Goal: Transaction & Acquisition: Purchase product/service

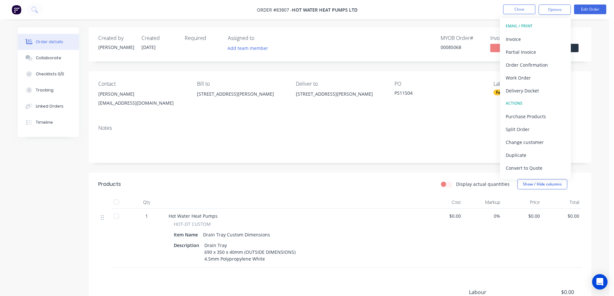
click at [348, 44] on div "Created by Jess Created 11/08/25 Required Assigned to Add team member MYOB Orde…" at bounding box center [340, 44] width 503 height 34
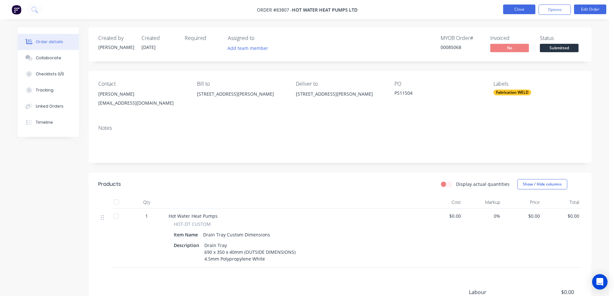
click at [529, 12] on button "Close" at bounding box center [519, 10] width 32 height 10
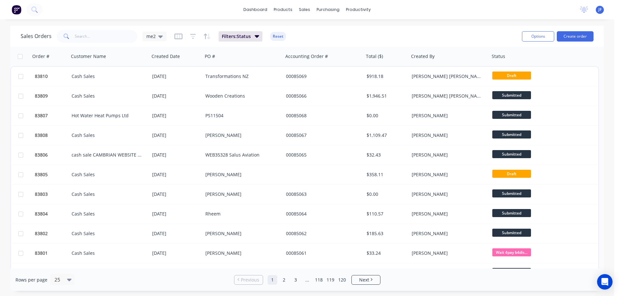
click at [199, 15] on div "dashboard products sales purchasing productivity dashboard products Product Cat…" at bounding box center [307, 9] width 614 height 19
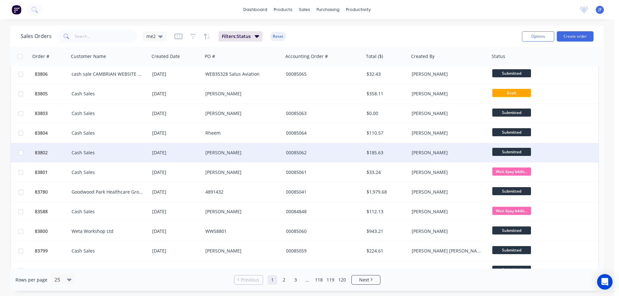
scroll to position [129, 0]
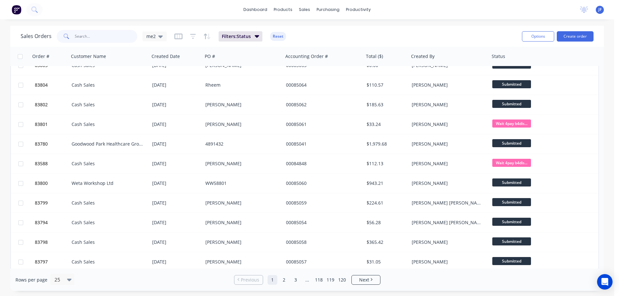
click at [89, 34] on input "text" at bounding box center [106, 36] width 63 height 13
type input "crown"
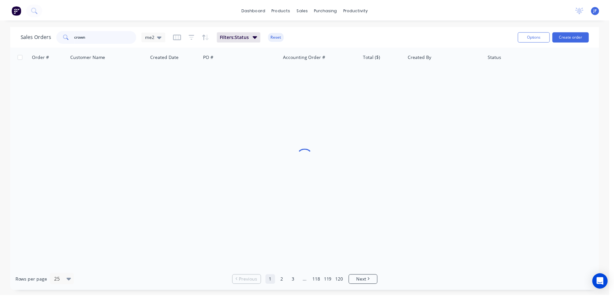
scroll to position [0, 0]
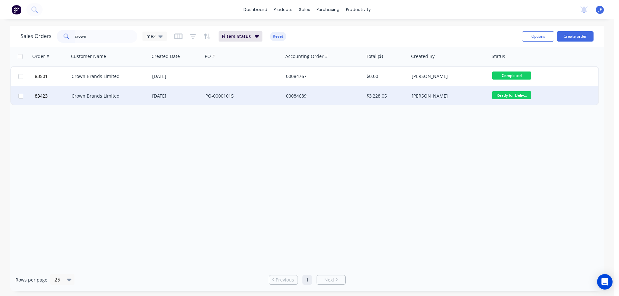
click at [307, 93] on div "00084689" at bounding box center [322, 96] width 72 height 6
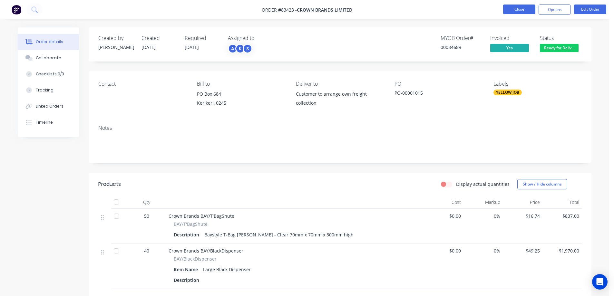
click at [510, 9] on button "Close" at bounding box center [519, 10] width 32 height 10
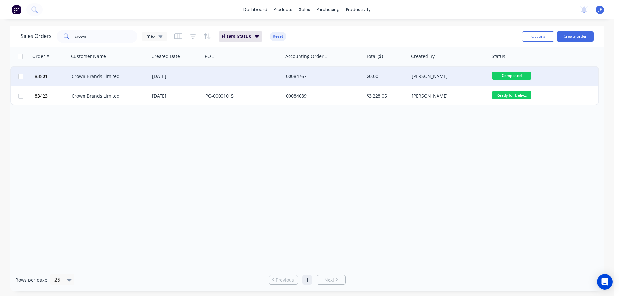
click at [268, 85] on div at bounding box center [243, 76] width 81 height 19
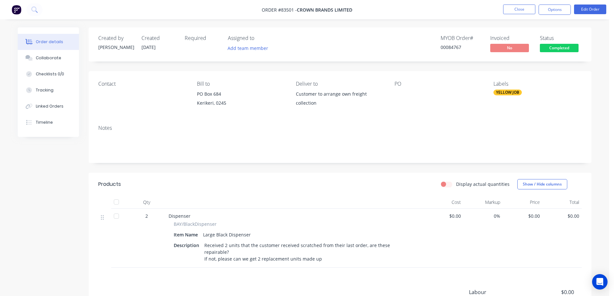
click at [115, 101] on div "Contact" at bounding box center [142, 95] width 88 height 29
click at [525, 10] on button "Close" at bounding box center [519, 10] width 32 height 10
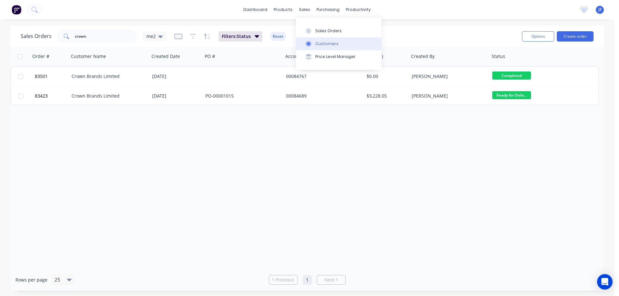
click at [310, 43] on icon at bounding box center [308, 44] width 6 height 6
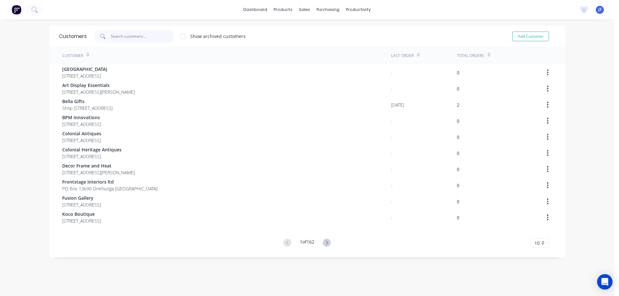
click at [117, 34] on input "text" at bounding box center [142, 36] width 63 height 13
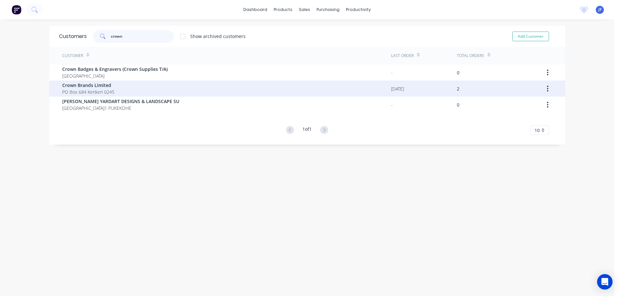
type input "crown"
click at [118, 87] on div "Crown Brands Limited PO Box 684 Kerikeri 0245" at bounding box center [226, 89] width 329 height 16
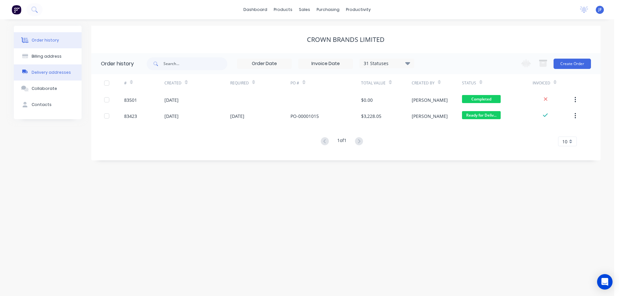
click at [41, 71] on div "Delivery addresses" at bounding box center [51, 73] width 39 height 6
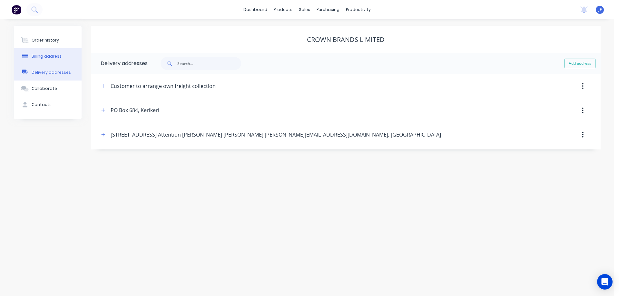
click at [41, 60] on button "Billing address" at bounding box center [48, 56] width 68 height 16
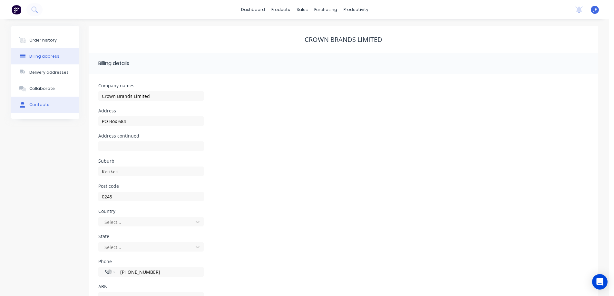
click at [43, 105] on div "Contacts" at bounding box center [39, 105] width 20 height 6
select select "NZ"
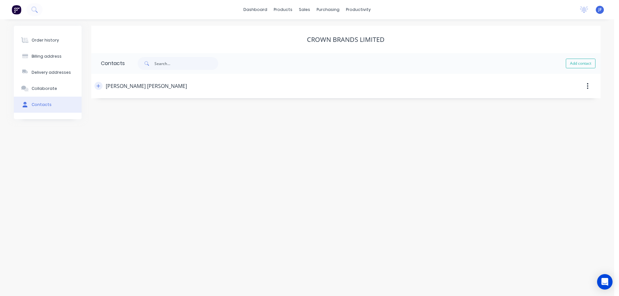
click at [97, 85] on icon "button" at bounding box center [98, 86] width 4 height 5
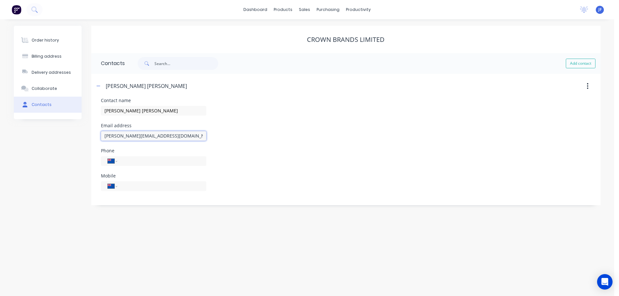
drag, startPoint x: 170, startPoint y: 137, endPoint x: 75, endPoint y: 144, distance: 95.3
click at [77, 143] on div "Order history Billing address Delivery addresses Collaborate Contacts Crown Bra…" at bounding box center [307, 115] width 586 height 179
click at [318, 31] on div "Sales Orders" at bounding box center [328, 31] width 26 height 6
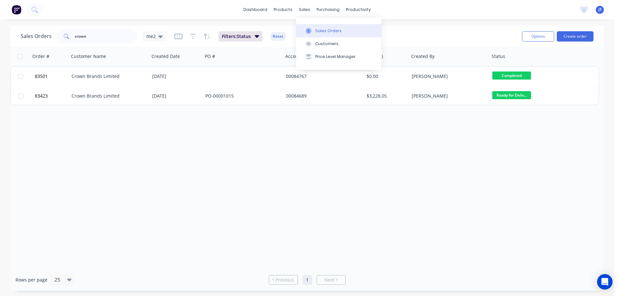
click at [321, 34] on button "Sales Orders" at bounding box center [338, 30] width 85 height 13
click at [310, 30] on icon at bounding box center [308, 31] width 6 height 6
click at [563, 35] on button "Create order" at bounding box center [574, 36] width 37 height 10
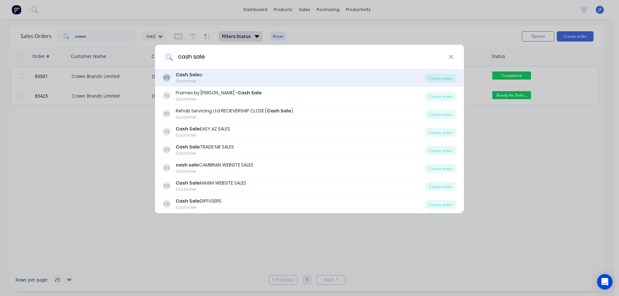
type input "cash sale"
click at [223, 83] on div "CS Cash Sale s Customer" at bounding box center [294, 78] width 262 height 13
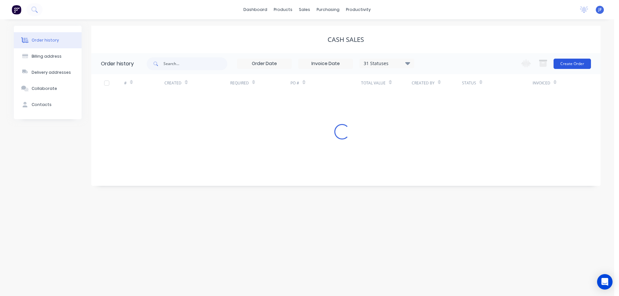
click at [566, 61] on button "Create Order" at bounding box center [571, 64] width 37 height 10
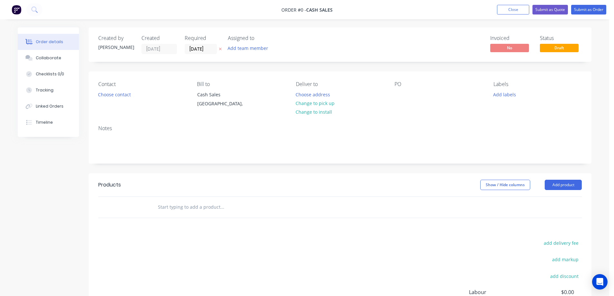
click at [221, 51] on button at bounding box center [220, 48] width 7 height 7
click at [120, 92] on button "Choose contact" at bounding box center [115, 94] width 40 height 9
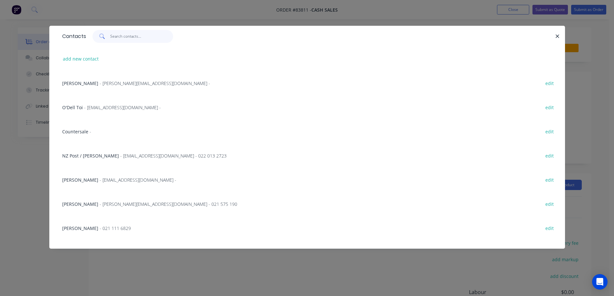
click at [125, 36] on input "text" at bounding box center [141, 36] width 63 height 13
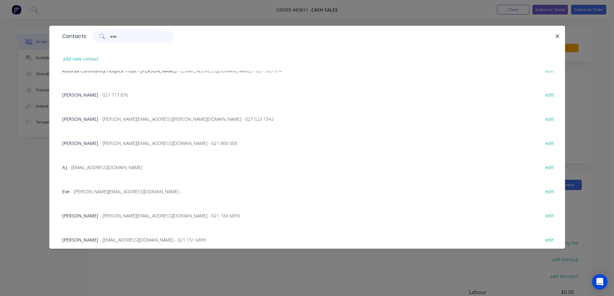
scroll to position [305, 0]
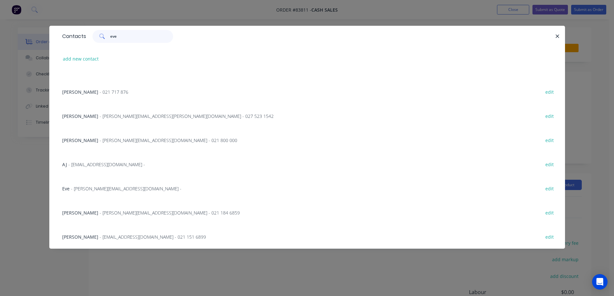
type input "eve"
click at [94, 189] on span "- Evelyn@collective.co.nz -" at bounding box center [126, 189] width 111 height 6
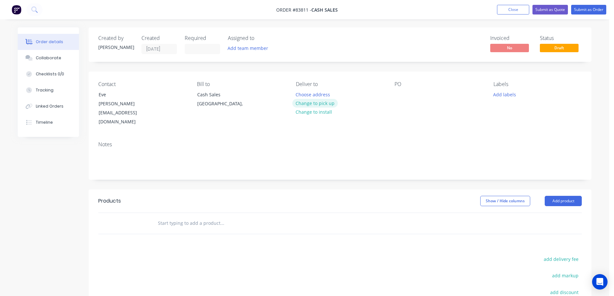
click at [316, 104] on button "Change to pick up" at bounding box center [315, 103] width 46 height 9
drag, startPoint x: 96, startPoint y: 98, endPoint x: 188, endPoint y: 96, distance: 91.8
click at [188, 96] on div "Contact Eve Evelyn@collective.co.nz Bill to Cash Sales Auckland, Pick up Change…" at bounding box center [340, 104] width 503 height 65
copy div "Eve"
click at [397, 92] on div at bounding box center [399, 94] width 10 height 9
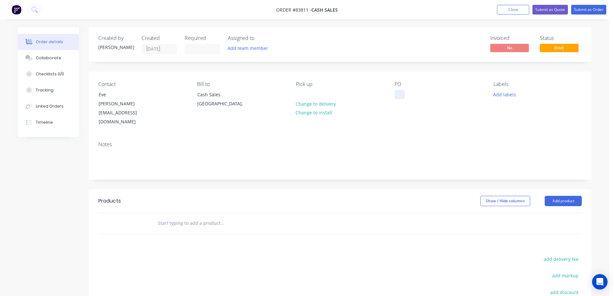
paste div
click at [202, 217] on input "text" at bounding box center [222, 223] width 129 height 13
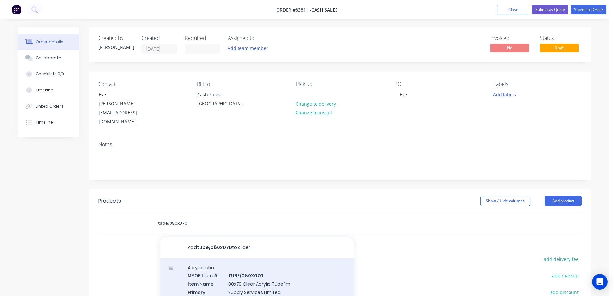
type input "tube/080x070"
click at [247, 284] on div "Acrylic tube MYOB Item # TUBE/080X070 Item Name 80x70 Clear Acrylic Tube 1m Pri…" at bounding box center [256, 299] width 193 height 82
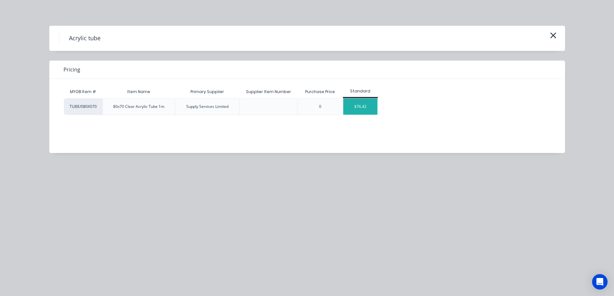
click at [360, 109] on div "$76.42" at bounding box center [360, 107] width 34 height 16
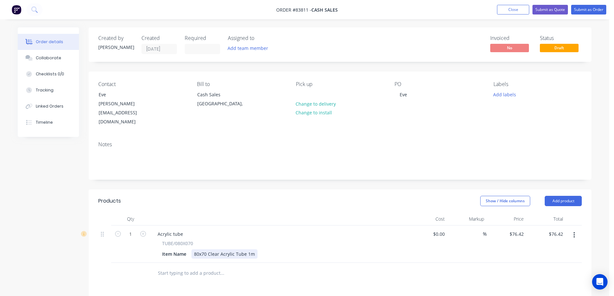
click at [254, 249] on div "80x70 Clear Acrylic Tube 1m" at bounding box center [224, 253] width 66 height 9
click at [513, 229] on input "76.42" at bounding box center [517, 233] width 17 height 9
type input "$237.72"
click at [424, 213] on div "Cost" at bounding box center [428, 219] width 40 height 13
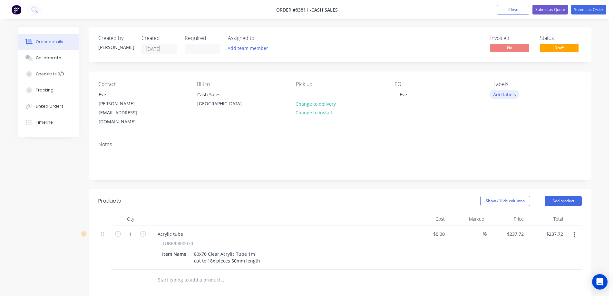
click at [503, 94] on button "Add labels" at bounding box center [504, 94] width 30 height 9
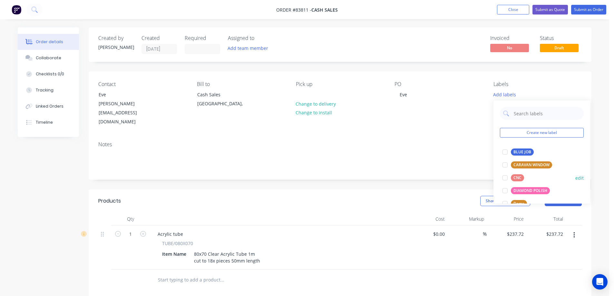
scroll to position [64, 0]
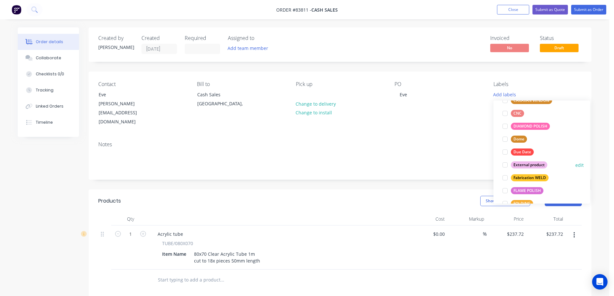
click at [526, 161] on div "External product" at bounding box center [529, 164] width 36 height 7
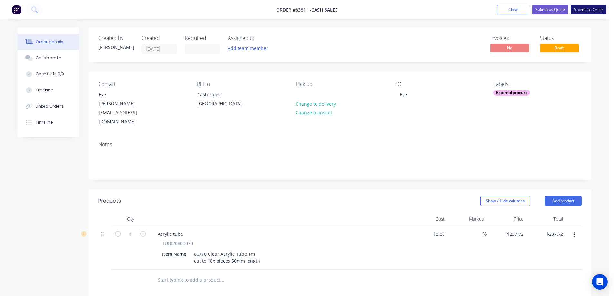
click at [587, 13] on button "Submit as Order" at bounding box center [588, 10] width 35 height 10
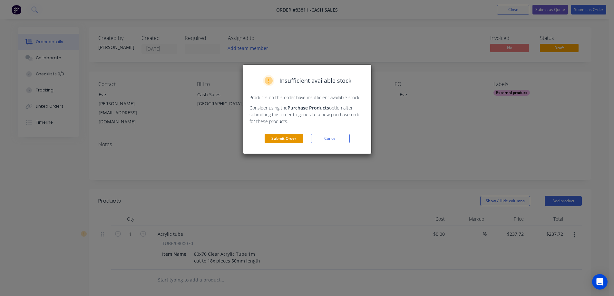
click at [284, 140] on button "Submit Order" at bounding box center [284, 139] width 39 height 10
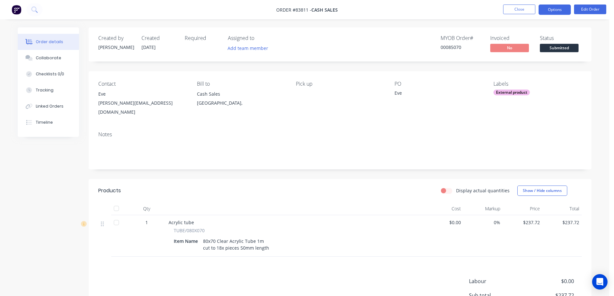
click at [550, 10] on button "Options" at bounding box center [554, 10] width 32 height 10
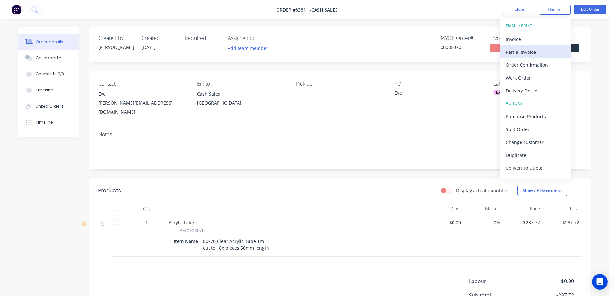
click at [526, 46] on button "Partial Invoice" at bounding box center [535, 51] width 71 height 13
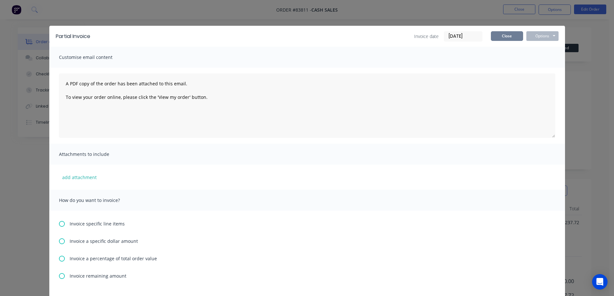
drag, startPoint x: 508, startPoint y: 35, endPoint x: 564, endPoint y: 17, distance: 58.4
click at [509, 35] on button "Close" at bounding box center [507, 36] width 32 height 10
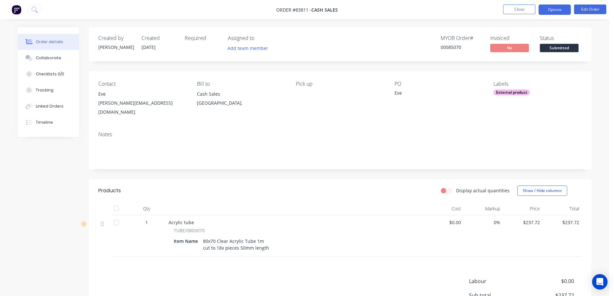
click at [566, 12] on button "Options" at bounding box center [554, 10] width 32 height 10
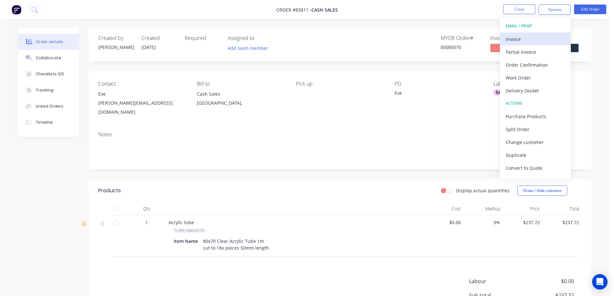
click at [538, 36] on div "Invoice" at bounding box center [535, 38] width 59 height 9
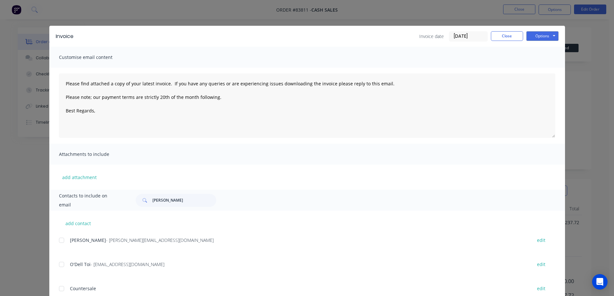
click at [556, 34] on div "Invoice Invoice date 11/08/25 Close Options Preview Print Email" at bounding box center [307, 36] width 516 height 21
click at [545, 38] on button "Options" at bounding box center [542, 36] width 32 height 10
click at [542, 49] on button "Preview" at bounding box center [546, 47] width 41 height 11
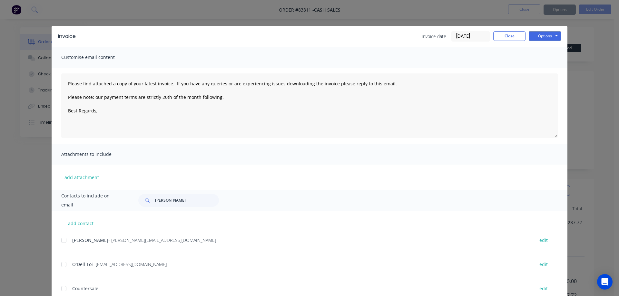
type textarea "Please find attached a copy of your latest invoice. If you have any queries or …"
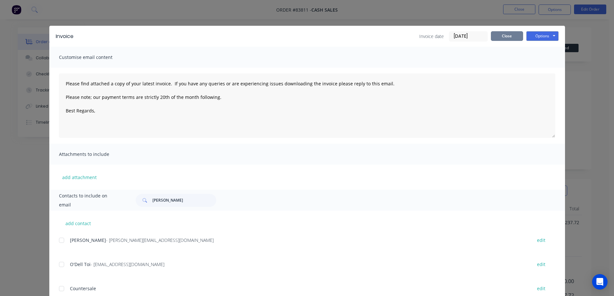
click at [509, 36] on button "Close" at bounding box center [507, 36] width 32 height 10
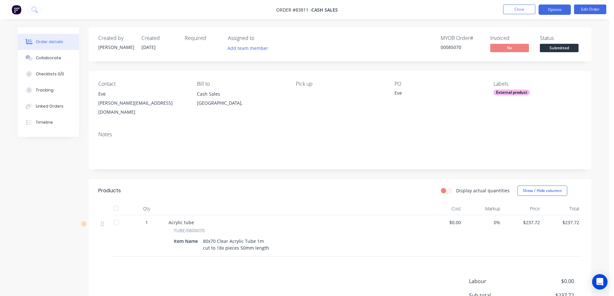
click at [567, 8] on button "Options" at bounding box center [554, 10] width 32 height 10
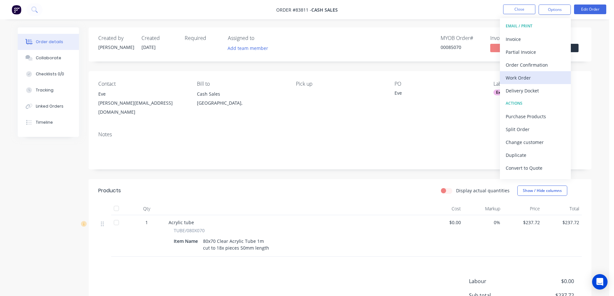
click at [528, 77] on div "Work Order" at bounding box center [535, 77] width 59 height 9
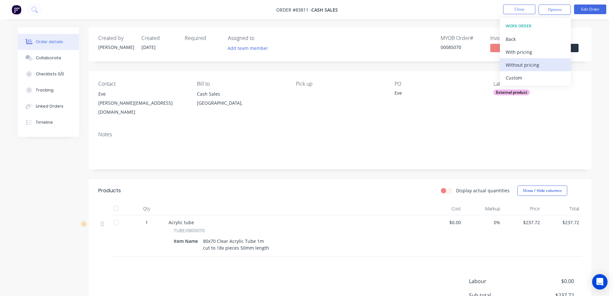
click at [528, 64] on div "Without pricing" at bounding box center [535, 64] width 59 height 9
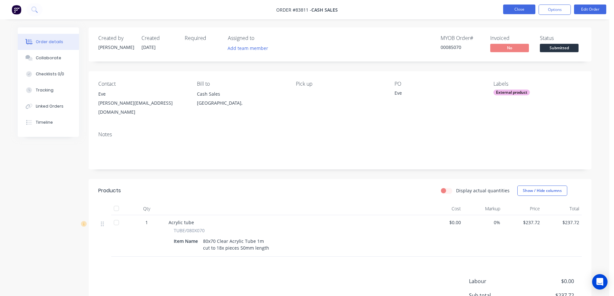
click at [524, 9] on button "Close" at bounding box center [519, 10] width 32 height 10
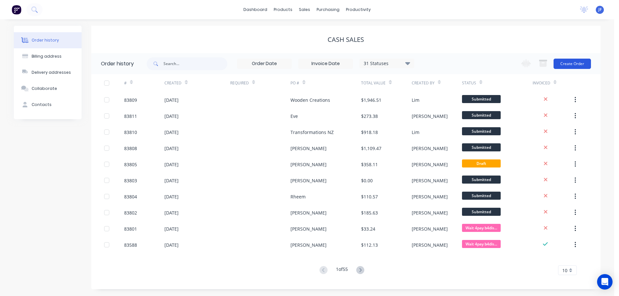
click at [575, 59] on button "Create Order" at bounding box center [571, 64] width 37 height 10
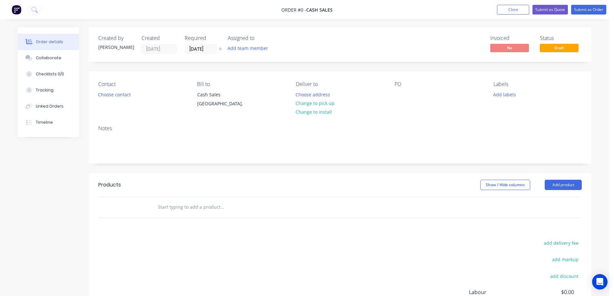
click at [221, 47] on icon at bounding box center [220, 49] width 3 height 4
click at [113, 91] on button "Choose contact" at bounding box center [115, 94] width 40 height 9
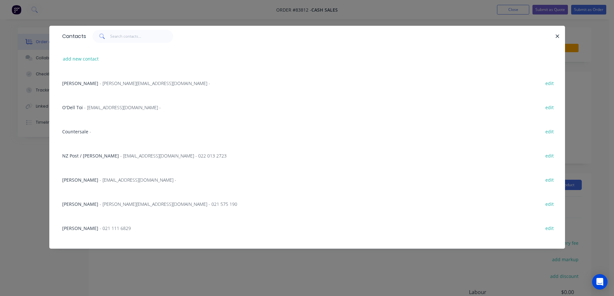
click at [84, 64] on div "add new contact" at bounding box center [307, 59] width 496 height 24
click at [87, 61] on button "add new contact" at bounding box center [81, 58] width 43 height 9
select select "NZ"
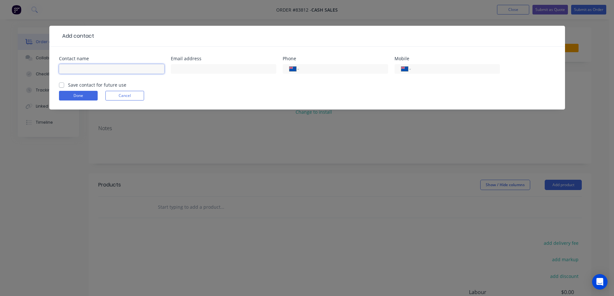
click at [126, 72] on input "text" at bounding box center [111, 69] width 105 height 10
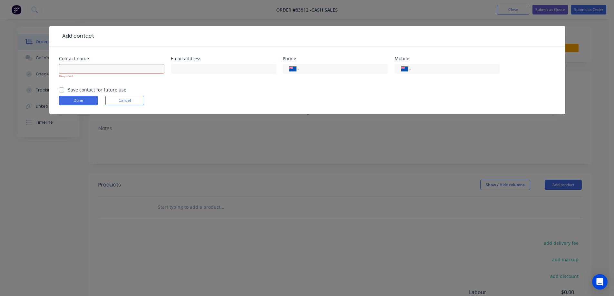
click at [112, 86] on form "Contact name Required Email address Phone International Afghanistan Åland Islan…" at bounding box center [307, 85] width 496 height 58
click at [108, 68] on input "text" at bounding box center [111, 69] width 105 height 10
click at [102, 87] on label "Save contact for future use" at bounding box center [97, 89] width 58 height 7
click at [64, 87] on input "Save contact for future use" at bounding box center [61, 89] width 5 height 6
checkbox input "true"
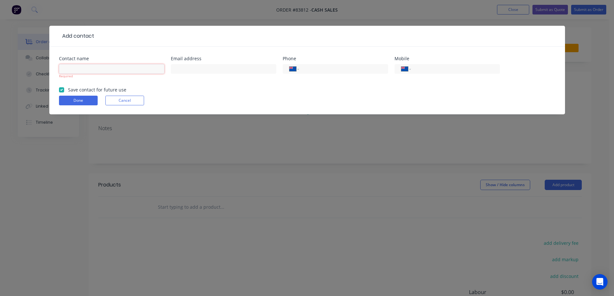
click at [101, 68] on input "text" at bounding box center [111, 69] width 105 height 10
type input "Nico"
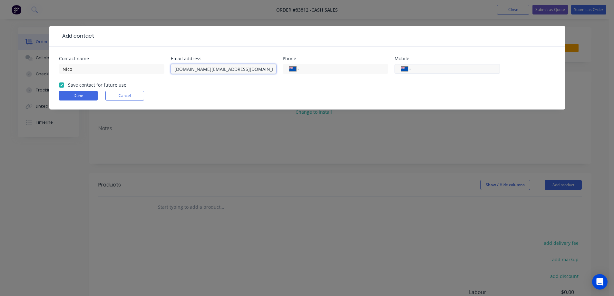
type input "nsra.ac@xtra.co.nz"
click at [452, 72] on input "tel" at bounding box center [453, 68] width 77 height 7
type input "022 415 0100"
click at [92, 95] on button "Done" at bounding box center [78, 96] width 39 height 10
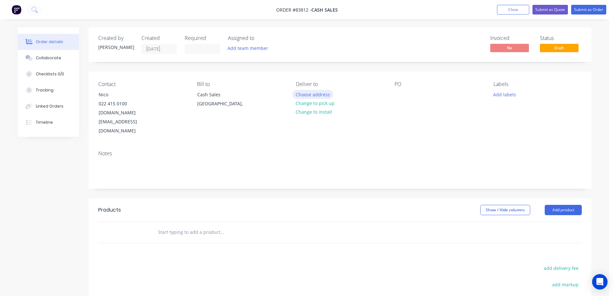
click at [318, 95] on button "Choose address" at bounding box center [312, 94] width 41 height 9
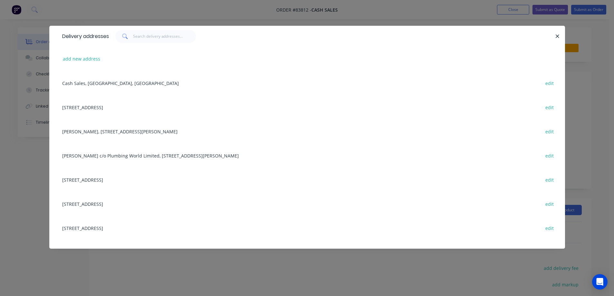
click at [164, 20] on div "Delivery addresses add new address Cash Sales, Auckland, New Zealand edit 31/33…" at bounding box center [307, 148] width 614 height 296
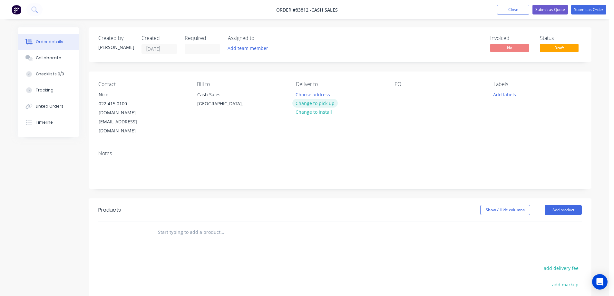
click at [310, 104] on button "Change to pick up" at bounding box center [315, 103] width 46 height 9
drag, startPoint x: 96, startPoint y: 93, endPoint x: 178, endPoint y: 93, distance: 82.5
click at [168, 93] on div "Contact Nico 022 415 0100 nsra.ac@xtra.co.nz" at bounding box center [142, 108] width 88 height 54
copy div "Nico"
click at [402, 95] on div at bounding box center [399, 94] width 10 height 9
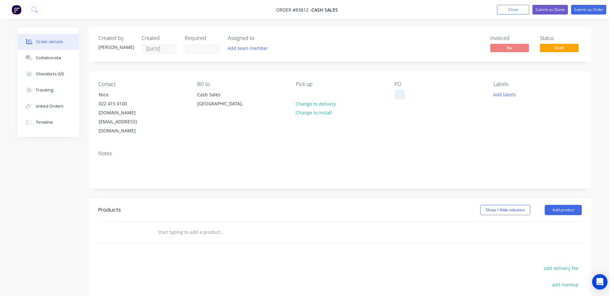
paste div
click at [202, 226] on input "text" at bounding box center [222, 232] width 129 height 13
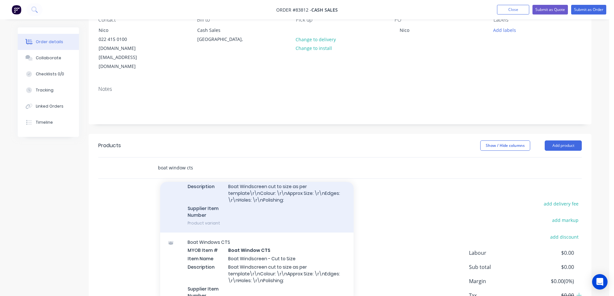
scroll to position [193, 0]
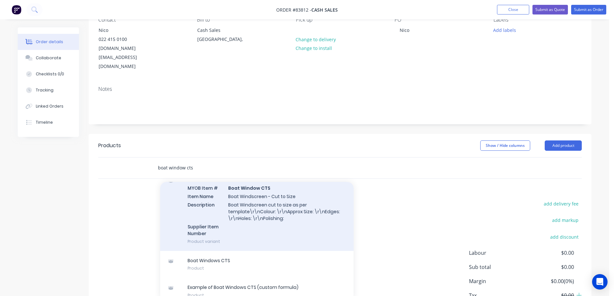
type input "boat window cts"
click at [255, 197] on div "Boat Windows CTS MYOB Item # Boat Window CTS Item Name Boat Windscreen - Cut to…" at bounding box center [256, 210] width 193 height 81
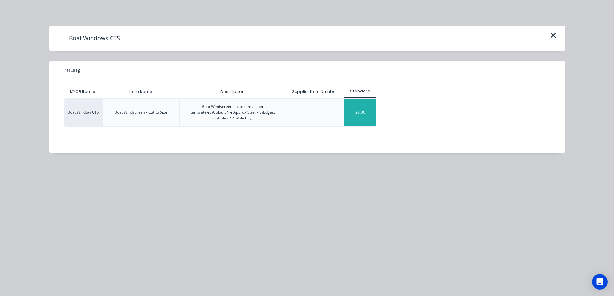
click at [365, 111] on div "$0.00" at bounding box center [360, 113] width 32 height 28
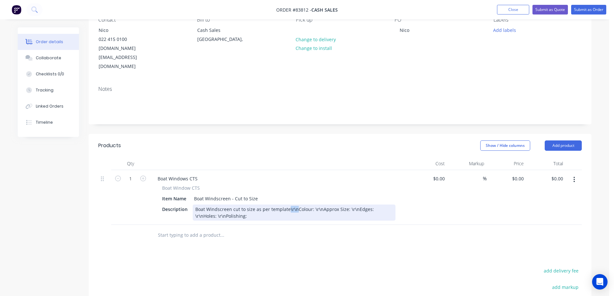
drag, startPoint x: 295, startPoint y: 192, endPoint x: 286, endPoint y: 192, distance: 8.4
click at [286, 205] on div "Boat Windscreen cut to size as per template\r\nColour: \r\nApprox Size: \r\nEdg…" at bounding box center [294, 213] width 203 height 16
drag, startPoint x: 217, startPoint y: 199, endPoint x: 212, endPoint y: 199, distance: 5.8
click at [212, 205] on div "Boat Windscreen cut to size as per template Colour: \r\nApprox Size: \r\nEdges:…" at bounding box center [259, 213] width 133 height 16
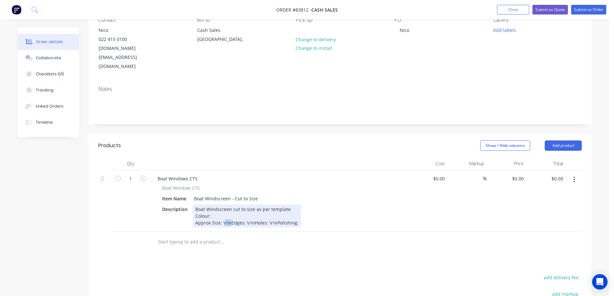
drag, startPoint x: 223, startPoint y: 204, endPoint x: 229, endPoint y: 205, distance: 6.2
click at [229, 205] on div "Boat Windscreen cut to size as per template Colour: Approx Size: \r\nEdges: \r\…" at bounding box center [247, 216] width 108 height 23
click at [230, 206] on div "Boat Windscreen cut to size as per template Colour: Approx Size: \r\nEdges: \r\…" at bounding box center [247, 216] width 108 height 23
drag, startPoint x: 229, startPoint y: 207, endPoint x: 222, endPoint y: 206, distance: 7.1
click at [222, 206] on div "Boat Windscreen cut to size as per template Colour: Approx Size: \r\nEdges: \r\…" at bounding box center [247, 216] width 108 height 23
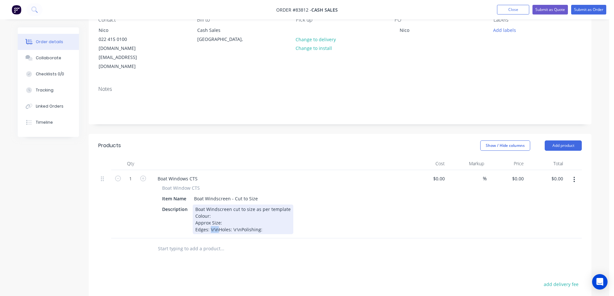
drag, startPoint x: 217, startPoint y: 212, endPoint x: 209, endPoint y: 212, distance: 7.4
click at [209, 212] on div "Boat Windscreen cut to size as per template Colour: Approx Size: Edges: \r\nHol…" at bounding box center [243, 220] width 101 height 30
drag, startPoint x: 217, startPoint y: 220, endPoint x: 209, endPoint y: 220, distance: 7.4
click at [209, 220] on div "Boat Windscreen cut to size as per template Colour: Approx Size: Edges: Holes: …" at bounding box center [243, 223] width 101 height 36
click at [225, 205] on div "Boat Windscreen cut to size as per template Colour: Approx Size: Edges: Holes: …" at bounding box center [243, 226] width 101 height 43
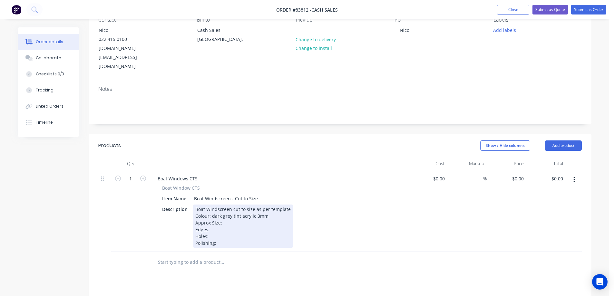
click at [230, 205] on div "Boat Windscreen cut to size as per template Colour: dark grey tint acrylic 3mm …" at bounding box center [243, 226] width 101 height 43
click at [229, 211] on div "Boat Windscreen cut to size as per template Colour: dark grey tint acrylic 3mm …" at bounding box center [243, 226] width 101 height 43
click at [232, 227] on div "Boat Windscreen cut to size as per template Colour: dark grey tint acrylic 3mm …" at bounding box center [243, 226] width 101 height 43
click at [215, 226] on div "Boat Windscreen cut to size as per template Colour: dark grey tint acrylic 3mm …" at bounding box center [243, 226] width 101 height 43
click at [220, 212] on div "Boat Windscreen cut to size as per template Colour: dark grey tint acrylic 3mm …" at bounding box center [243, 226] width 101 height 43
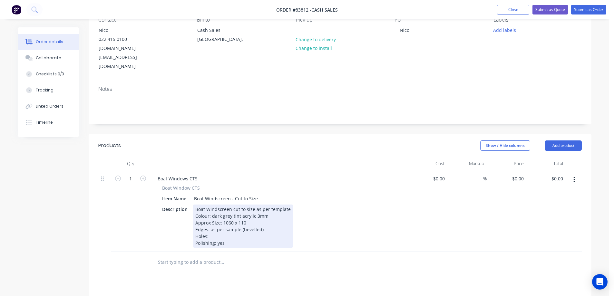
click at [214, 217] on div "Boat Windscreen cut to size as per template Colour: dark grey tint acrylic 3mm …" at bounding box center [243, 226] width 101 height 43
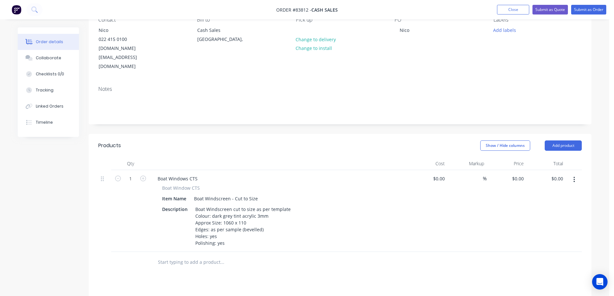
click at [141, 175] on button "button" at bounding box center [143, 178] width 8 height 7
type input "2"
click at [562, 140] on button "Add product" at bounding box center [563, 145] width 37 height 10
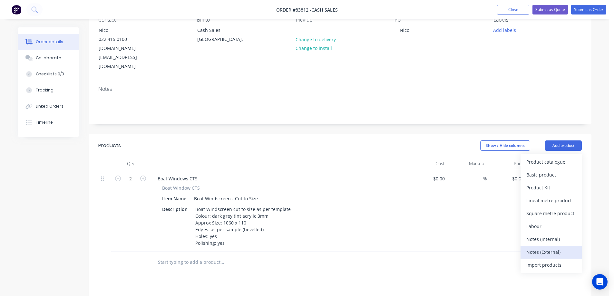
click at [549, 247] on div "Notes (External)" at bounding box center [551, 251] width 50 height 9
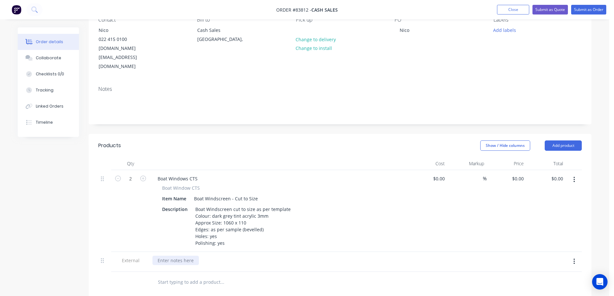
click at [162, 256] on div at bounding box center [175, 260] width 46 height 9
click at [522, 174] on input "0" at bounding box center [518, 178] width 15 height 9
type input "$50.58"
type input "$101.16"
click at [530, 170] on div "$101.16 $0.00" at bounding box center [546, 211] width 40 height 82
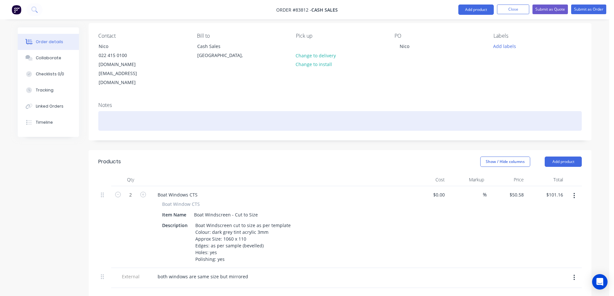
scroll to position [0, 0]
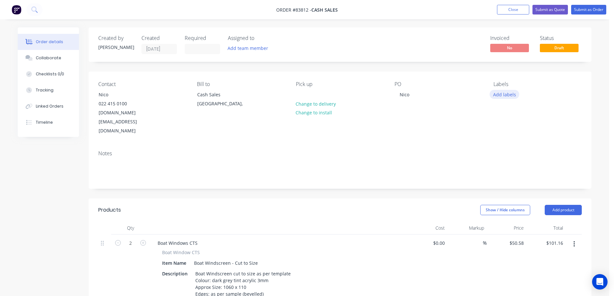
click at [512, 97] on button "Add labels" at bounding box center [504, 94] width 30 height 9
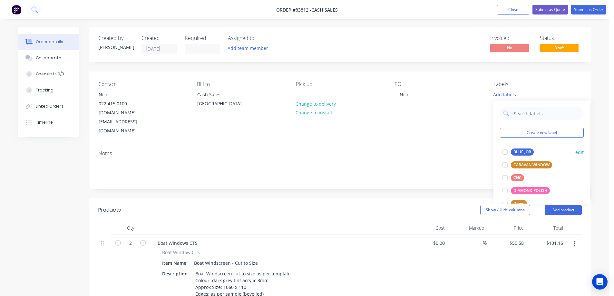
click at [514, 154] on div "BLUE JOB" at bounding box center [522, 152] width 23 height 7
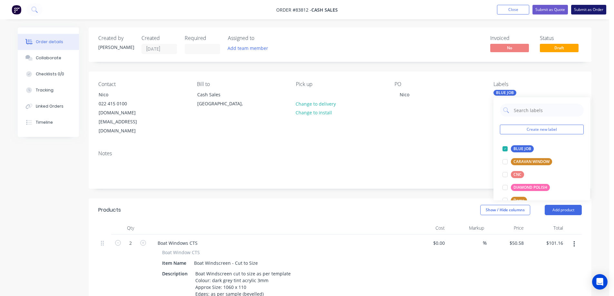
click at [580, 10] on button "Submit as Order" at bounding box center [588, 10] width 35 height 10
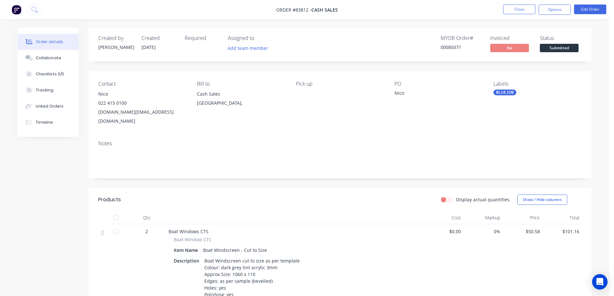
drag, startPoint x: 542, startPoint y: 11, endPoint x: 542, endPoint y: 16, distance: 4.8
click at [542, 11] on button "Options" at bounding box center [554, 10] width 32 height 10
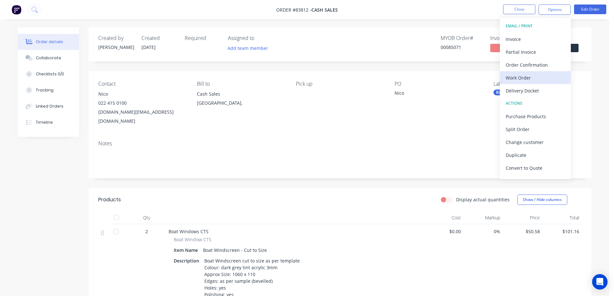
click at [518, 80] on div "Work Order" at bounding box center [535, 77] width 59 height 9
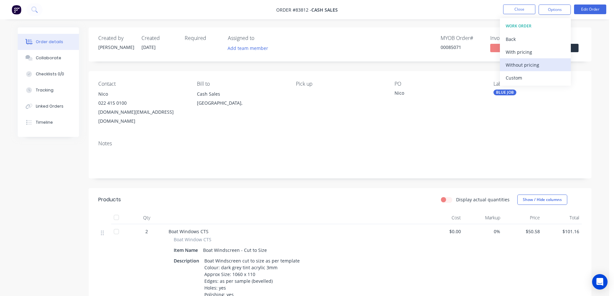
drag, startPoint x: 518, startPoint y: 80, endPoint x: 525, endPoint y: 62, distance: 18.8
click at [525, 62] on div "Without pricing" at bounding box center [535, 64] width 59 height 9
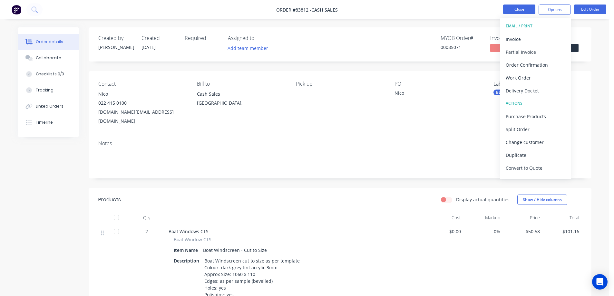
click at [515, 7] on button "Close" at bounding box center [519, 10] width 32 height 10
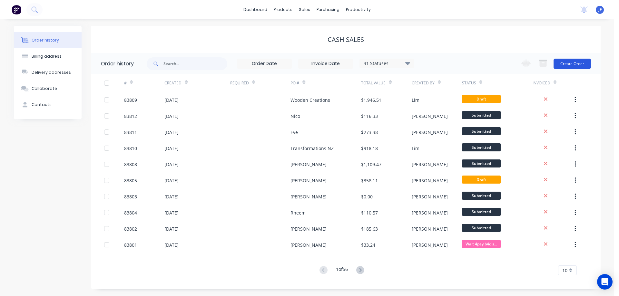
click at [571, 67] on button "Create Order" at bounding box center [571, 64] width 37 height 10
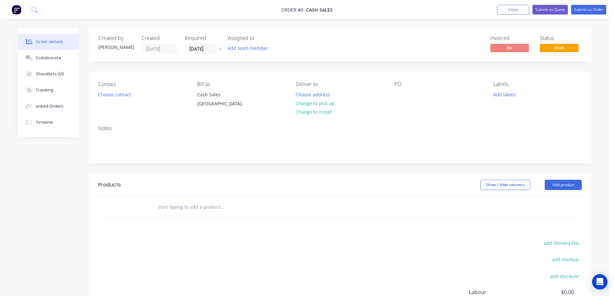
click at [220, 52] on button at bounding box center [220, 48] width 7 height 7
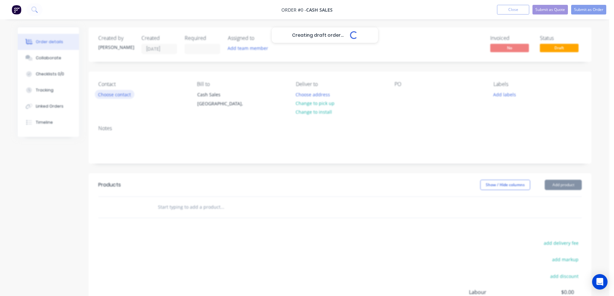
click at [121, 98] on button "Choose contact" at bounding box center [115, 94] width 40 height 9
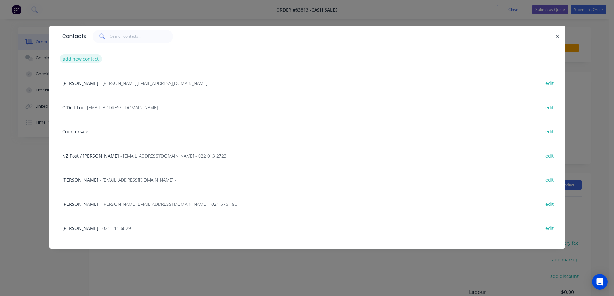
click at [83, 61] on button "add new contact" at bounding box center [81, 58] width 43 height 9
select select "NZ"
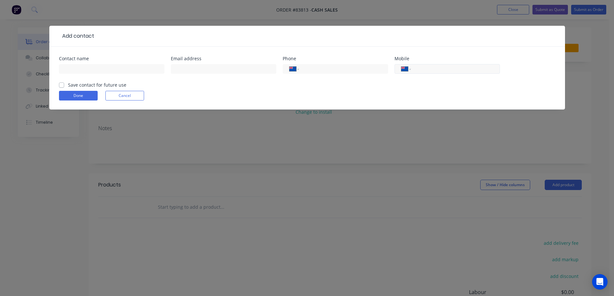
drag, startPoint x: 423, startPoint y: 72, endPoint x: 437, endPoint y: 72, distance: 14.2
click at [427, 72] on input "tel" at bounding box center [453, 68] width 77 height 7
paste input "027 276 1969"
type input "027 276 1969"
click at [109, 66] on input "text" at bounding box center [111, 69] width 105 height 10
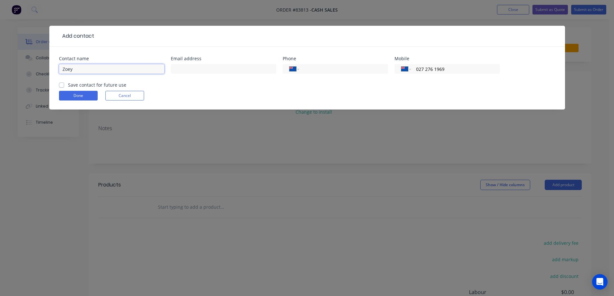
type input "Zoey"
click at [107, 88] on label "Save contact for future use" at bounding box center [97, 85] width 58 height 7
click at [64, 88] on input "Save contact for future use" at bounding box center [61, 85] width 5 height 6
checkbox input "true"
click at [88, 94] on button "Done" at bounding box center [78, 96] width 39 height 10
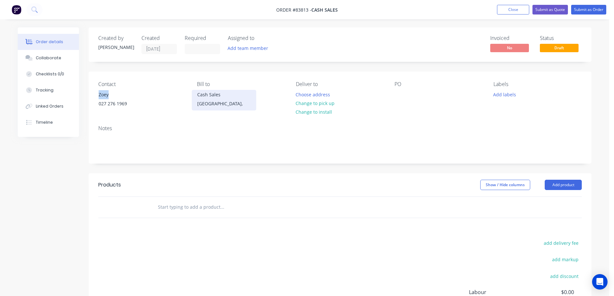
drag, startPoint x: 97, startPoint y: 96, endPoint x: 243, endPoint y: 92, distance: 145.7
click at [194, 92] on div "Contact Zoey 027 276 1969 Bill to Cash Sales Auckland, Deliver to Choose addres…" at bounding box center [340, 96] width 503 height 49
copy div "Zoey 027 276 1969 Bill to"
click at [399, 94] on div at bounding box center [399, 94] width 10 height 9
paste div
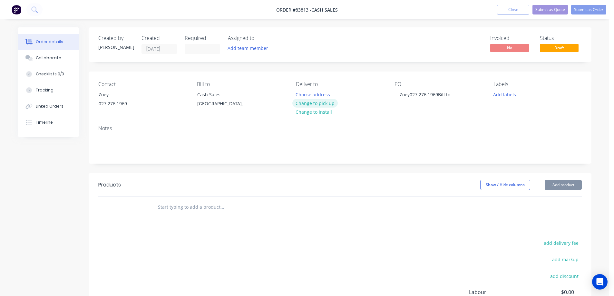
click at [303, 101] on button "Change to pick up" at bounding box center [315, 103] width 46 height 9
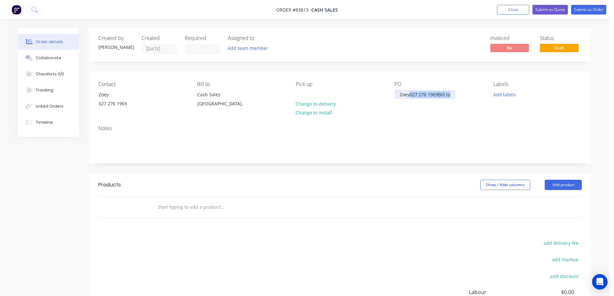
drag, startPoint x: 410, startPoint y: 95, endPoint x: 595, endPoint y: 103, distance: 185.1
click at [591, 100] on div "Order details Collaborate Checklists 0/0 Tracking Linked Orders Timeline Order …" at bounding box center [304, 204] width 586 height 355
click at [261, 207] on input "text" at bounding box center [222, 207] width 129 height 13
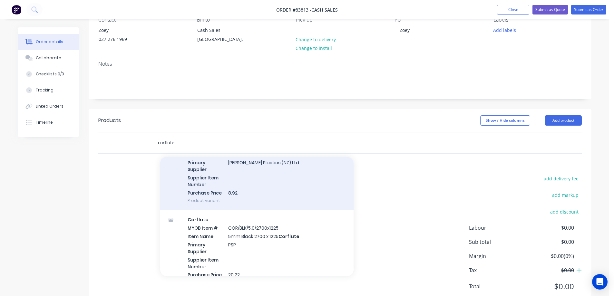
scroll to position [64, 0]
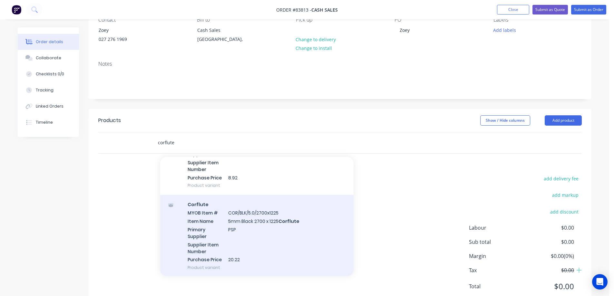
type input "corflute"
click at [253, 236] on div "Corflute MYOB Item # COR/BLK/5.0/2700x1225 Item Name 5mm Black 2700 x 1225 Corf…" at bounding box center [256, 236] width 193 height 82
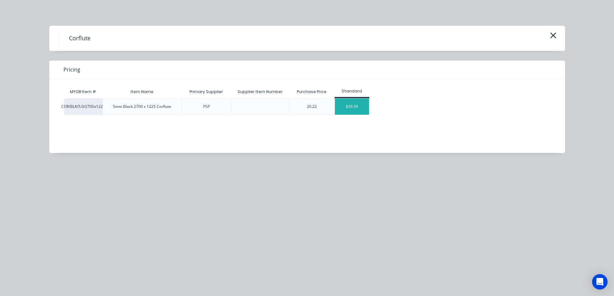
click at [365, 106] on div "$39.39" at bounding box center [352, 107] width 34 height 16
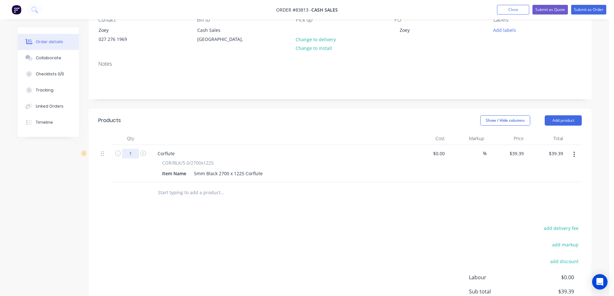
click at [133, 152] on input "1" at bounding box center [130, 154] width 17 height 10
type input "4"
type input "$157.56"
click at [279, 213] on div "Products Show / Hide columns Add product Qty Cost Markup Price Total 4 Corflute…" at bounding box center [340, 233] width 503 height 249
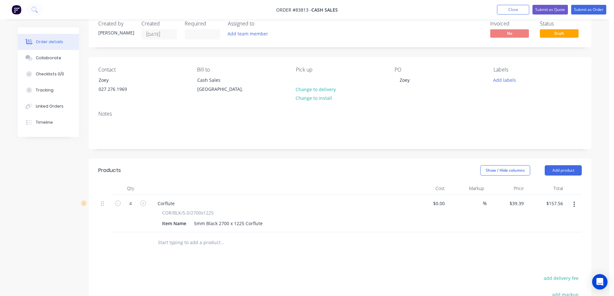
scroll to position [0, 0]
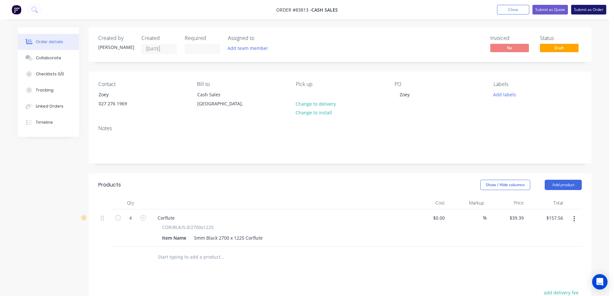
click at [590, 11] on button "Submit as Order" at bounding box center [588, 10] width 35 height 10
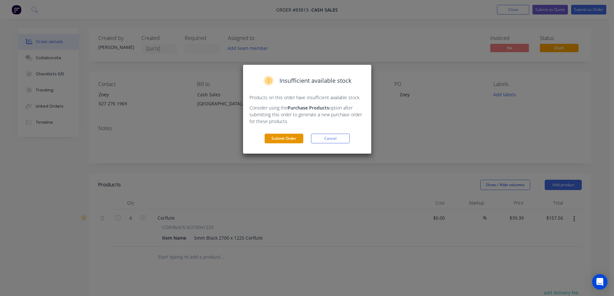
click at [290, 141] on button "Submit Order" at bounding box center [284, 139] width 39 height 10
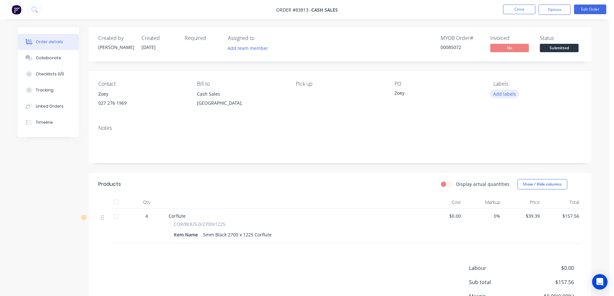
click at [515, 91] on button "Add labels" at bounding box center [504, 94] width 30 height 9
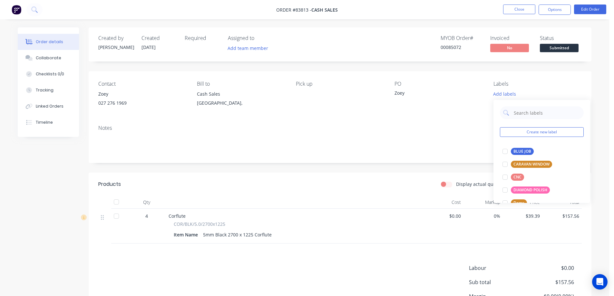
drag, startPoint x: 563, startPoint y: 74, endPoint x: 557, endPoint y: 17, distance: 58.0
click at [563, 73] on div "Contact Zoey 027 276 1969 Bill to Cash Sales Auckland, Pick up PO Zoey Labels A…" at bounding box center [340, 95] width 503 height 49
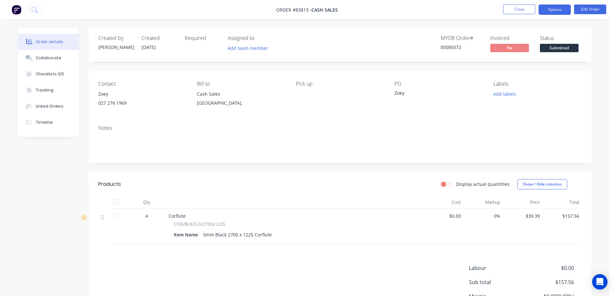
drag, startPoint x: 554, startPoint y: 9, endPoint x: 553, endPoint y: 13, distance: 4.1
click at [554, 9] on button "Options" at bounding box center [554, 10] width 32 height 10
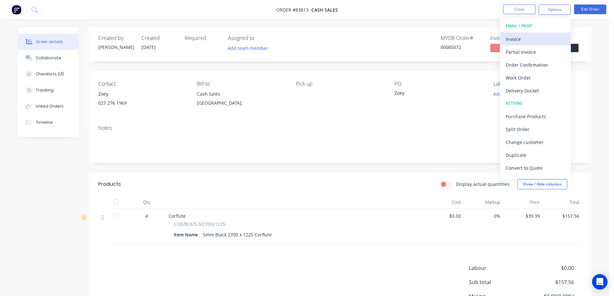
click at [540, 37] on div "Invoice" at bounding box center [535, 38] width 59 height 9
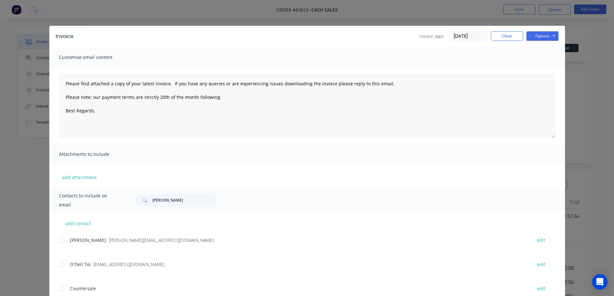
click at [548, 37] on button "Options" at bounding box center [542, 36] width 32 height 10
click at [548, 60] on button "Print" at bounding box center [546, 58] width 41 height 11
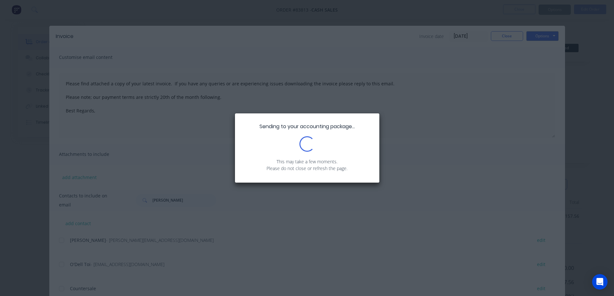
type textarea "Please find attached a copy of your latest invoice. If you have any queries or …"
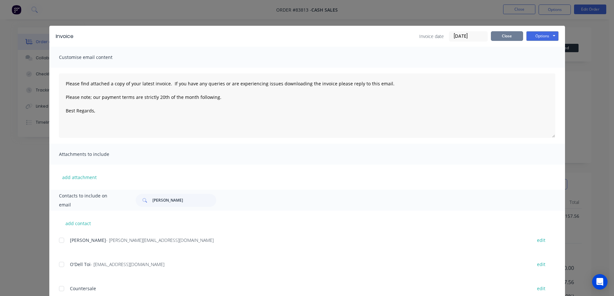
click at [495, 32] on button "Close" at bounding box center [507, 36] width 32 height 10
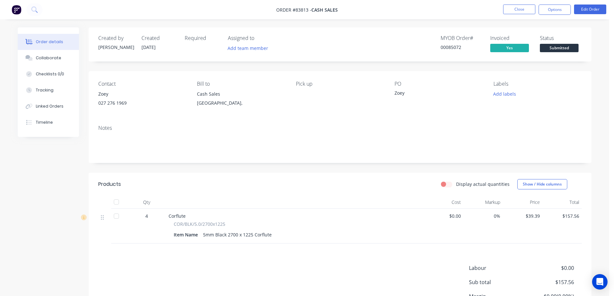
click at [550, 50] on span "Submitted" at bounding box center [559, 48] width 39 height 8
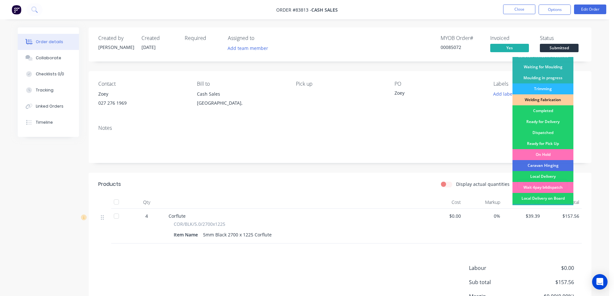
scroll to position [126, 0]
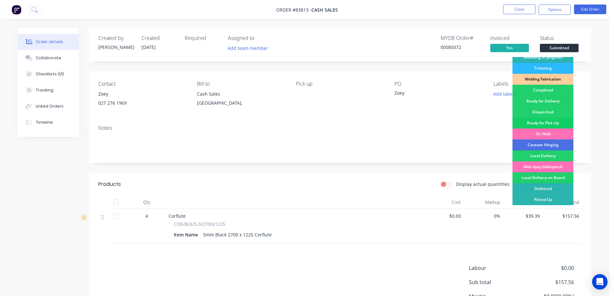
click at [553, 118] on div "Ready for Pick Up" at bounding box center [542, 123] width 61 height 11
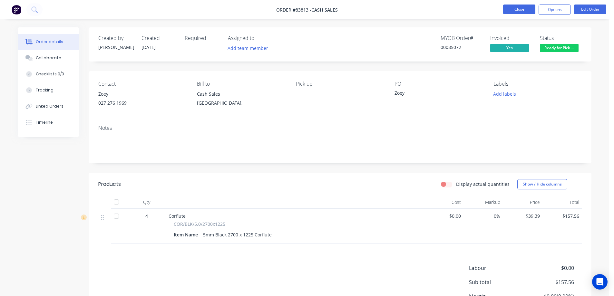
click at [526, 9] on button "Close" at bounding box center [519, 10] width 32 height 10
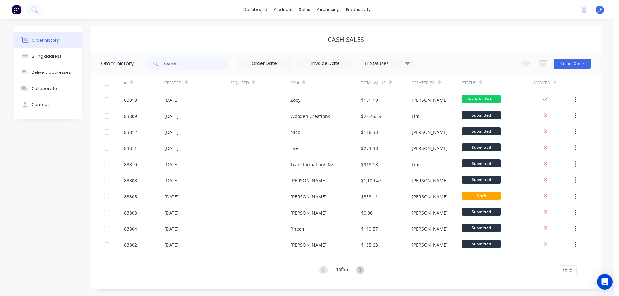
click at [242, 32] on div "Cash Sales" at bounding box center [345, 39] width 509 height 27
click at [314, 27] on button "Sales Orders" at bounding box center [338, 30] width 85 height 13
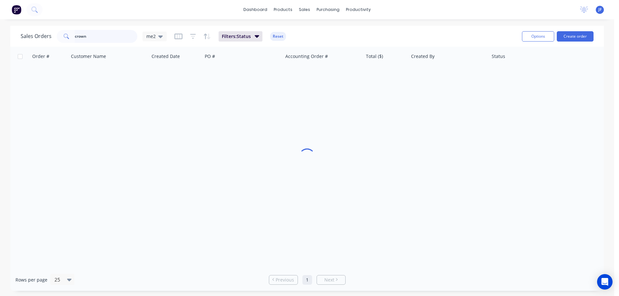
click at [80, 38] on input "crown" at bounding box center [106, 36] width 63 height 13
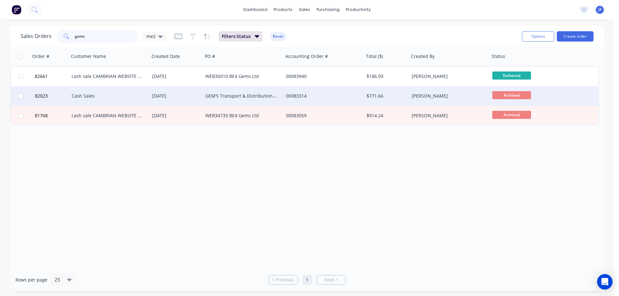
type input "gems"
click at [261, 96] on div "GEM’S Transport & Distribution NZ Ltd" at bounding box center [241, 96] width 72 height 6
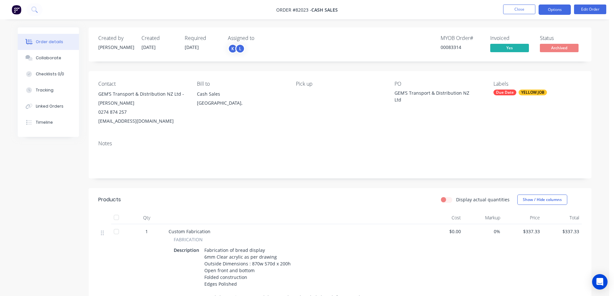
click at [547, 10] on button "Options" at bounding box center [554, 10] width 32 height 10
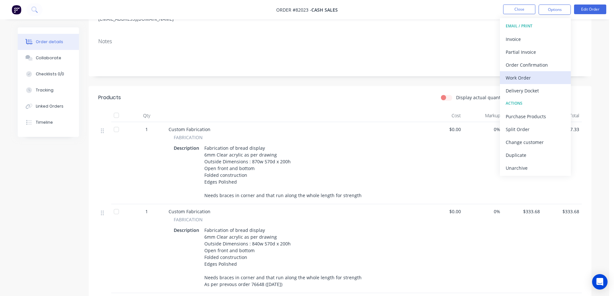
scroll to position [129, 0]
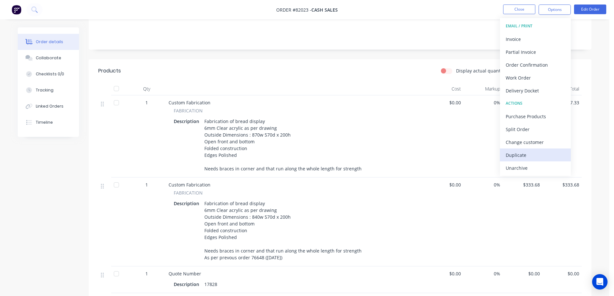
click at [525, 157] on div "Duplicate" at bounding box center [535, 154] width 59 height 9
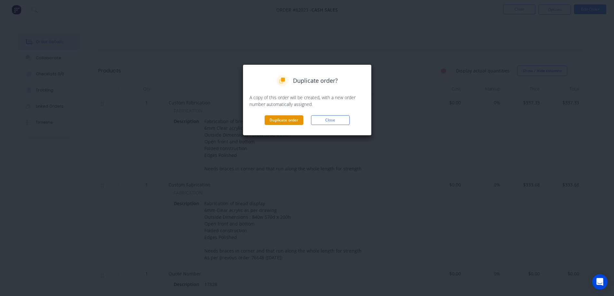
click at [288, 116] on button "Duplicate order" at bounding box center [284, 120] width 39 height 10
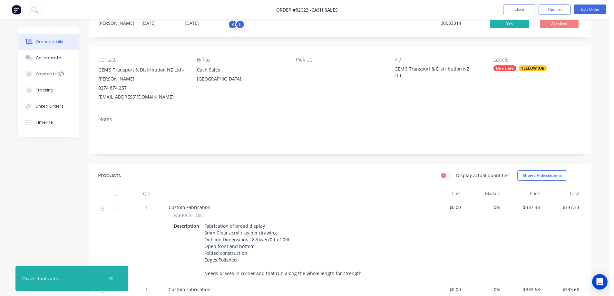
scroll to position [0, 0]
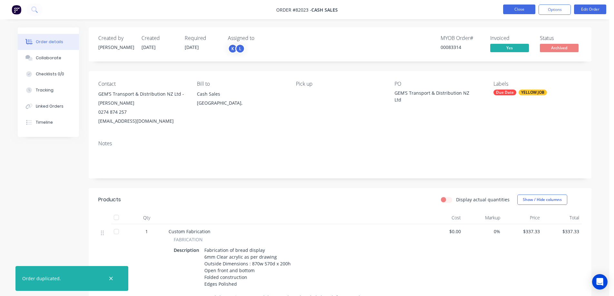
click at [517, 10] on button "Close" at bounding box center [519, 10] width 32 height 10
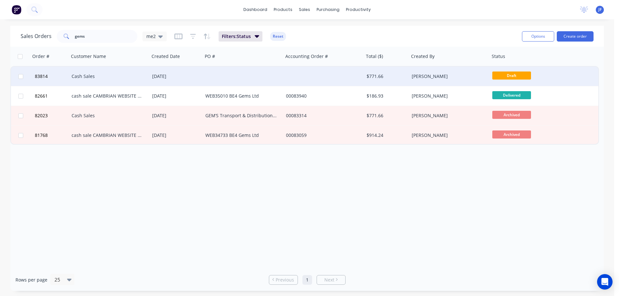
click at [274, 86] on div at bounding box center [243, 76] width 81 height 19
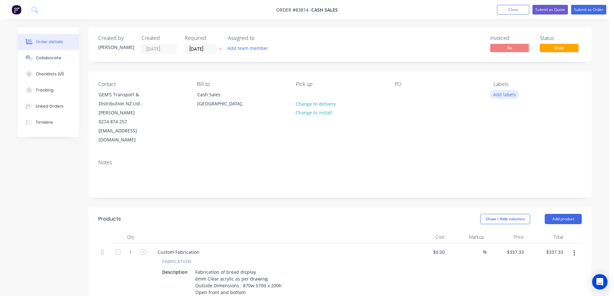
click at [506, 93] on button "Add labels" at bounding box center [504, 94] width 30 height 9
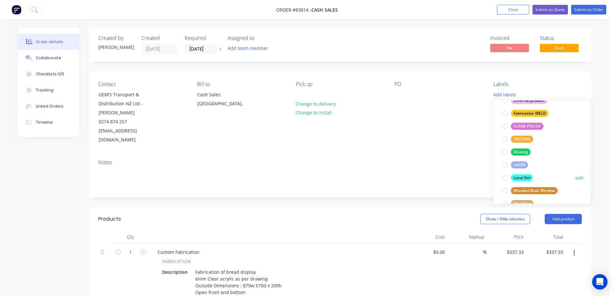
scroll to position [245, 0]
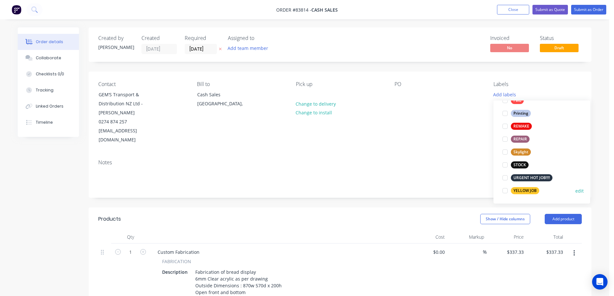
click at [517, 188] on div "YELLOW JOB" at bounding box center [525, 190] width 28 height 7
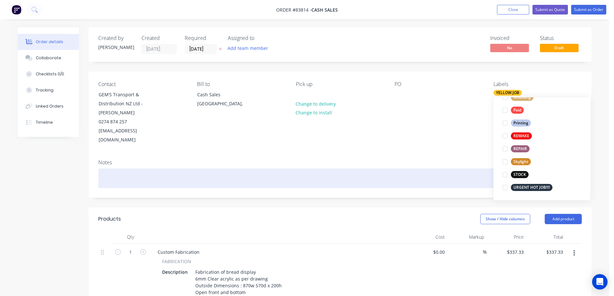
scroll to position [0, 0]
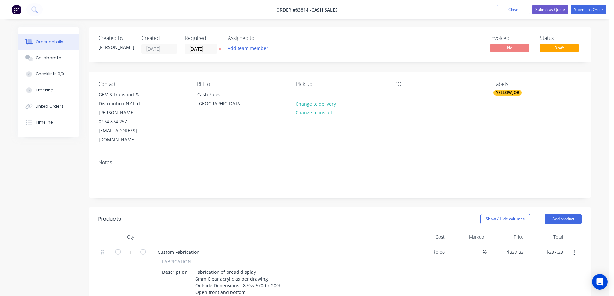
drag, startPoint x: 220, startPoint y: 49, endPoint x: 225, endPoint y: 55, distance: 8.1
click at [220, 49] on icon at bounding box center [220, 49] width 3 height 3
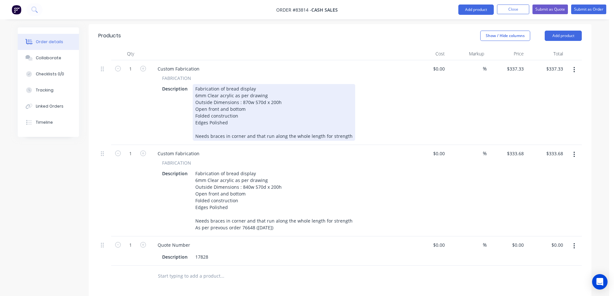
scroll to position [258, 0]
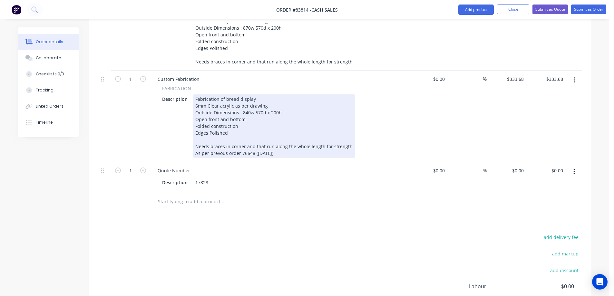
drag, startPoint x: 241, startPoint y: 146, endPoint x: 282, endPoint y: 151, distance: 41.3
click at [281, 150] on div "Custom Fabrication FABRICATION Description Fabrication of bread display 6mm Cle…" at bounding box center [279, 117] width 258 height 92
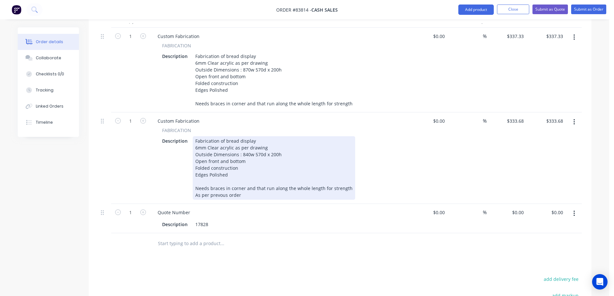
scroll to position [193, 0]
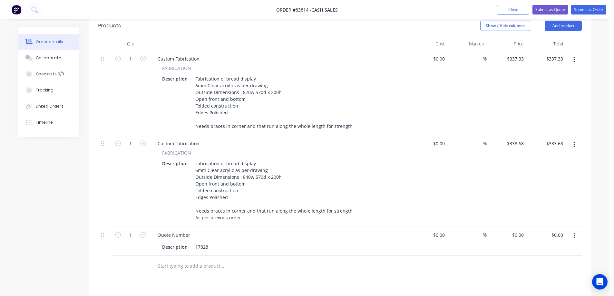
click at [227, 264] on div at bounding box center [266, 266] width 232 height 21
click at [579, 230] on button "button" at bounding box center [573, 236] width 15 height 12
click at [540, 287] on div "Delete" at bounding box center [551, 291] width 50 height 9
click at [582, 8] on button "Submit as Order" at bounding box center [588, 10] width 35 height 10
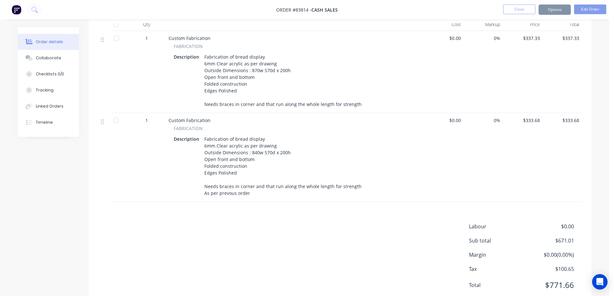
scroll to position [0, 0]
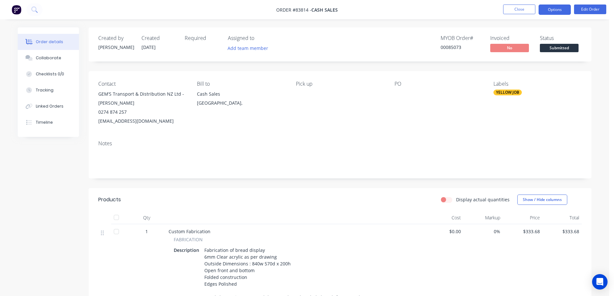
click at [547, 10] on button "Options" at bounding box center [554, 10] width 32 height 10
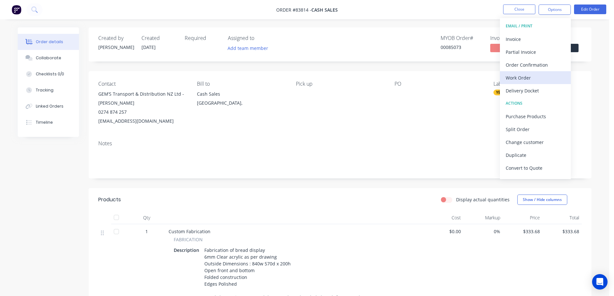
click at [526, 73] on div "Work Order" at bounding box center [535, 77] width 59 height 9
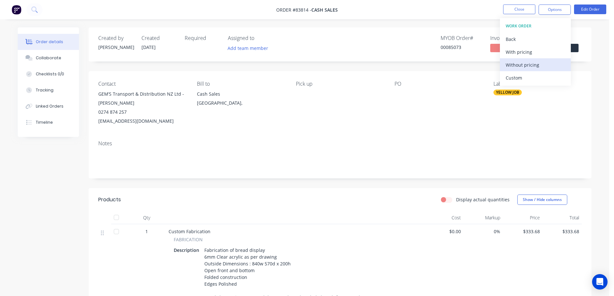
click at [528, 63] on div "Without pricing" at bounding box center [535, 64] width 59 height 9
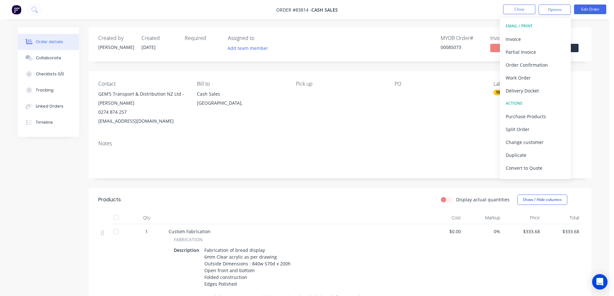
click at [270, 75] on div "Contact GEM’S Transport & Distribution NZ Ltd - Gayle McMaster 0274 874 257 inf…" at bounding box center [340, 103] width 503 height 64
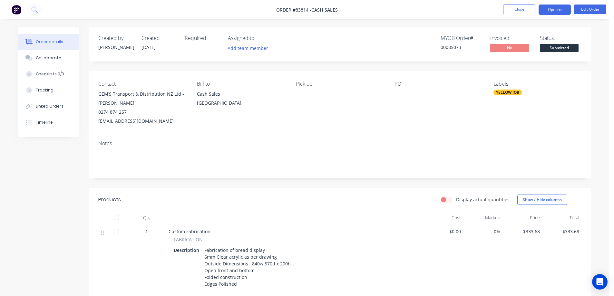
click at [549, 10] on button "Options" at bounding box center [554, 10] width 32 height 10
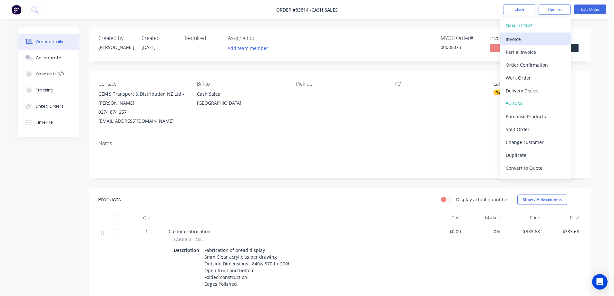
click at [537, 36] on div "Invoice" at bounding box center [535, 38] width 59 height 9
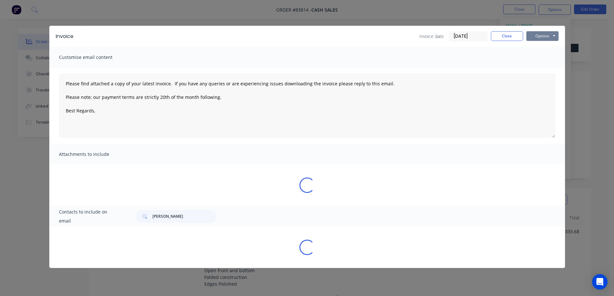
type textarea "Please find attached a copy of your latest invoice. If you have any queries or …"
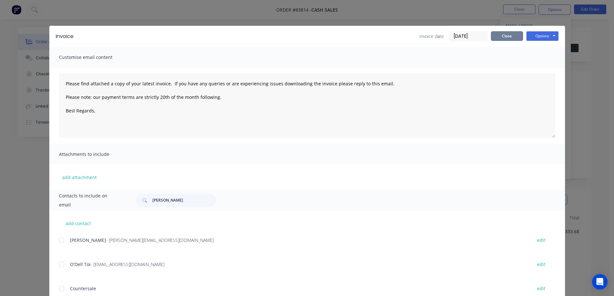
click at [502, 36] on button "Close" at bounding box center [507, 36] width 32 height 10
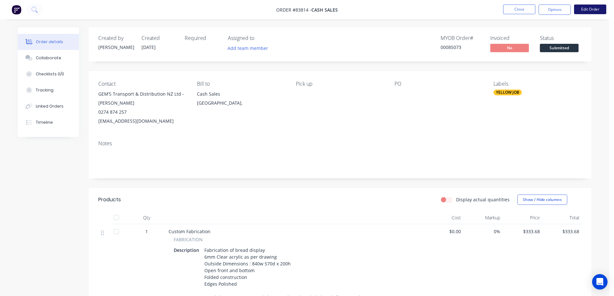
click at [581, 10] on button "Edit Order" at bounding box center [590, 10] width 32 height 10
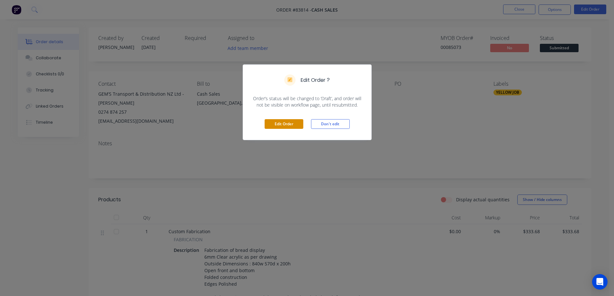
click at [283, 123] on button "Edit Order" at bounding box center [284, 124] width 39 height 10
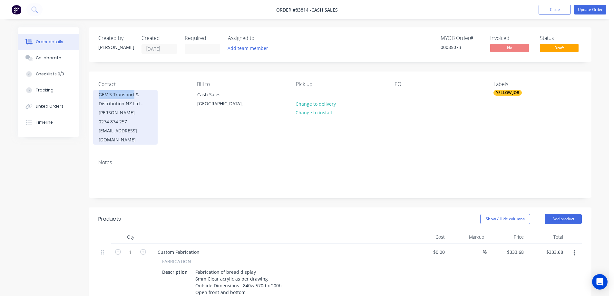
drag, startPoint x: 96, startPoint y: 93, endPoint x: 133, endPoint y: 93, distance: 36.4
click at [133, 93] on div "GEM’S Transport & Distribution NZ Ltd - Gayle McMaster 0274 874 257 info@gemstr…" at bounding box center [125, 117] width 64 height 55
copy div "GEM’S Transport"
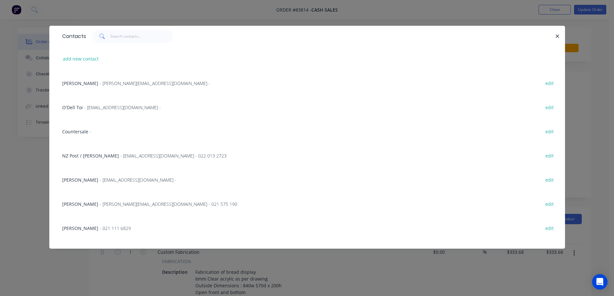
click at [560, 35] on button "button" at bounding box center [558, 36] width 8 height 8
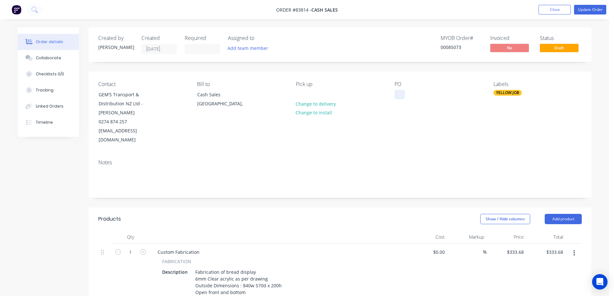
click at [402, 91] on div at bounding box center [399, 94] width 10 height 9
paste div
drag, startPoint x: 95, startPoint y: 131, endPoint x: 177, endPoint y: 130, distance: 82.2
click at [177, 130] on div "Contact GEM’S Transport & Distribution NZ Ltd - Gayle McMaster 0274 874 257 inf…" at bounding box center [142, 112] width 88 height 63
copy div "[EMAIL_ADDRESS][DOMAIN_NAME]"
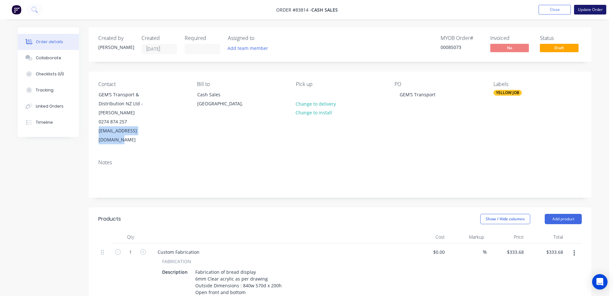
click at [598, 11] on button "Update Order" at bounding box center [590, 10] width 32 height 10
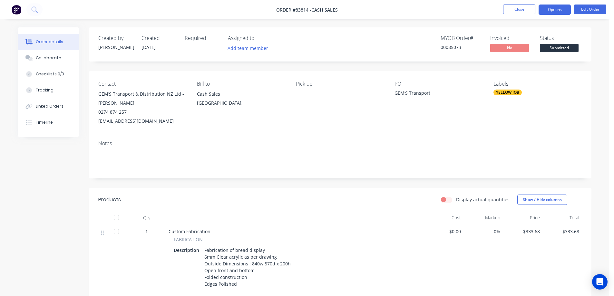
drag, startPoint x: 537, startPoint y: 14, endPoint x: 547, endPoint y: 13, distance: 10.1
click at [537, 14] on ul "Close Options Edit Order" at bounding box center [554, 10] width 119 height 10
click at [549, 12] on button "Options" at bounding box center [554, 10] width 32 height 10
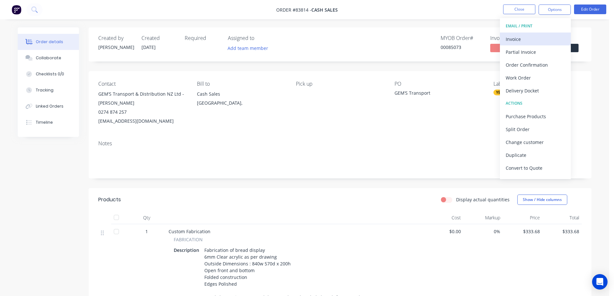
click at [542, 35] on div "Invoice" at bounding box center [535, 38] width 59 height 9
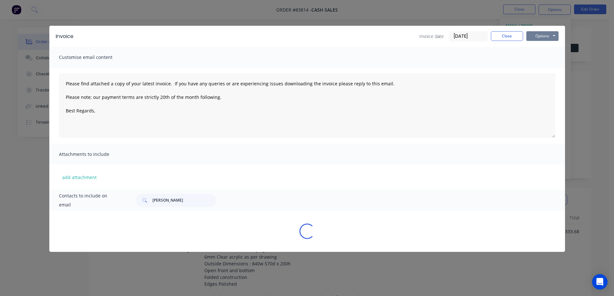
click at [544, 33] on button "Options" at bounding box center [542, 36] width 32 height 10
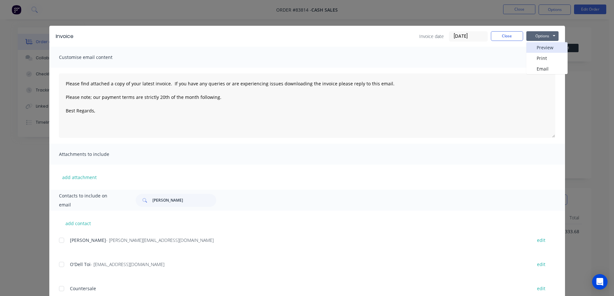
click at [543, 48] on button "Preview" at bounding box center [546, 47] width 41 height 11
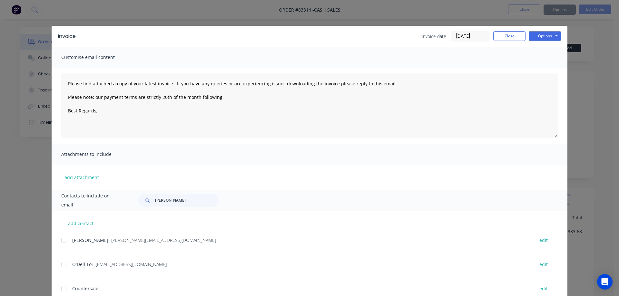
type textarea "Please find attached a copy of your latest invoice. If you have any queries or …"
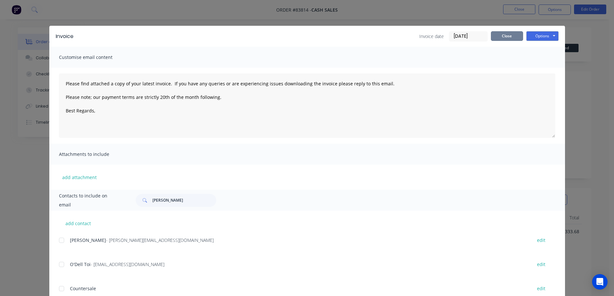
click at [504, 37] on button "Close" at bounding box center [507, 36] width 32 height 10
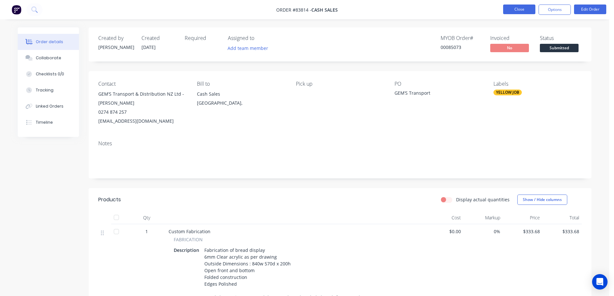
click at [522, 12] on button "Close" at bounding box center [519, 10] width 32 height 10
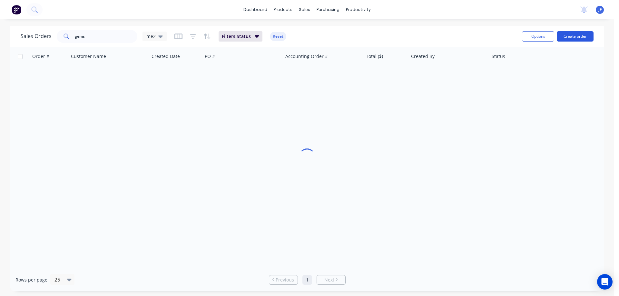
click at [563, 36] on button "Create order" at bounding box center [574, 36] width 37 height 10
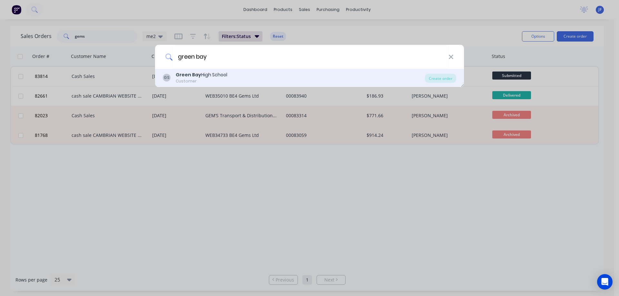
type input "green bay"
click at [359, 76] on div "GS Green Bay High School Customer" at bounding box center [294, 78] width 262 height 13
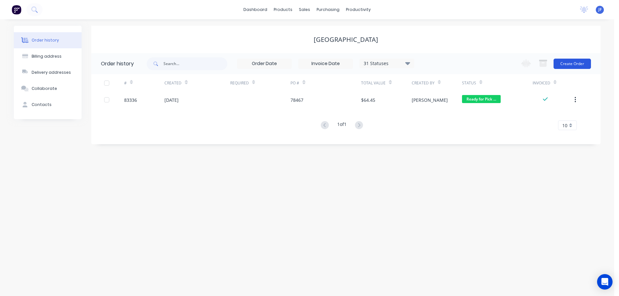
click at [579, 66] on button "Create Order" at bounding box center [571, 64] width 37 height 10
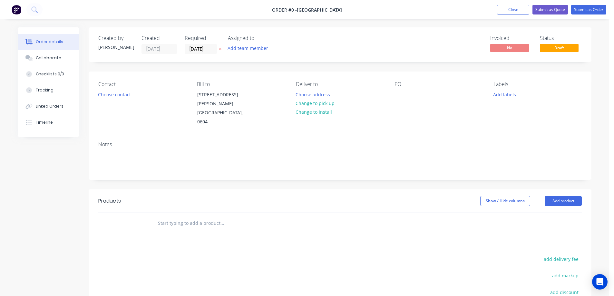
click at [220, 49] on icon at bounding box center [220, 49] width 3 height 3
click at [117, 99] on div "Contact Choose contact" at bounding box center [142, 103] width 88 height 45
click at [117, 93] on button "Choose contact" at bounding box center [115, 94] width 40 height 9
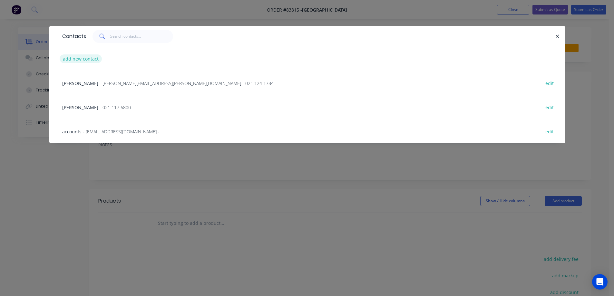
click at [83, 57] on button "add new contact" at bounding box center [81, 58] width 43 height 9
select select "NZ"
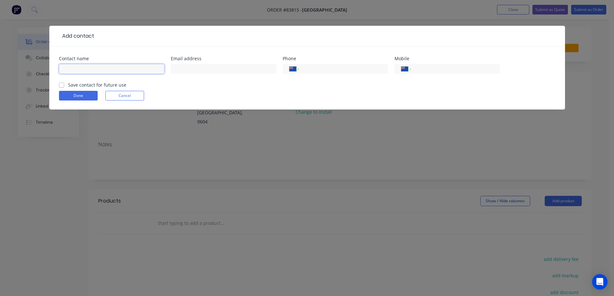
drag, startPoint x: 131, startPoint y: 67, endPoint x: 128, endPoint y: 71, distance: 4.4
click at [131, 67] on input "text" at bounding box center [111, 69] width 105 height 10
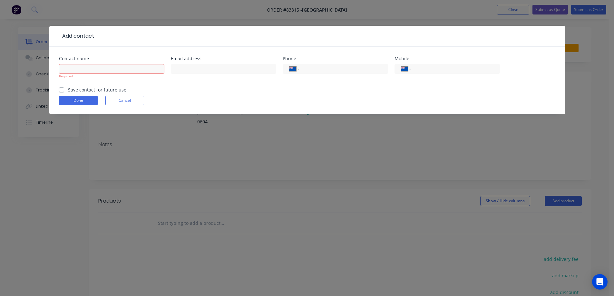
click at [111, 87] on label "Save contact for future use" at bounding box center [97, 89] width 58 height 7
click at [64, 87] on input "Save contact for future use" at bounding box center [61, 89] width 5 height 6
checkbox input "true"
click at [115, 70] on input "text" at bounding box center [111, 69] width 105 height 10
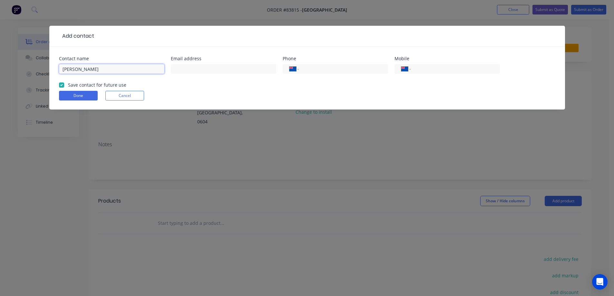
click at [115, 70] on input "Nihad" at bounding box center [111, 69] width 105 height 10
type input "Nihad Jirgis"
click at [201, 71] on input "text" at bounding box center [223, 69] width 105 height 10
click at [473, 64] on div "International Afghanistan Åland Islands Albania Algeria American Samoa Andorra …" at bounding box center [446, 69] width 105 height 10
click at [473, 67] on input "tel" at bounding box center [453, 68] width 77 height 7
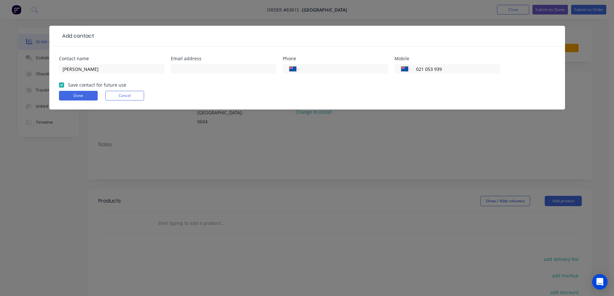
drag, startPoint x: 473, startPoint y: 68, endPoint x: 348, endPoint y: 80, distance: 126.3
click at [348, 80] on div "Contact name Nihad Jirgis Email address Phone International Afghanistan Åland I…" at bounding box center [307, 68] width 496 height 25
type input "0210 539 393"
click at [84, 94] on button "Done" at bounding box center [78, 96] width 39 height 10
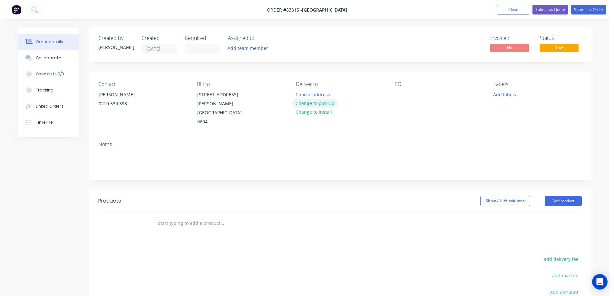
click at [323, 104] on button "Change to pick up" at bounding box center [315, 103] width 46 height 9
click at [184, 217] on input "text" at bounding box center [222, 223] width 129 height 13
type input "f"
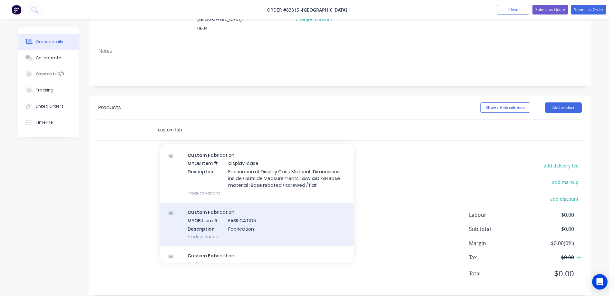
scroll to position [29, 0]
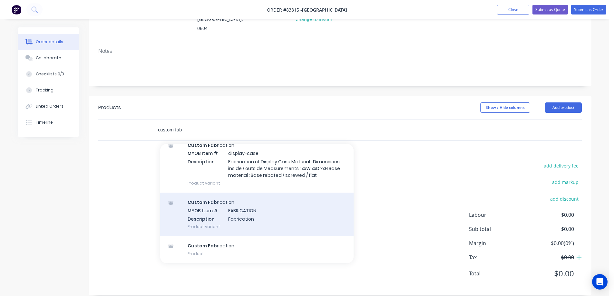
type input "custom fab"
click at [263, 214] on div "Custom Fab rication MYOB Item # FABRICATION Description Fabrication Product var…" at bounding box center [256, 214] width 193 height 43
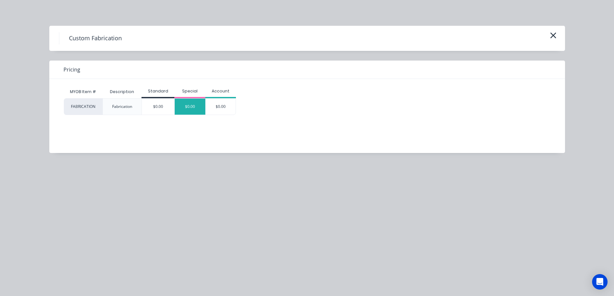
click at [205, 104] on div "$0.00" at bounding box center [190, 107] width 31 height 16
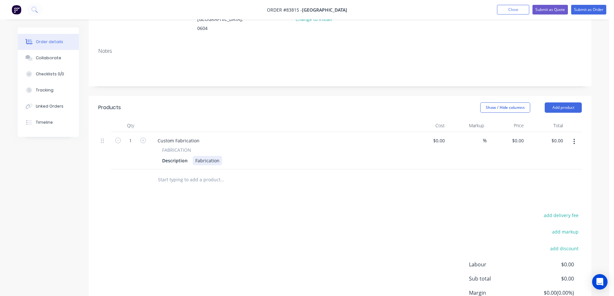
click at [220, 156] on div "Fabrication" at bounding box center [207, 160] width 29 height 9
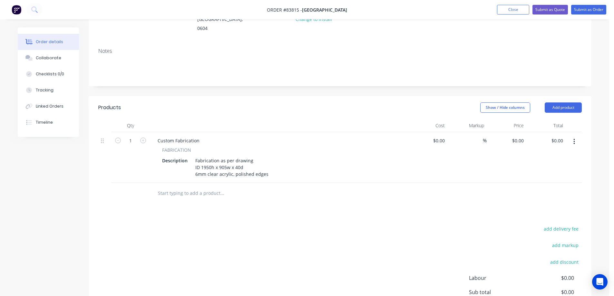
click at [264, 196] on div "Products Show / Hide columns Add product Qty Cost Markup Price Total 1 Custom F…" at bounding box center [340, 227] width 503 height 263
click at [268, 168] on div "Description Fabrication as per drawing ID 1950h x 905w x 40d 6mm clear acrylic,…" at bounding box center [277, 167] width 236 height 23
click at [517, 136] on div "0 0" at bounding box center [521, 140] width 10 height 9
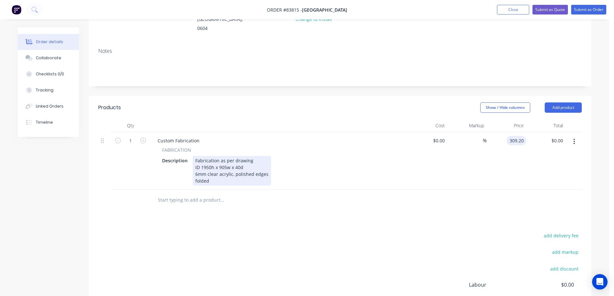
type input "$309.20"
click at [238, 177] on div "Custom Fabrication FABRICATION Description Fabrication as per drawing ID 1950h …" at bounding box center [279, 161] width 258 height 58
click at [230, 173] on div "Fabrication as per drawing ID 1950h x 905w x 40d 6mm clear acrylic, polished ed…" at bounding box center [232, 171] width 78 height 30
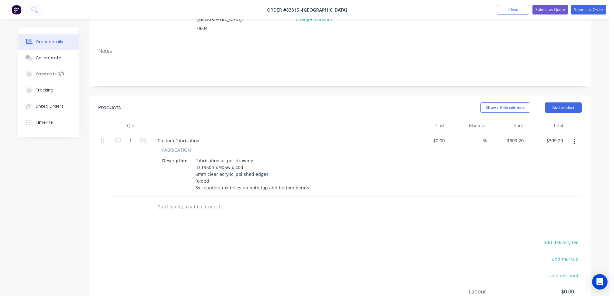
click at [266, 216] on div "Products Show / Hide columns Add product Qty Cost Markup Price Total 1 Custom F…" at bounding box center [340, 234] width 503 height 276
click at [559, 238] on button "add delivery fee" at bounding box center [561, 242] width 42 height 9
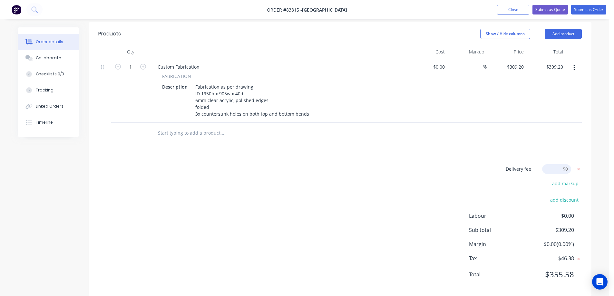
scroll to position [168, 0]
type input "40"
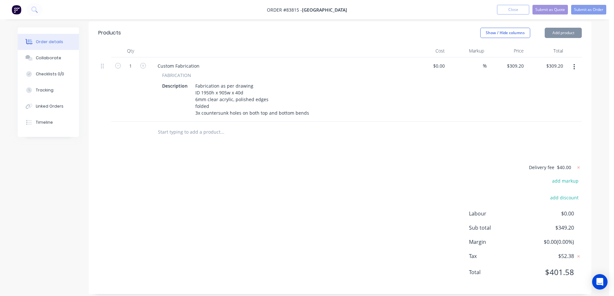
click at [559, 135] on div "Products Show / Hide columns Add product Qty Cost Markup Price Total 1 Custom F…" at bounding box center [340, 157] width 503 height 273
click at [582, 9] on button "Submit as Order" at bounding box center [588, 10] width 35 height 10
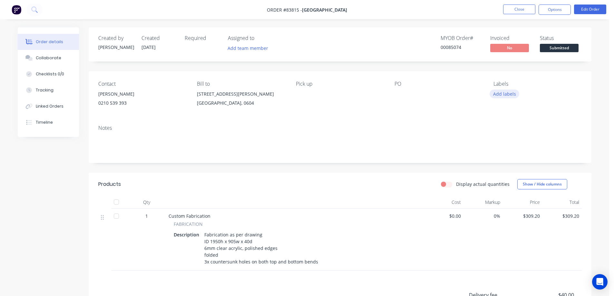
click at [505, 93] on button "Add labels" at bounding box center [504, 94] width 30 height 9
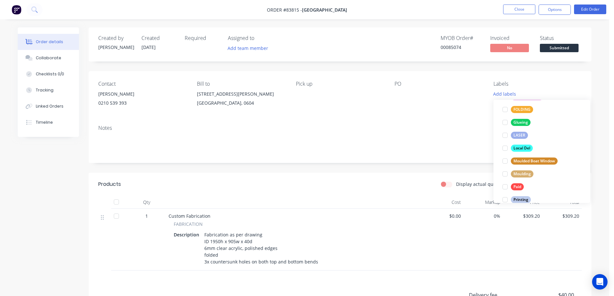
scroll to position [245, 0]
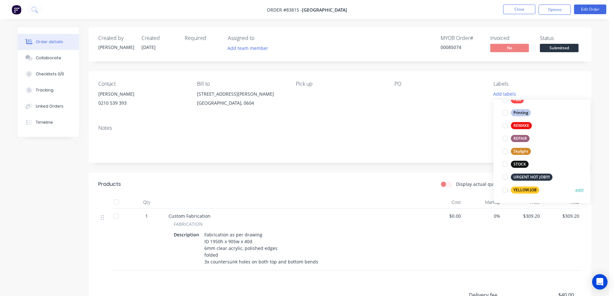
click at [519, 191] on div "YELLOW JOB" at bounding box center [525, 190] width 28 height 7
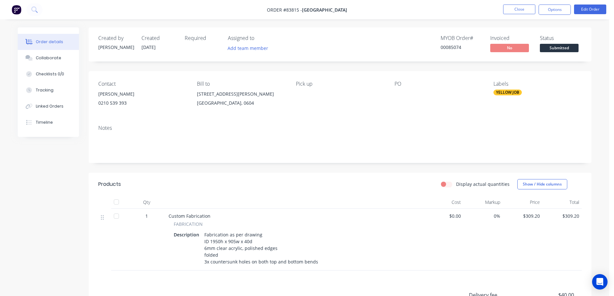
click at [418, 120] on div "Notes" at bounding box center [340, 141] width 503 height 43
click at [552, 12] on button "Options" at bounding box center [554, 10] width 32 height 10
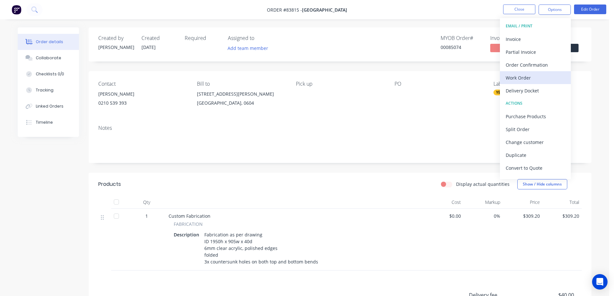
click at [521, 77] on div "Work Order" at bounding box center [535, 77] width 59 height 9
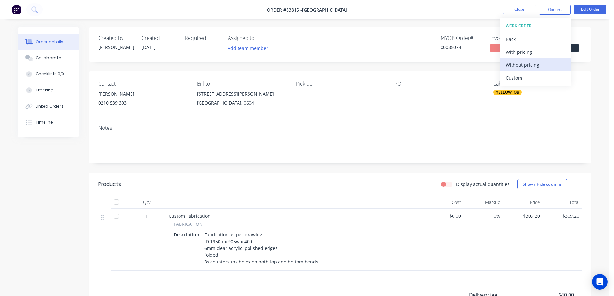
click at [524, 65] on div "Without pricing" at bounding box center [535, 64] width 59 height 9
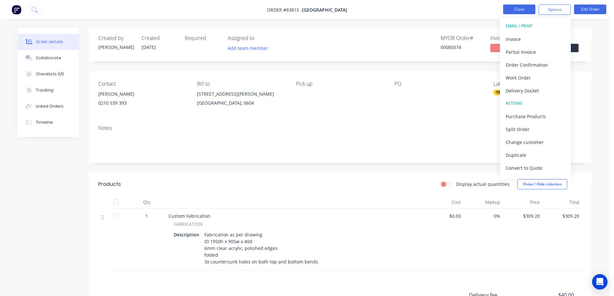
click at [524, 11] on button "Close" at bounding box center [519, 10] width 32 height 10
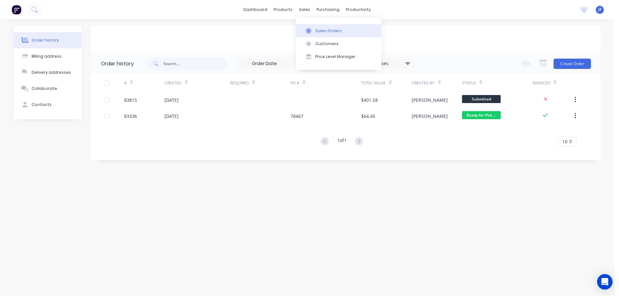
click at [314, 28] on button "Sales Orders" at bounding box center [338, 30] width 85 height 13
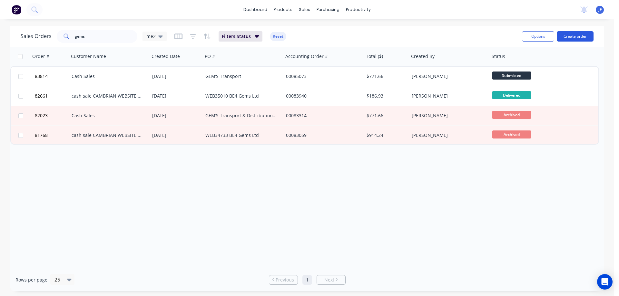
click at [574, 37] on button "Create order" at bounding box center [574, 36] width 37 height 10
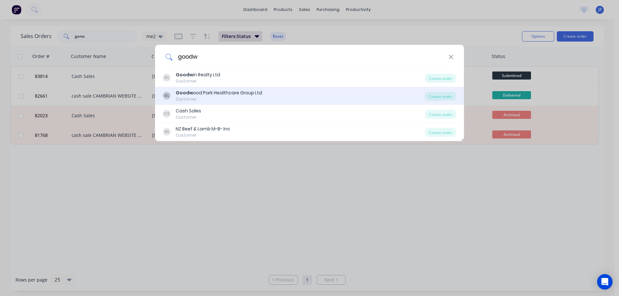
type input "goodw"
click at [253, 88] on div "GL Goodw ood Park Healthcare Group Ltd Customer Create order" at bounding box center [309, 96] width 309 height 18
click at [345, 92] on div "GL Goodw ood Park Healthcare Group Ltd Customer" at bounding box center [294, 96] width 262 height 13
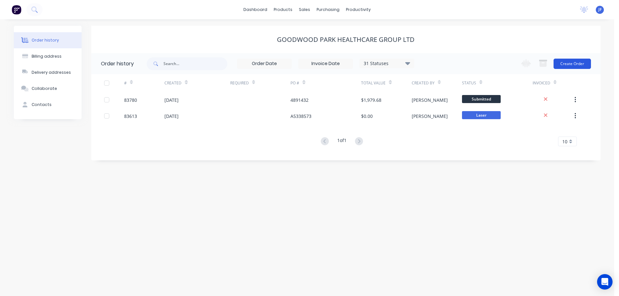
click at [570, 60] on button "Create Order" at bounding box center [571, 64] width 37 height 10
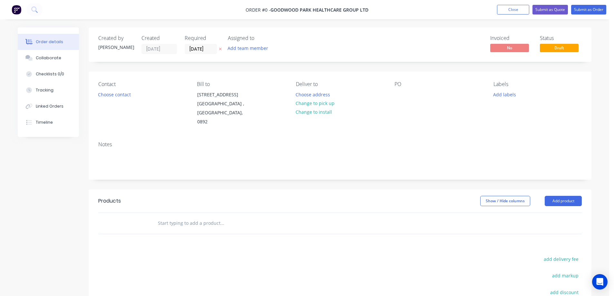
click at [219, 48] on icon at bounding box center [220, 49] width 3 height 4
click at [110, 95] on button "Choose contact" at bounding box center [115, 94] width 40 height 9
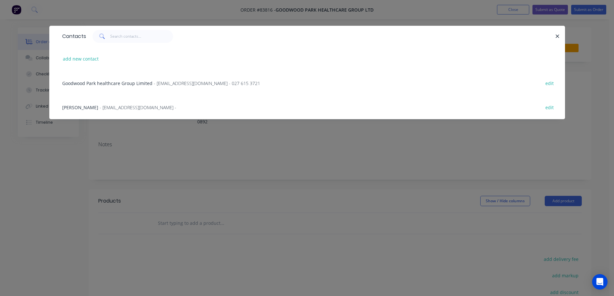
click at [84, 78] on div "Goodwood Park healthcare Group Limited - mpamplin@goodwood.org.nz - 027 615 372…" at bounding box center [307, 83] width 496 height 24
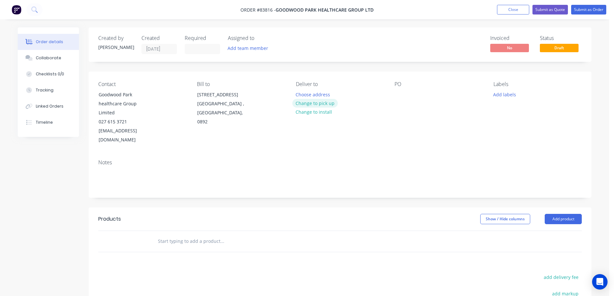
click at [316, 102] on button "Change to pick up" at bounding box center [315, 103] width 46 height 9
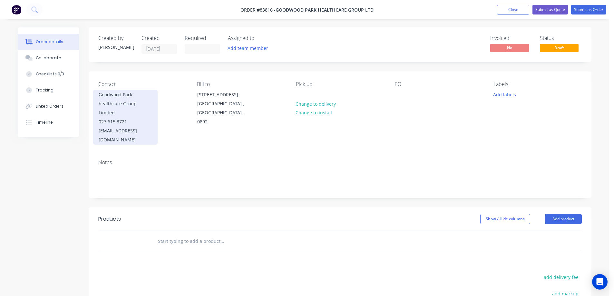
click at [126, 110] on div "Goodwood Park healthcare Group Limited" at bounding box center [125, 103] width 53 height 27
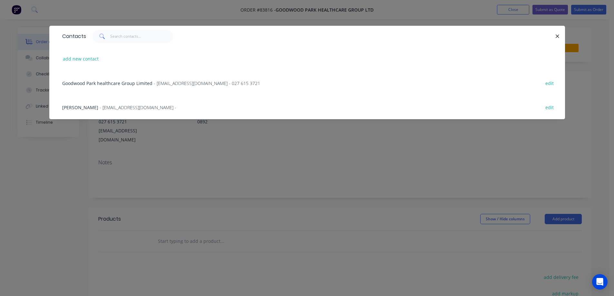
click at [102, 105] on span "- bfitzgerald@goodwood.org.nz -" at bounding box center [138, 107] width 77 height 6
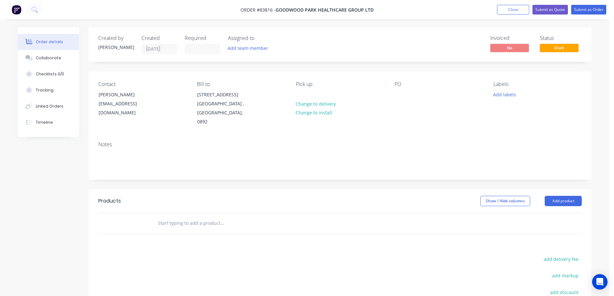
click at [187, 227] on input "text" at bounding box center [222, 223] width 129 height 13
click at [196, 224] on input "text" at bounding box center [222, 223] width 129 height 13
type input "v"
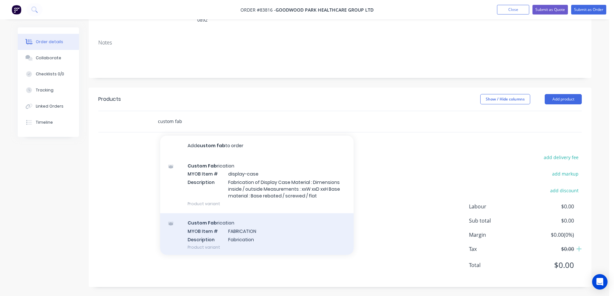
scroll to position [102, 0]
type input "custom fab"
click at [239, 232] on div "Custom Fab rication MYOB Item # FABRICATION Description Fabrication Product var…" at bounding box center [256, 234] width 193 height 43
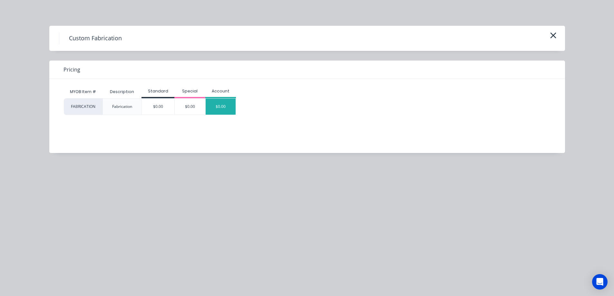
click at [225, 107] on div "$0.00" at bounding box center [221, 107] width 30 height 16
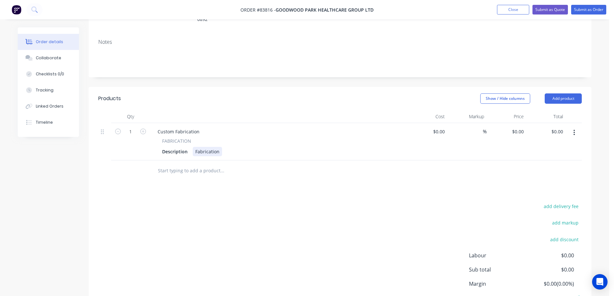
click at [219, 155] on div "Fabrication" at bounding box center [207, 151] width 29 height 9
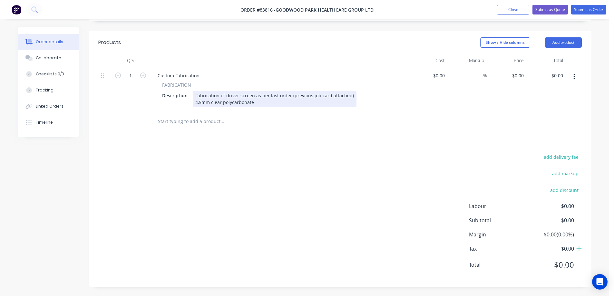
scroll to position [159, 0]
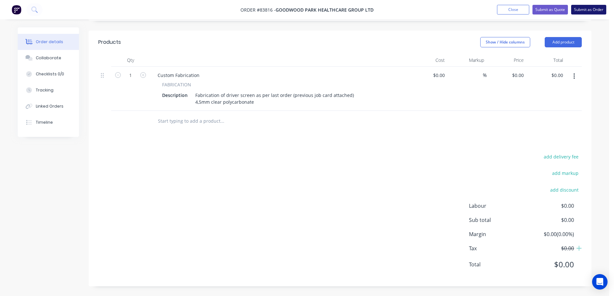
click at [598, 10] on button "Submit as Order" at bounding box center [588, 10] width 35 height 10
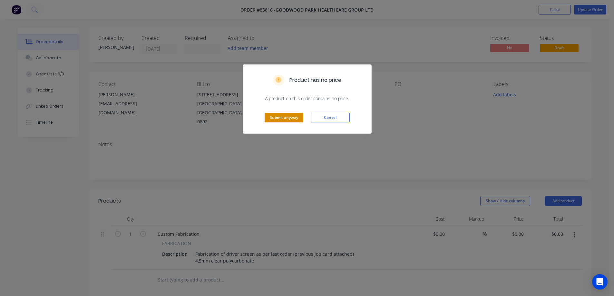
click at [288, 119] on button "Submit anyway" at bounding box center [284, 118] width 39 height 10
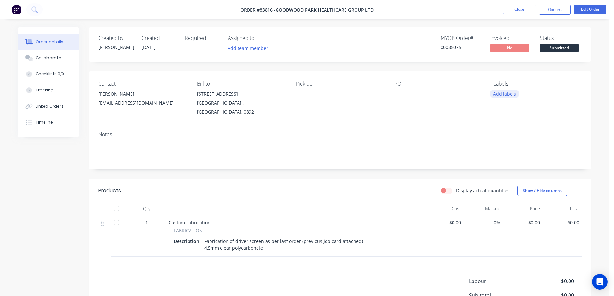
click at [499, 95] on button "Add labels" at bounding box center [504, 94] width 30 height 9
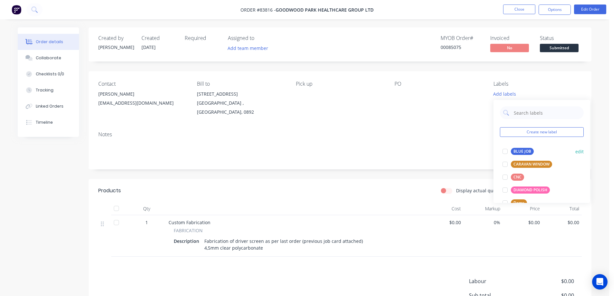
click at [508, 148] on div at bounding box center [504, 151] width 13 height 13
click at [535, 148] on button "BLUE JOB" at bounding box center [518, 148] width 36 height 9
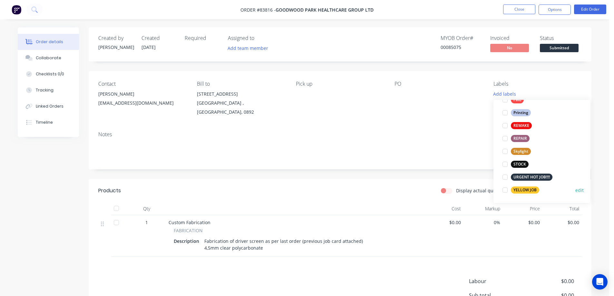
click at [526, 187] on div "YELLOW JOB" at bounding box center [525, 190] width 28 height 7
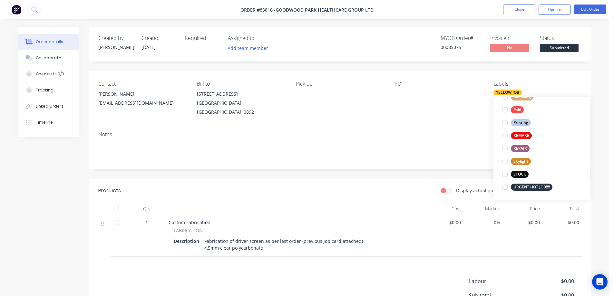
scroll to position [0, 0]
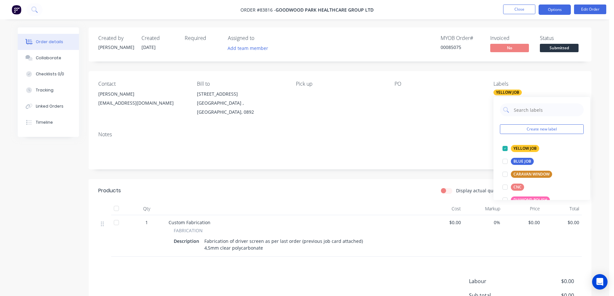
click at [555, 11] on button "Options" at bounding box center [554, 10] width 32 height 10
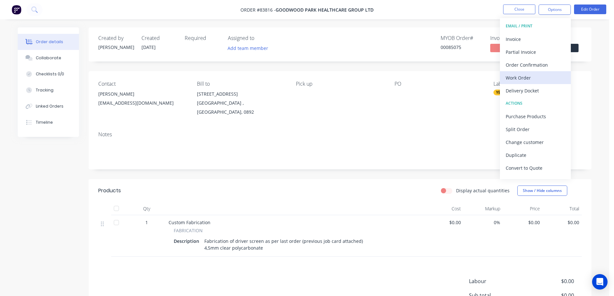
click at [518, 78] on div "Work Order" at bounding box center [535, 77] width 59 height 9
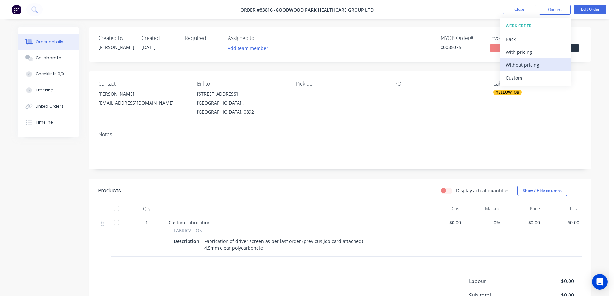
click at [522, 67] on div "Without pricing" at bounding box center [535, 64] width 59 height 9
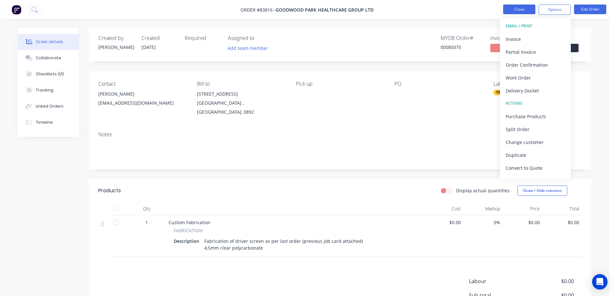
click at [531, 5] on button "Close" at bounding box center [519, 10] width 32 height 10
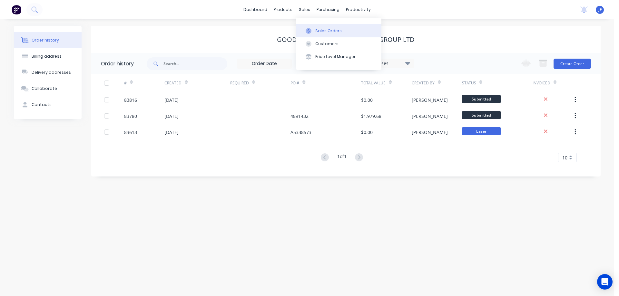
click at [310, 27] on button "Sales Orders" at bounding box center [338, 30] width 85 height 13
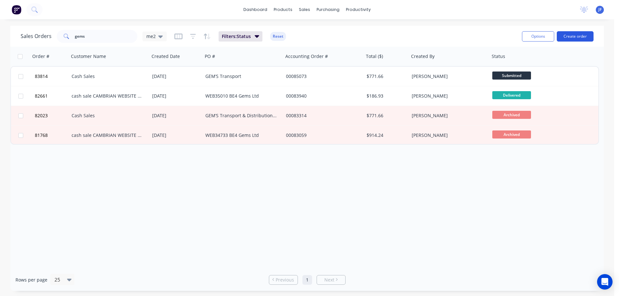
click at [579, 36] on button "Create order" at bounding box center [574, 36] width 37 height 10
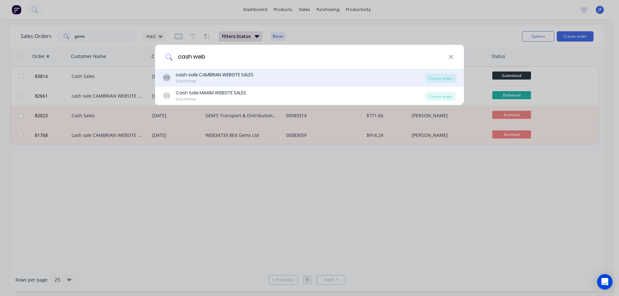
type input "cash web"
click at [233, 79] on div "Customer" at bounding box center [215, 81] width 78 height 6
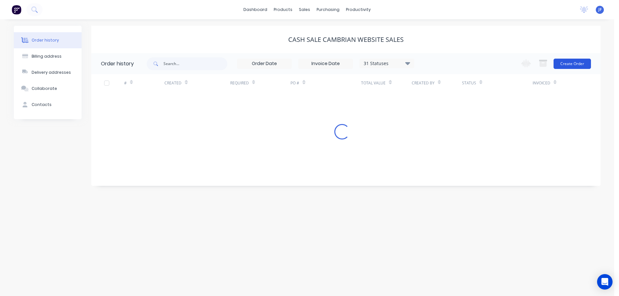
click at [565, 59] on button "Create Order" at bounding box center [571, 64] width 37 height 10
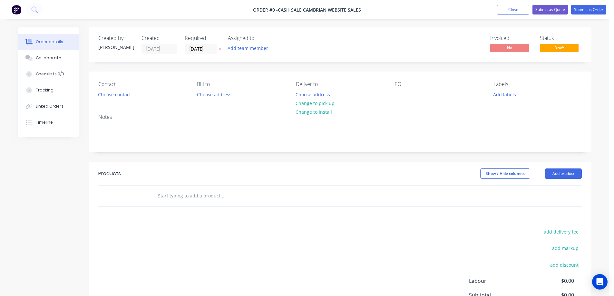
click at [222, 48] on icon at bounding box center [220, 49] width 3 height 4
click at [120, 95] on button "Choose contact" at bounding box center [115, 94] width 40 height 9
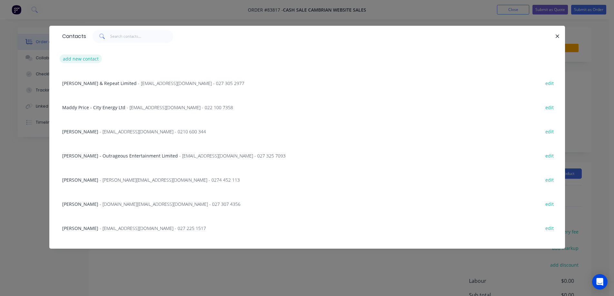
click at [79, 61] on button "add new contact" at bounding box center [81, 58] width 43 height 9
select select "NZ"
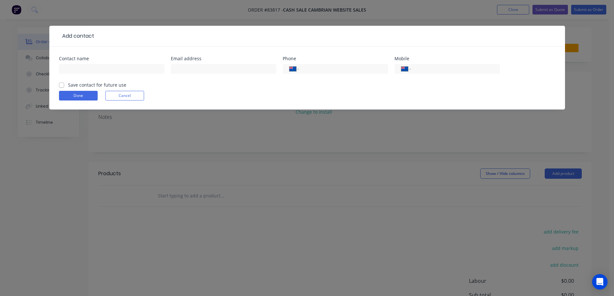
drag, startPoint x: 131, startPoint y: 94, endPoint x: 135, endPoint y: 88, distance: 6.8
click at [131, 94] on button "Cancel" at bounding box center [124, 96] width 39 height 10
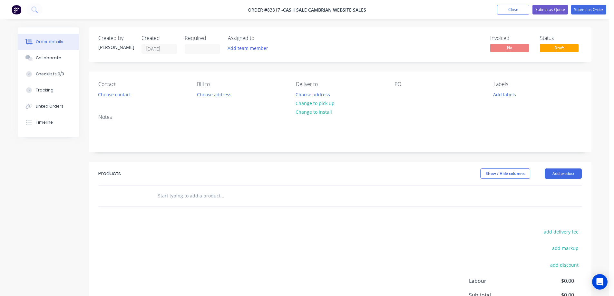
click at [112, 101] on div "Contact Choose contact Bill to Choose address Deliver to Choose address Change …" at bounding box center [340, 90] width 503 height 37
click at [113, 96] on button "Choose contact" at bounding box center [115, 94] width 40 height 9
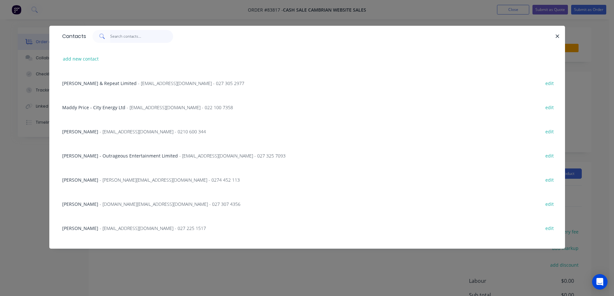
click at [145, 37] on input "text" at bounding box center [141, 36] width 63 height 13
paste input "Clinton Christian"
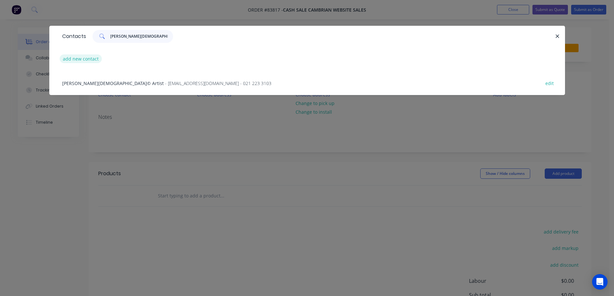
type input "Clinton Christian"
click at [84, 59] on button "add new contact" at bounding box center [81, 58] width 43 height 9
select select "NZ"
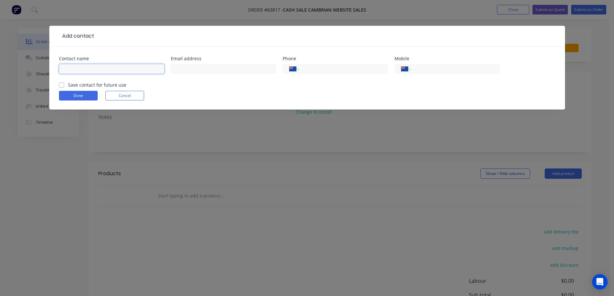
click at [90, 66] on input "text" at bounding box center [111, 69] width 105 height 10
paste input "Clinton Christian"
type input "Clinton Christian"
click at [84, 84] on label "Save contact for future use" at bounding box center [97, 85] width 58 height 7
click at [64, 84] on input "Save contact for future use" at bounding box center [61, 85] width 5 height 6
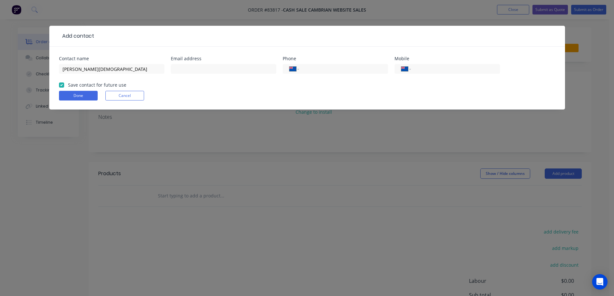
checkbox input "true"
drag, startPoint x: 449, startPoint y: 64, endPoint x: 438, endPoint y: 68, distance: 11.7
click at [449, 64] on div "International Afghanistan Åland Islands Albania Algeria American Samoa Andorra …" at bounding box center [446, 69] width 105 height 10
click at [473, 62] on div "Mobile International Afghanistan Åland Islands Albania Algeria American Samoa A…" at bounding box center [446, 68] width 105 height 25
click at [472, 64] on div "International Afghanistan Åland Islands Albania Algeria American Samoa Andorra …" at bounding box center [446, 72] width 105 height 19
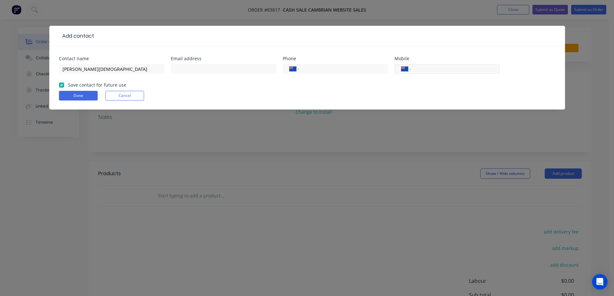
click at [469, 65] on input "tel" at bounding box center [453, 68] width 77 height 7
paste input "021 223 3103"
type input "021 223 3103"
click at [179, 74] on div at bounding box center [223, 72] width 105 height 19
click at [193, 70] on input "text" at bounding box center [223, 69] width 105 height 10
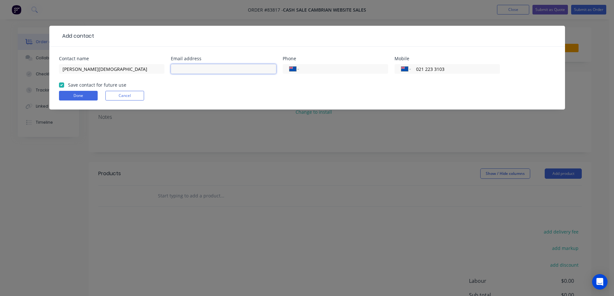
paste input "clint@clintc.co.nz"
type input "clint@clintc.co.nz"
click at [76, 96] on button "Done" at bounding box center [78, 96] width 39 height 10
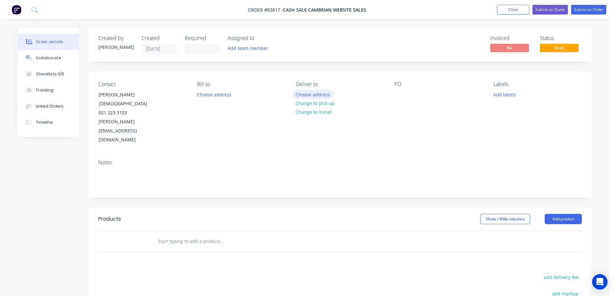
click at [323, 93] on button "Choose address" at bounding box center [312, 94] width 41 height 9
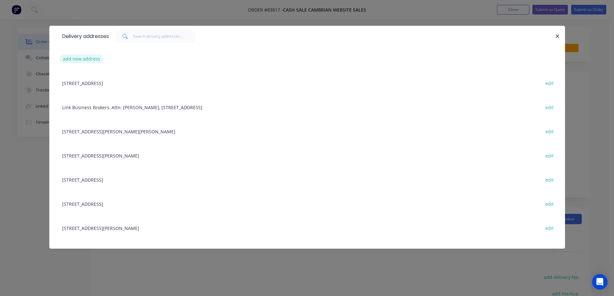
click at [84, 59] on button "add new address" at bounding box center [82, 58] width 44 height 9
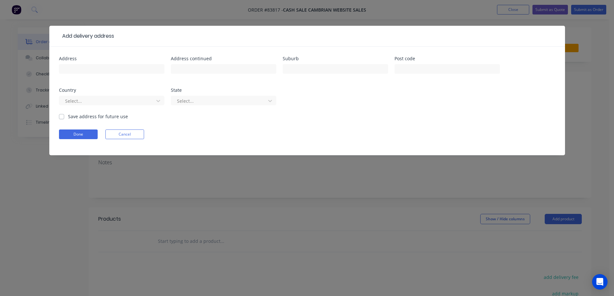
click at [95, 73] on input "text" at bounding box center [111, 69] width 105 height 10
type input "9 Durham Heights"
click at [215, 70] on input "text" at bounding box center [223, 69] width 105 height 10
paste input "Flagstaff"
type input "Flagstaff"
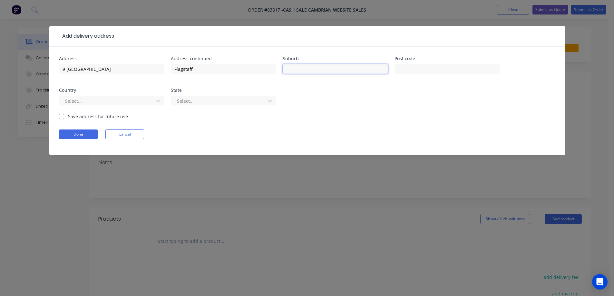
click at [356, 70] on input "text" at bounding box center [335, 69] width 105 height 10
paste input "Hamilton"
type input "Hamilton"
click at [422, 72] on input "text" at bounding box center [446, 69] width 105 height 10
type input "3210"
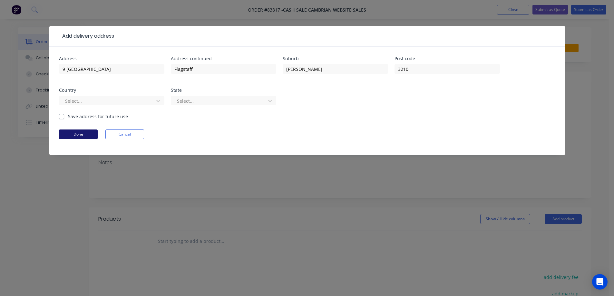
click at [86, 133] on button "Done" at bounding box center [78, 135] width 39 height 10
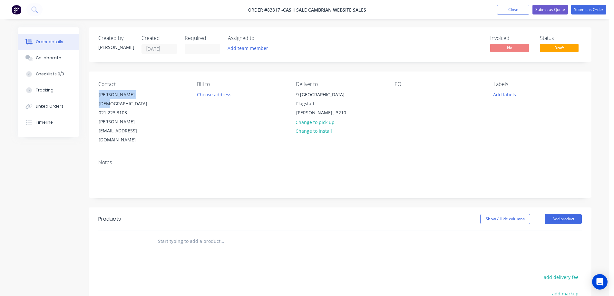
drag, startPoint x: 100, startPoint y: 96, endPoint x: 168, endPoint y: 97, distance: 68.3
click at [167, 97] on div "Contact Clinton Christian 021 223 3103 clint@clintc.co.nz" at bounding box center [142, 112] width 88 height 63
copy div "Clinton Christian"
click at [401, 92] on div at bounding box center [399, 94] width 10 height 9
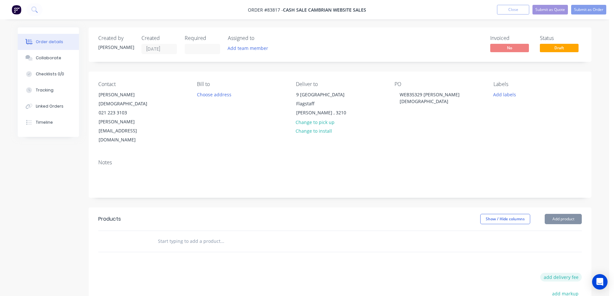
click at [561, 273] on button "add delivery fee" at bounding box center [561, 277] width 42 height 9
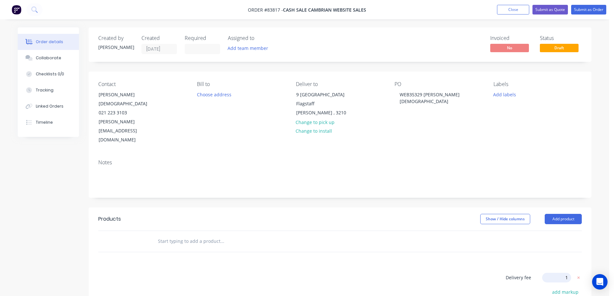
type input "15"
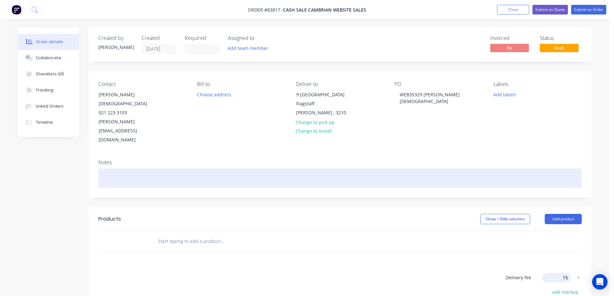
click at [449, 169] on div at bounding box center [339, 179] width 483 height 20
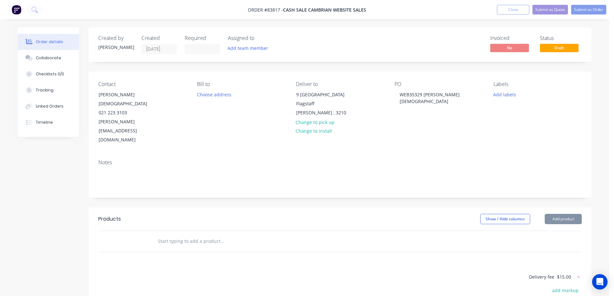
click at [512, 86] on div "Labels" at bounding box center [537, 84] width 88 height 6
drag, startPoint x: 511, startPoint y: 92, endPoint x: 510, endPoint y: 97, distance: 5.2
click at [511, 92] on button "Add labels" at bounding box center [504, 94] width 30 height 9
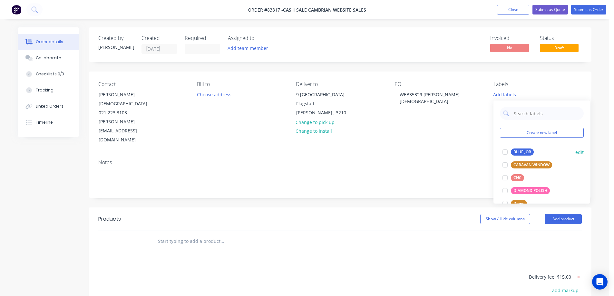
click at [512, 150] on div "BLUE JOB" at bounding box center [522, 152] width 23 height 7
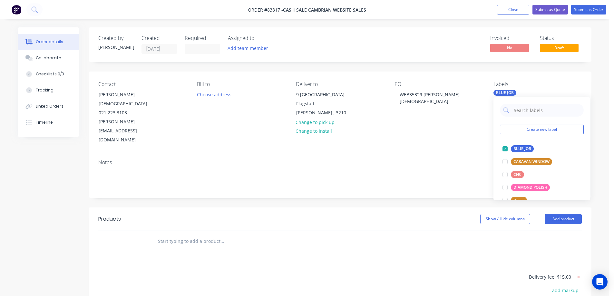
click at [457, 127] on div "Contact Clinton Christian 021 223 3103 clint@clintc.co.nz Bill to Choose addres…" at bounding box center [340, 113] width 503 height 83
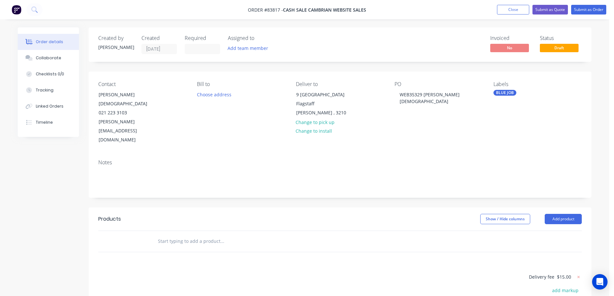
click at [188, 235] on input "text" at bounding box center [222, 241] width 129 height 13
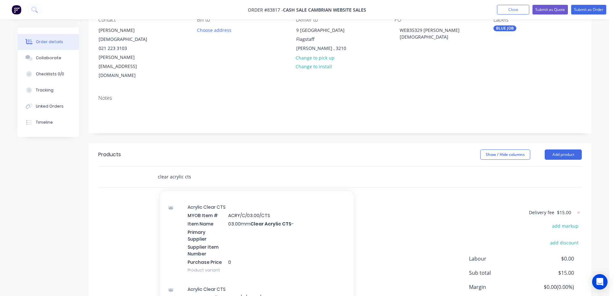
scroll to position [193, 0]
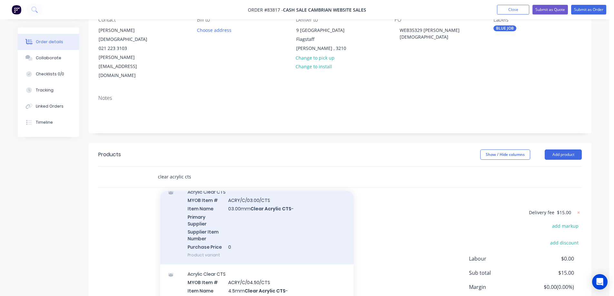
type input "clear acrylic cts"
click at [218, 222] on div "Acrylic Clear CTS MYOB Item # ACRY/C/03.00/CTS Item Name 03.00mm Clear Acrylic …" at bounding box center [256, 223] width 193 height 82
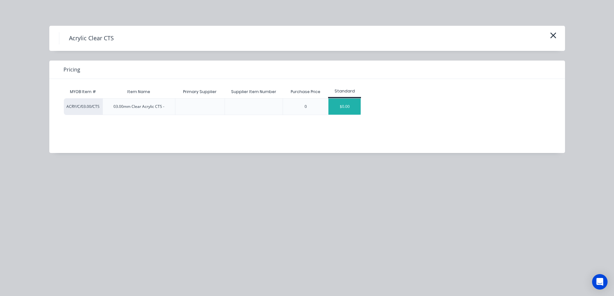
click at [336, 103] on div "$0.00" at bounding box center [344, 107] width 32 height 16
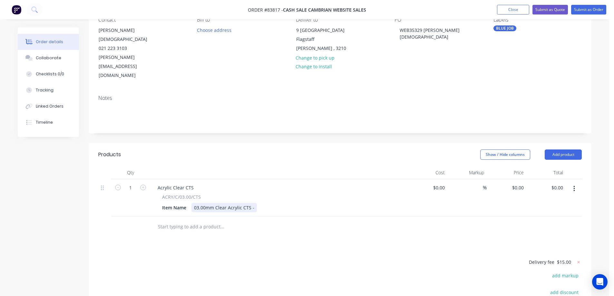
click at [254, 203] on div "03.00mm Clear Acrylic CTS -" at bounding box center [223, 207] width 65 height 9
click at [131, 183] on input "1" at bounding box center [130, 188] width 17 height 10
type input "6"
click at [558, 183] on input "0.00" at bounding box center [558, 187] width 15 height 9
type input "52.39"
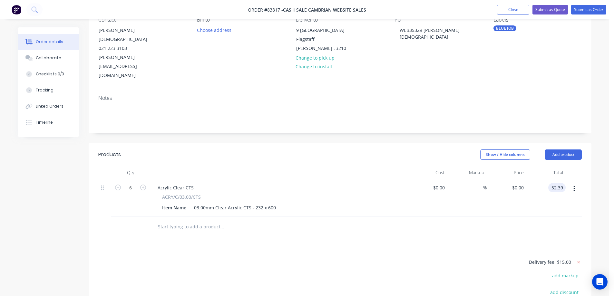
type input "$8.7317"
type input "$52.39"
click at [540, 184] on div "$52.39 52.39" at bounding box center [546, 197] width 40 height 37
click at [574, 185] on icon "button" at bounding box center [574, 188] width 2 height 7
click at [560, 214] on div "Duplicate" at bounding box center [551, 218] width 50 height 9
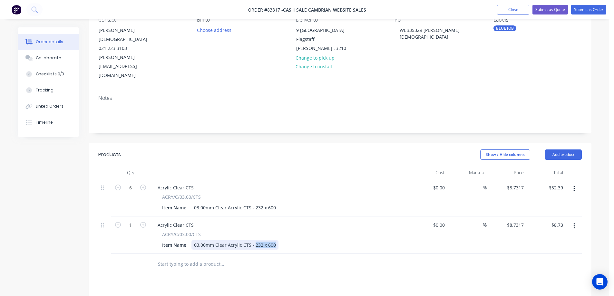
drag, startPoint x: 254, startPoint y: 219, endPoint x: 332, endPoint y: 222, distance: 78.0
click at [332, 240] on div "Item Name 03.00mm Clear Acrylic CTS - 232 x 600" at bounding box center [277, 244] width 236 height 9
click at [136, 193] on input "1" at bounding box center [130, 188] width 17 height 10
type input "6"
click at [558, 220] on input "52.39" at bounding box center [558, 224] width 15 height 9
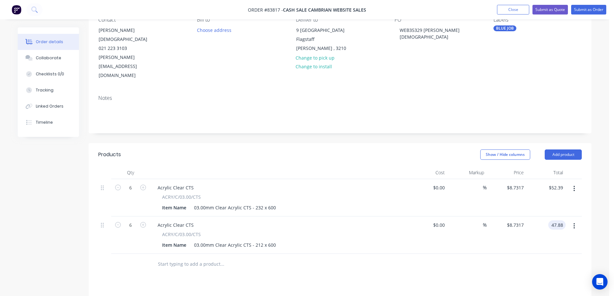
type input "47.88"
type input "$7.98"
type input "$47.88"
click at [551, 254] on div at bounding box center [339, 264] width 483 height 21
click at [574, 223] on icon "button" at bounding box center [574, 226] width 2 height 7
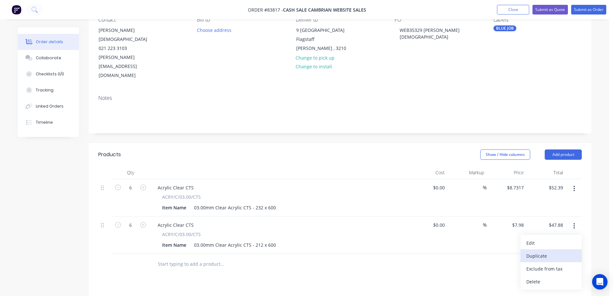
click at [561, 251] on div "Duplicate" at bounding box center [551, 255] width 50 height 9
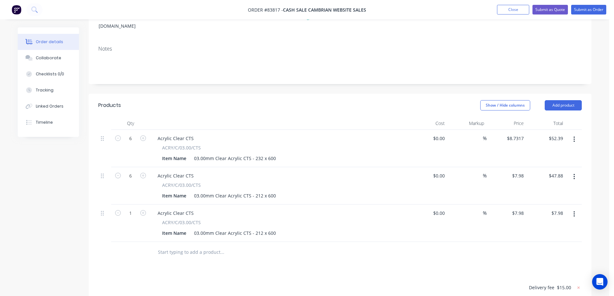
scroll to position [129, 0]
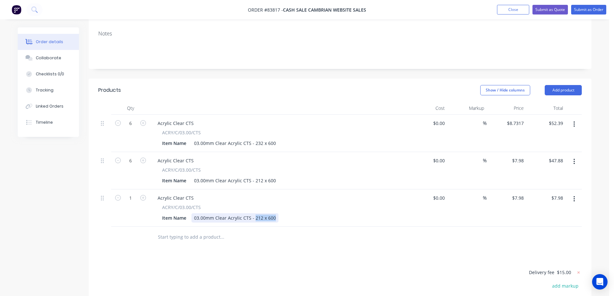
drag, startPoint x: 254, startPoint y: 192, endPoint x: 349, endPoint y: 196, distance: 95.1
click at [349, 196] on div "Acrylic Clear CTS ACRY/C/03.00/CTS Item Name 03.00mm Clear Acrylic CTS - 212 x …" at bounding box center [279, 207] width 258 height 37
click at [132, 128] on input "1" at bounding box center [130, 124] width 17 height 10
type input "12"
click at [564, 193] on input "95.76" at bounding box center [558, 197] width 15 height 9
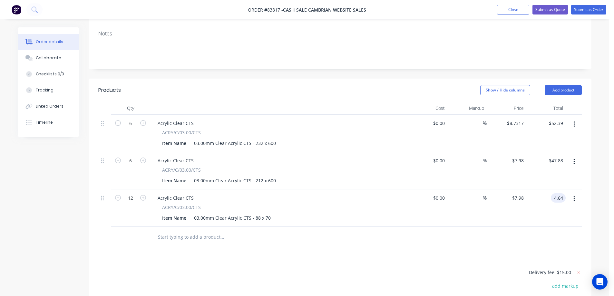
type input "4.64"
type input "$0.3867"
type input "$4.64"
click at [574, 196] on icon "button" at bounding box center [574, 199] width 2 height 7
click at [564, 224] on div "Duplicate" at bounding box center [551, 228] width 50 height 9
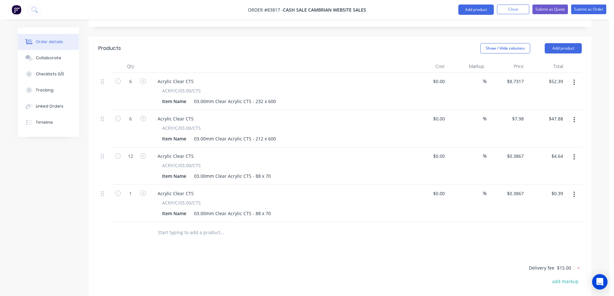
scroll to position [193, 0]
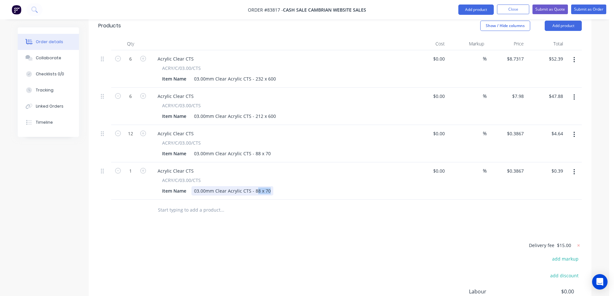
drag, startPoint x: 255, startPoint y: 166, endPoint x: 317, endPoint y: 170, distance: 61.7
click at [316, 169] on div "Acrylic Clear CTS ACRY/C/03.00/CTS Item Name 03.00mm Clear Acrylic CTS - 88 x 70" at bounding box center [279, 180] width 258 height 37
click at [130, 64] on input "1" at bounding box center [130, 59] width 17 height 10
type input "12"
click at [555, 166] on input "4.64" at bounding box center [559, 170] width 12 height 9
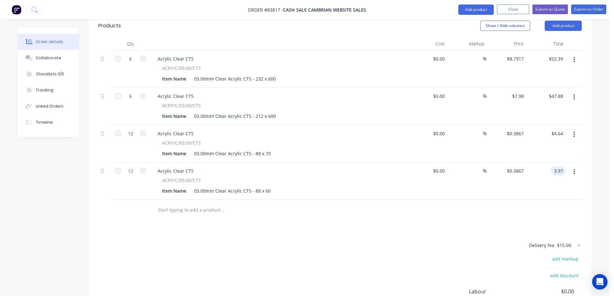
type input "3.97"
type input "$0.3308"
type input "$3.97"
click at [554, 200] on div at bounding box center [339, 210] width 483 height 21
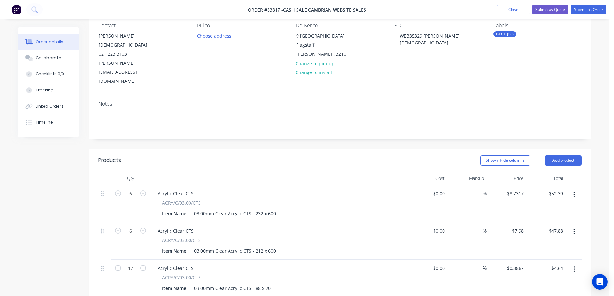
scroll to position [0, 0]
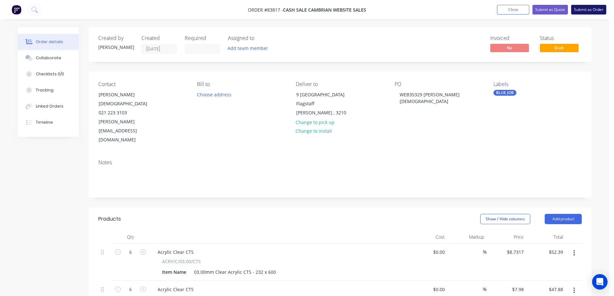
click at [576, 9] on button "Submit as Order" at bounding box center [588, 10] width 35 height 10
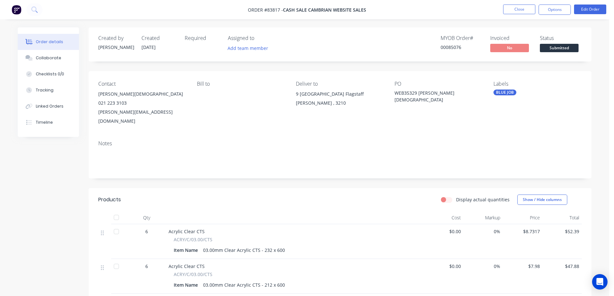
click at [455, 50] on div "00085076" at bounding box center [461, 47] width 42 height 7
click at [564, 8] on button "Options" at bounding box center [554, 10] width 32 height 10
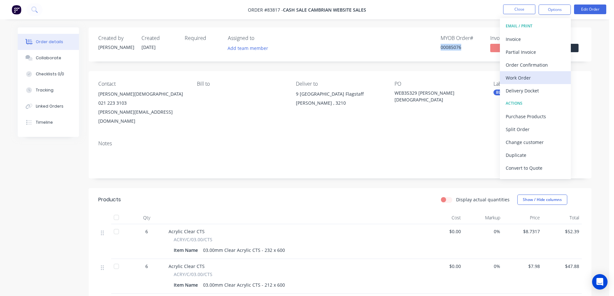
click at [531, 75] on div "Work Order" at bounding box center [535, 77] width 59 height 9
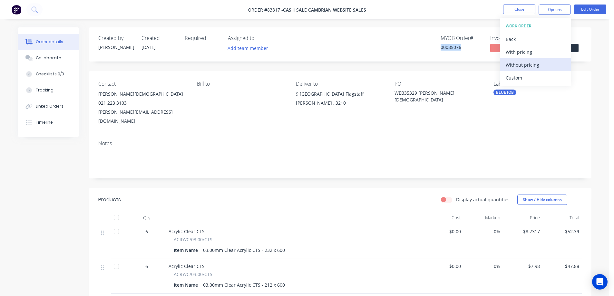
click at [533, 64] on div "Without pricing" at bounding box center [535, 64] width 59 height 9
click at [537, 62] on div "Order Confirmation" at bounding box center [535, 64] width 59 height 9
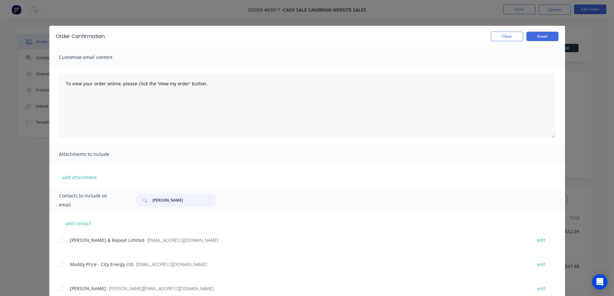
click at [170, 197] on input "Aaron" at bounding box center [184, 200] width 64 height 13
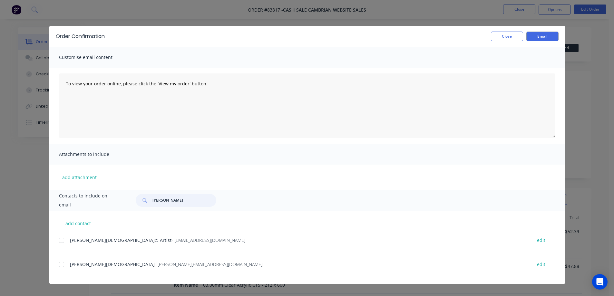
scroll to position [129, 0]
click at [62, 266] on div at bounding box center [61, 264] width 13 height 13
type input "clint"
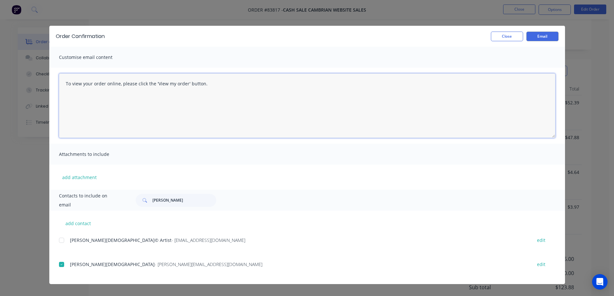
click at [302, 112] on textarea "To view your order online, please click the 'View my order' button." at bounding box center [307, 105] width 496 height 64
paste textarea "hank you for your order, confirmation of your order is attached. Your order wil…"
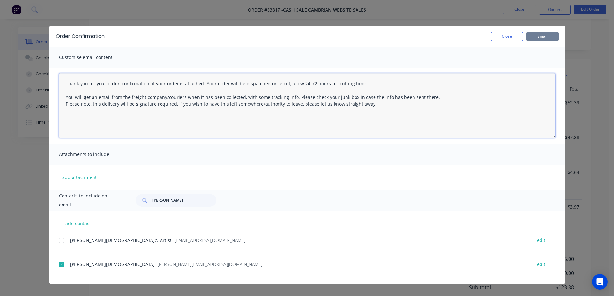
type textarea "Thank you for your order, confirmation of your order is attached. Your order wi…"
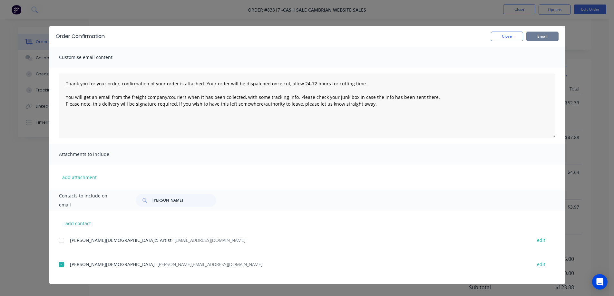
click at [546, 35] on button "Email" at bounding box center [542, 37] width 32 height 10
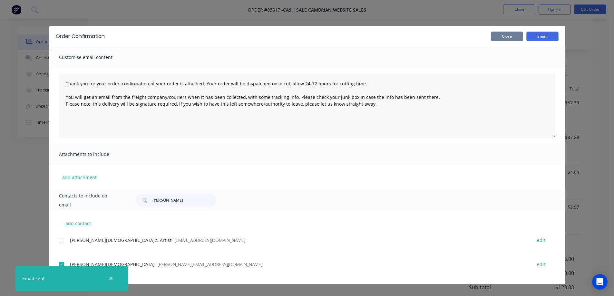
click at [510, 39] on button "Close" at bounding box center [507, 37] width 32 height 10
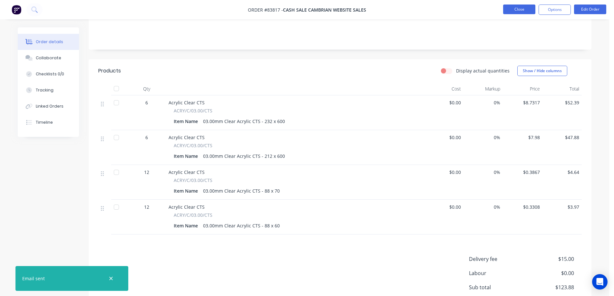
click at [507, 10] on button "Close" at bounding box center [519, 10] width 32 height 10
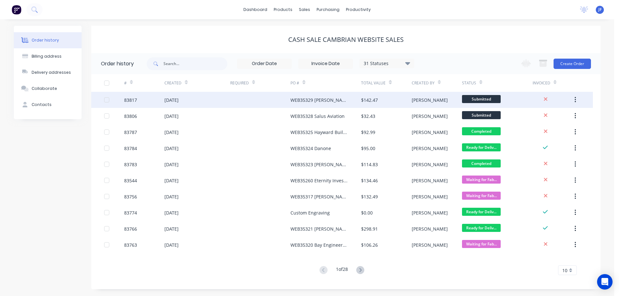
click at [340, 101] on div "WEB35329 Clinton Christian" at bounding box center [319, 100] width 58 height 7
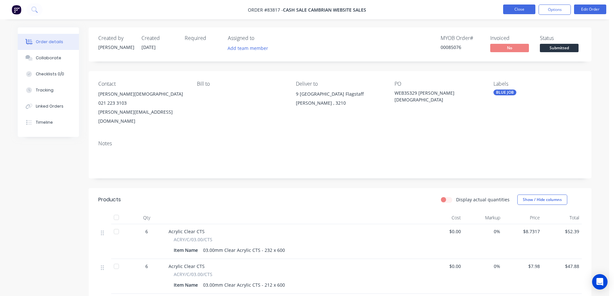
click at [523, 12] on button "Close" at bounding box center [519, 10] width 32 height 10
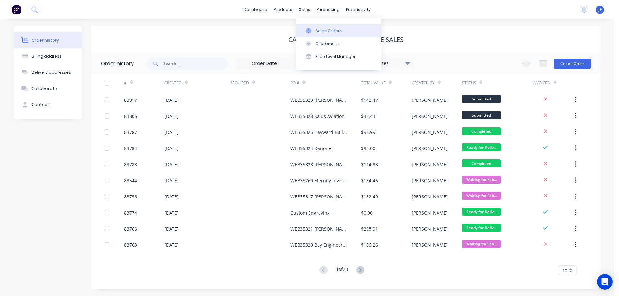
click at [312, 28] on div at bounding box center [309, 31] width 10 height 6
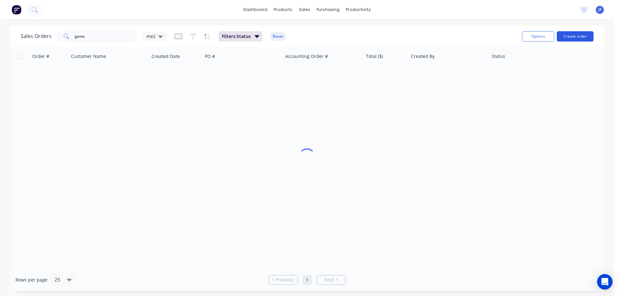
click at [569, 40] on button "Create order" at bounding box center [574, 36] width 37 height 10
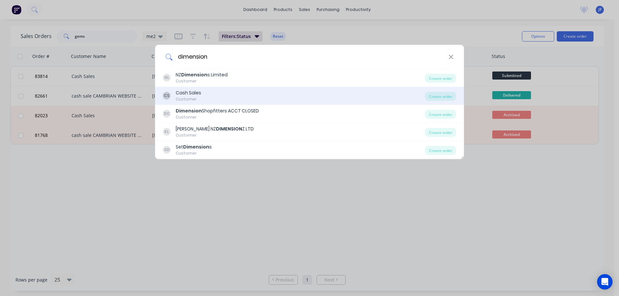
type input "dimension"
click at [225, 92] on div "CS Cash Sales Customer" at bounding box center [294, 96] width 262 height 13
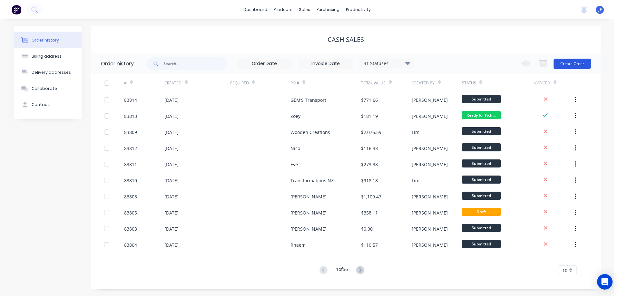
click at [584, 60] on button "Create Order" at bounding box center [571, 64] width 37 height 10
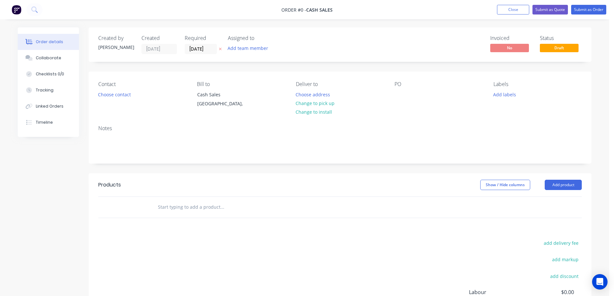
click at [221, 47] on icon at bounding box center [220, 49] width 3 height 4
click at [126, 92] on button "Choose contact" at bounding box center [115, 94] width 40 height 9
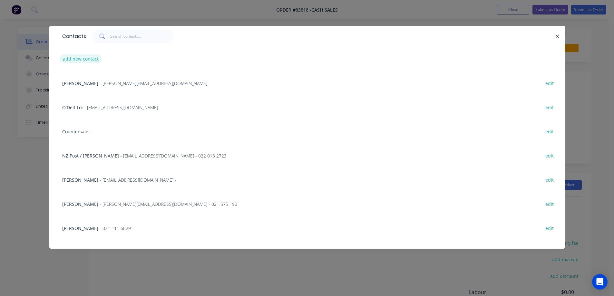
click at [73, 58] on button "add new contact" at bounding box center [81, 58] width 43 height 9
select select "NZ"
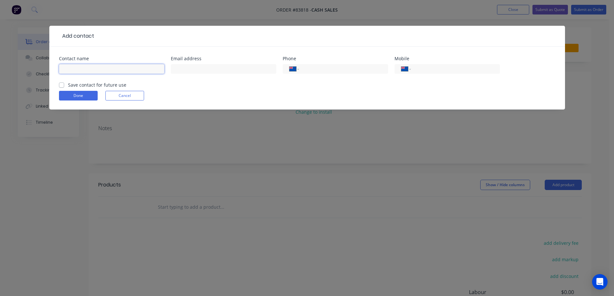
click at [80, 68] on input "text" at bounding box center [111, 69] width 105 height 10
type input "Dimension Shopfitters"
click at [80, 85] on label "Save contact for future use" at bounding box center [97, 85] width 58 height 7
click at [64, 85] on input "Save contact for future use" at bounding box center [61, 85] width 5 height 6
checkbox input "true"
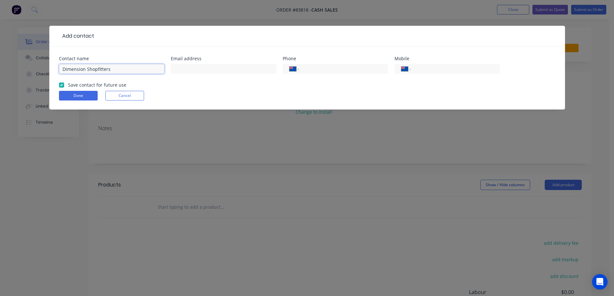
click at [139, 67] on input "Dimension Shopfitters" at bounding box center [111, 69] width 105 height 10
paste input "Tim Gasteen"
type input "Dimension Shopfitters - Tim Gasteen"
click at [463, 67] on input "tel" at bounding box center [453, 68] width 77 height 7
paste input "021 522 765"
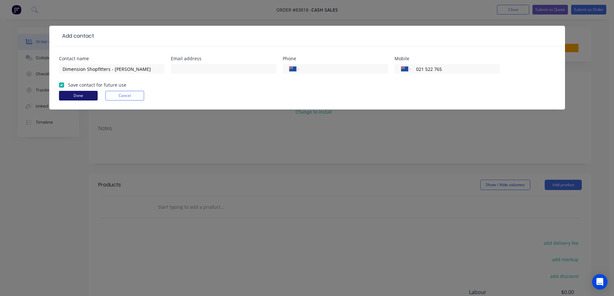
type input "021 522 765"
click at [88, 95] on button "Done" at bounding box center [78, 96] width 39 height 10
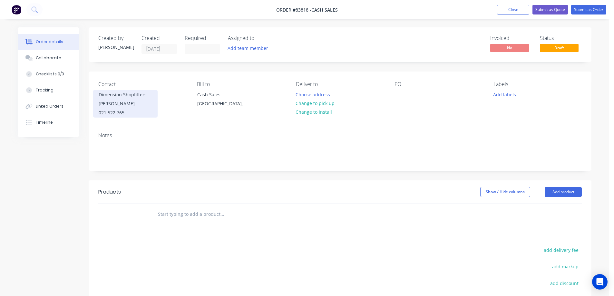
click at [134, 111] on div "021 522 765" at bounding box center [125, 112] width 53 height 9
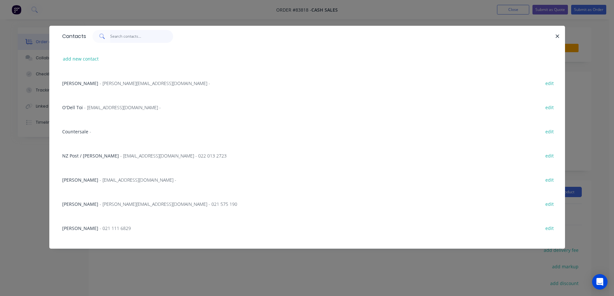
click at [147, 33] on input "text" at bounding box center [141, 36] width 63 height 13
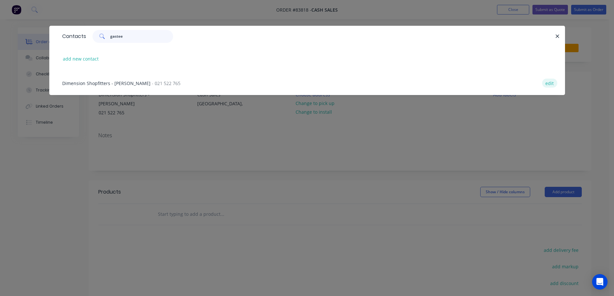
type input "gastee"
click at [546, 87] on button "edit" at bounding box center [549, 83] width 15 height 9
select select "NZ"
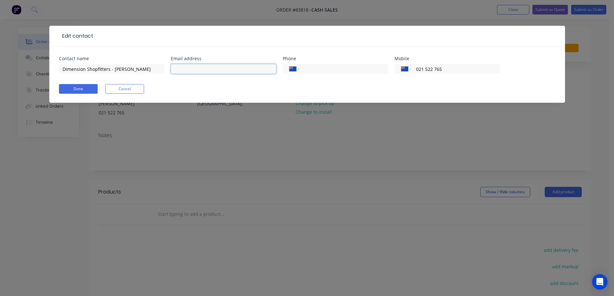
click at [237, 66] on input "text" at bounding box center [223, 69] width 105 height 10
paste input "tim@dimensionshopfitters.co.nz"
type input "tim@dimensionshopfitters.co.nz"
click at [77, 86] on button "Done" at bounding box center [78, 89] width 39 height 10
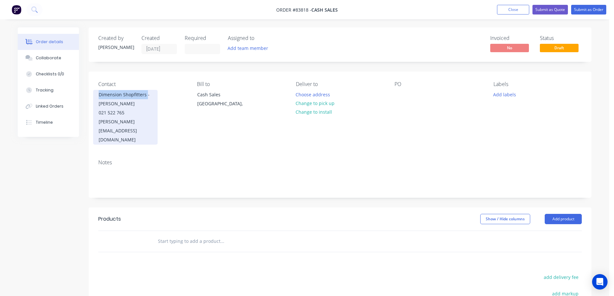
copy div "Dimension Shopfitters"
drag, startPoint x: 98, startPoint y: 93, endPoint x: 146, endPoint y: 95, distance: 48.7
click at [146, 95] on div "Dimension Shopfitters - Tim Gasteen 021 522 765 tim@dimensionshopfitters.co.nz" at bounding box center [125, 117] width 64 height 55
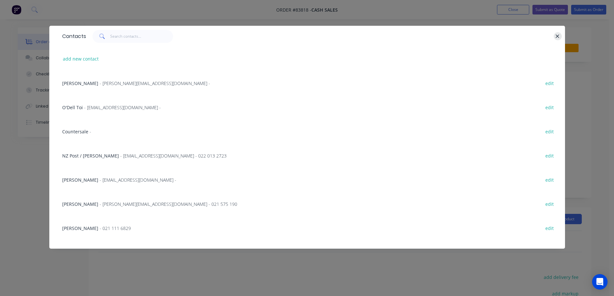
click at [556, 35] on icon "button" at bounding box center [558, 36] width 4 height 4
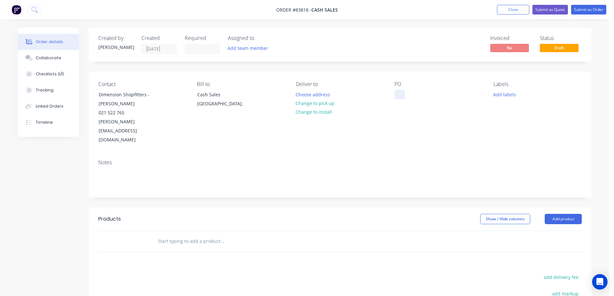
click at [398, 94] on div at bounding box center [399, 94] width 10 height 9
paste div
click at [321, 101] on button "Change to pick up" at bounding box center [315, 103] width 46 height 9
click at [324, 104] on button "Change to delivery" at bounding box center [315, 103] width 47 height 9
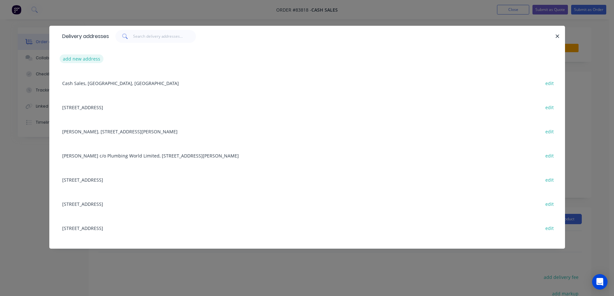
click at [92, 58] on button "add new address" at bounding box center [82, 58] width 44 height 9
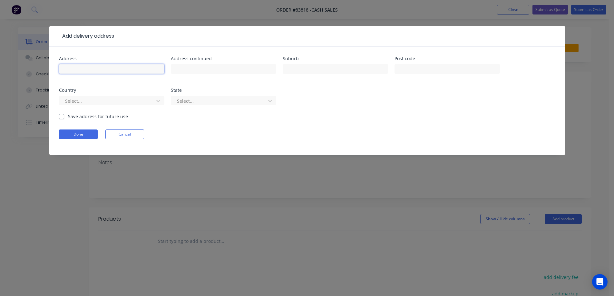
drag, startPoint x: 90, startPoint y: 67, endPoint x: 72, endPoint y: 84, distance: 24.2
click at [90, 67] on input "text" at bounding box center [111, 69] width 105 height 10
paste input "67 Arrenway Drive"
type input "67 Arrenway Drive"
click at [234, 72] on input "text" at bounding box center [223, 69] width 105 height 10
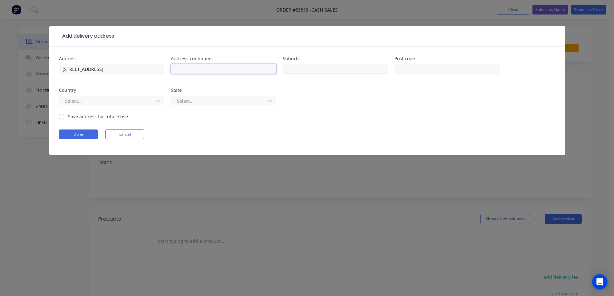
paste input "Albany"
type input "Albany"
click at [302, 70] on input "text" at bounding box center [335, 69] width 105 height 10
type input "Auckland"
click at [443, 61] on div "Post code" at bounding box center [446, 58] width 105 height 5
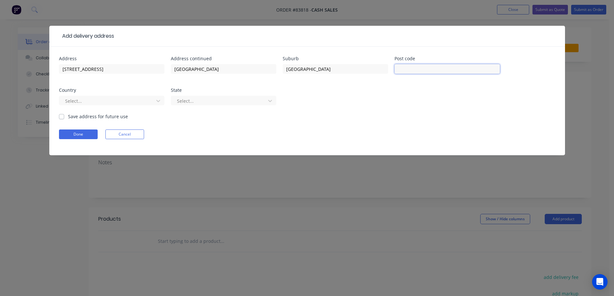
click at [440, 69] on input "text" at bounding box center [446, 69] width 105 height 10
paste input "0632"
type input "0632"
click at [91, 134] on button "Done" at bounding box center [78, 135] width 39 height 10
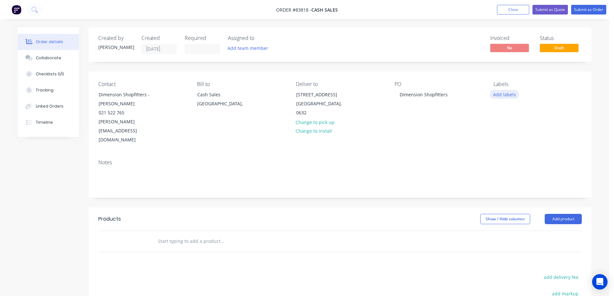
click at [504, 94] on button "Add labels" at bounding box center [504, 94] width 30 height 9
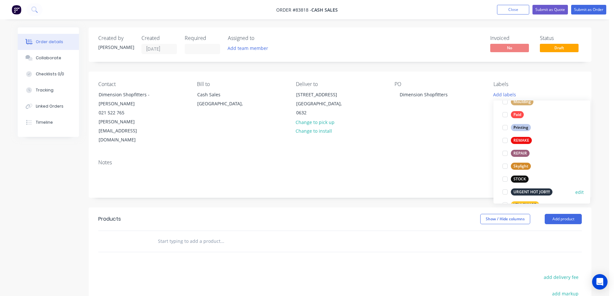
scroll to position [245, 0]
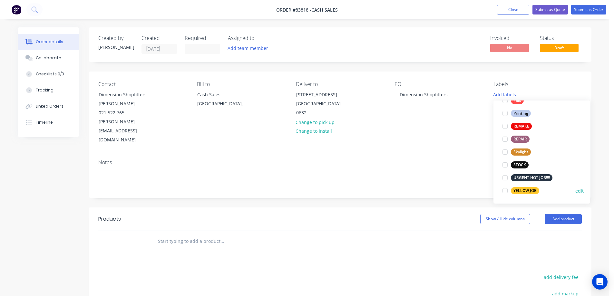
click at [528, 191] on div "YELLOW JOB" at bounding box center [525, 190] width 28 height 7
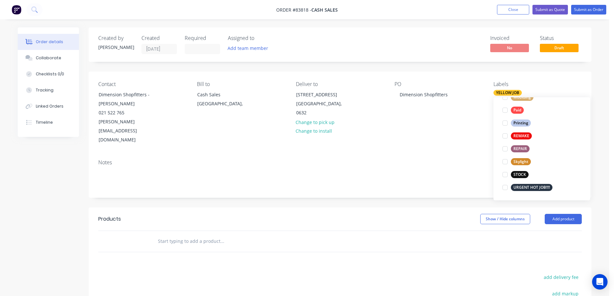
scroll to position [0, 0]
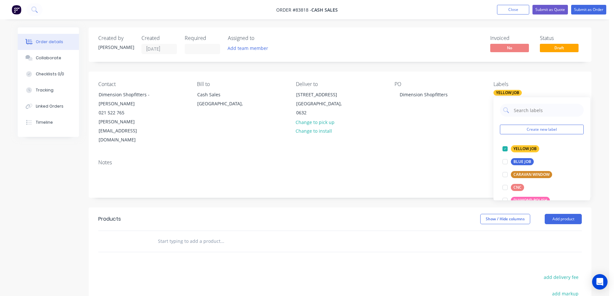
click at [218, 235] on input "text" at bounding box center [222, 241] width 129 height 13
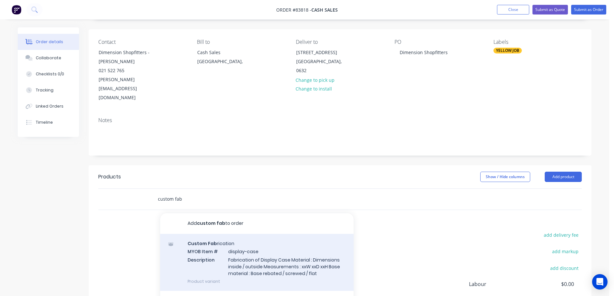
scroll to position [64, 0]
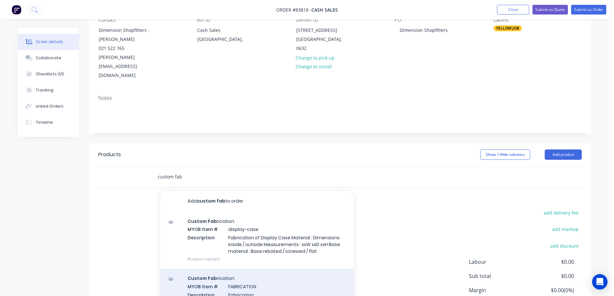
type input "custom fab"
click at [254, 269] on div "Custom Fab rication MYOB Item # FABRICATION Description Fabrication Product var…" at bounding box center [256, 290] width 193 height 43
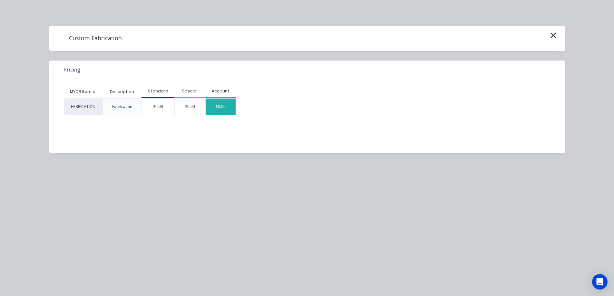
click at [224, 110] on div "$0.00" at bounding box center [221, 107] width 30 height 16
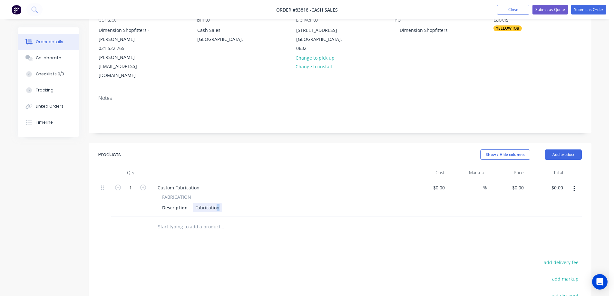
click at [216, 203] on div "Fabrication" at bounding box center [207, 207] width 29 height 9
paste div
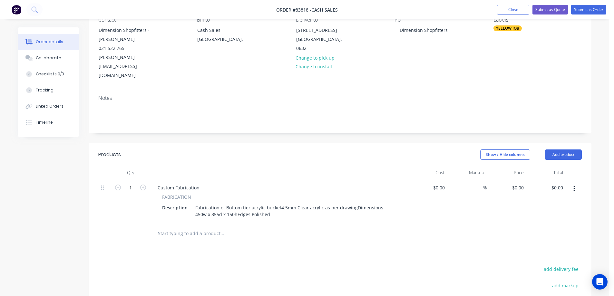
click at [253, 256] on div "Products Show / Hide columns Add product Qty Cost Markup Price Total 1 Custom F…" at bounding box center [340, 271] width 503 height 256
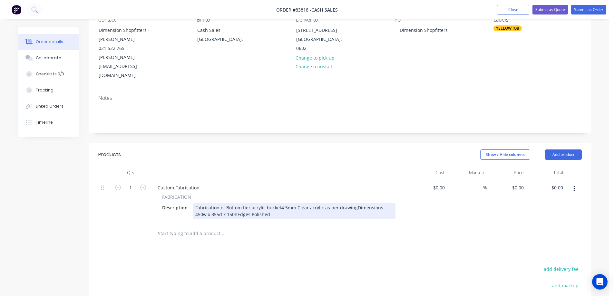
click at [279, 203] on div "Fabrication of Bottom tier acrylic bucket4.5mm Clear acrylic as per drawingDime…" at bounding box center [294, 211] width 203 height 16
click at [268, 203] on div "Fabrication of Bottom tier acrylic bucket 4.5mm Clear acrylic as per drawingDim…" at bounding box center [284, 211] width 183 height 16
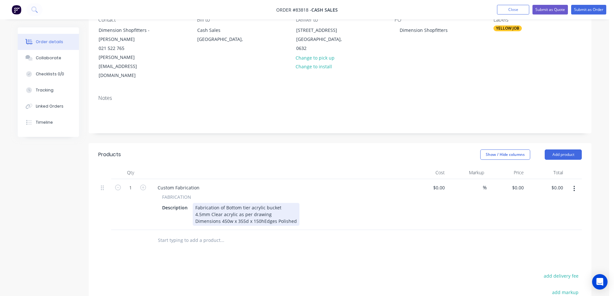
click at [263, 203] on div "Fabrication of Bottom tier acrylic bucket 4.5mm Clear acrylic as per drawing Di…" at bounding box center [246, 214] width 107 height 23
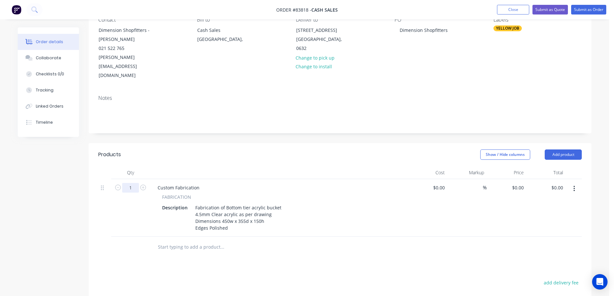
click at [126, 183] on input "1" at bounding box center [130, 188] width 17 height 10
type input "24"
click at [517, 183] on div "0 $0.00" at bounding box center [517, 187] width 17 height 9
type input "$113.76"
type input "$2,730.24"
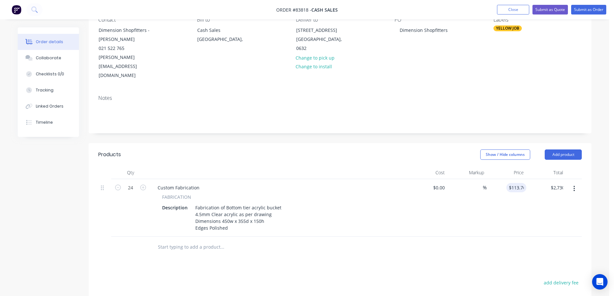
click at [456, 242] on div "Products Show / Hide columns Add product Qty Cost Markup Price Total 24 Custom …" at bounding box center [340, 277] width 503 height 269
click at [574, 186] on icon "button" at bounding box center [573, 189] width 1 height 6
click at [563, 214] on div "Duplicate" at bounding box center [551, 218] width 50 height 9
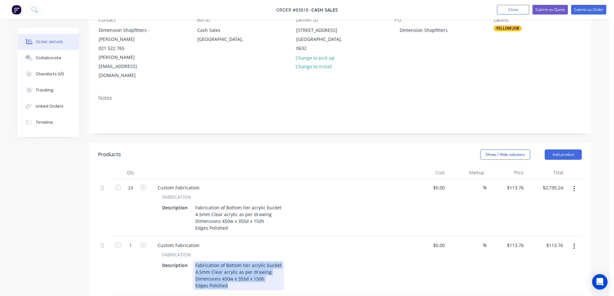
drag, startPoint x: 194, startPoint y: 246, endPoint x: 254, endPoint y: 271, distance: 64.0
click at [253, 270] on div "Fabrication of Bottom tier acrylic bucket 4.5mm Clear acrylic as per drawing Di…" at bounding box center [238, 276] width 91 height 30
paste div
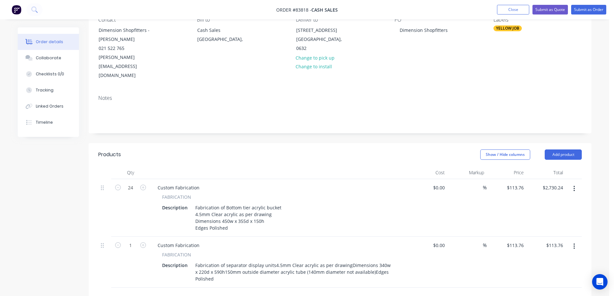
click at [294, 237] on div "Custom Fabrication FABRICATION Description Fabrication of separator display uni…" at bounding box center [279, 262] width 258 height 51
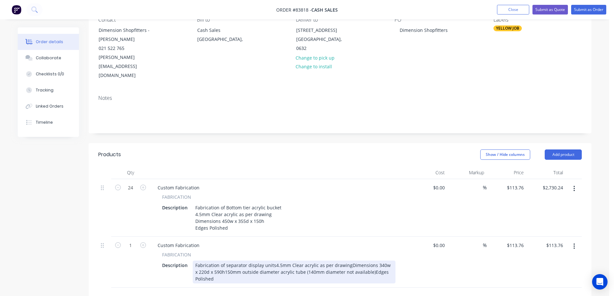
click at [274, 261] on div "Fabrication of separator display units4.5mm Clear acrylic as per drawingDimensi…" at bounding box center [294, 272] width 203 height 23
click at [268, 261] on div "Fabrication of separator display units 4.5mm Clear acrylic as per drawingDimens…" at bounding box center [294, 272] width 203 height 23
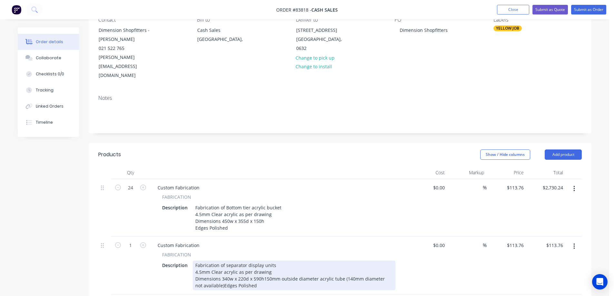
click at [262, 262] on div "Fabrication of separator display units 4.5mm Clear acrylic as per drawing Dimen…" at bounding box center [294, 276] width 203 height 30
click at [342, 268] on div "Fabrication of separator display units 4.5mm Clear acrylic as per drawing Dimen…" at bounding box center [287, 276] width 188 height 30
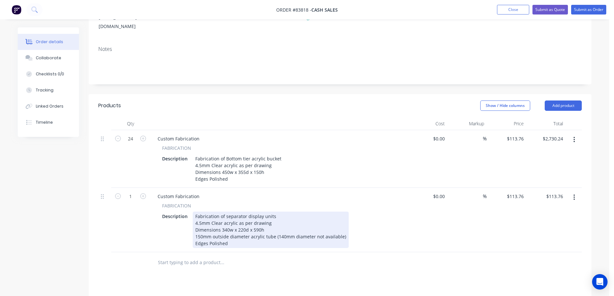
scroll to position [129, 0]
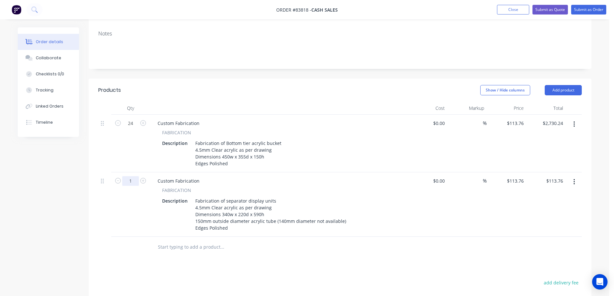
click at [130, 128] on input "1" at bounding box center [130, 124] width 17 height 10
type input "12"
type input "113.76"
type input "$1,365.12"
click at [520, 176] on input "113.76" at bounding box center [516, 180] width 20 height 9
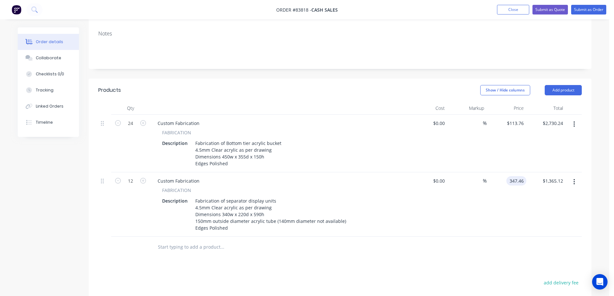
type input "$347.46"
type input "$4,169.52"
click at [516, 194] on div "$347.46 $347.46" at bounding box center [507, 204] width 40 height 64
click at [575, 176] on button "button" at bounding box center [573, 182] width 15 height 12
click at [561, 207] on div "Duplicate" at bounding box center [551, 211] width 50 height 9
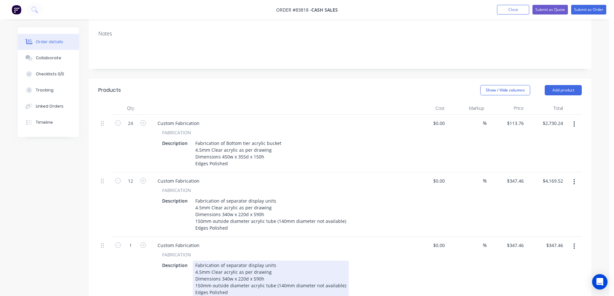
click at [284, 261] on div "Fabrication of separator display units 4.5mm Clear acrylic as per drawing Dimen…" at bounding box center [271, 279] width 156 height 36
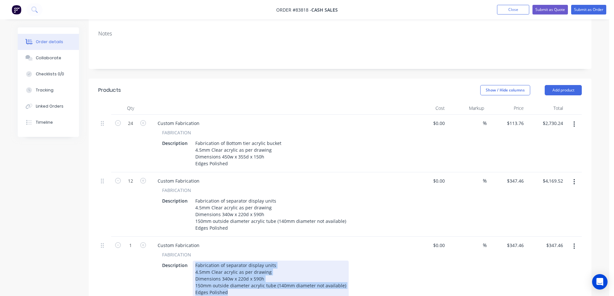
paste div
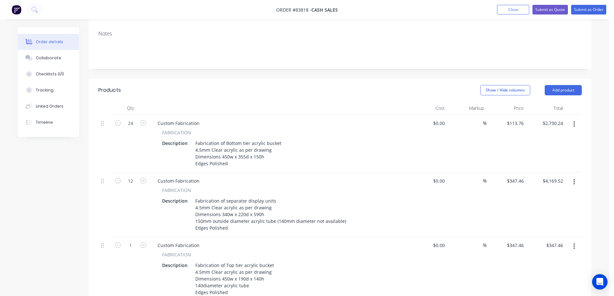
click at [130, 267] on div "1" at bounding box center [130, 276] width 39 height 78
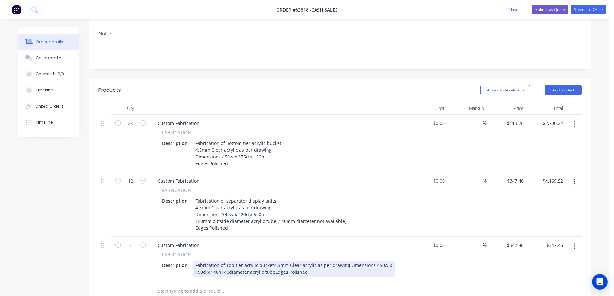
click at [270, 261] on div "Fabrication of Top tier acrylic bucket4.5mm Clear acrylic as per drawingDimensi…" at bounding box center [294, 269] width 203 height 16
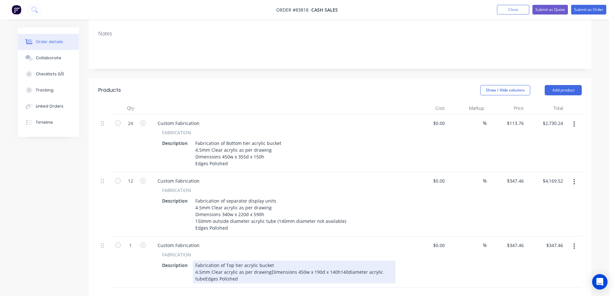
click at [268, 261] on div "Fabrication of Top tier acrylic bucket 4.5mm Clear acrylic as per drawingDimens…" at bounding box center [294, 272] width 203 height 23
click at [263, 261] on div "Fabrication of Top tier acrylic bucket 4.5mm Clear acrylic as per drawing Dimen…" at bounding box center [273, 272] width 160 height 23
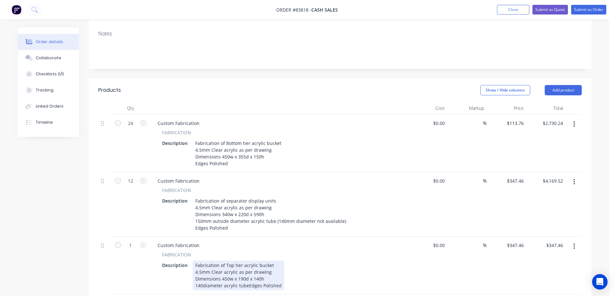
click at [248, 268] on div "Fabrication of Top tier acrylic bucket 4.5mm Clear acrylic as per drawing Dimen…" at bounding box center [239, 276] width 92 height 30
click at [251, 285] on div "Fabrication of Top tier acrylic bucket 4.5mm Clear acrylic as per drawing Dimen…" at bounding box center [235, 279] width 84 height 36
click at [247, 267] on div "Fabrication of Top tier acrylic bucket 4.5mm Clear acrylic as per drawing Dimen…" at bounding box center [235, 279] width 84 height 36
click at [196, 281] on div "Fabrication of Top tier acrylic bucket 4.5mm Clear acrylic as per drawing Dimen…" at bounding box center [235, 282] width 84 height 43
click at [209, 281] on div "Fabrication of Top tier acrylic bucket 4.5mm Clear acrylic as per drawing Dimen…" at bounding box center [235, 279] width 84 height 36
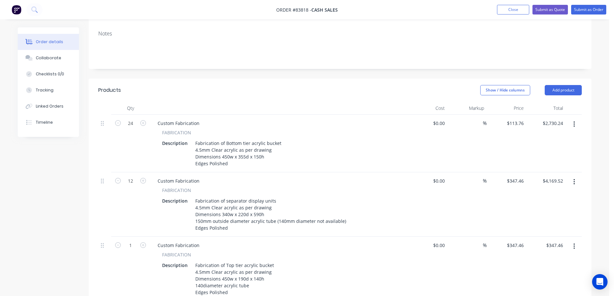
click at [280, 251] on div "FABRICATION" at bounding box center [278, 254] width 233 height 7
click at [131, 128] on input "1" at bounding box center [130, 124] width 17 height 10
type input "12"
type input "347.46"
type input "$4,169.52"
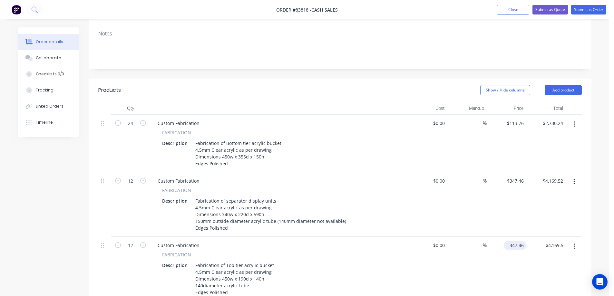
click at [512, 241] on input "347.46" at bounding box center [516, 245] width 20 height 9
type input "$100.41"
type input "$1,204.92"
click at [512, 257] on div "$100.41 100.41" at bounding box center [507, 269] width 40 height 64
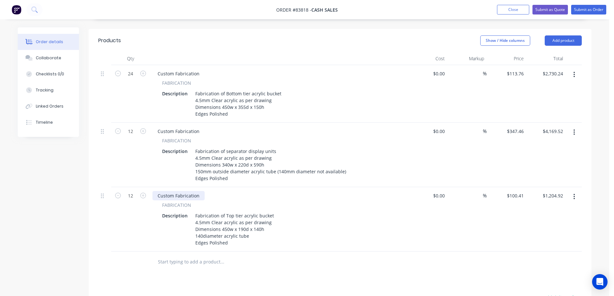
scroll to position [193, 0]
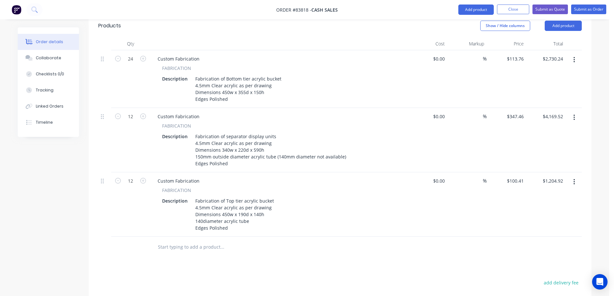
click at [162, 241] on input "text" at bounding box center [222, 247] width 129 height 13
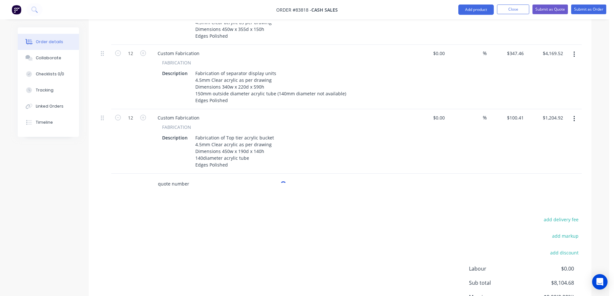
scroll to position [301, 0]
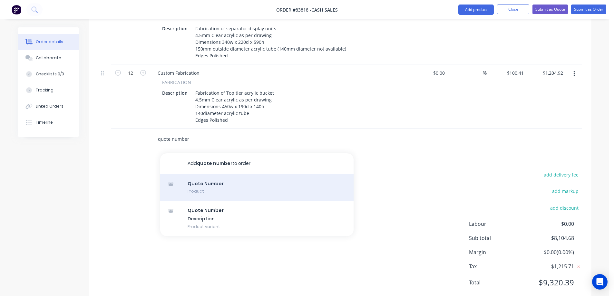
type input "quote number"
click at [235, 174] on div "Quote Number Product" at bounding box center [256, 187] width 193 height 27
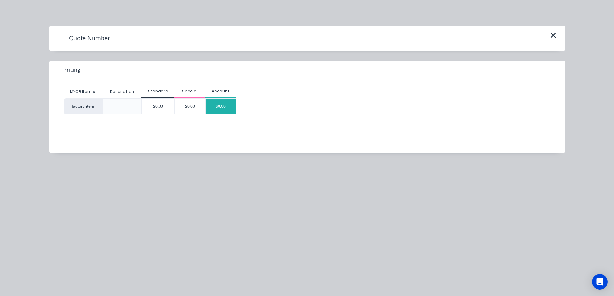
click at [222, 101] on div "$0.00" at bounding box center [221, 106] width 30 height 15
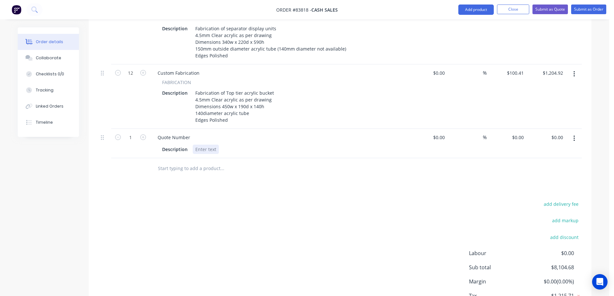
click at [204, 145] on div at bounding box center [206, 149] width 26 height 9
paste div
click at [120, 134] on icon "button" at bounding box center [118, 137] width 6 height 6
type input "0"
click at [100, 72] on div at bounding box center [104, 96] width 13 height 64
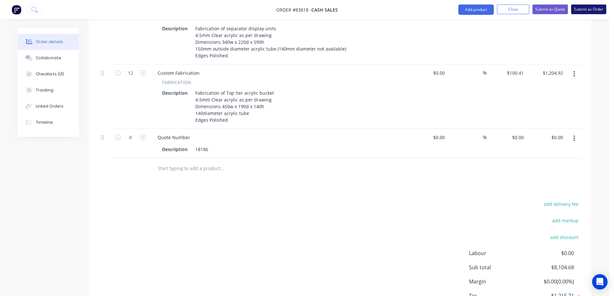
click at [598, 9] on button "Submit as Order" at bounding box center [588, 10] width 35 height 10
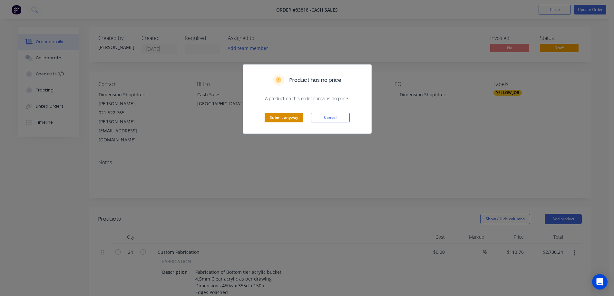
click at [273, 118] on button "Submit anyway" at bounding box center [284, 118] width 39 height 10
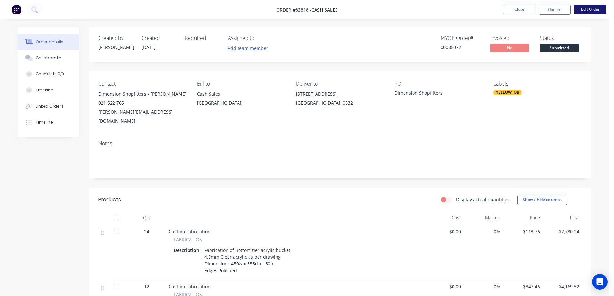
click at [600, 8] on button "Edit Order" at bounding box center [590, 10] width 32 height 10
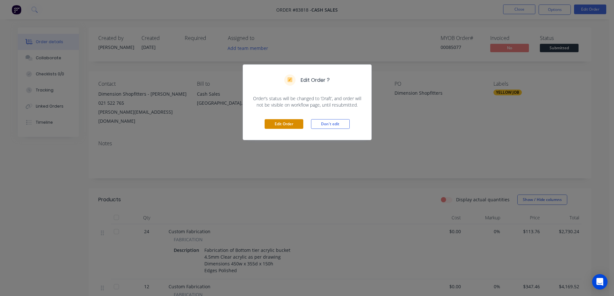
click at [290, 125] on button "Edit Order" at bounding box center [284, 124] width 39 height 10
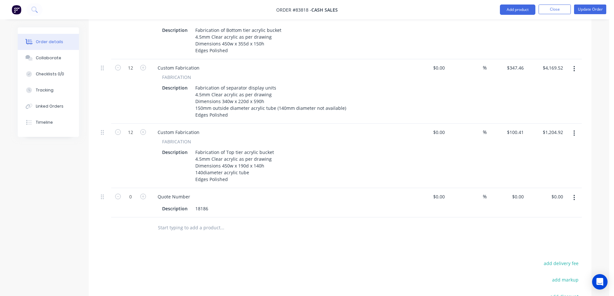
scroll to position [258, 0]
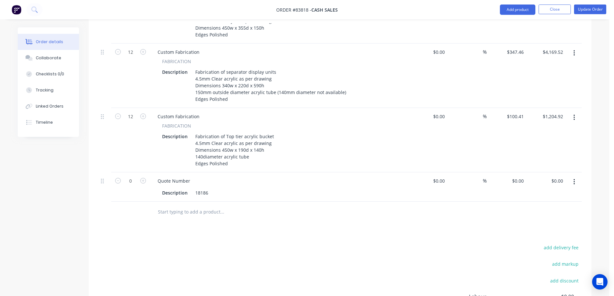
click at [181, 206] on input "text" at bounding box center [222, 212] width 129 height 13
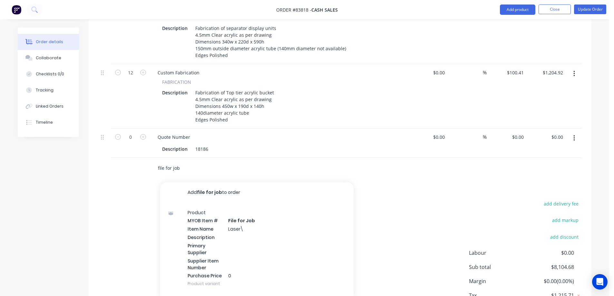
scroll to position [331, 0]
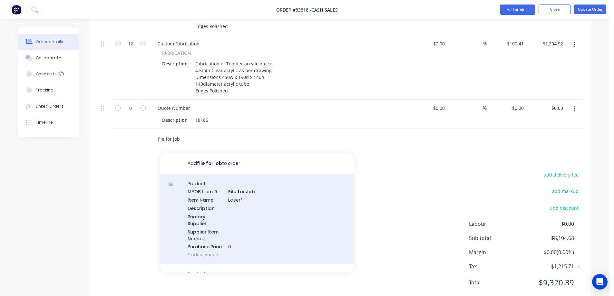
type input "file for job"
click at [255, 205] on div "Product MYOB Item # File for Job Item Name Laser\ Description Primary Supplier …" at bounding box center [256, 219] width 193 height 91
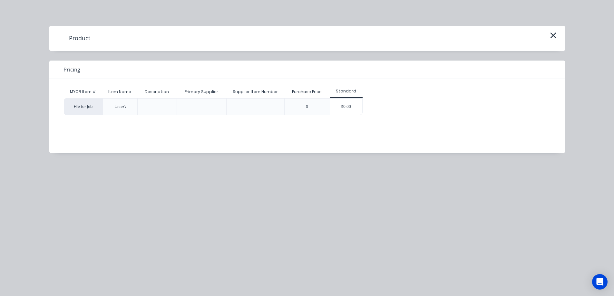
click at [342, 112] on div "$0.00" at bounding box center [346, 107] width 32 height 16
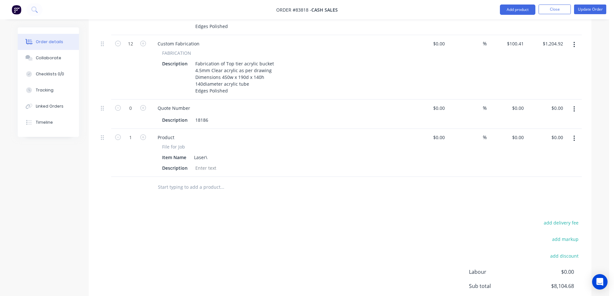
click at [374, 196] on div "Products Show / Hide columns Add product Qty Cost Markup Price Total 24 Custom …" at bounding box center [340, 115] width 503 height 476
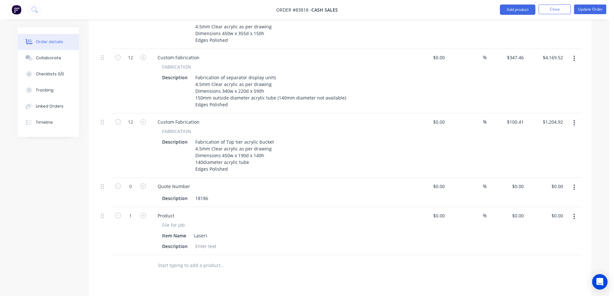
scroll to position [258, 0]
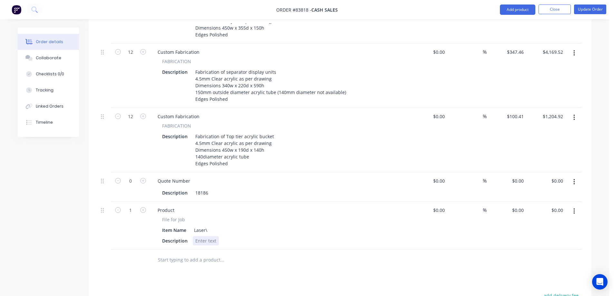
click at [214, 236] on div at bounding box center [206, 240] width 26 height 9
paste div
click at [294, 236] on div "85077 Largardere-Mini Beauty Table- Separator" at bounding box center [246, 240] width 107 height 9
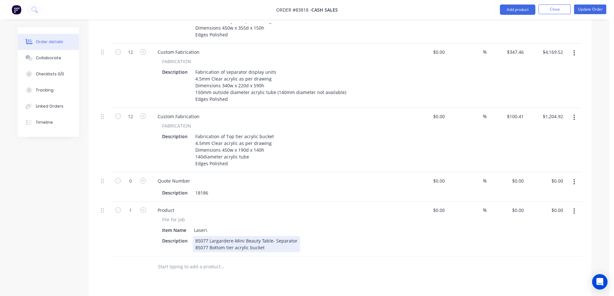
click at [279, 236] on div "85077 Largardere-Mini Beauty Table- Separator 85077 Bottom tier acrylic bucket" at bounding box center [246, 244] width 107 height 16
click at [311, 267] on div at bounding box center [248, 273] width 193 height 13
click at [121, 206] on button "button" at bounding box center [118, 209] width 8 height 7
type input "0"
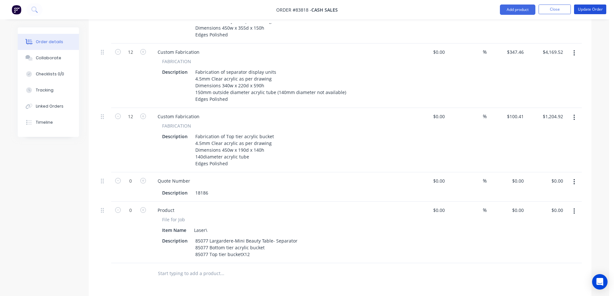
drag, startPoint x: 599, startPoint y: 8, endPoint x: 580, endPoint y: 143, distance: 136.3
click at [582, 137] on div "Order #83818 - Cash Sales Add product Close Update Order Order details Collabor…" at bounding box center [304, 95] width 609 height 706
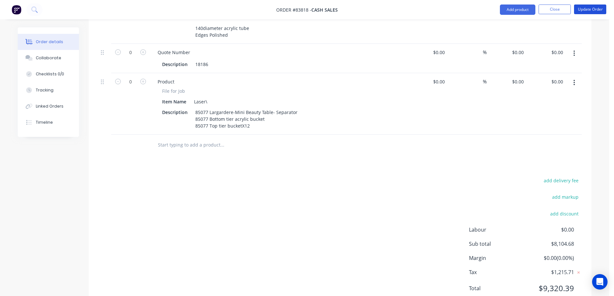
scroll to position [387, 0]
click at [568, 176] on button "add delivery fee" at bounding box center [561, 180] width 42 height 9
type input "40"
click at [580, 15] on nav "Order #83818 - Cash Sales Add product Close Update Order" at bounding box center [307, 9] width 614 height 19
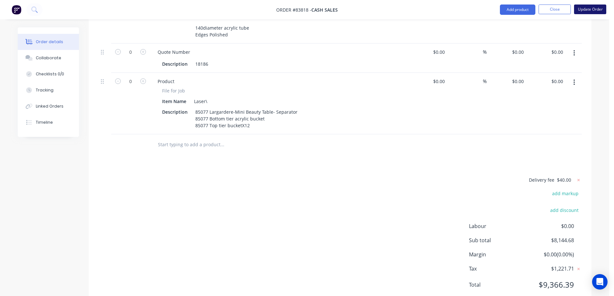
click at [582, 12] on button "Update Order" at bounding box center [590, 10] width 32 height 10
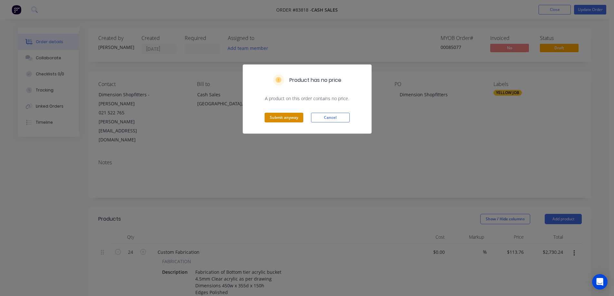
click at [293, 113] on button "Submit anyway" at bounding box center [284, 118] width 39 height 10
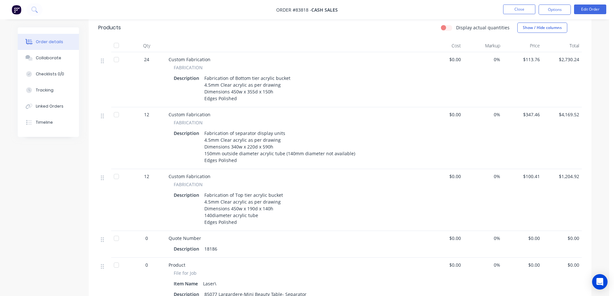
scroll to position [193, 0]
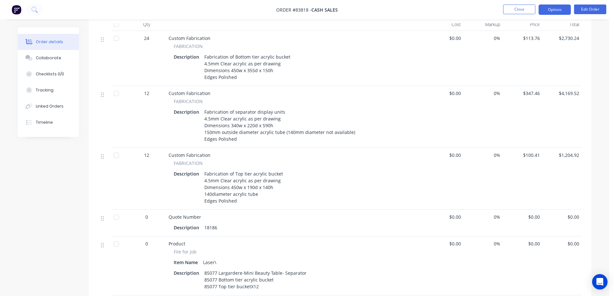
click at [549, 7] on button "Options" at bounding box center [554, 10] width 32 height 10
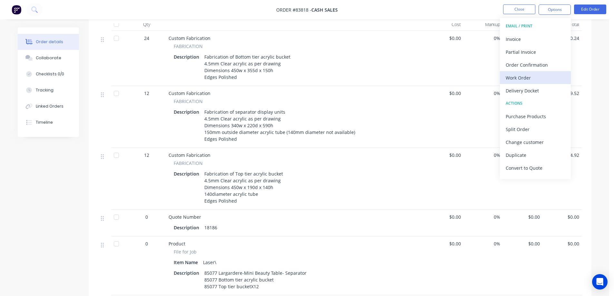
click at [530, 76] on div "Work Order" at bounding box center [535, 77] width 59 height 9
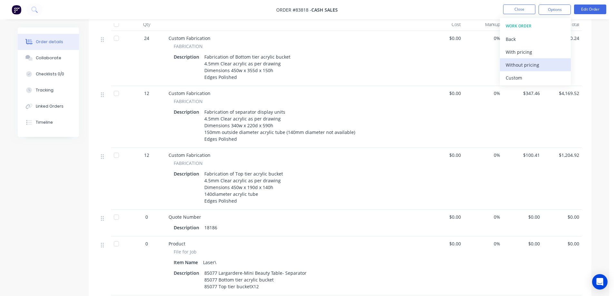
click at [532, 65] on div "Without pricing" at bounding box center [535, 64] width 59 height 9
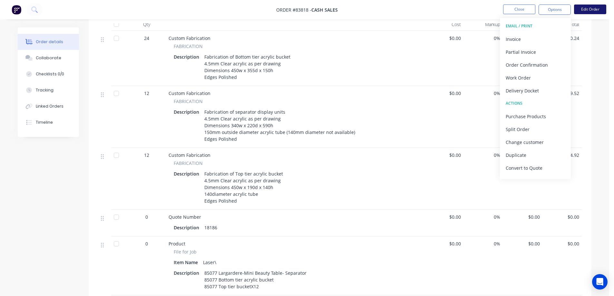
click at [587, 8] on button "Edit Order" at bounding box center [590, 10] width 32 height 10
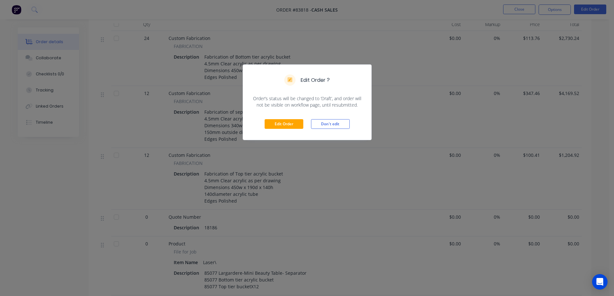
click at [261, 125] on div "Edit Order Don't edit" at bounding box center [307, 124] width 128 height 32
click at [273, 125] on button "Edit Order" at bounding box center [284, 124] width 39 height 10
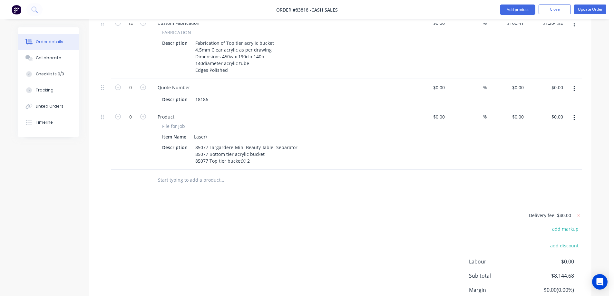
scroll to position [387, 0]
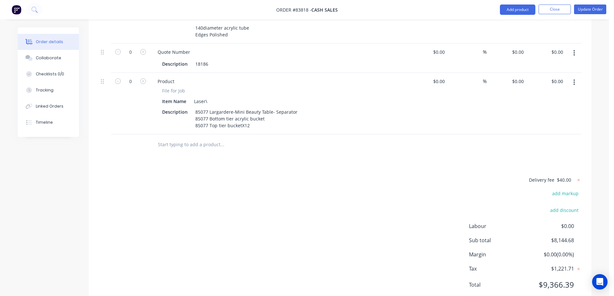
click at [185, 138] on input "text" at bounding box center [222, 144] width 129 height 13
click at [169, 138] on input "puchae order" at bounding box center [222, 144] width 129 height 13
click at [172, 138] on input "puchae order" at bounding box center [222, 144] width 129 height 13
drag, startPoint x: 241, startPoint y: 150, endPoint x: 103, endPoint y: 163, distance: 138.2
click at [105, 161] on div "Products Show / Hide columns Add product Qty Cost Markup Price Total 24 Custom …" at bounding box center [340, 64] width 503 height 486
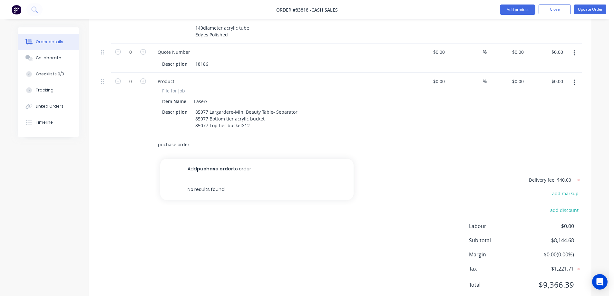
click at [164, 138] on input "puchase order" at bounding box center [222, 144] width 129 height 13
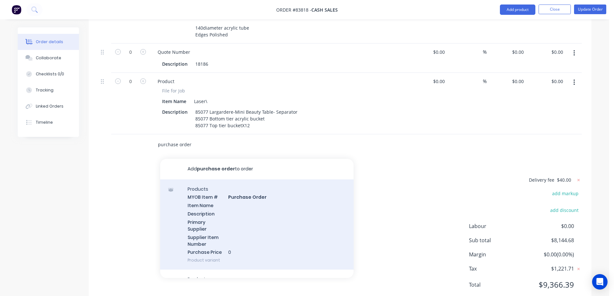
type input "purchase order"
click at [201, 181] on div "Products MYOB Item # Purchase Order Item Name Description Primary Supplier Supp…" at bounding box center [256, 224] width 193 height 91
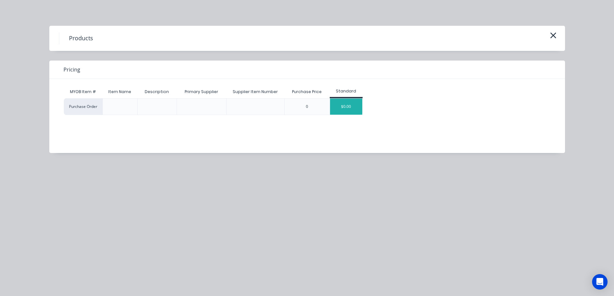
click at [346, 105] on div "$0.00" at bounding box center [346, 107] width 32 height 16
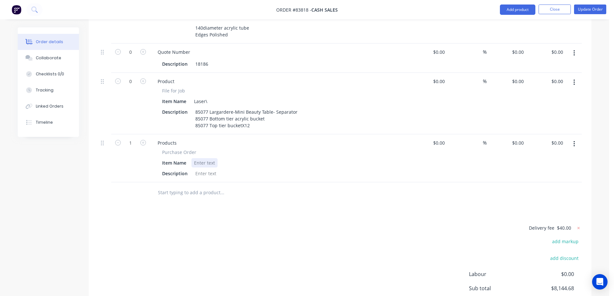
click at [206, 158] on div at bounding box center [204, 162] width 26 height 9
paste div
click at [176, 149] on span "Purchase Order" at bounding box center [179, 152] width 34 height 7
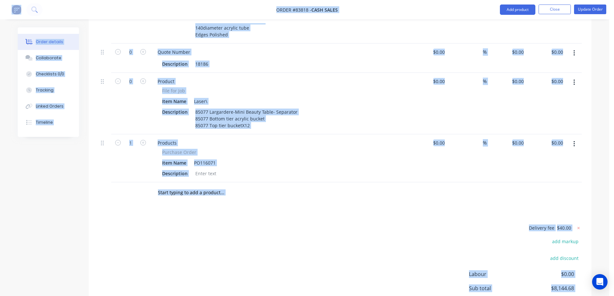
click at [176, 149] on span "Purchase Order" at bounding box center [179, 152] width 34 height 7
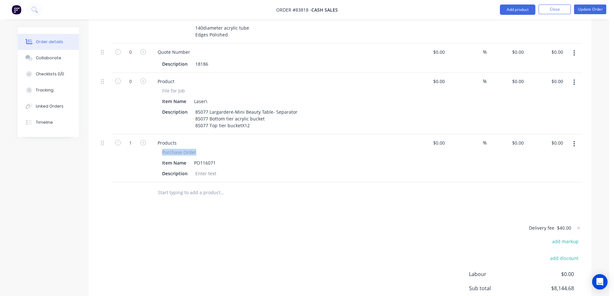
drag, startPoint x: 163, startPoint y: 133, endPoint x: 218, endPoint y: 132, distance: 54.5
click at [218, 149] on div "Purchase Order" at bounding box center [278, 152] width 233 height 7
copy span "Purchase Order"
click at [168, 138] on div "Products" at bounding box center [166, 142] width 29 height 9
paste div
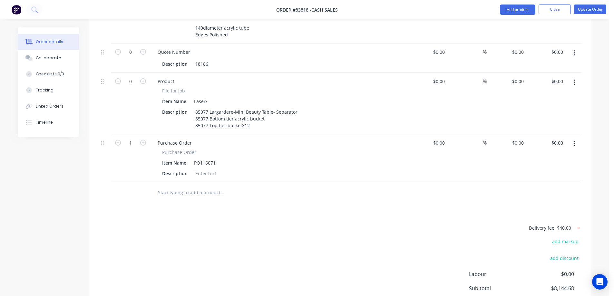
click at [120, 140] on icon "button" at bounding box center [118, 143] width 6 height 6
type input "0"
click at [592, 10] on button "Update Order" at bounding box center [590, 10] width 32 height 10
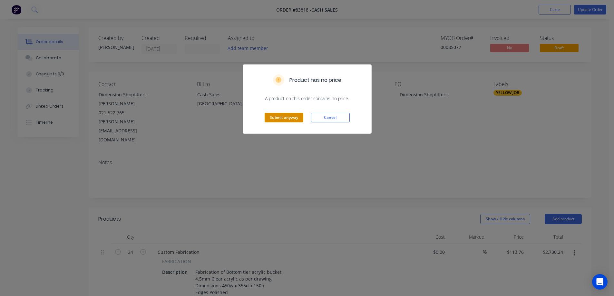
click at [279, 115] on button "Submit anyway" at bounding box center [284, 118] width 39 height 10
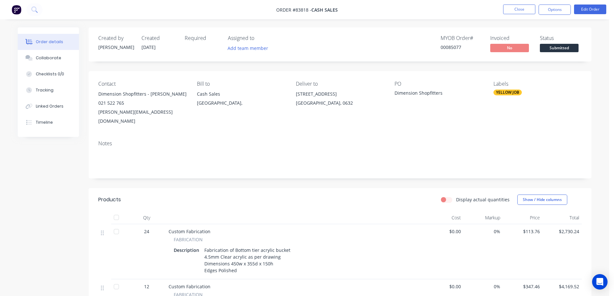
click at [547, 15] on nav "Order #83818 - Cash Sales Close Options Edit Order" at bounding box center [307, 9] width 614 height 19
click at [548, 13] on button "Options" at bounding box center [554, 10] width 32 height 10
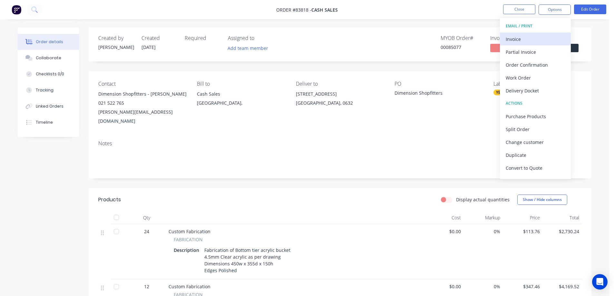
click at [537, 36] on div "Invoice" at bounding box center [535, 38] width 59 height 9
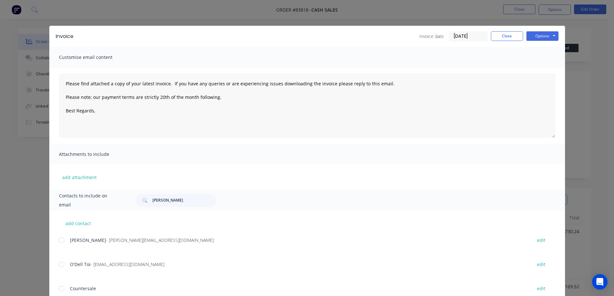
click at [549, 34] on button "Options" at bounding box center [542, 36] width 32 height 10
click at [547, 49] on button "Preview" at bounding box center [546, 47] width 41 height 11
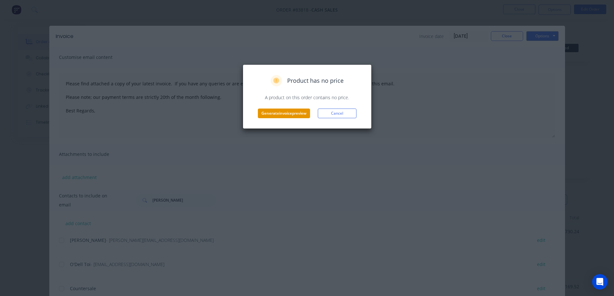
click at [285, 111] on button "Generate invoice preview" at bounding box center [284, 114] width 52 height 10
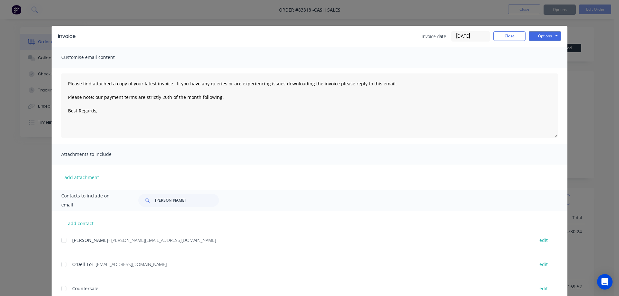
type textarea "Please find attached a copy of your latest invoice. If you have any queries or …"
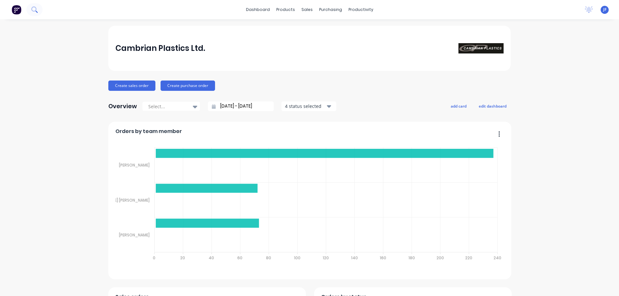
click at [29, 11] on button at bounding box center [34, 9] width 16 height 13
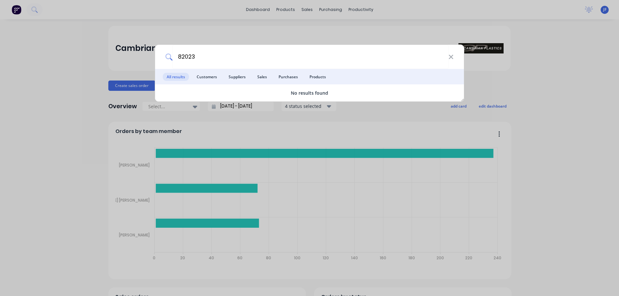
type input "82023"
drag, startPoint x: 263, startPoint y: 22, endPoint x: 305, endPoint y: 5, distance: 45.5
click at [265, 21] on div "82023 All results Customers Suppliers Sales Purchases Products No results found" at bounding box center [309, 148] width 619 height 296
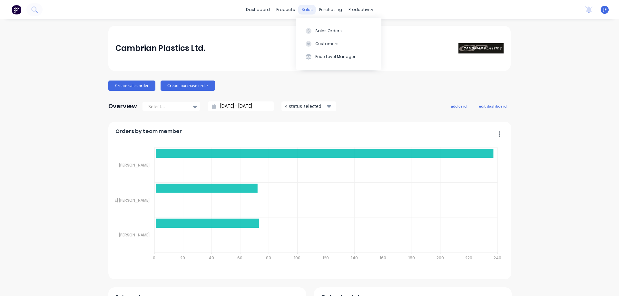
click at [305, 5] on div "sales" at bounding box center [307, 10] width 18 height 10
click at [313, 37] on button "Sales Orders" at bounding box center [338, 30] width 85 height 13
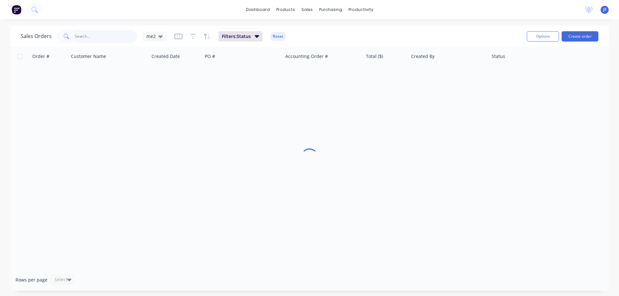
click at [112, 35] on input "text" at bounding box center [106, 36] width 63 height 13
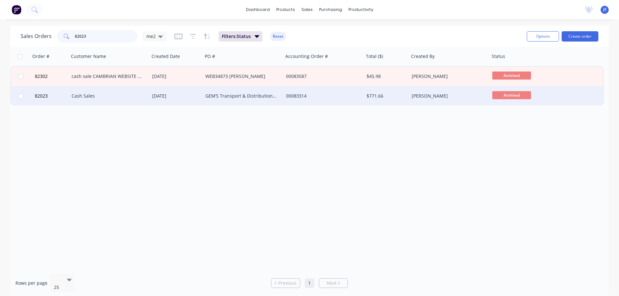
type input "82023"
click at [315, 95] on div "00083314" at bounding box center [322, 96] width 72 height 6
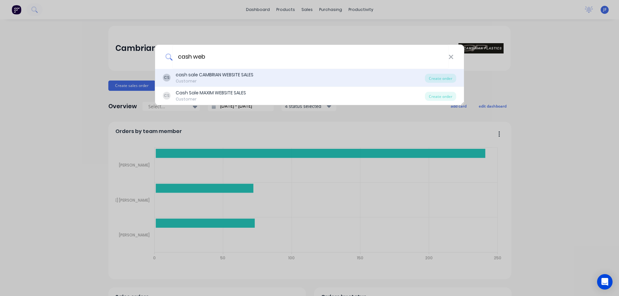
type input "cash web"
click at [225, 78] on div "cash sale CAMBRIAN WEBSITE SALES" at bounding box center [215, 75] width 78 height 7
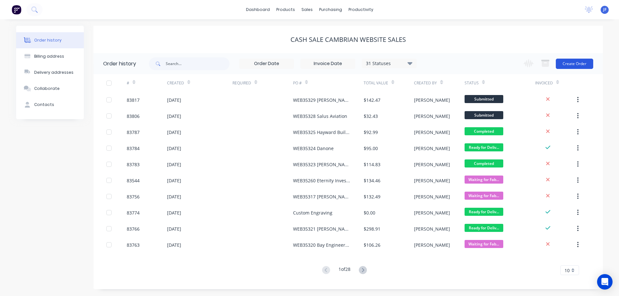
click at [585, 63] on button "Create Order" at bounding box center [573, 64] width 37 height 10
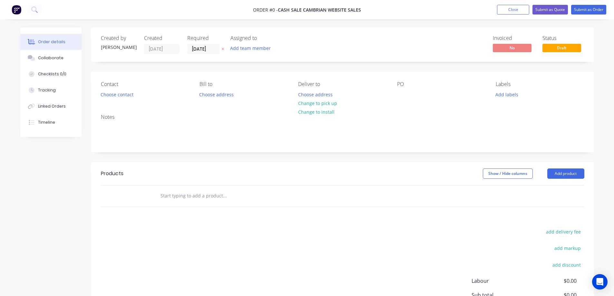
click at [224, 48] on icon at bounding box center [222, 49] width 3 height 3
click at [118, 92] on button "Choose contact" at bounding box center [117, 94] width 40 height 9
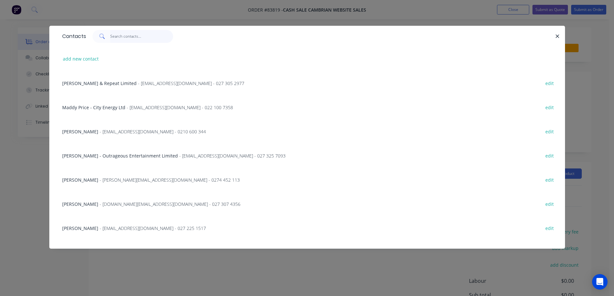
click at [128, 37] on input "text" at bounding box center [141, 36] width 63 height 13
paste input "[PERSON_NAME]"
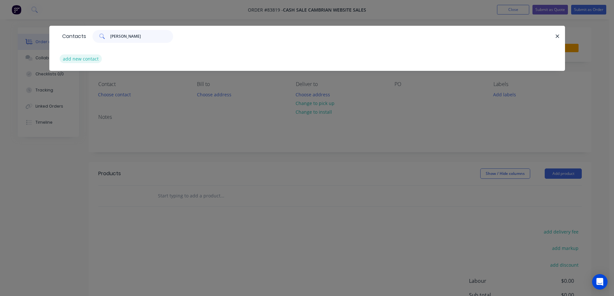
type input "[PERSON_NAME]"
click at [67, 58] on button "add new contact" at bounding box center [81, 58] width 43 height 9
select select "NZ"
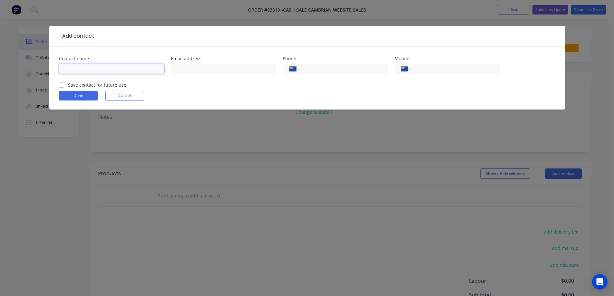
click at [99, 67] on input "text" at bounding box center [111, 69] width 105 height 10
paste input "[PERSON_NAME]"
type input "Kade Stevenson"
click at [101, 81] on div "Kade Stevenson" at bounding box center [111, 72] width 105 height 19
click at [69, 85] on label "Save contact for future use" at bounding box center [97, 85] width 58 height 7
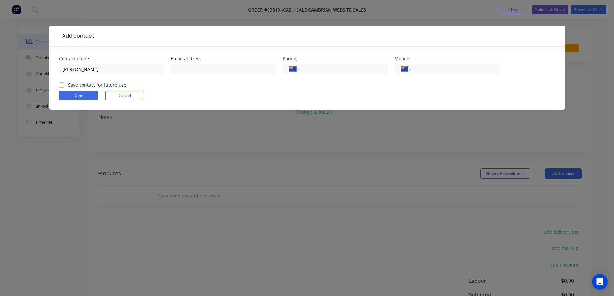
click at [64, 85] on input "Save contact for future use" at bounding box center [61, 85] width 5 height 6
checkbox input "true"
click at [427, 71] on input "tel" at bounding box center [453, 68] width 77 height 7
paste input "022 647 1222"
type input "022 647 1222"
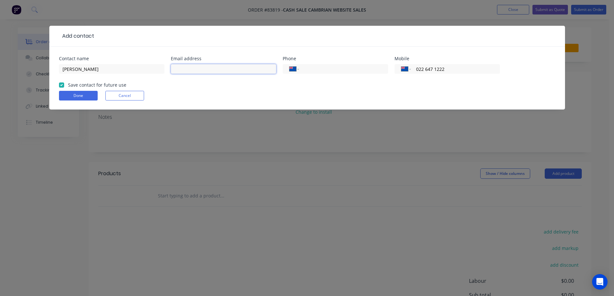
click at [219, 70] on input "text" at bounding box center [223, 69] width 105 height 10
paste input "stevensonnz@gmail.com"
type input "stevensonnz@gmail.com"
click at [66, 98] on button "Done" at bounding box center [78, 96] width 39 height 10
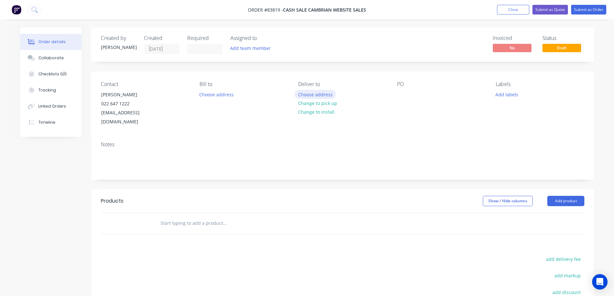
click at [325, 95] on button "Choose address" at bounding box center [314, 94] width 41 height 9
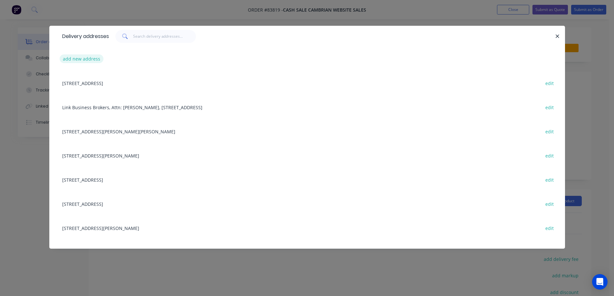
click at [82, 58] on button "add new address" at bounding box center [82, 58] width 44 height 9
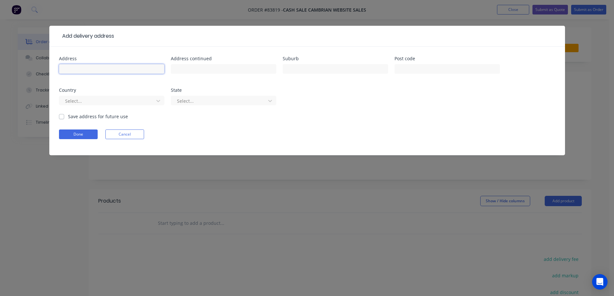
click at [98, 70] on input "text" at bounding box center [111, 69] width 105 height 10
paste input "8 Cecil Street"
type input "8 Cecil Street"
drag, startPoint x: 222, startPoint y: 62, endPoint x: 227, endPoint y: 65, distance: 5.6
click at [222, 62] on div "Address continued" at bounding box center [223, 68] width 105 height 25
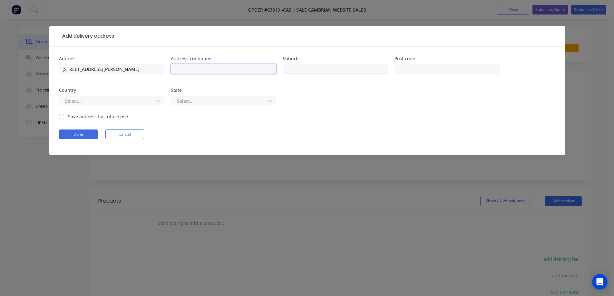
drag, startPoint x: 232, startPoint y: 70, endPoint x: 332, endPoint y: 72, distance: 99.6
click at [234, 70] on input "text" at bounding box center [223, 69] width 105 height 10
paste input "Upper Hutt"
type input "Upper Hutt"
click at [426, 72] on input "text" at bounding box center [446, 69] width 105 height 10
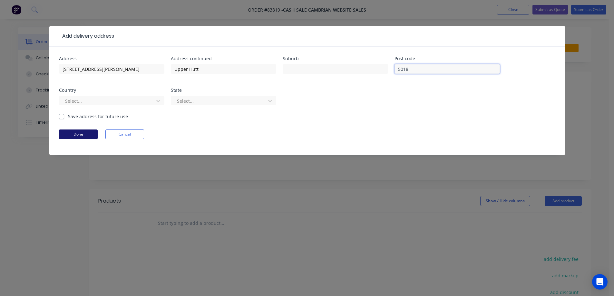
type input "5018"
click at [78, 134] on button "Done" at bounding box center [78, 135] width 39 height 10
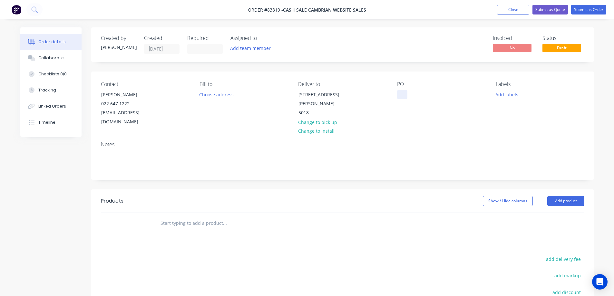
click at [402, 94] on div at bounding box center [402, 94] width 10 height 9
drag, startPoint x: 97, startPoint y: 94, endPoint x: 296, endPoint y: 101, distance: 198.6
click at [171, 94] on div "Contact Kade Stevenson 022 647 1222 stevensonnz@gmail.com" at bounding box center [145, 103] width 88 height 45
copy div "Kade Stevenson"
click at [426, 93] on div "WEB35330" at bounding box center [413, 94] width 33 height 9
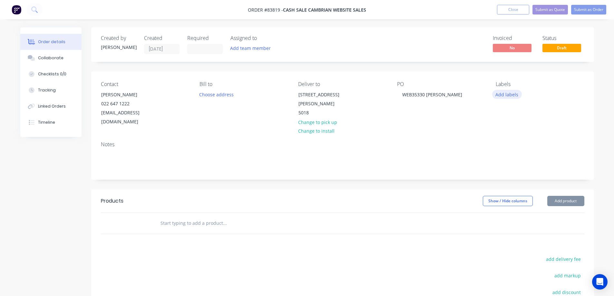
click at [508, 94] on button "Add labels" at bounding box center [507, 94] width 30 height 9
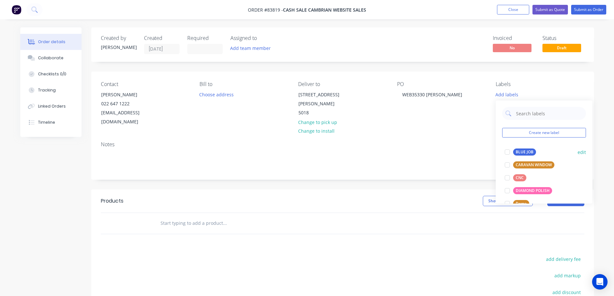
click at [514, 146] on div "BLUE JOB edit" at bounding box center [544, 152] width 84 height 13
click at [515, 151] on div "BLUE JOB" at bounding box center [524, 152] width 23 height 7
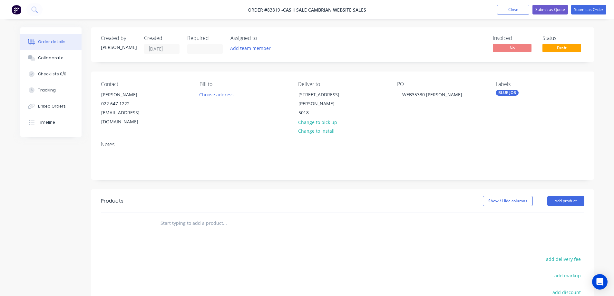
click at [191, 217] on input "text" at bounding box center [224, 223] width 129 height 13
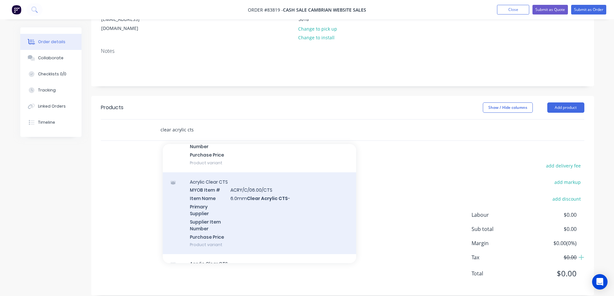
scroll to position [322, 0]
type input "clear acrylic cts"
click at [238, 196] on div "Acrylic Clear CTS MYOB Item # ACRY/C/06.00/CTS Item Name 6.0mm Clear Acrylic CT…" at bounding box center [259, 212] width 193 height 82
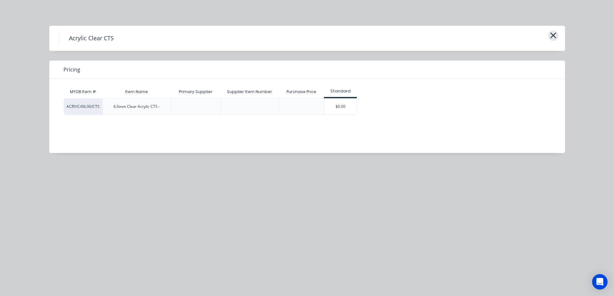
click at [558, 34] on div "Acrylic Clear CTS" at bounding box center [307, 38] width 516 height 25
click at [555, 34] on icon "button" at bounding box center [553, 35] width 7 height 9
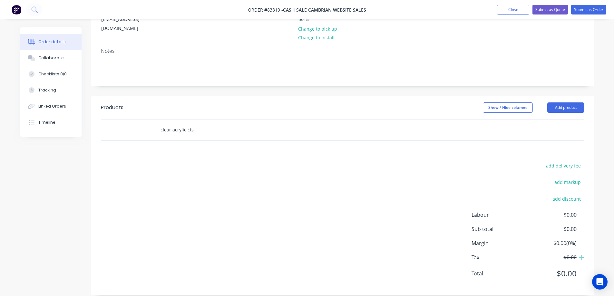
click at [225, 123] on input "clear acrylic cts" at bounding box center [224, 129] width 129 height 13
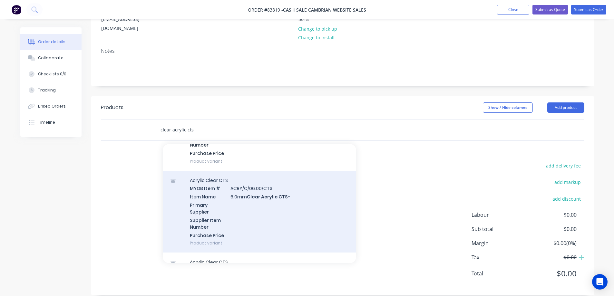
scroll to position [387, 0]
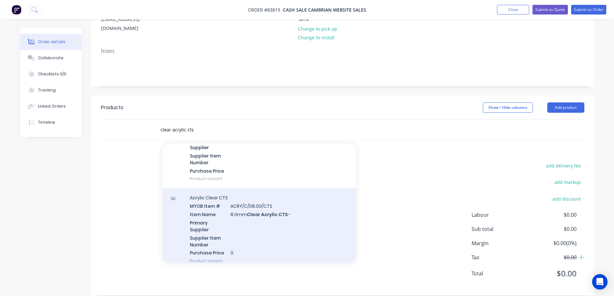
click at [238, 210] on div "Acrylic Clear CTS MYOB Item # ACRY/C/08.00/CTS Item Name 8.0mm Clear Acrylic CT…" at bounding box center [259, 229] width 193 height 82
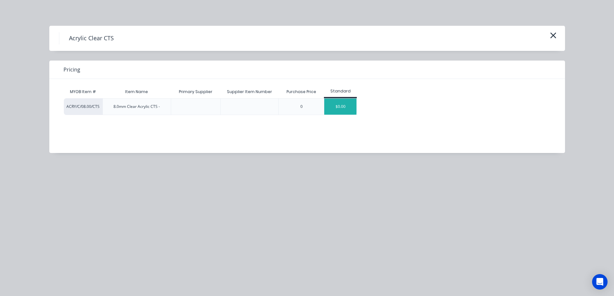
click at [344, 105] on div "$0.00" at bounding box center [340, 107] width 32 height 16
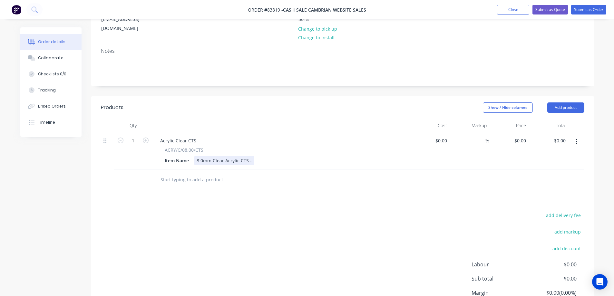
click at [251, 156] on div "8.0mm Clear Acrylic CTS -" at bounding box center [224, 160] width 60 height 9
click at [528, 136] on div "0 0" at bounding box center [524, 140] width 7 height 9
type input "$63.47"
drag, startPoint x: 509, startPoint y: 170, endPoint x: 516, endPoint y: 181, distance: 12.9
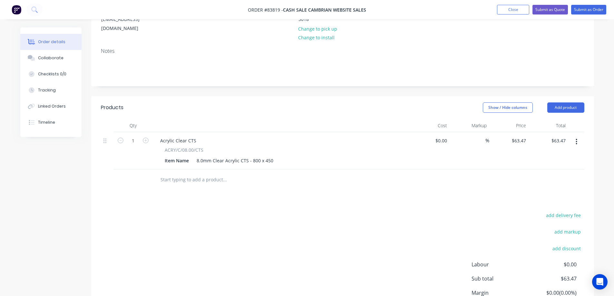
click at [509, 172] on div at bounding box center [342, 179] width 483 height 21
click at [562, 211] on button "add delivery fee" at bounding box center [564, 215] width 42 height 9
type input "15"
click at [367, 201] on div "Products Show / Hide columns Add product Qty Cost Markup Price Total 1 Acrylic …" at bounding box center [342, 219] width 503 height 247
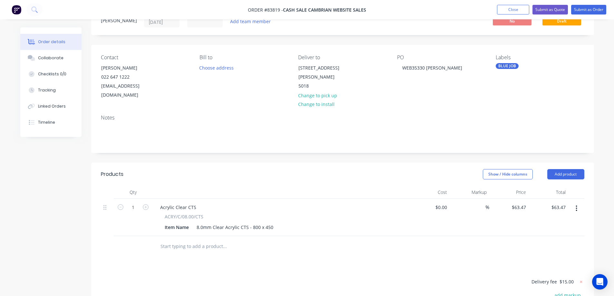
scroll to position [0, 0]
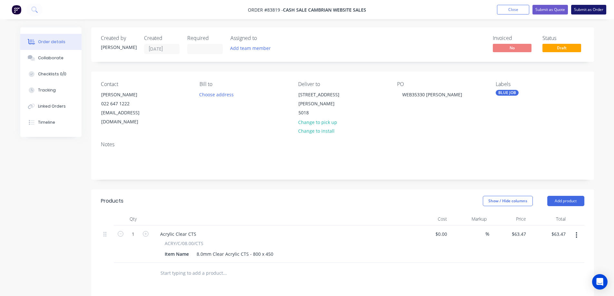
click at [590, 10] on button "Submit as Order" at bounding box center [588, 10] width 35 height 10
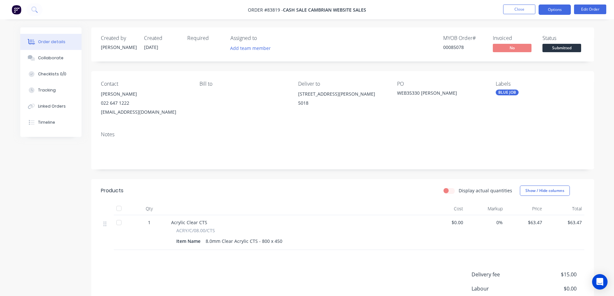
click at [564, 6] on button "Options" at bounding box center [554, 10] width 32 height 10
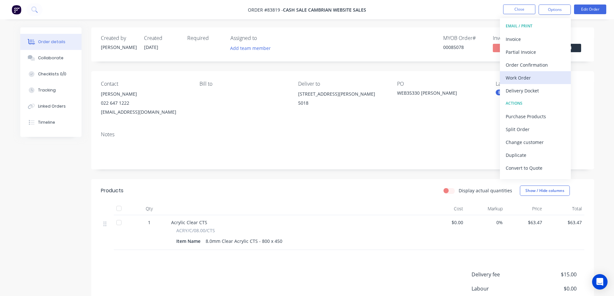
click at [528, 74] on div "Work Order" at bounding box center [535, 77] width 59 height 9
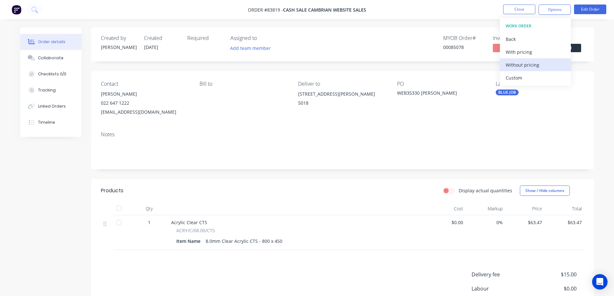
click at [529, 64] on div "Without pricing" at bounding box center [535, 64] width 59 height 9
click at [531, 65] on div "Order Confirmation" at bounding box center [535, 64] width 59 height 9
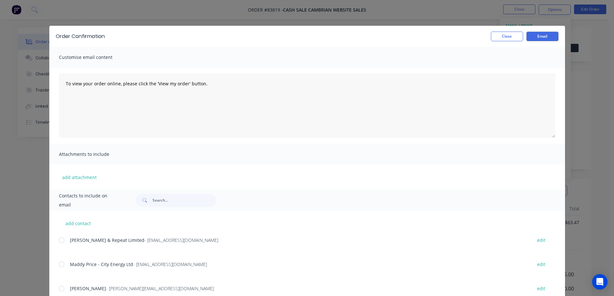
drag, startPoint x: 175, startPoint y: 192, endPoint x: 172, endPoint y: 198, distance: 5.8
click at [174, 192] on div "Contacts to include on email" at bounding box center [307, 200] width 516 height 21
click at [172, 199] on input "text" at bounding box center [184, 200] width 64 height 13
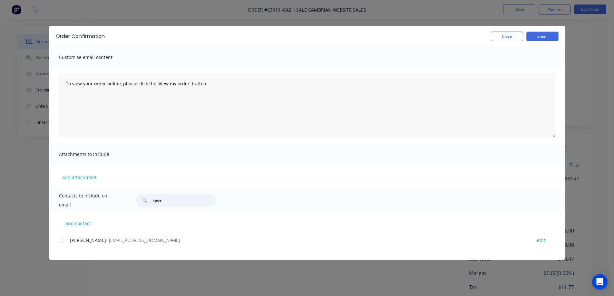
scroll to position [64, 0]
click at [61, 240] on div at bounding box center [61, 240] width 13 height 13
type input "kade"
click at [188, 63] on div "Customise email content" at bounding box center [307, 57] width 516 height 21
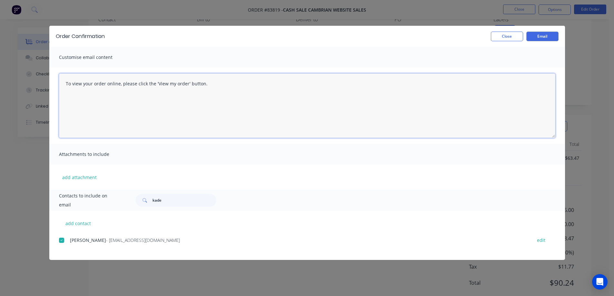
drag, startPoint x: 206, startPoint y: 91, endPoint x: 267, endPoint y: 91, distance: 61.2
click at [206, 91] on textarea "To view your order online, please click the 'View my order' button." at bounding box center [307, 105] width 496 height 64
paste textarea "hank you for your order, confirmation of your order is attached. Your order wil…"
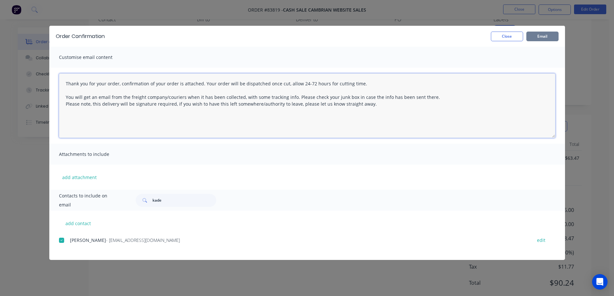
type textarea "Thank you for your order, confirmation of your order is attached. Your order wi…"
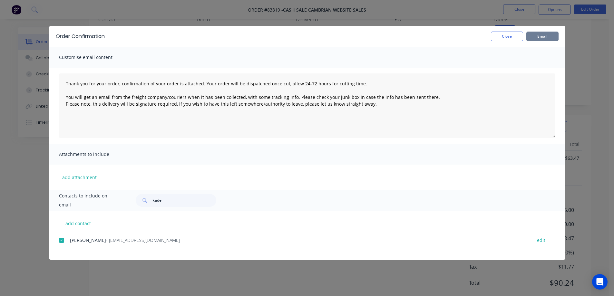
drag, startPoint x: 547, startPoint y: 35, endPoint x: 544, endPoint y: 34, distance: 3.6
click at [547, 35] on button "Email" at bounding box center [542, 37] width 32 height 10
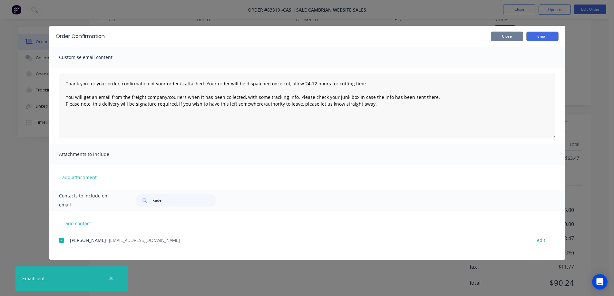
click at [503, 38] on button "Close" at bounding box center [507, 37] width 32 height 10
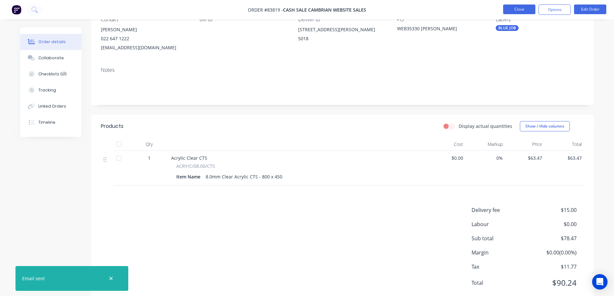
click at [524, 10] on button "Close" at bounding box center [519, 10] width 32 height 10
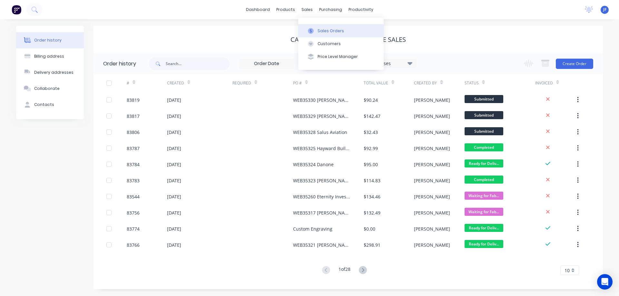
click at [321, 31] on div "Sales Orders" at bounding box center [330, 31] width 26 height 6
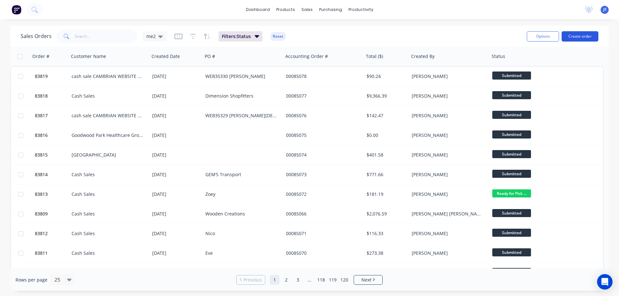
click at [584, 37] on button "Create order" at bounding box center [579, 36] width 37 height 10
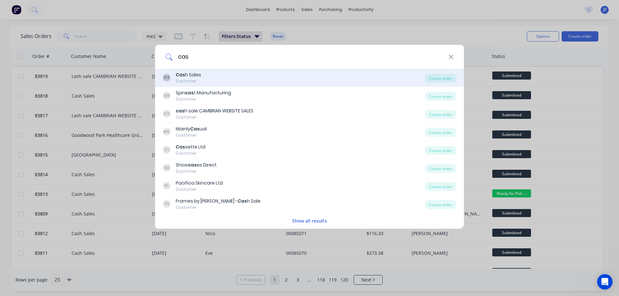
type input "cas"
click at [253, 76] on div "CS Cas h Sales Customer" at bounding box center [294, 78] width 262 height 13
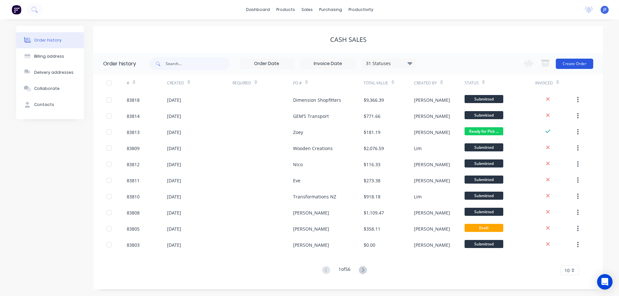
click at [566, 63] on button "Create Order" at bounding box center [573, 64] width 37 height 10
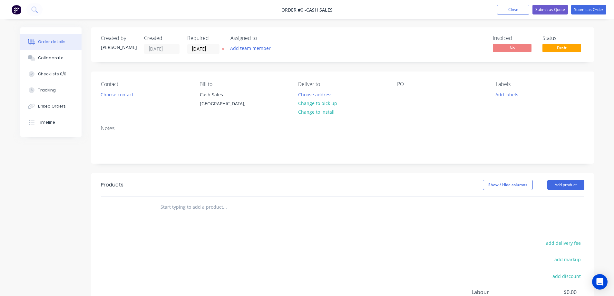
click at [221, 48] on icon at bounding box center [222, 49] width 3 height 4
click at [110, 95] on button "Choose contact" at bounding box center [117, 94] width 40 height 9
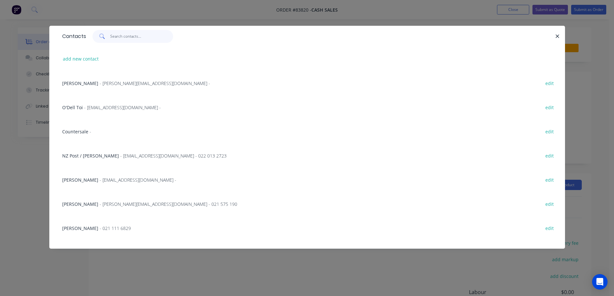
click at [143, 30] on input "text" at bounding box center [141, 36] width 63 height 13
paste input "mailmejames@gmail.com"
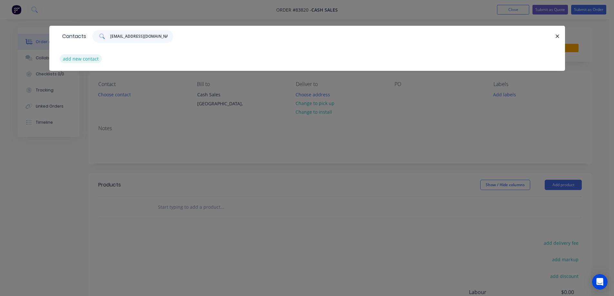
type input "mailmejames@gmail.com"
click at [83, 60] on button "add new contact" at bounding box center [81, 58] width 43 height 9
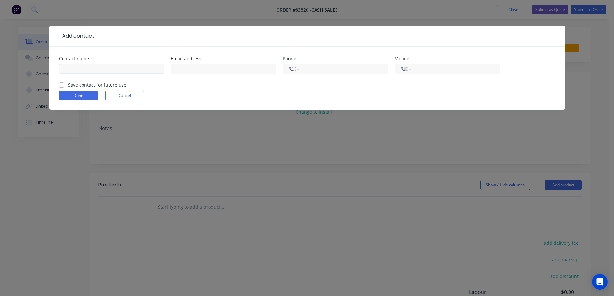
select select "NZ"
drag, startPoint x: 145, startPoint y: 72, endPoint x: 177, endPoint y: 73, distance: 32.2
click at [145, 72] on input "text" at bounding box center [111, 69] width 105 height 10
click at [204, 72] on input "text" at bounding box center [223, 69] width 105 height 10
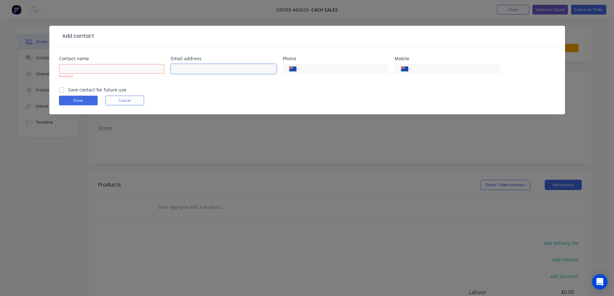
paste input "mailmejames@gmail.com"
type input "mailmejames@gmail.com"
click at [122, 74] on div "Required" at bounding box center [111, 76] width 105 height 5
click at [119, 71] on input "text" at bounding box center [111, 69] width 105 height 10
type input "James Littlejohn"
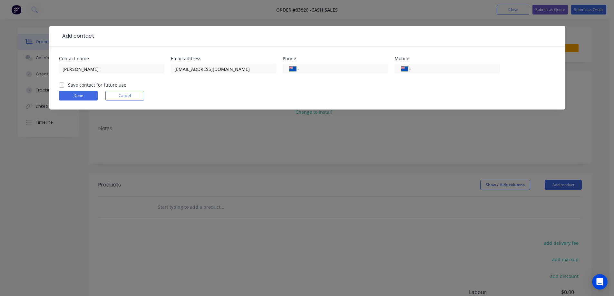
click at [109, 89] on form "Contact name James Littlejohn Email address mailmejames@gmail.com Phone Interna…" at bounding box center [307, 82] width 496 height 53
click at [120, 85] on label "Save contact for future use" at bounding box center [97, 85] width 58 height 7
click at [64, 85] on input "Save contact for future use" at bounding box center [61, 85] width 5 height 6
checkbox input "true"
click at [446, 71] on input "tel" at bounding box center [453, 68] width 77 height 7
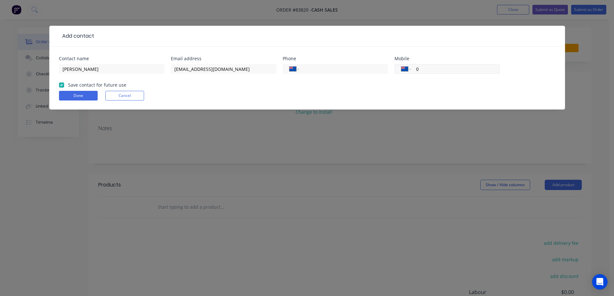
paste input "21 681 312"
type input "021 681 312"
click at [82, 99] on button "Done" at bounding box center [78, 96] width 39 height 10
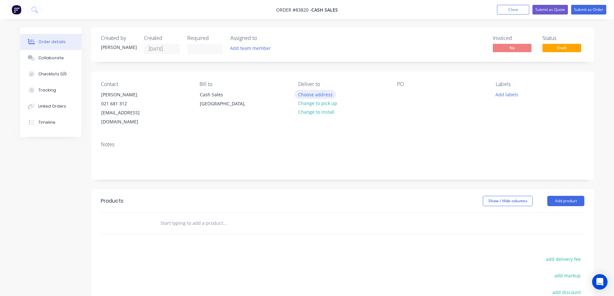
click at [306, 96] on button "Choose address" at bounding box center [314, 94] width 41 height 9
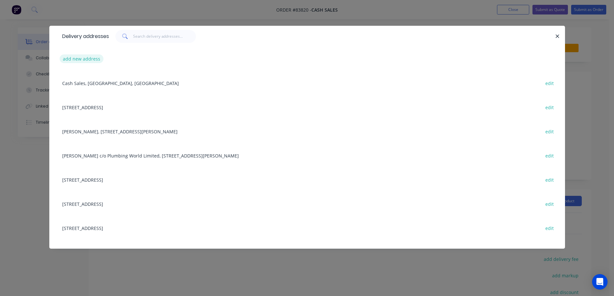
click at [76, 60] on button "add new address" at bounding box center [82, 58] width 44 height 9
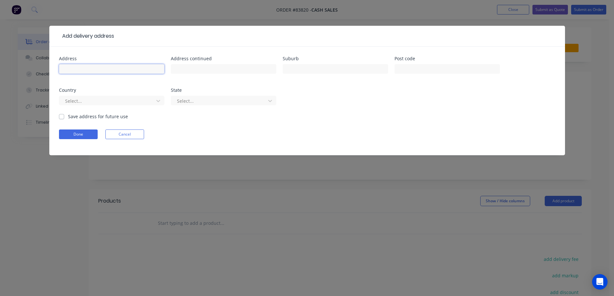
click at [91, 72] on input "text" at bounding box center [111, 69] width 105 height 10
paste input "16A Houpara St"
type input "16A Houpara St"
click at [203, 64] on input "text" at bounding box center [223, 69] width 105 height 10
paste input "One Tree Hill"
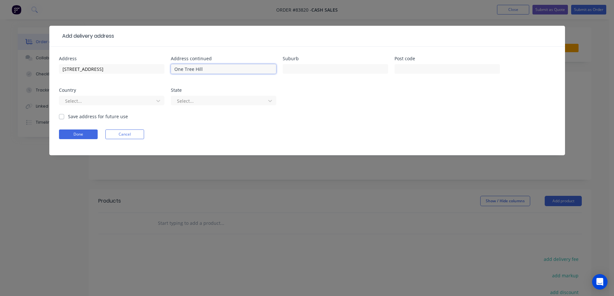
type input "One Tree Hill"
drag, startPoint x: 321, startPoint y: 69, endPoint x: 330, endPoint y: 69, distance: 8.7
click at [322, 69] on input "text" at bounding box center [335, 69] width 105 height 10
paste input "Auckland"
type input "Auckland"
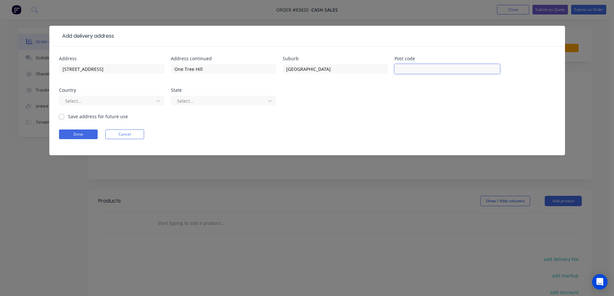
click at [441, 64] on input "text" at bounding box center [446, 69] width 105 height 10
click at [74, 132] on button "Done" at bounding box center [78, 135] width 39 height 10
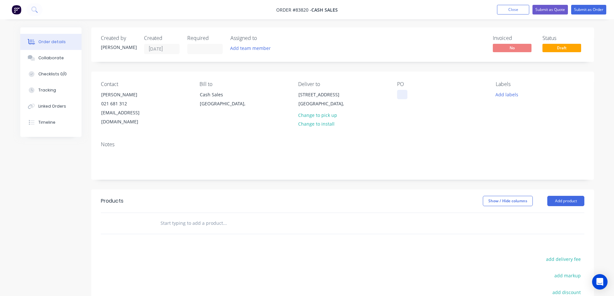
click at [405, 92] on div at bounding box center [402, 94] width 10 height 9
drag, startPoint x: 152, startPoint y: 93, endPoint x: 93, endPoint y: 96, distance: 58.7
click at [93, 96] on div "Contact James Littlejohn 021 681 312 mailmejames@gmail.com Bill to Cash Sales A…" at bounding box center [342, 104] width 503 height 65
copy div "James Littlejohn"
click at [402, 95] on div at bounding box center [402, 94] width 10 height 9
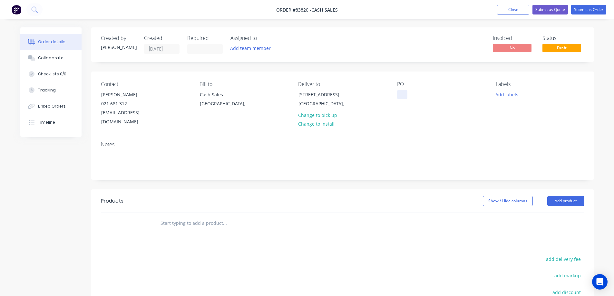
paste div
click at [197, 217] on input "text" at bounding box center [224, 223] width 129 height 13
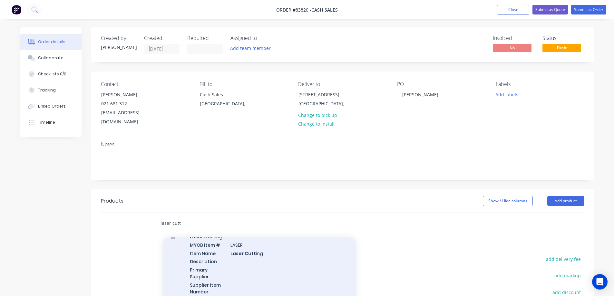
scroll to position [258, 0]
type input "laser cutt"
click at [265, 265] on div "Laser Cutt ing MYOB Item # LASER Item Name Laser Cutt ing Description Primary S…" at bounding box center [259, 252] width 193 height 91
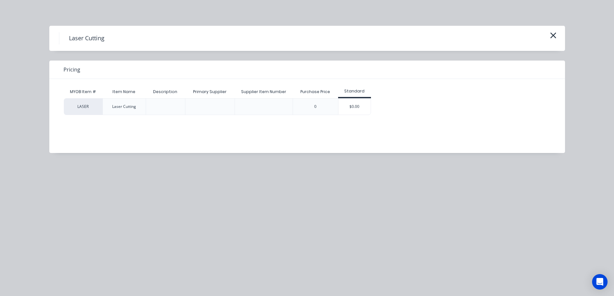
click at [357, 105] on div "$0.00" at bounding box center [354, 107] width 32 height 16
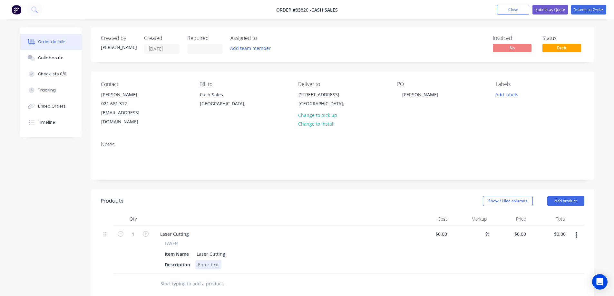
click at [211, 260] on div at bounding box center [208, 264] width 26 height 9
paste div
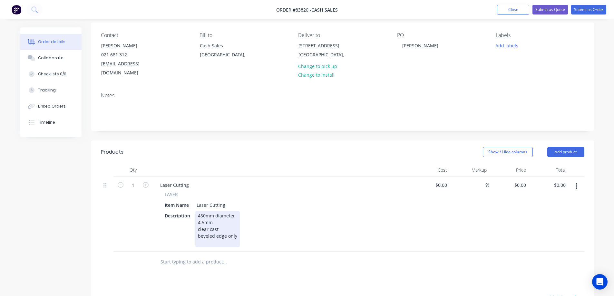
scroll to position [64, 0]
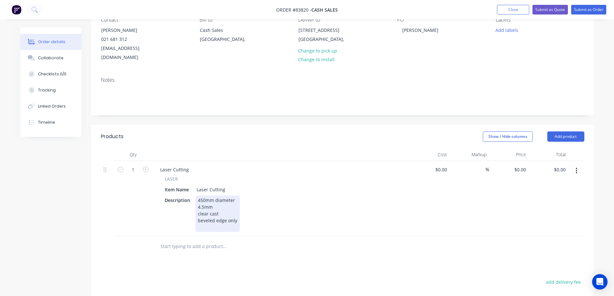
click at [236, 196] on div "450mm diameter 4.5mm clear cast beveled edge only" at bounding box center [217, 214] width 44 height 36
click at [220, 204] on div "4.5mm" at bounding box center [223, 207] width 50 height 7
drag, startPoint x: 223, startPoint y: 206, endPoint x: 186, endPoint y: 206, distance: 36.7
click at [186, 206] on div "Description 450mm diameter circle 4.5mm thickness clear acrylic clear cast beve…" at bounding box center [280, 214] width 236 height 36
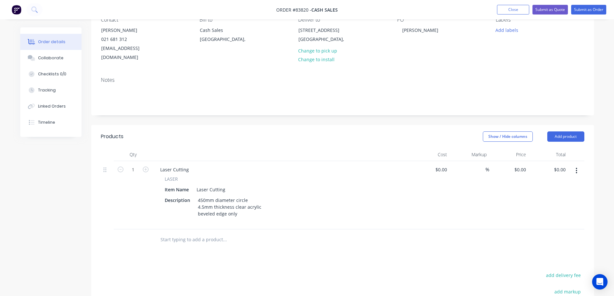
click at [311, 238] on div "Products Show / Hide columns Add product Qty Cost Markup Price Total 1 Laser Cu…" at bounding box center [342, 265] width 503 height 280
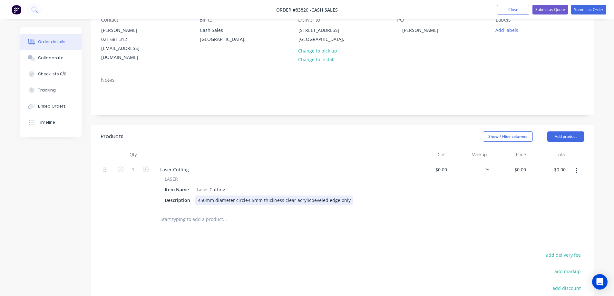
click at [246, 196] on div "450mm diameter circle4.5mm thickness clear acrylicbeveled edge only" at bounding box center [274, 200] width 158 height 9
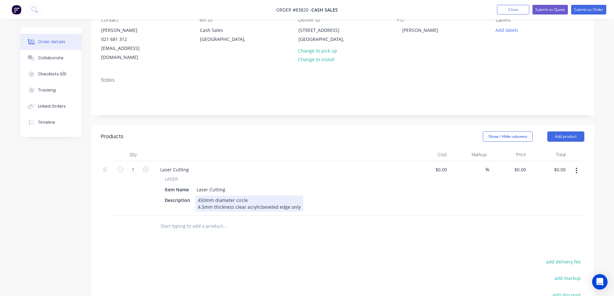
click at [257, 198] on div "450mm diameter circle 4.5mm thickness clear acrylicbeveled edge only" at bounding box center [249, 204] width 108 height 16
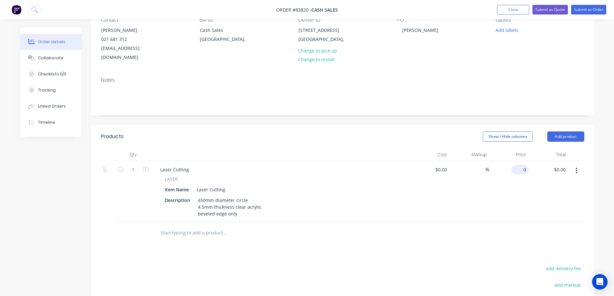
click at [523, 165] on input "0" at bounding box center [521, 169] width 15 height 9
type input "$33.79"
click at [562, 264] on button "add delivery fee" at bounding box center [564, 268] width 42 height 9
type input "12"
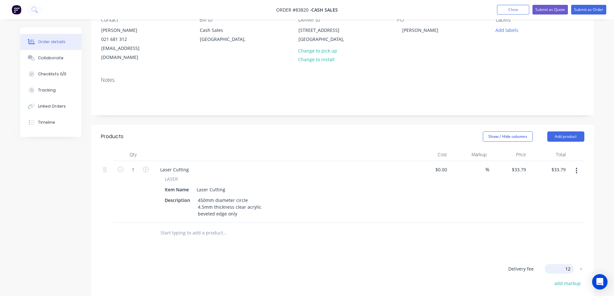
click at [507, 250] on div "Products Show / Hide columns Add product Qty Cost Markup Price Total 1 Laser Cu…" at bounding box center [342, 261] width 503 height 272
click at [231, 206] on div "450mm diameter circle 4.5mm thickness clear acrylic beveled edge only" at bounding box center [229, 207] width 69 height 23
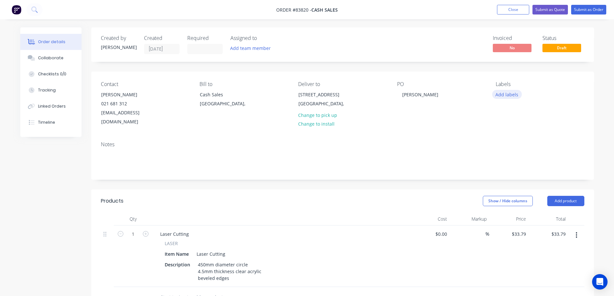
click at [502, 93] on button "Add labels" at bounding box center [507, 94] width 30 height 9
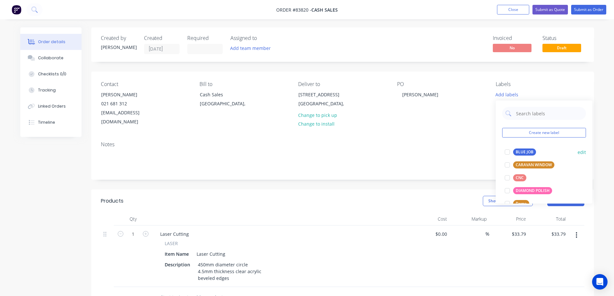
click at [514, 148] on button "BLUE JOB" at bounding box center [520, 152] width 36 height 9
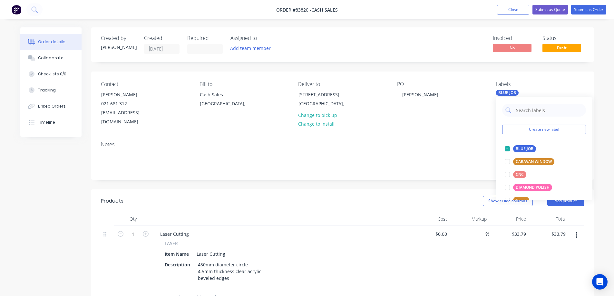
click at [589, 15] on nav "Order #83820 - Cash Sales Add product Close Submit as Quote Submit as Order" at bounding box center [307, 9] width 614 height 19
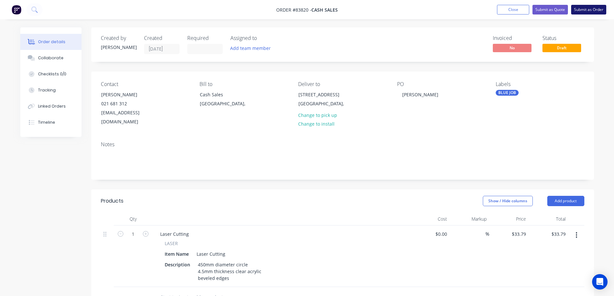
click at [589, 11] on button "Submit as Order" at bounding box center [588, 10] width 35 height 10
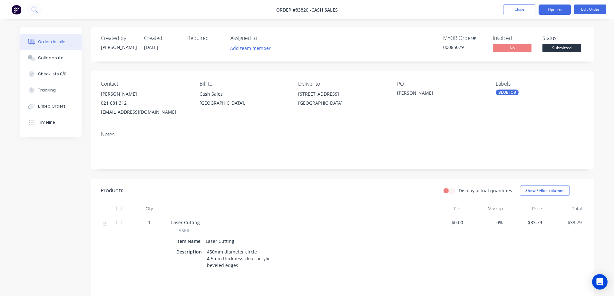
click at [564, 10] on button "Options" at bounding box center [554, 10] width 32 height 10
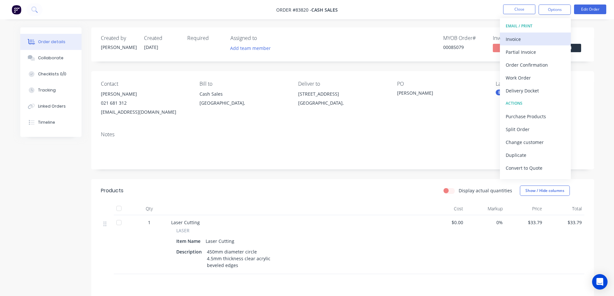
click at [555, 35] on div "Invoice" at bounding box center [535, 38] width 59 height 9
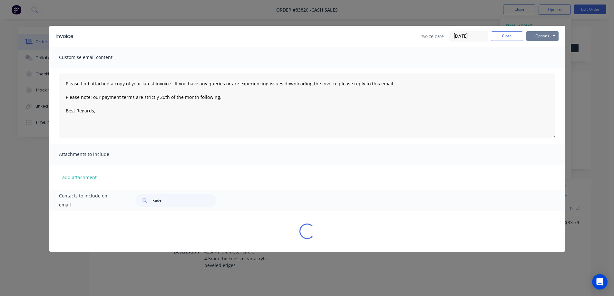
click at [550, 34] on button "Options" at bounding box center [542, 36] width 32 height 10
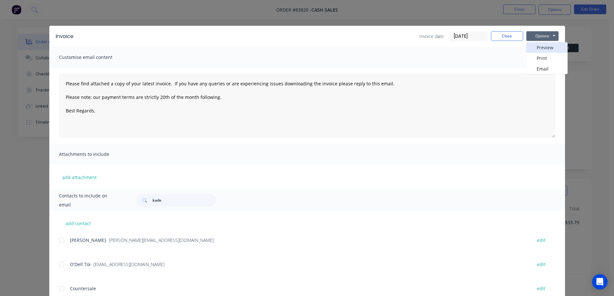
click at [547, 46] on button "Preview" at bounding box center [546, 47] width 41 height 11
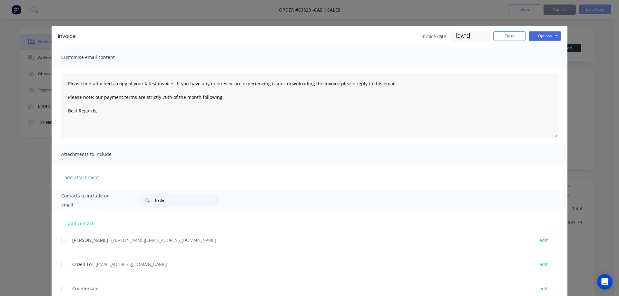
type textarea "Please find attached a copy of your latest invoice. If you have any queries or …"
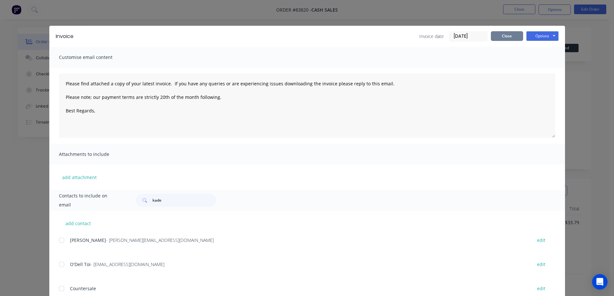
click at [506, 37] on button "Close" at bounding box center [507, 36] width 32 height 10
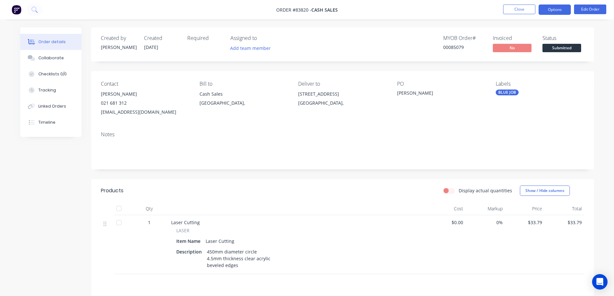
click at [553, 10] on button "Options" at bounding box center [554, 10] width 32 height 10
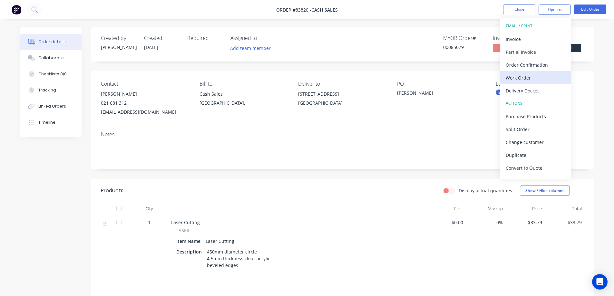
click at [534, 76] on div "Work Order" at bounding box center [535, 77] width 59 height 9
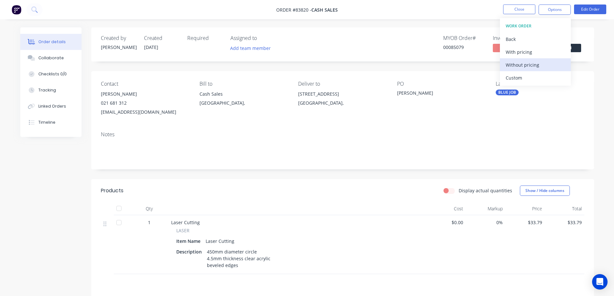
click at [532, 66] on div "Without pricing" at bounding box center [535, 64] width 59 height 9
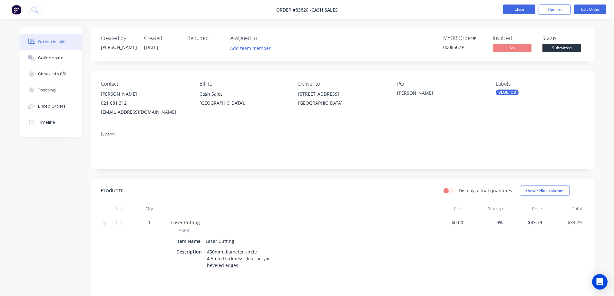
click at [514, 10] on button "Close" at bounding box center [519, 10] width 32 height 10
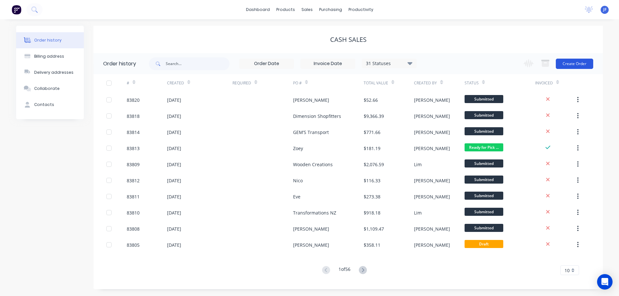
click at [570, 64] on button "Create Order" at bounding box center [573, 64] width 37 height 10
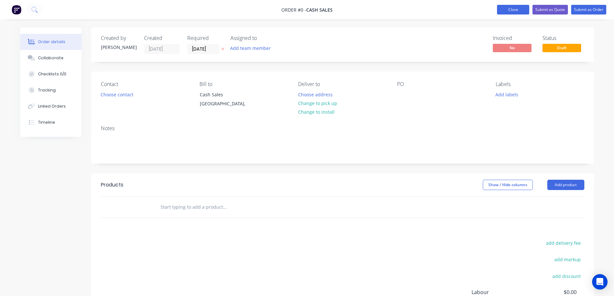
click at [517, 13] on button "Close" at bounding box center [513, 10] width 32 height 10
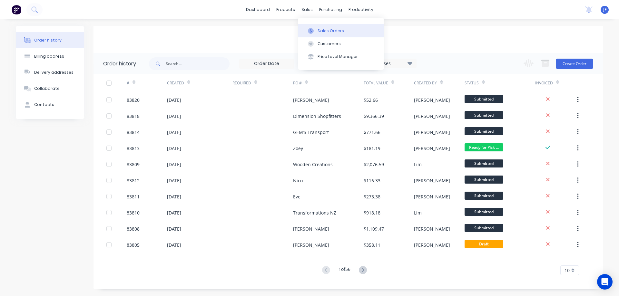
click at [317, 25] on button "Sales Orders" at bounding box center [340, 30] width 85 height 13
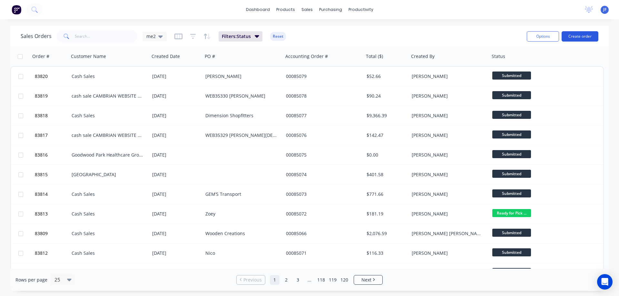
click at [587, 39] on button "Create order" at bounding box center [579, 36] width 37 height 10
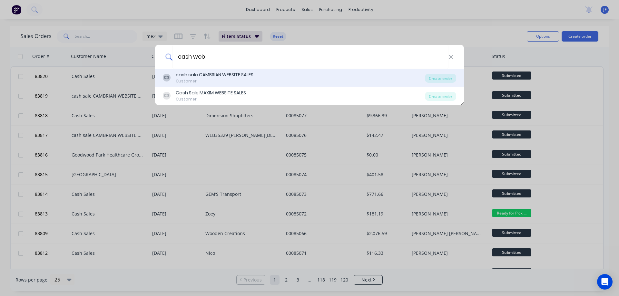
type input "cash web"
click at [275, 73] on div "CS cash sale CAMBRIAN WEBSITE SALES Customer" at bounding box center [294, 78] width 262 height 13
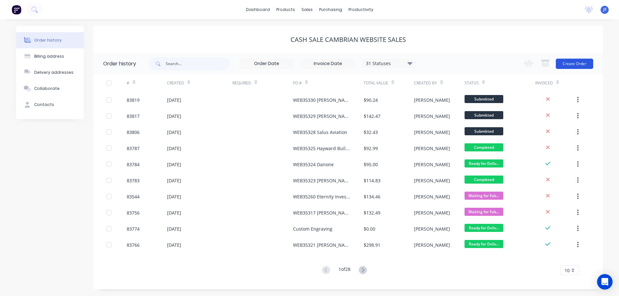
click at [578, 65] on button "Create Order" at bounding box center [573, 64] width 37 height 10
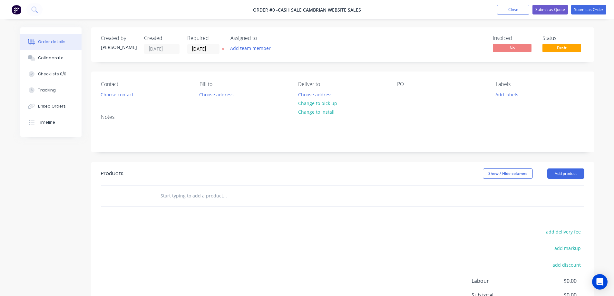
click at [223, 50] on icon at bounding box center [222, 49] width 3 height 3
click at [119, 91] on button "Choose contact" at bounding box center [117, 94] width 40 height 9
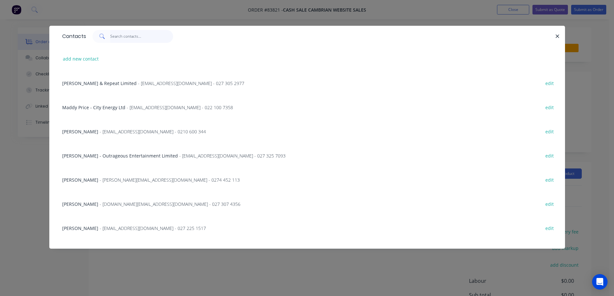
click at [126, 36] on input "text" at bounding box center [141, 36] width 63 height 13
paste input "Iain Sim"
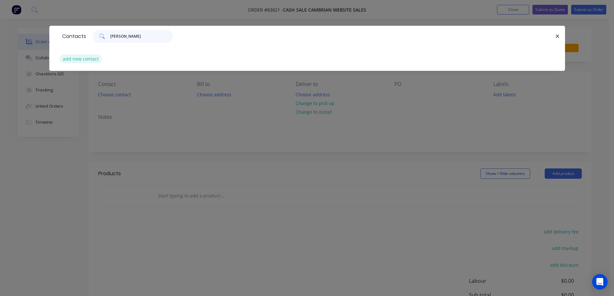
type input "Iain Sim"
click at [77, 58] on button "add new contact" at bounding box center [81, 58] width 43 height 9
select select "NZ"
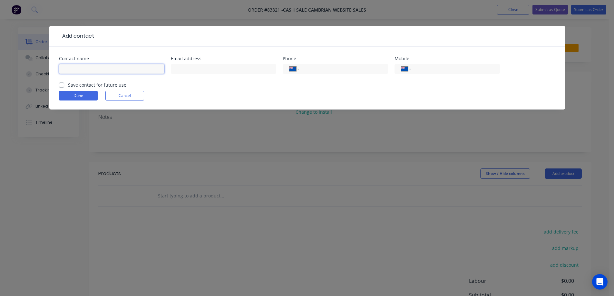
click at [91, 72] on input "text" at bounding box center [111, 69] width 105 height 10
paste input "Iain Sim"
type input "Iain Sim"
click at [93, 85] on label "Save contact for future use" at bounding box center [97, 85] width 58 height 7
click at [64, 85] on input "Save contact for future use" at bounding box center [61, 85] width 5 height 6
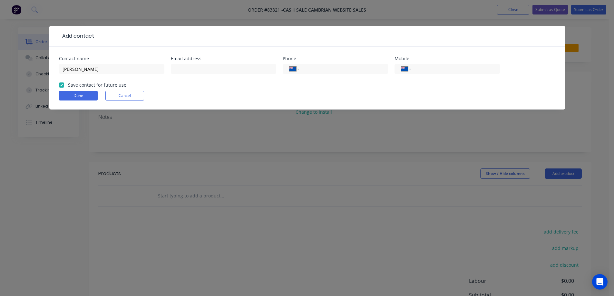
checkbox input "true"
click at [423, 69] on input "tel" at bounding box center [453, 68] width 77 height 7
paste input "027 399 3908"
type input "027 399 3908"
click at [233, 69] on input "text" at bounding box center [223, 69] width 105 height 10
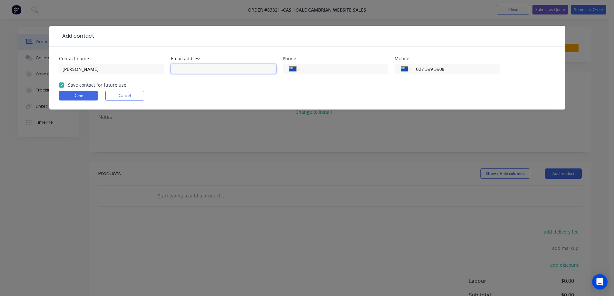
paste input "iain_sim@bigpond.com"
type input "iain_sim@bigpond.com"
click at [82, 98] on button "Done" at bounding box center [78, 96] width 39 height 10
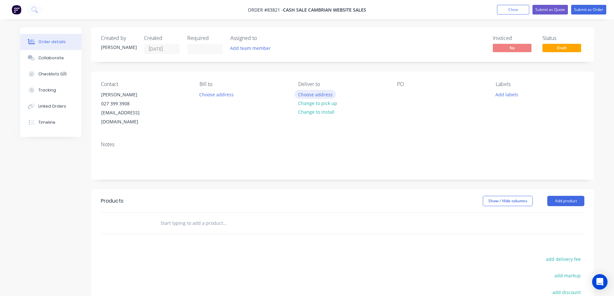
click at [312, 94] on button "Choose address" at bounding box center [314, 94] width 41 height 9
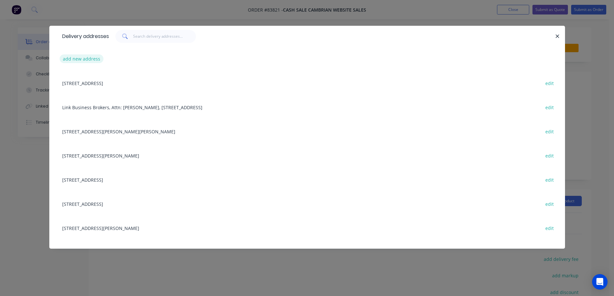
click at [91, 60] on button "add new address" at bounding box center [82, 58] width 44 height 9
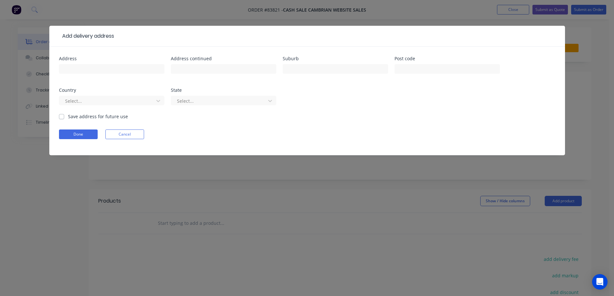
click at [99, 68] on input "text" at bounding box center [111, 69] width 105 height 10
type input "473 Te Rapa Road"
click at [242, 69] on input "text" at bounding box center [223, 69] width 105 height 10
paste input "Hamitlon"
click at [186, 69] on input "Hamitlon" at bounding box center [223, 69] width 105 height 10
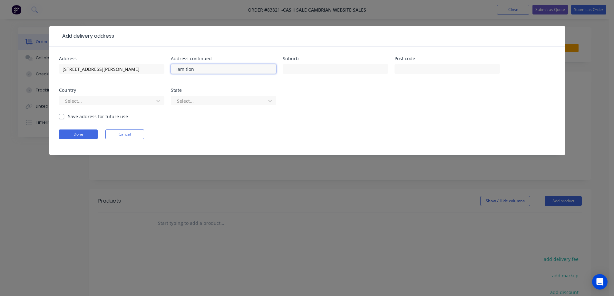
click at [186, 69] on input "Hamitlon" at bounding box center [223, 69] width 105 height 10
type input "Hamilton"
click at [460, 71] on input "text" at bounding box center [446, 69] width 105 height 10
type input "3200"
click at [60, 70] on input "473 Te Rapa Road" at bounding box center [111, 69] width 105 height 10
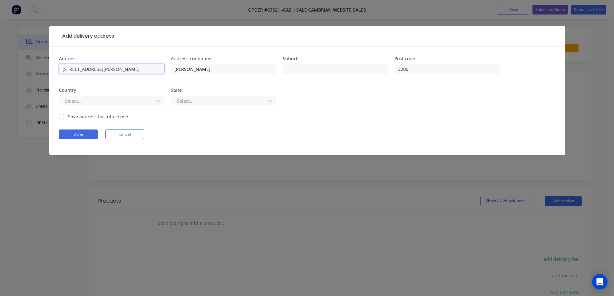
paste input "Fairview Motors"
type input "Fairview Motors, 473 Te Rapa Road"
click at [89, 136] on button "Done" at bounding box center [78, 135] width 39 height 10
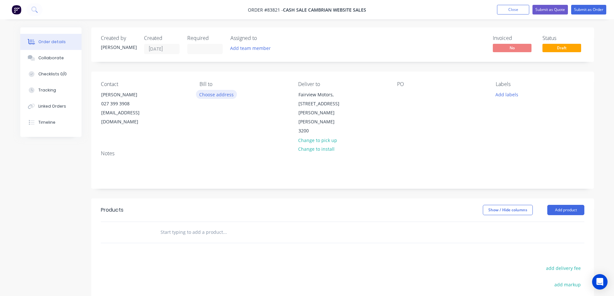
click at [211, 93] on button "Choose address" at bounding box center [216, 94] width 41 height 9
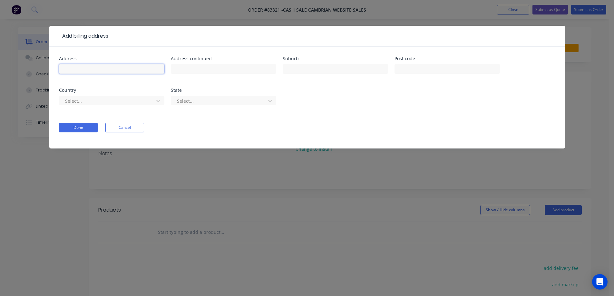
click at [147, 67] on input "text" at bounding box center [111, 69] width 105 height 10
paste input "3 McPherson Place"
type input "3 McPherson Place"
click at [209, 66] on input "text" at bounding box center [223, 69] width 105 height 10
type input "Hamilton"
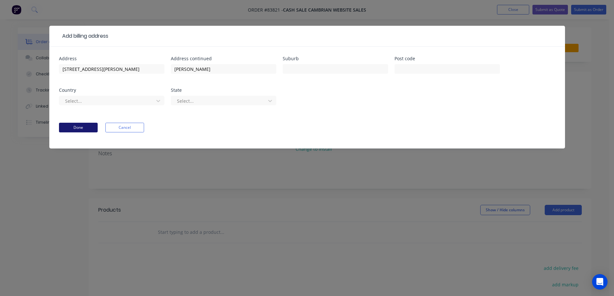
click at [84, 129] on button "Done" at bounding box center [78, 128] width 39 height 10
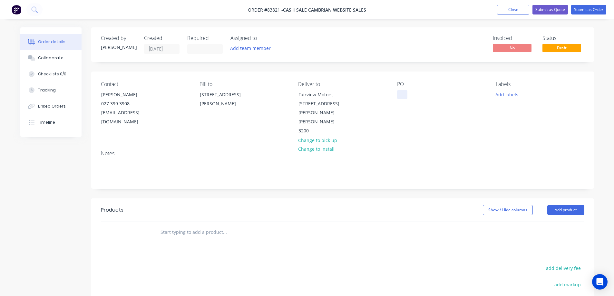
click at [400, 96] on div at bounding box center [402, 94] width 10 height 9
drag, startPoint x: 98, startPoint y: 95, endPoint x: 162, endPoint y: 96, distance: 63.5
click at [162, 96] on div "Contact Iain Sim 027 399 3908 iain_sim@bigpond.com" at bounding box center [145, 108] width 88 height 54
copy div "Iain Sim"
click at [428, 94] on div "WEB35331" at bounding box center [413, 94] width 33 height 9
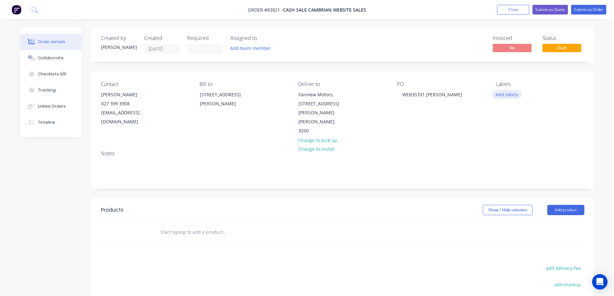
click at [507, 95] on button "Add labels" at bounding box center [507, 94] width 30 height 9
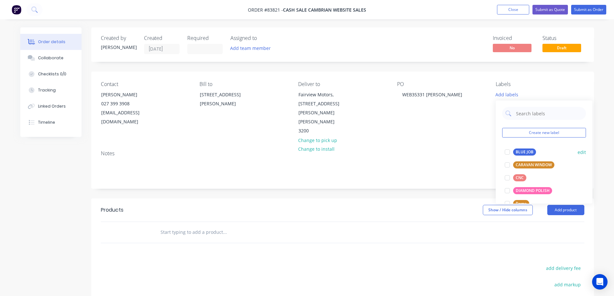
click at [516, 150] on div "BLUE JOB" at bounding box center [524, 152] width 23 height 7
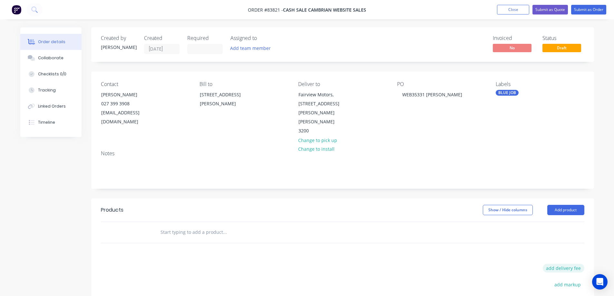
click at [568, 264] on button "add delivery fee" at bounding box center [564, 268] width 42 height 9
type input "15"
click at [424, 242] on div "Products Show / Hide columns Add product Delivery fee Delivery fee Delivery fee…" at bounding box center [342, 297] width 503 height 198
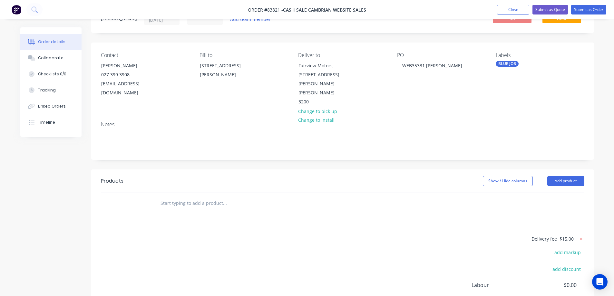
scroll to position [64, 0]
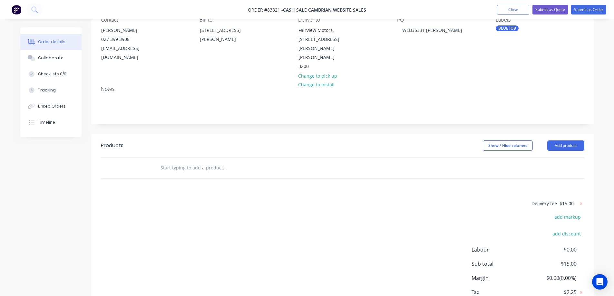
click at [173, 161] on input "text" at bounding box center [224, 167] width 129 height 13
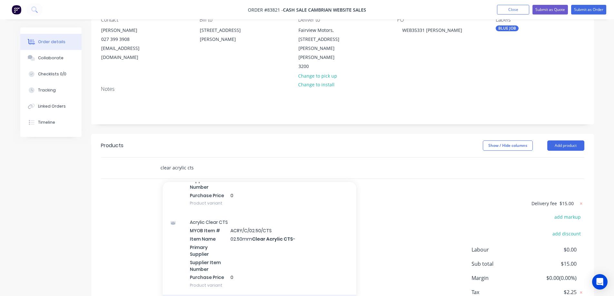
scroll to position [129, 0]
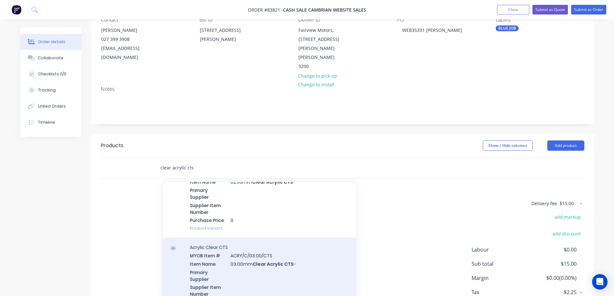
type input "clear acrylic cts"
click at [223, 250] on div "Acrylic Clear CTS MYOB Item # ACRY/C/03.00/CTS Item Name 03.00mm Clear Acrylic …" at bounding box center [259, 279] width 193 height 82
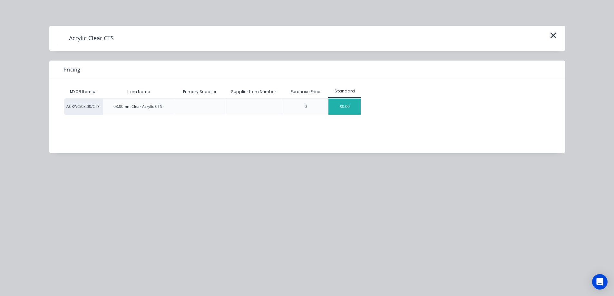
click at [349, 105] on div "$0.00" at bounding box center [344, 107] width 32 height 16
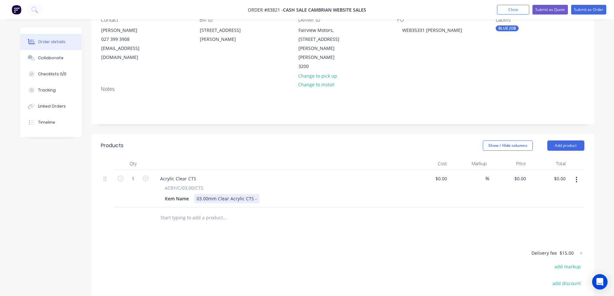
click at [255, 194] on div "03.00mm Clear Acrylic CTS -" at bounding box center [226, 198] width 65 height 9
click at [130, 174] on input "1" at bounding box center [133, 179] width 17 height 10
type input "2"
click at [553, 170] on div "0.00 $0.00" at bounding box center [548, 188] width 40 height 37
type input "16.16"
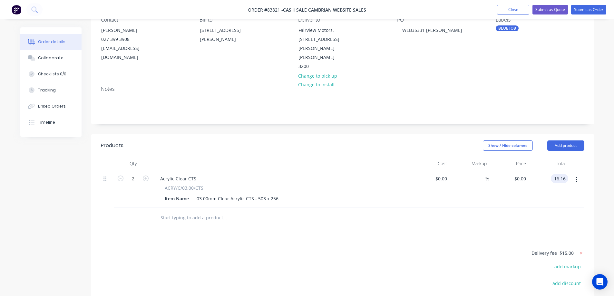
type input "$8.08"
type input "$16.16"
click at [522, 207] on div at bounding box center [342, 217] width 483 height 21
click at [578, 174] on button "button" at bounding box center [576, 180] width 15 height 12
click at [555, 205] on div "Duplicate" at bounding box center [554, 209] width 50 height 9
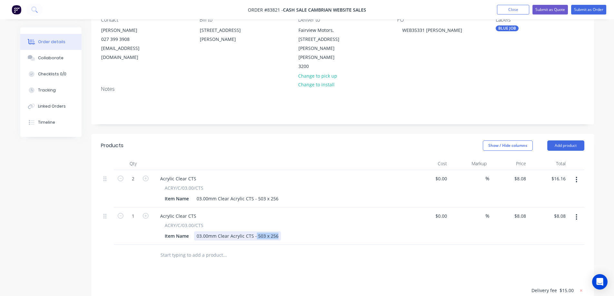
drag, startPoint x: 255, startPoint y: 220, endPoint x: 368, endPoint y: 228, distance: 112.7
click at [364, 225] on div "Acrylic Clear CTS ACRY/C/03.00/CTS Item Name 03.00mm Clear Acrylic CTS - 503 x …" at bounding box center [281, 225] width 258 height 37
click at [141, 184] on input "1" at bounding box center [133, 179] width 17 height 10
click at [146, 213] on icon "button" at bounding box center [146, 216] width 6 height 6
type input "2"
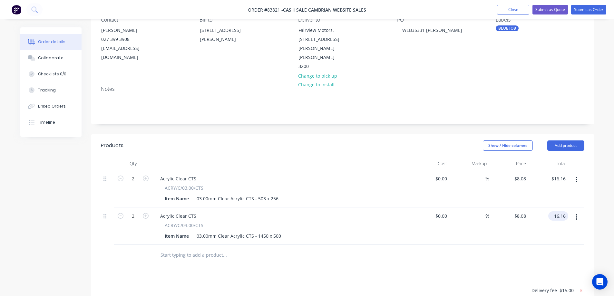
click at [557, 211] on input "16.16" at bounding box center [559, 215] width 17 height 9
type input "90.96"
type input "$45.48"
type input "$90.96"
click at [343, 256] on div "Products Show / Hide columns Add product Qty Cost Markup Price Total 2 Acrylic …" at bounding box center [342, 275] width 503 height 283
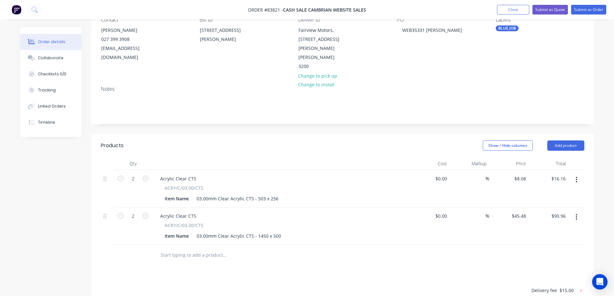
click at [219, 249] on input "text" at bounding box center [224, 255] width 129 height 13
click at [163, 249] on input "/cccts" at bounding box center [224, 255] width 129 height 13
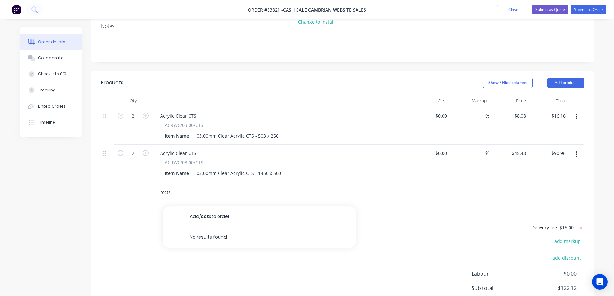
scroll to position [177, 0]
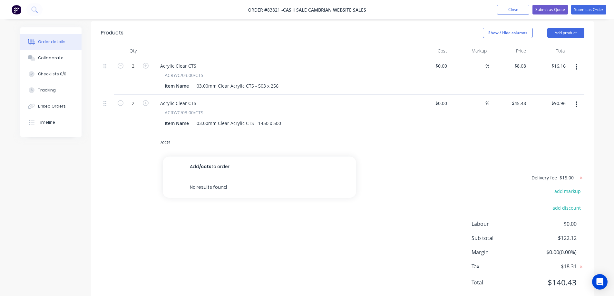
click at [172, 136] on input "/ccts" at bounding box center [224, 142] width 129 height 13
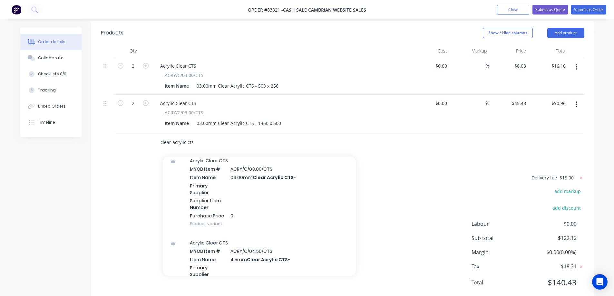
scroll to position [193, 0]
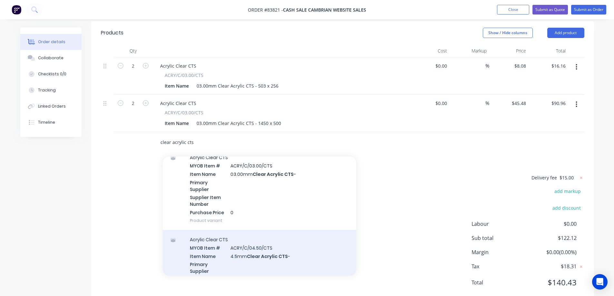
type input "clear acrylic cts"
click at [243, 230] on div "Acrylic Clear CTS MYOB Item # ACRY/C/04.50/CTS Item Name 4.5mm Clear Acrylic CT…" at bounding box center [259, 271] width 193 height 82
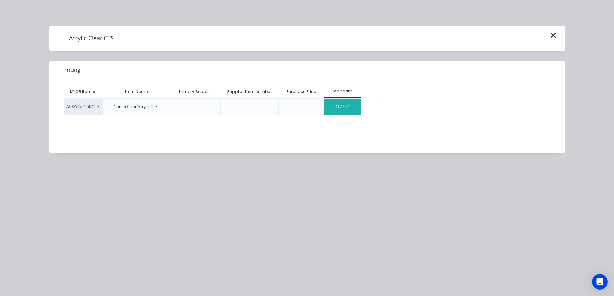
click at [336, 106] on div "$177.64" at bounding box center [342, 107] width 36 height 16
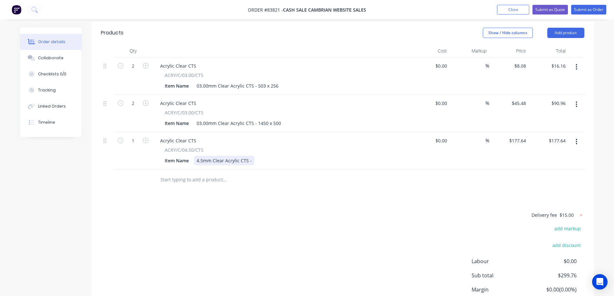
click at [252, 156] on div "4.5mm Clear Acrylic CTS -" at bounding box center [224, 160] width 60 height 9
click at [548, 132] on div "177.64 $177.64" at bounding box center [548, 150] width 40 height 37
type input "32.16"
type input "$32.16"
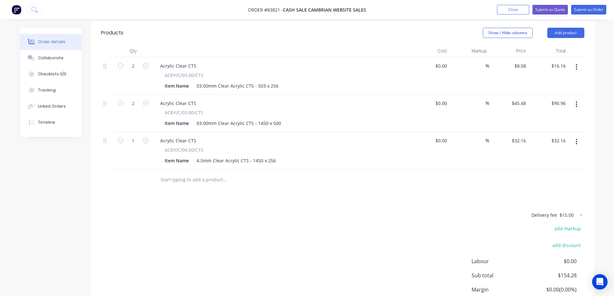
click at [542, 149] on div "$32.16 $32.16" at bounding box center [548, 150] width 40 height 37
drag, startPoint x: 585, startPoint y: 124, endPoint x: 579, endPoint y: 124, distance: 5.8
click at [585, 123] on div "Qty Cost Markup Price Total 2 Acrylic Clear CTS ACRY/C/03.00/CTS Item Name 03.0…" at bounding box center [342, 117] width 503 height 146
click at [578, 136] on button "button" at bounding box center [576, 142] width 15 height 12
click at [557, 167] on div "Duplicate" at bounding box center [554, 171] width 50 height 9
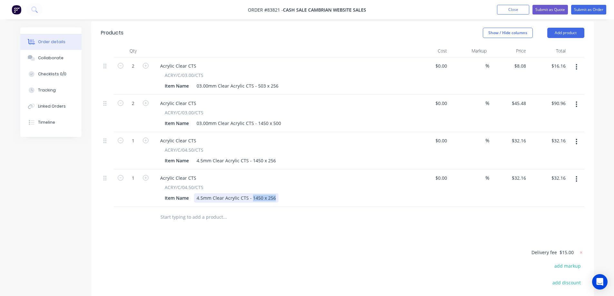
drag, startPoint x: 252, startPoint y: 180, endPoint x: 343, endPoint y: 183, distance: 91.2
click at [343, 193] on div "Item Name 4.5mm Clear Acrylic CTS - 1450 x 256" at bounding box center [280, 197] width 236 height 9
click at [130, 71] on input "1" at bounding box center [133, 66] width 17 height 10
type input "3"
click at [176, 229] on div "Products Show / Hide columns Add product Qty Cost Markup Price Total 2 Acrylic …" at bounding box center [342, 200] width 503 height 358
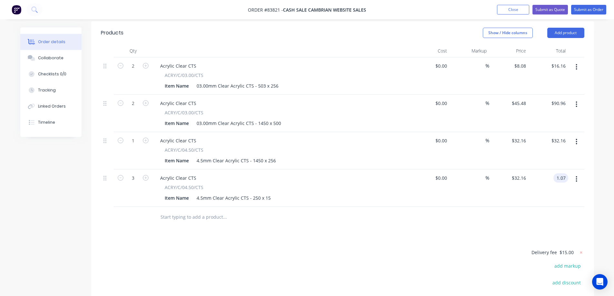
type input "1.07"
type input "$0.3567"
type input "$1.07"
click at [555, 207] on div at bounding box center [342, 217] width 483 height 21
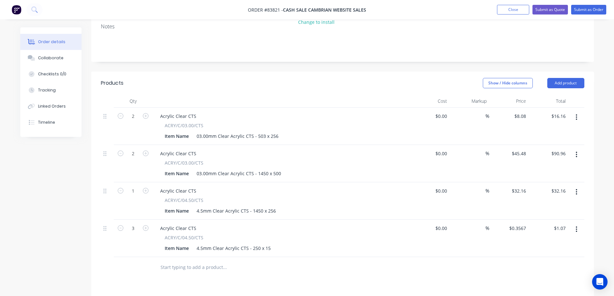
scroll to position [129, 0]
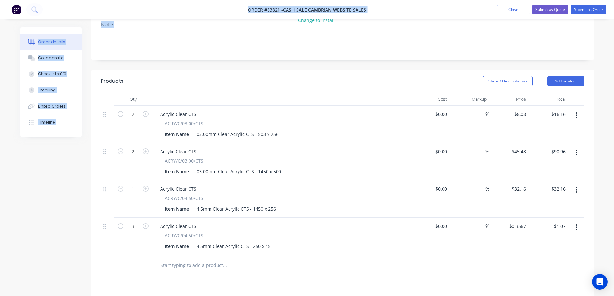
drag, startPoint x: 247, startPoint y: 11, endPoint x: 375, endPoint y: 19, distance: 128.2
click at [375, 20] on div "Order #83821 - cash sale CAMBRIAN WEBSITE SALES Add product Close Submit as Quo…" at bounding box center [307, 154] width 614 height 566
click at [375, 14] on nav "Order #83821 - cash sale CAMBRIAN WEBSITE SALES Add product Close Submit as Quo…" at bounding box center [307, 9] width 614 height 19
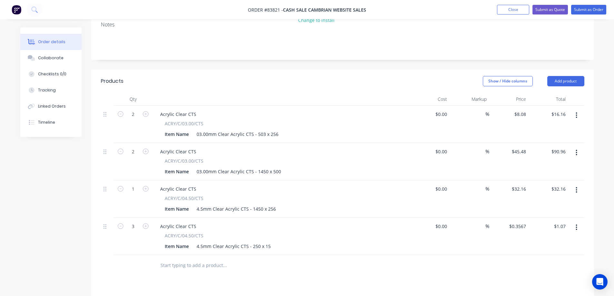
click at [377, 10] on nav "Order #83821 - cash sale CAMBRIAN WEBSITE SALES Add product Close Submit as Quo…" at bounding box center [307, 9] width 614 height 19
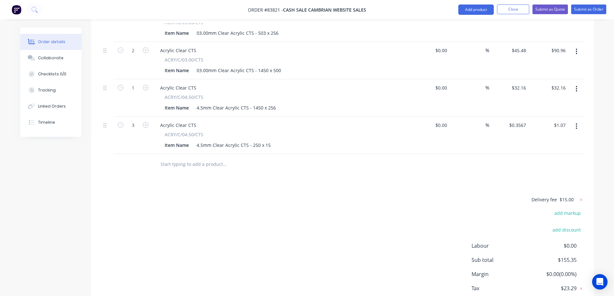
scroll to position [252, 0]
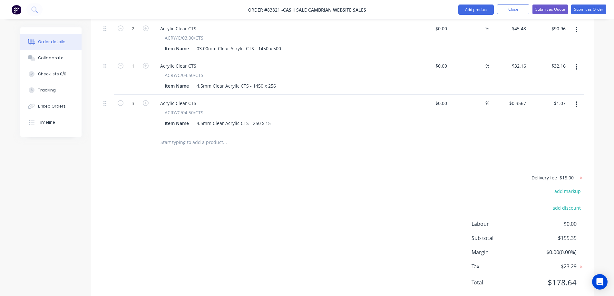
click at [99, 174] on div "Delivery fee $15.00 add markup add discount Labour $0.00 Sub total $155.35 Marg…" at bounding box center [342, 234] width 503 height 121
click at [561, 61] on input "32.16" at bounding box center [559, 65] width 17 height 9
type input "35.16"
type input "$35.16"
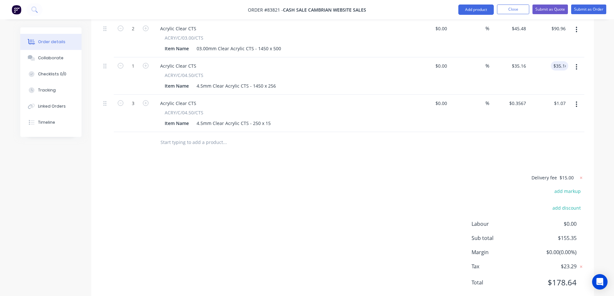
click at [509, 146] on div "Products Show / Hide columns Add product Qty Cost Markup Price Total 2 Acrylic …" at bounding box center [342, 126] width 503 height 358
click at [578, 10] on button "Submit as Order" at bounding box center [588, 10] width 35 height 10
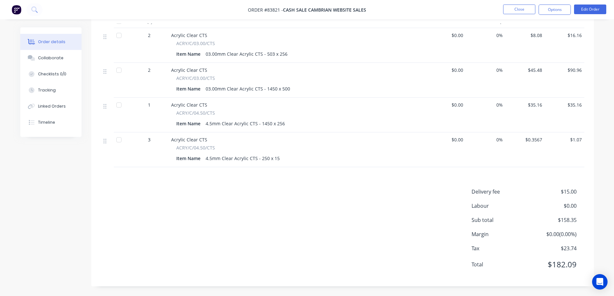
scroll to position [0, 0]
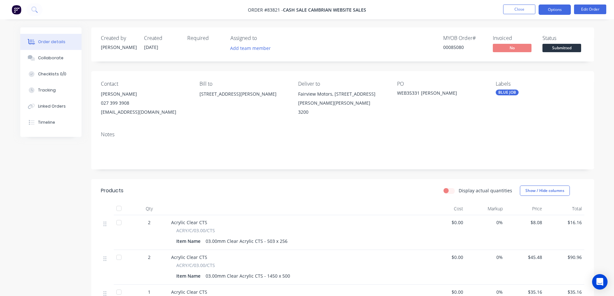
click at [544, 10] on button "Options" at bounding box center [554, 10] width 32 height 10
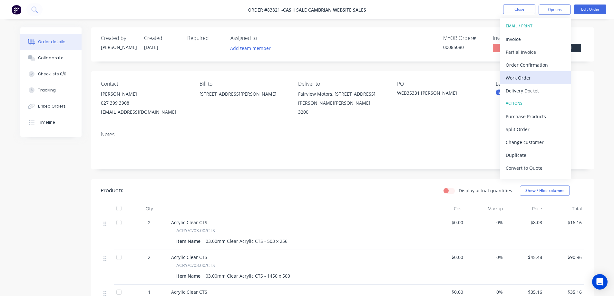
click at [524, 76] on div "Work Order" at bounding box center [535, 77] width 59 height 9
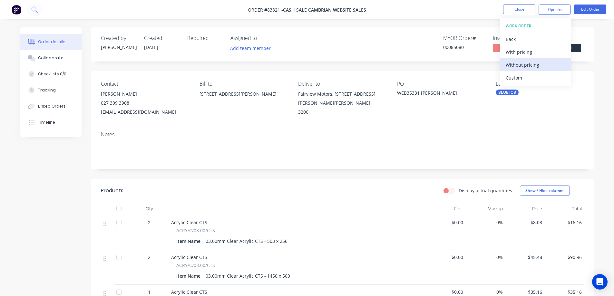
click at [523, 65] on div "Without pricing" at bounding box center [535, 64] width 59 height 9
click at [511, 64] on div "Order Confirmation" at bounding box center [535, 64] width 59 height 9
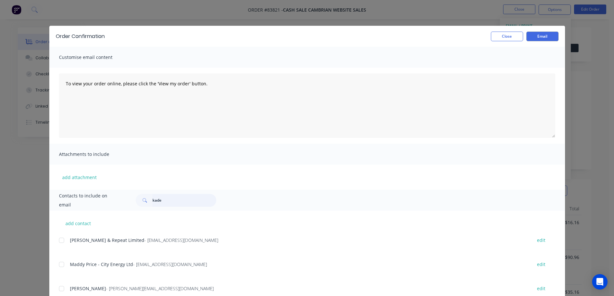
click at [203, 204] on input "kade" at bounding box center [184, 200] width 64 height 13
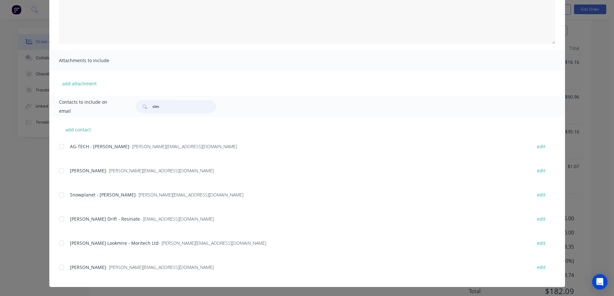
scroll to position [187, 0]
click at [61, 268] on div at bounding box center [61, 267] width 13 height 13
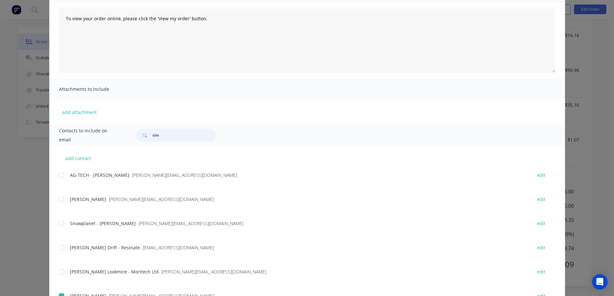
scroll to position [94, 0]
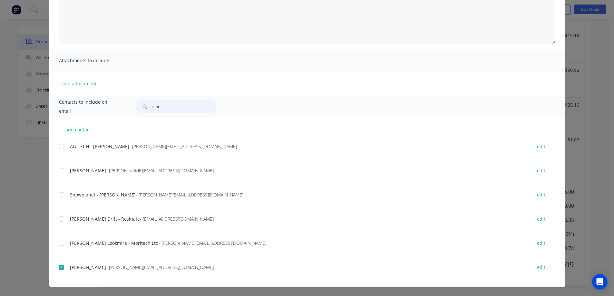
type input "sim"
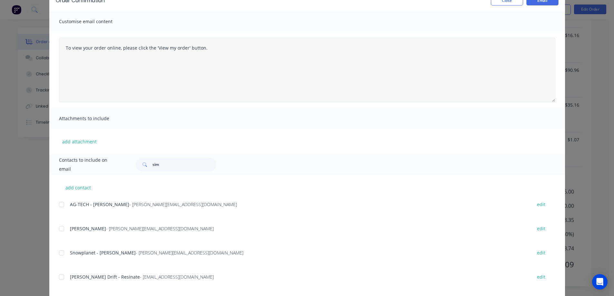
scroll to position [0, 0]
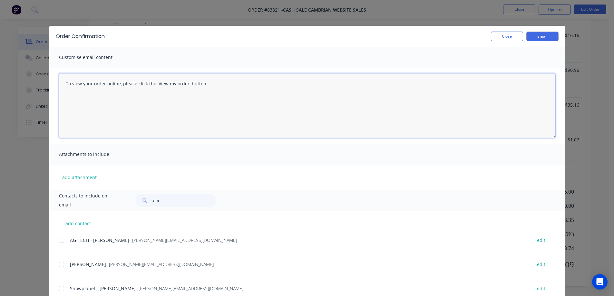
click at [184, 90] on textarea "To view your order online, please click the 'View my order' button." at bounding box center [307, 105] width 496 height 64
paste textarea "hank you for your order, confirmation of your order is attached. Your order wil…"
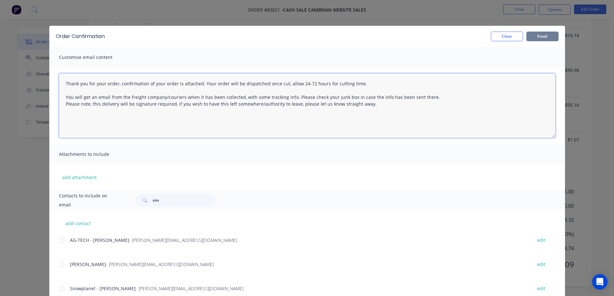
type textarea "Thank you for your order, confirmation of your order is attached. Your order wi…"
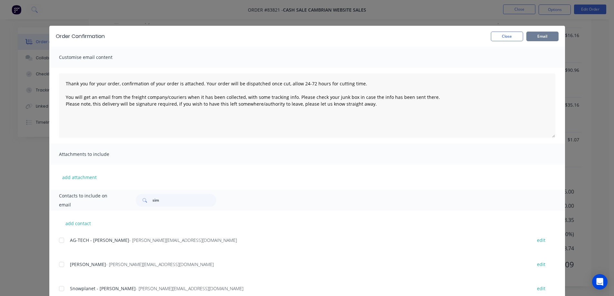
click at [534, 36] on button "Email" at bounding box center [542, 37] width 32 height 10
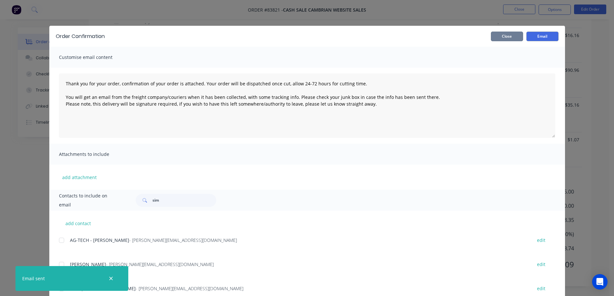
drag, startPoint x: 499, startPoint y: 34, endPoint x: 504, endPoint y: 29, distance: 6.6
click at [500, 34] on button "Close" at bounding box center [507, 37] width 32 height 10
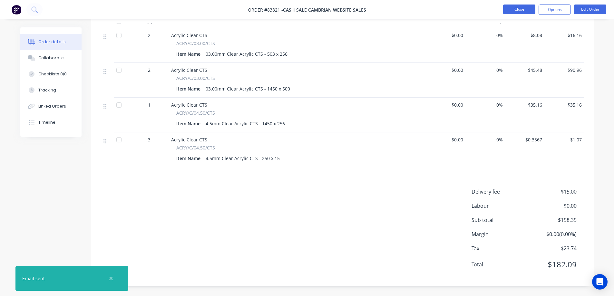
click at [515, 11] on button "Close" at bounding box center [519, 10] width 32 height 10
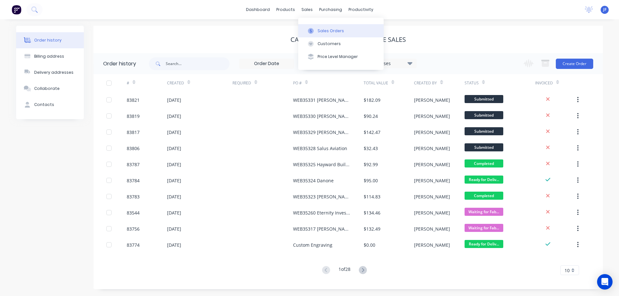
click at [315, 25] on button "Sales Orders" at bounding box center [340, 30] width 85 height 13
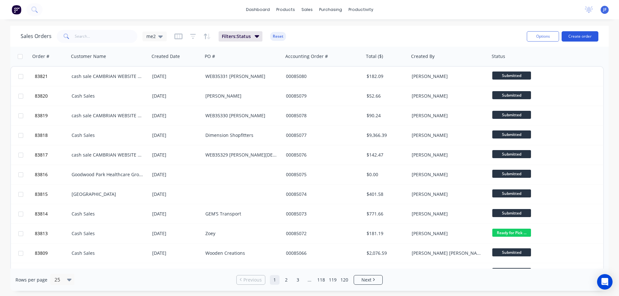
click at [585, 37] on button "Create order" at bounding box center [579, 36] width 37 height 10
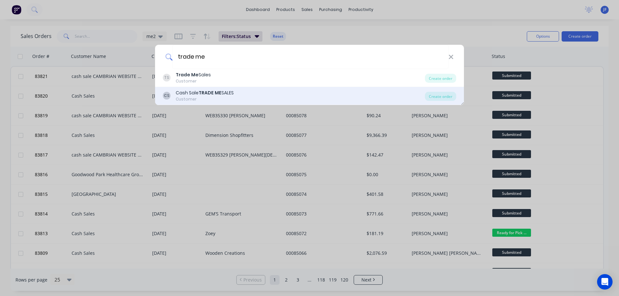
type input "trade me"
click at [252, 92] on div "CS Cash Sale TRADE ME SALES Customer" at bounding box center [294, 96] width 262 height 13
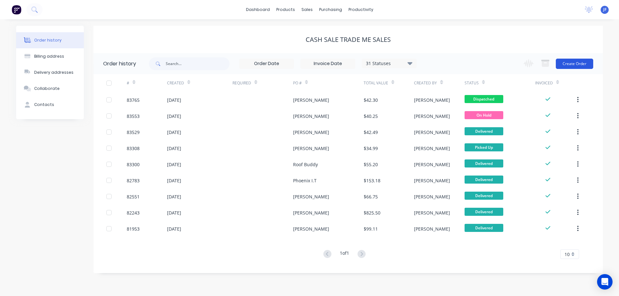
click at [583, 63] on button "Create Order" at bounding box center [573, 64] width 37 height 10
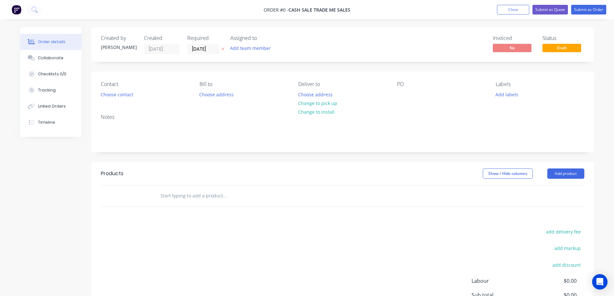
click at [222, 48] on icon at bounding box center [222, 49] width 3 height 3
click at [111, 93] on button "Choose contact" at bounding box center [117, 94] width 40 height 9
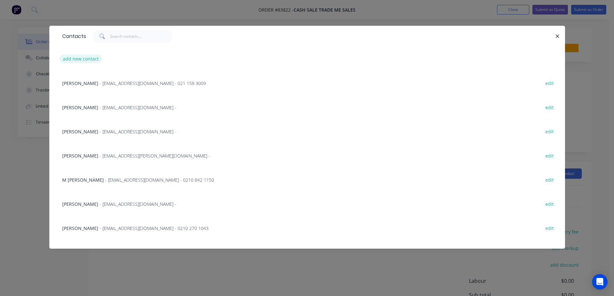
click at [91, 57] on button "add new contact" at bounding box center [81, 58] width 43 height 9
select select "NZ"
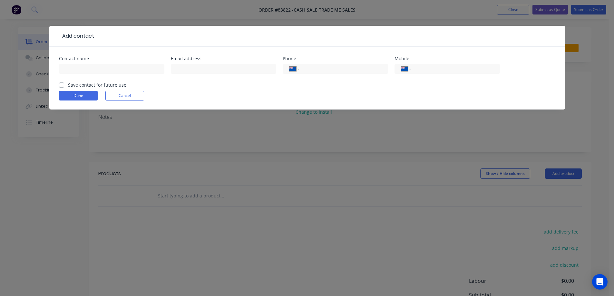
click at [98, 75] on div at bounding box center [111, 72] width 105 height 19
click at [95, 72] on input "text" at bounding box center [111, 69] width 105 height 10
paste input "tania henning"
type input "tania henning"
click at [96, 85] on label "Save contact for future use" at bounding box center [97, 85] width 58 height 7
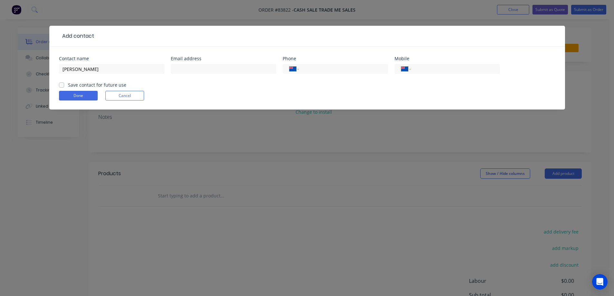
click at [64, 85] on input "Save contact for future use" at bounding box center [61, 85] width 5 height 6
checkbox input "true"
click at [476, 68] on input "tel" at bounding box center [453, 68] width 77 height 7
paste input "021 397 894"
type input "021 397 894"
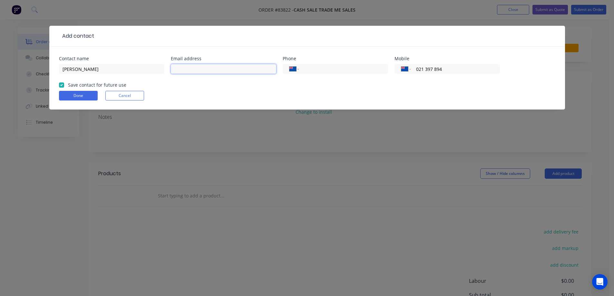
click at [195, 71] on input "text" at bounding box center [223, 69] width 105 height 10
paste input "tania.henning@xtra.co.nz"
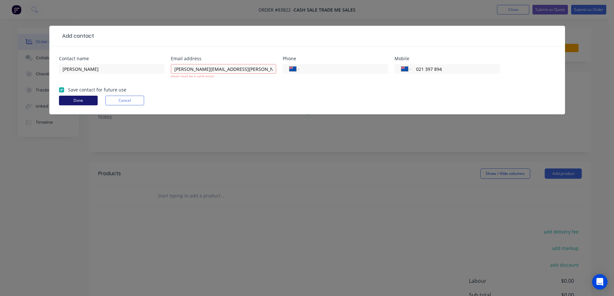
click at [64, 99] on button "Done" at bounding box center [78, 101] width 39 height 10
click at [244, 73] on input "tania.henning@xtra.co.nz" at bounding box center [223, 69] width 105 height 10
type input "tania.henning@xtra.co.nz"
click at [77, 102] on form "Contact name tania henning Email address tania.henning@xtra.co.nz email must be…" at bounding box center [307, 85] width 496 height 58
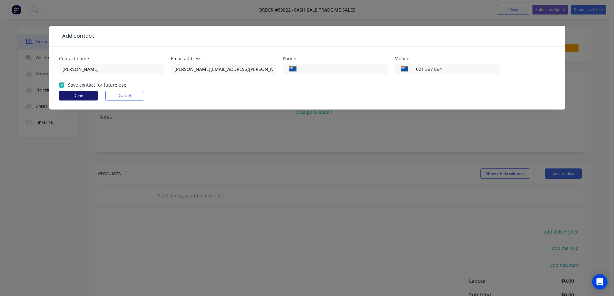
click at [81, 98] on button "Done" at bounding box center [78, 96] width 39 height 10
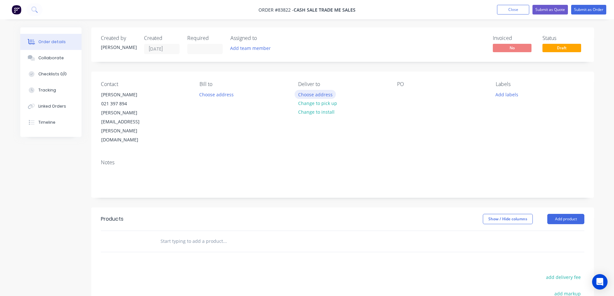
click at [304, 93] on button "Choose address" at bounding box center [314, 94] width 41 height 9
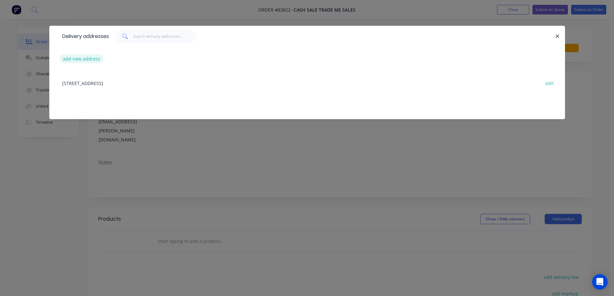
click at [84, 57] on button "add new address" at bounding box center [82, 58] width 44 height 9
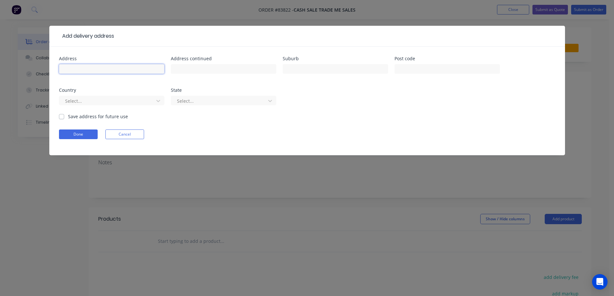
click at [111, 72] on input "text" at bounding box center [111, 69] width 105 height 10
paste input "26 A Puriri Road"
type input "26 A Puriri Road"
click at [201, 69] on input "text" at bounding box center [223, 69] width 105 height 10
paste input "Beachlands"
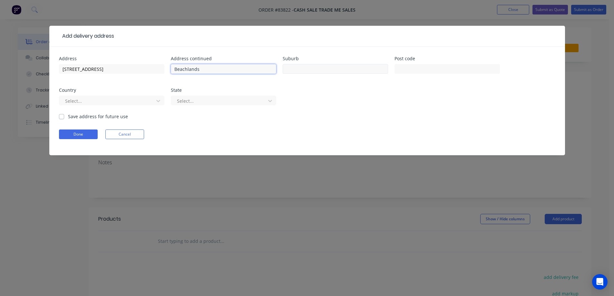
type input "Beachlands"
click at [370, 66] on input "text" at bounding box center [335, 69] width 105 height 10
click at [286, 69] on input "uckland" at bounding box center [335, 69] width 105 height 10
type input "Auckland"
click at [431, 68] on input "text" at bounding box center [446, 69] width 105 height 10
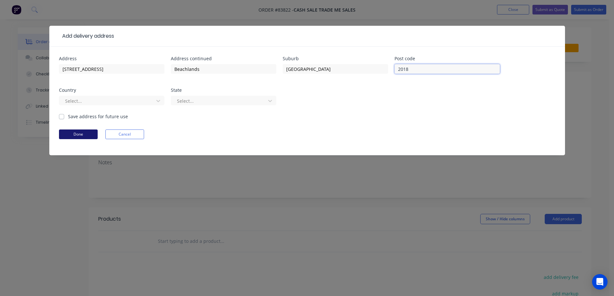
type input "2018"
click at [76, 134] on button "Done" at bounding box center [78, 135] width 39 height 10
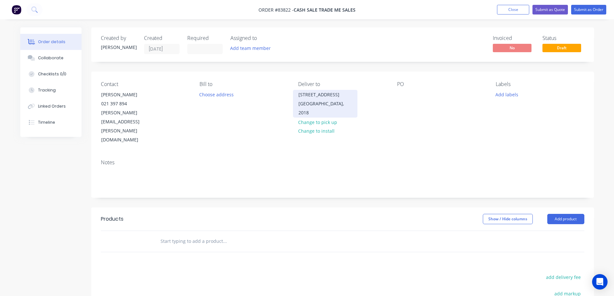
click at [306, 111] on div "Auckland, 2018" at bounding box center [324, 108] width 53 height 18
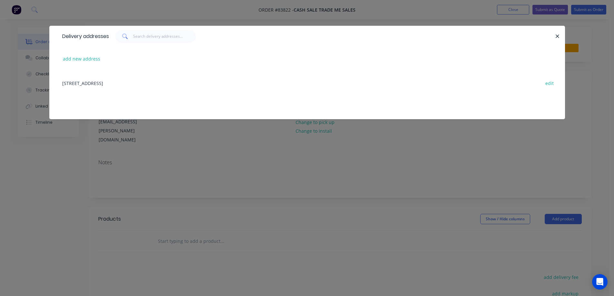
click at [306, 150] on div "Delivery addresses add new address 3/29a Meadowbank Road, Meadowbank, 1072 edit" at bounding box center [307, 148] width 614 height 296
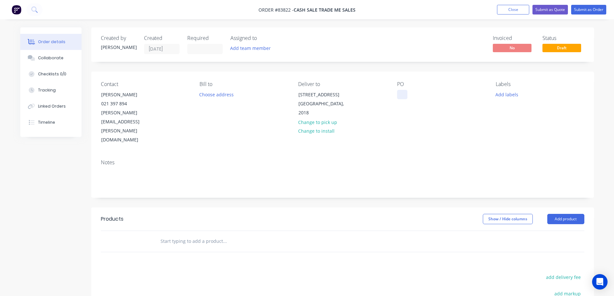
click at [399, 91] on div at bounding box center [402, 94] width 10 height 9
drag, startPoint x: 121, startPoint y: 94, endPoint x: 94, endPoint y: 96, distance: 26.5
click at [94, 96] on div "Contact tania henning 021 397 894 tania.henning@xtra.co.nz Bill to Choose addre…" at bounding box center [342, 113] width 503 height 83
copy div "tania henning"
click at [408, 94] on div "PO" at bounding box center [441, 112] width 88 height 63
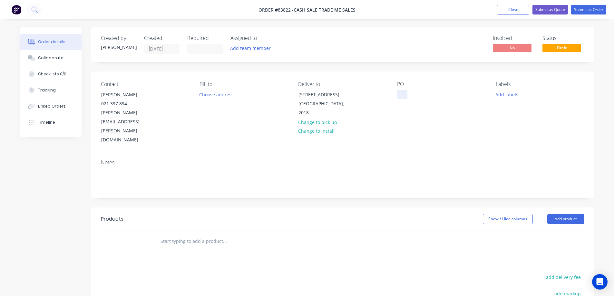
drag, startPoint x: 404, startPoint y: 94, endPoint x: 399, endPoint y: 99, distance: 7.3
click at [404, 94] on div at bounding box center [402, 94] width 10 height 9
paste div
click at [218, 235] on input "text" at bounding box center [224, 241] width 129 height 13
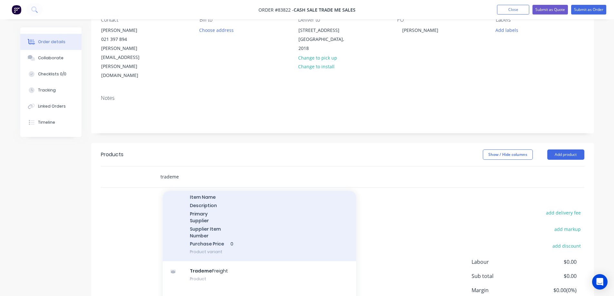
scroll to position [64, 0]
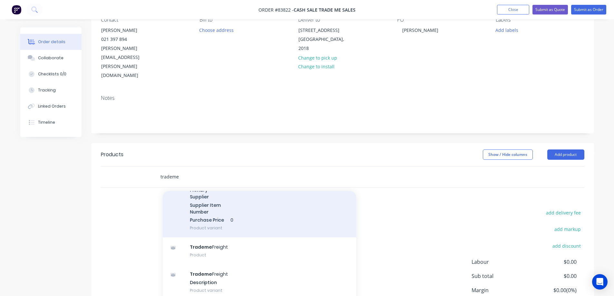
type input "trademe"
click at [258, 194] on div "Products MYOB Item # TRADEME REF Item Name Description Primary Supplier Supplie…" at bounding box center [259, 192] width 193 height 91
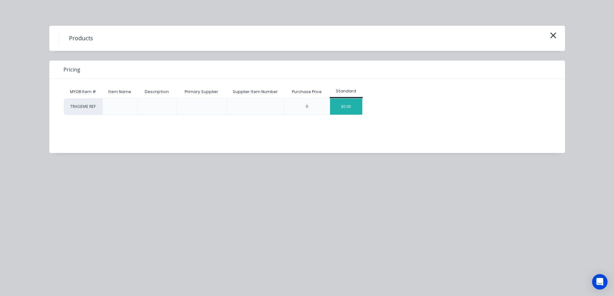
click at [335, 102] on div "$0.00" at bounding box center [346, 107] width 32 height 16
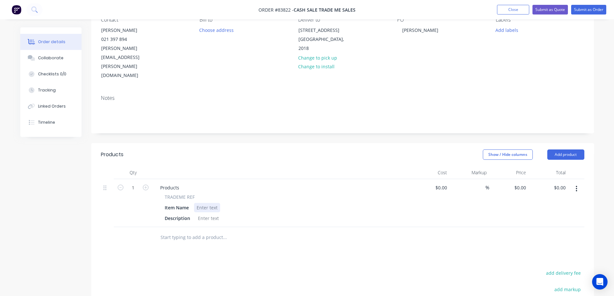
click at [204, 203] on div at bounding box center [207, 207] width 26 height 9
paste div
drag, startPoint x: 163, startPoint y: 170, endPoint x: 209, endPoint y: 169, distance: 46.4
click at [209, 194] on div "TRADEME REF Item Name P243909088 Description" at bounding box center [281, 208] width 253 height 29
copy span "TRADEME REF"
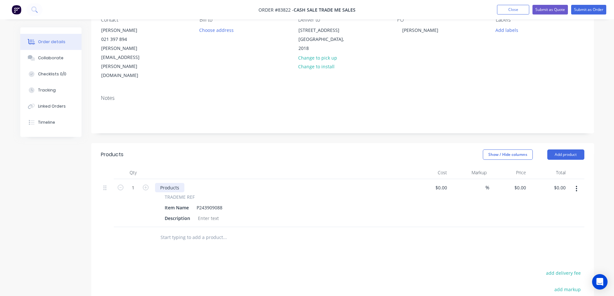
click at [164, 183] on div "Products" at bounding box center [169, 187] width 29 height 9
paste div
click at [120, 185] on icon "button" at bounding box center [121, 188] width 6 height 6
type input "0"
click at [177, 231] on input "text" at bounding box center [224, 237] width 129 height 13
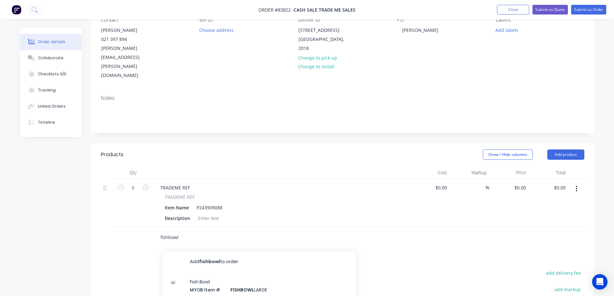
scroll to position [154, 0]
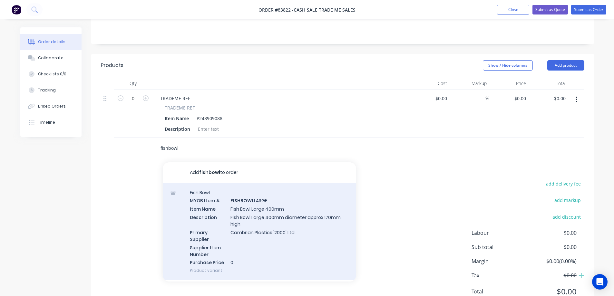
type input "fishbowl"
click at [279, 183] on div "Fish Bowl MYOB Item # FISHBOWL LARGE Item Name Fish Bowl Large 400mm Descriptio…" at bounding box center [259, 231] width 193 height 97
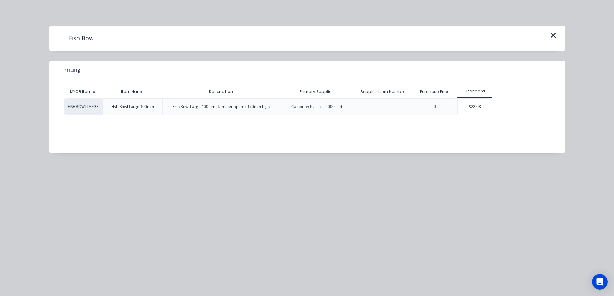
click at [473, 108] on div "$22.08" at bounding box center [475, 107] width 34 height 16
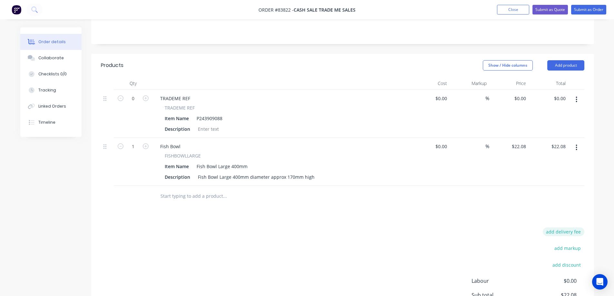
click at [565, 227] on button "add delivery fee" at bounding box center [564, 231] width 42 height 9
type input "8"
click at [497, 188] on div "Products Show / Hide columns Add product Qty Cost Markup Price Total 0 TRADEME …" at bounding box center [342, 207] width 503 height 306
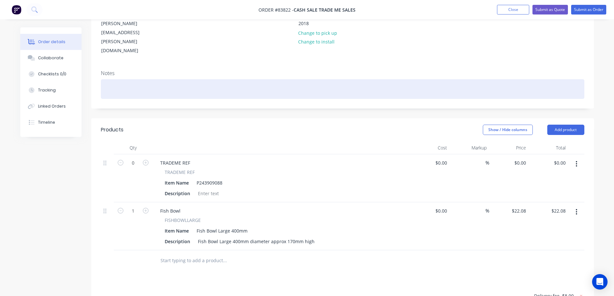
scroll to position [0, 0]
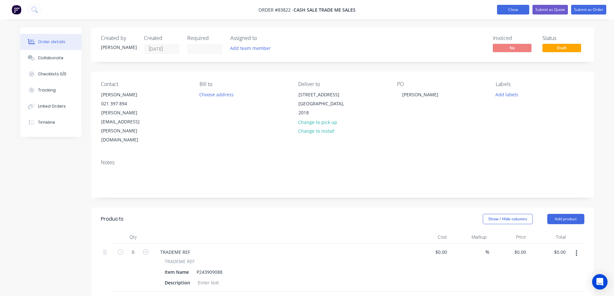
click at [515, 9] on button "Close" at bounding box center [513, 10] width 32 height 10
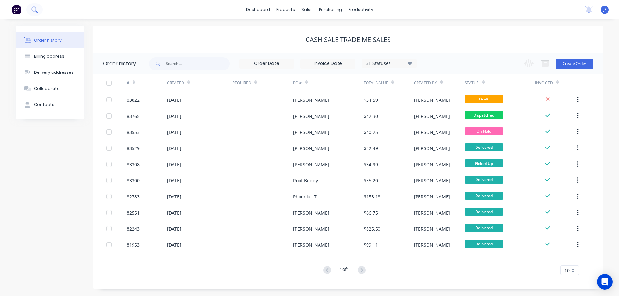
click at [34, 9] on icon at bounding box center [34, 9] width 6 height 6
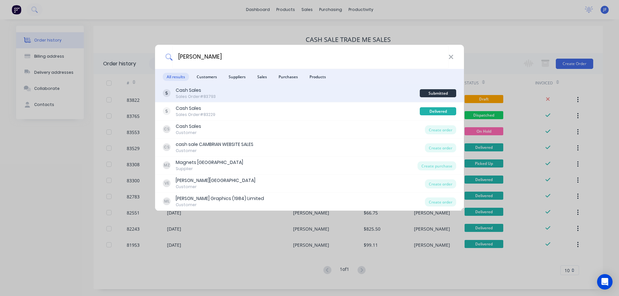
type input "brett"
click at [331, 92] on div "Cash Sales Sales Order #83793" at bounding box center [291, 93] width 257 height 13
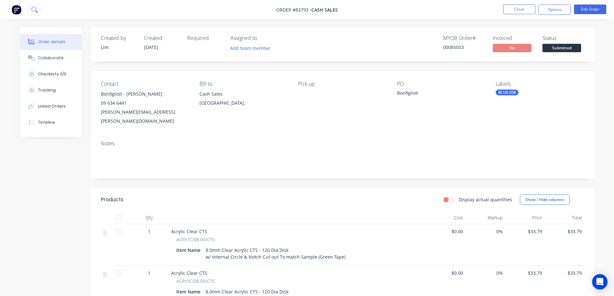
click at [36, 11] on icon at bounding box center [34, 9] width 6 height 6
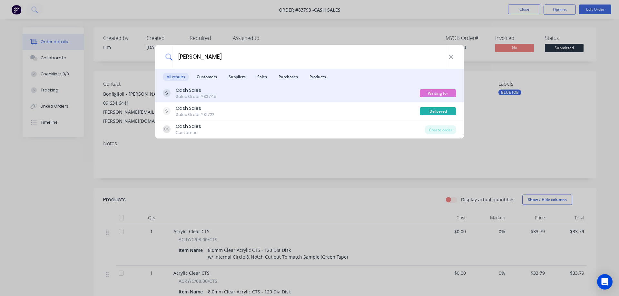
type input "hackett"
click at [383, 99] on div "Cash Sales Sales Order #83745" at bounding box center [291, 93] width 257 height 13
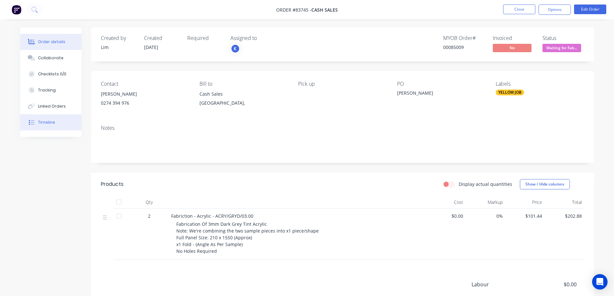
click at [43, 122] on div "Timeline" at bounding box center [46, 123] width 17 height 6
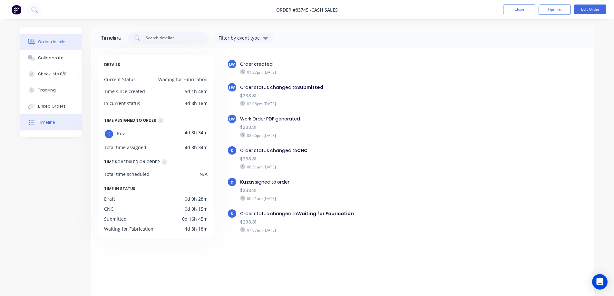
click at [55, 36] on button "Order details" at bounding box center [50, 42] width 61 height 16
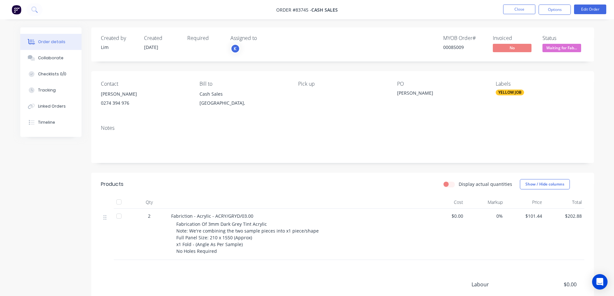
click at [190, 163] on div "Notes" at bounding box center [342, 141] width 503 height 43
click at [562, 11] on button "Options" at bounding box center [554, 10] width 32 height 10
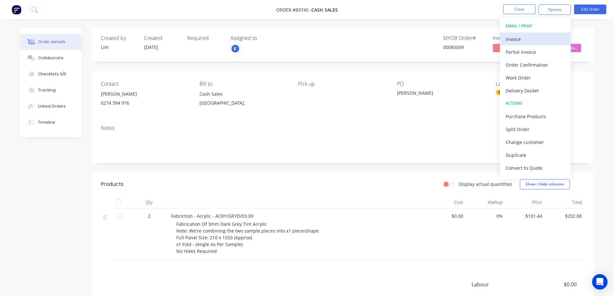
click at [554, 35] on div "Invoice" at bounding box center [535, 38] width 59 height 9
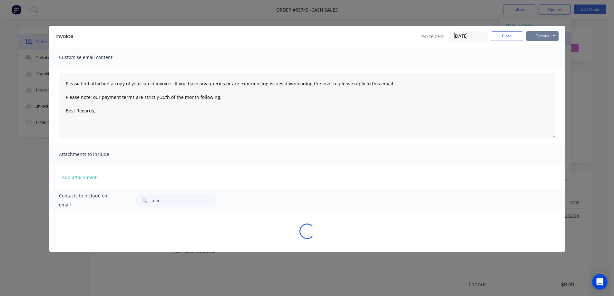
click at [552, 33] on button "Options" at bounding box center [542, 36] width 32 height 10
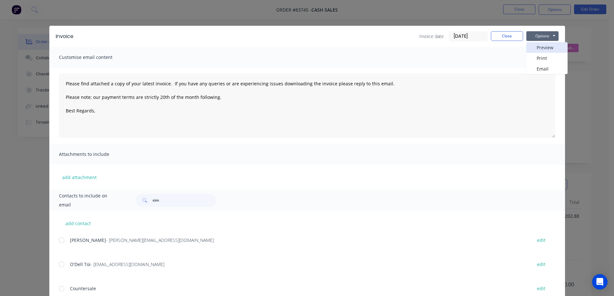
click at [547, 49] on button "Preview" at bounding box center [546, 47] width 41 height 11
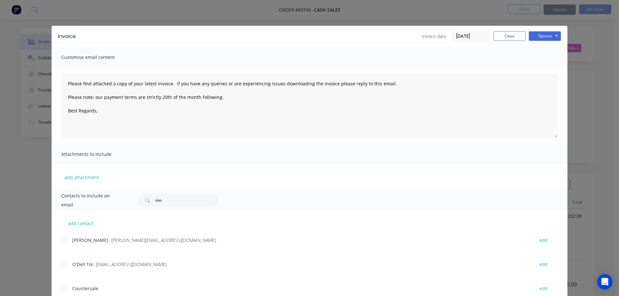
type textarea "Please find attached a copy of your latest invoice. If you have any queries or …"
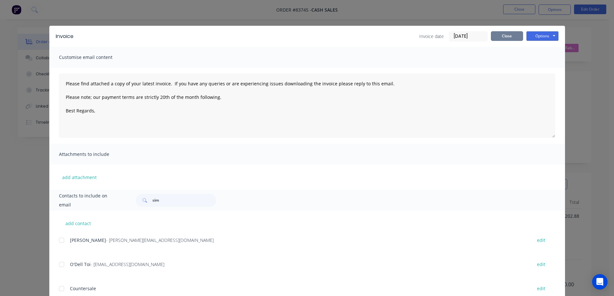
click at [502, 37] on button "Close" at bounding box center [507, 36] width 32 height 10
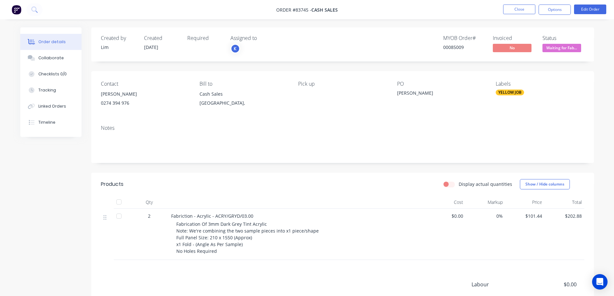
click at [457, 14] on nav "Order #83745 - Cash Sales Close Options Edit Order" at bounding box center [307, 9] width 614 height 19
click at [515, 7] on button "Close" at bounding box center [519, 10] width 32 height 10
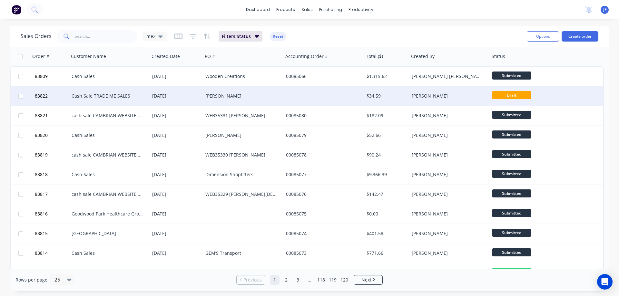
click at [326, 99] on div at bounding box center [323, 95] width 81 height 19
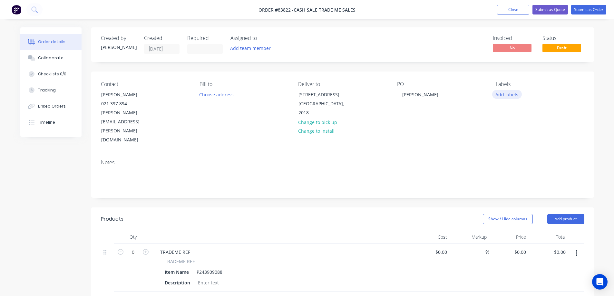
click at [510, 94] on button "Add labels" at bounding box center [507, 94] width 30 height 9
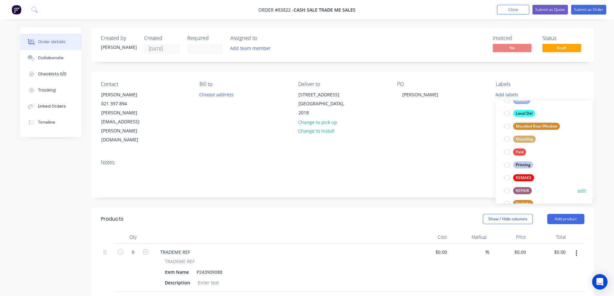
scroll to position [245, 0]
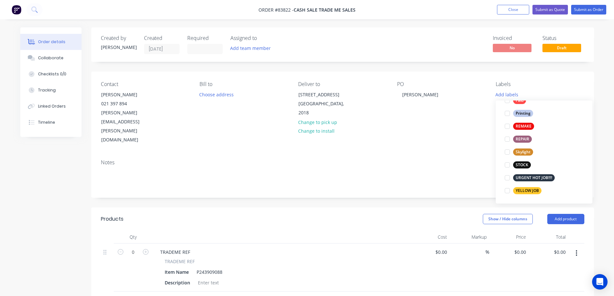
click at [521, 164] on div "STOCK" at bounding box center [522, 164] width 18 height 7
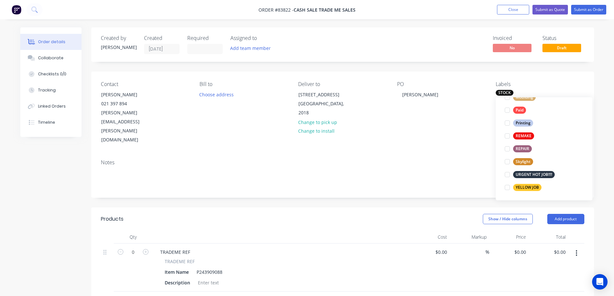
scroll to position [0, 0]
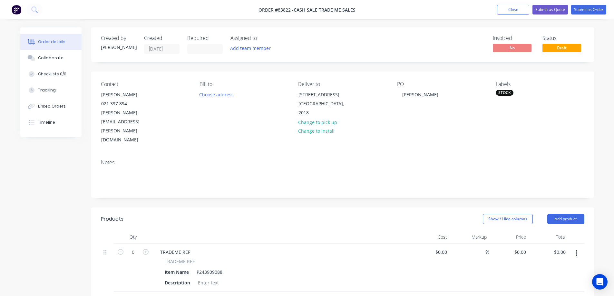
click at [424, 159] on div "Notes" at bounding box center [342, 162] width 483 height 6
click at [600, 7] on button "Submit as Order" at bounding box center [588, 10] width 35 height 10
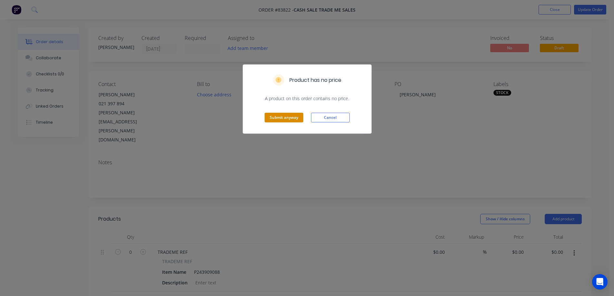
click at [297, 116] on button "Submit anyway" at bounding box center [284, 118] width 39 height 10
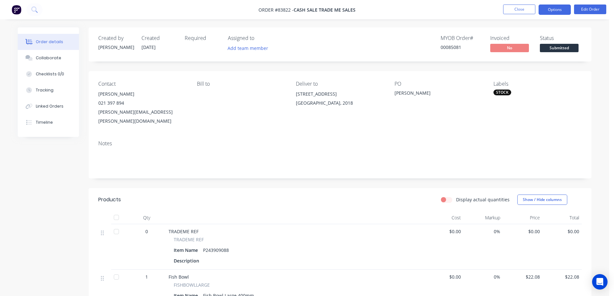
click at [558, 8] on button "Options" at bounding box center [554, 10] width 32 height 10
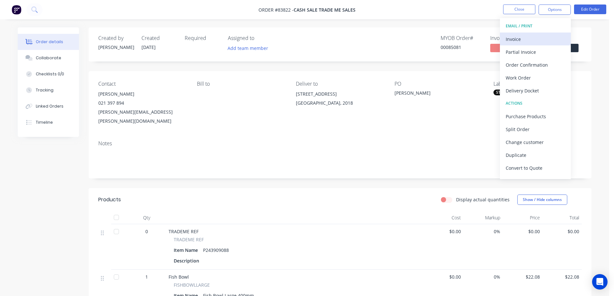
click at [537, 42] on div "Invoice" at bounding box center [535, 38] width 59 height 9
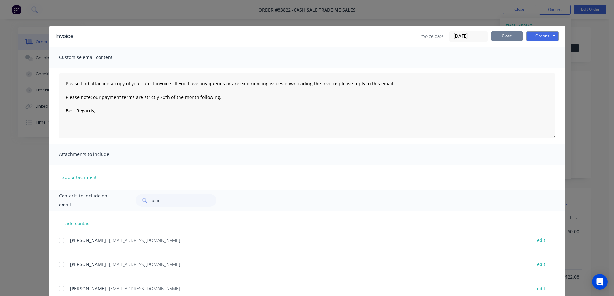
click at [497, 37] on button "Close" at bounding box center [507, 36] width 32 height 10
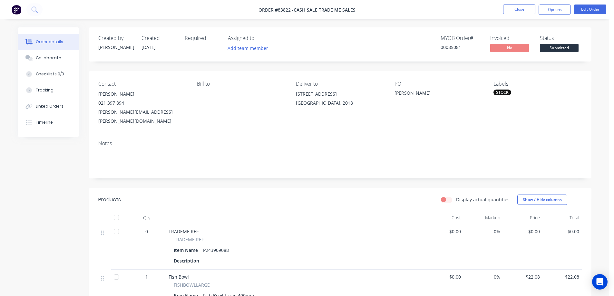
click at [497, 39] on div "Invoiced" at bounding box center [511, 38] width 42 height 6
click at [467, 39] on div "MYOB Order #" at bounding box center [461, 38] width 42 height 6
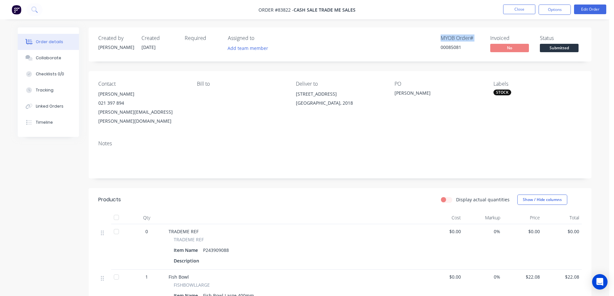
click at [462, 39] on div "MYOB Order #" at bounding box center [461, 38] width 42 height 6
click at [474, 38] on div "MYOB Order #" at bounding box center [461, 38] width 42 height 6
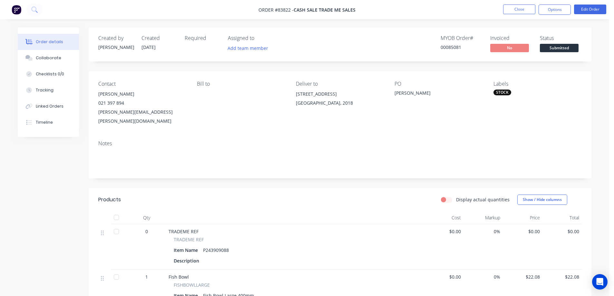
click at [474, 38] on div "MYOB Order #" at bounding box center [461, 38] width 42 height 6
click at [472, 40] on div "MYOB Order #" at bounding box center [461, 38] width 42 height 6
click at [547, 12] on button "Options" at bounding box center [554, 10] width 32 height 10
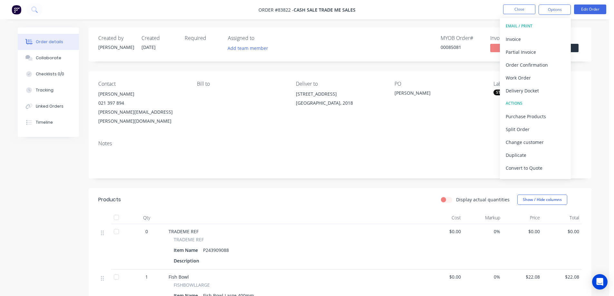
click at [323, 47] on div "Created by Jess Created 11/08/25 Required Assigned to Add team member MYOB Orde…" at bounding box center [340, 44] width 503 height 34
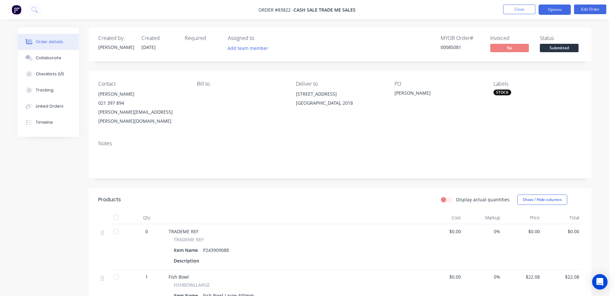
click at [556, 11] on button "Options" at bounding box center [554, 10] width 32 height 10
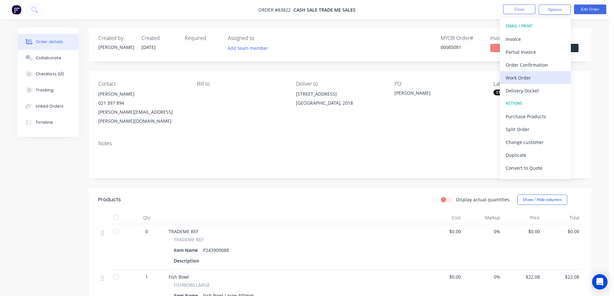
click at [521, 78] on div "Work Order" at bounding box center [535, 77] width 59 height 9
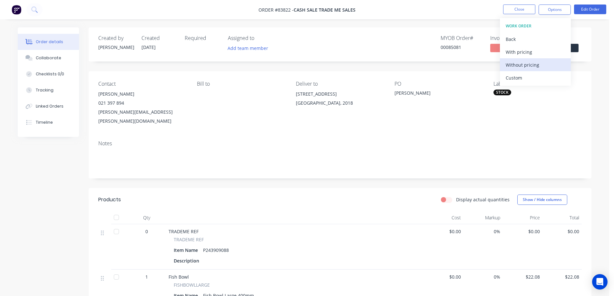
click at [529, 67] on div "Without pricing" at bounding box center [535, 64] width 59 height 9
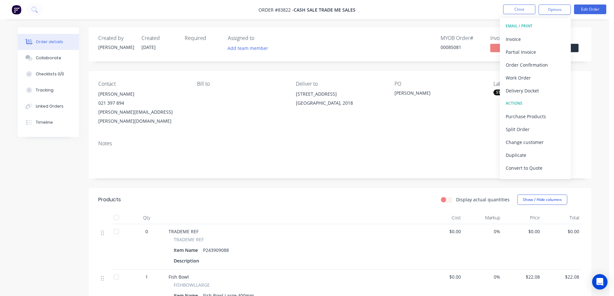
click at [395, 65] on div "Created by Jess Created 11/08/25 Required Assigned to Add team member MYOB Orde…" at bounding box center [340, 230] width 503 height 407
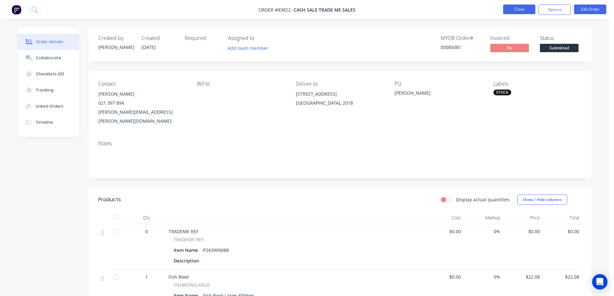
click at [507, 5] on button "Close" at bounding box center [519, 10] width 32 height 10
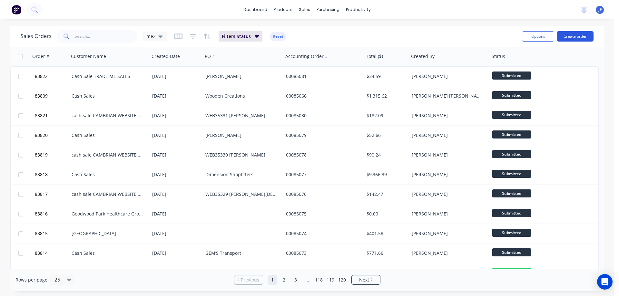
click at [582, 34] on button "Create order" at bounding box center [574, 36] width 37 height 10
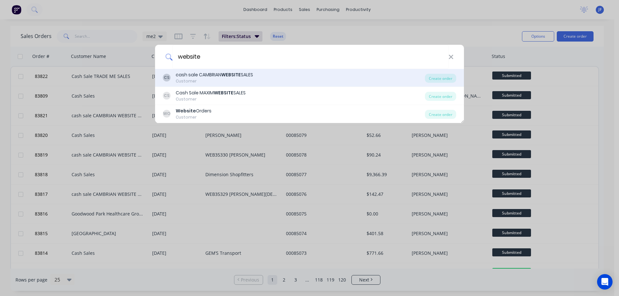
type input "website"
click at [229, 82] on div "Customer" at bounding box center [214, 81] width 77 height 6
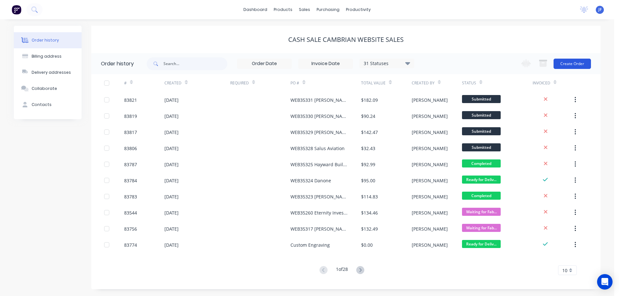
click at [574, 67] on button "Create Order" at bounding box center [571, 64] width 37 height 10
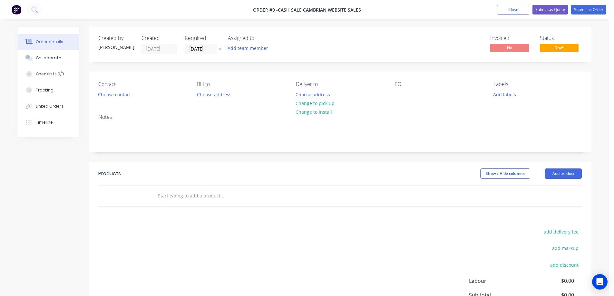
click at [219, 48] on icon at bounding box center [220, 49] width 3 height 3
click at [114, 90] on div "Contact Choose contact" at bounding box center [142, 90] width 88 height 18
click at [115, 93] on button "Choose contact" at bounding box center [115, 94] width 40 height 9
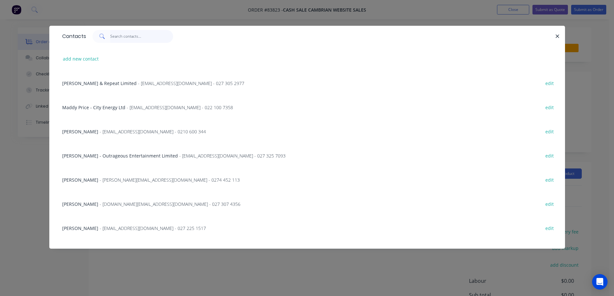
drag, startPoint x: 154, startPoint y: 38, endPoint x: 151, endPoint y: 42, distance: 4.6
click at [154, 38] on input "text" at bounding box center [141, 36] width 63 height 13
paste input "Luka Manley"
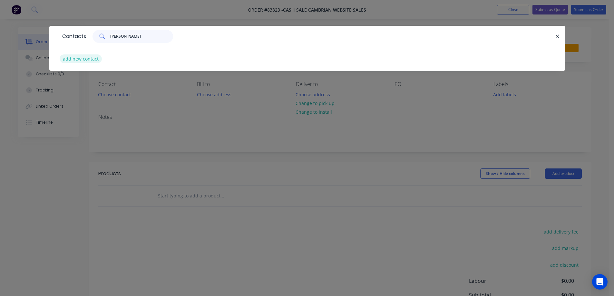
type input "Luka Manley"
click at [92, 56] on button "add new contact" at bounding box center [81, 58] width 43 height 9
select select "NZ"
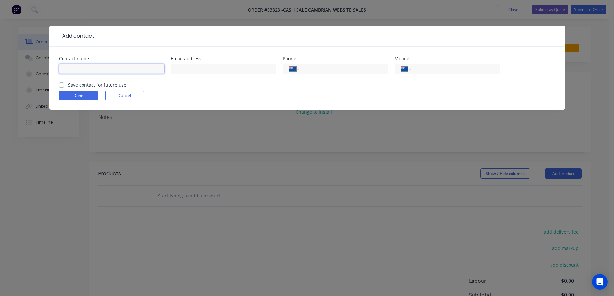
click at [106, 66] on input "text" at bounding box center [111, 69] width 105 height 10
paste input "Luka Manley"
type input "Luka Manley"
click at [105, 84] on label "Save contact for future use" at bounding box center [97, 85] width 58 height 7
click at [64, 84] on input "Save contact for future use" at bounding box center [61, 85] width 5 height 6
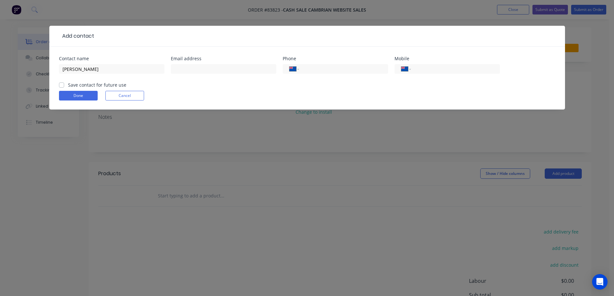
checkbox input "true"
click at [434, 75] on div "International Afghanistan Åland Islands Albania Algeria American Samoa Andorra …" at bounding box center [446, 72] width 105 height 19
click at [434, 69] on input "tel" at bounding box center [453, 68] width 77 height 7
paste input "0210 269 9649"
type input "0210 269 9649"
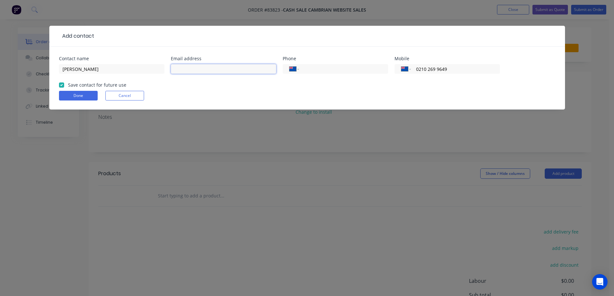
click at [241, 64] on input "text" at bounding box center [223, 69] width 105 height 10
paste input "l.t.manley@student.saintkentigern.com"
type input "l.t.manley@student.saintkentigern.com"
click at [82, 94] on button "Done" at bounding box center [78, 96] width 39 height 10
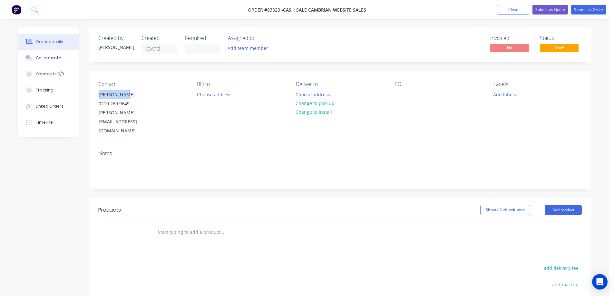
drag, startPoint x: 102, startPoint y: 93, endPoint x: 305, endPoint y: 96, distance: 202.7
click at [191, 90] on div "Contact Luka Manley 0210 269 9649 l.t.manley@student.saintkentigern.com Bill to…" at bounding box center [340, 109] width 503 height 74
copy div "Luka Manley"
click at [402, 93] on div at bounding box center [399, 94] width 10 height 9
paste div
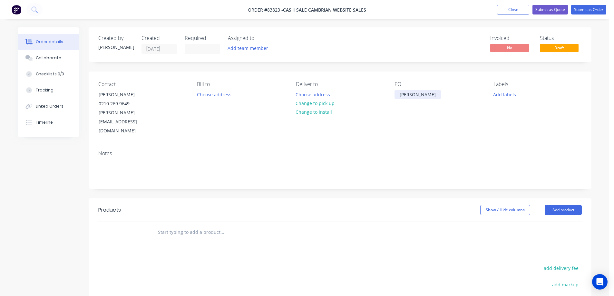
click at [399, 91] on div "Luka Manley" at bounding box center [417, 94] width 46 height 9
click at [304, 96] on button "Choose address" at bounding box center [312, 94] width 41 height 9
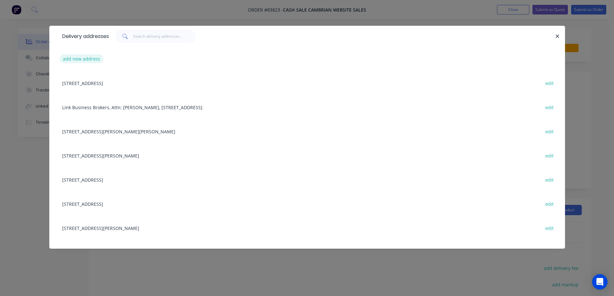
click at [80, 62] on button "add new address" at bounding box center [82, 58] width 44 height 9
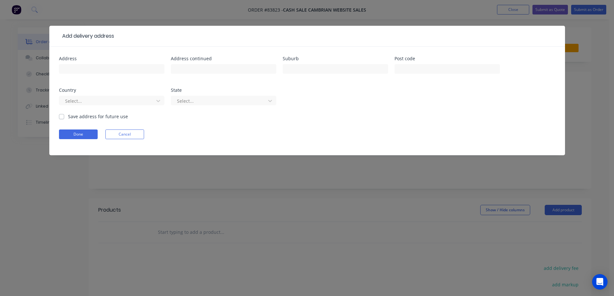
click at [106, 74] on div at bounding box center [111, 72] width 105 height 19
click at [105, 69] on input "text" at bounding box center [111, 69] width 105 height 10
paste input "19 Fern Glen Road South"
type input "19 Fern Glen Road South"
click at [197, 69] on input "text" at bounding box center [223, 69] width 105 height 10
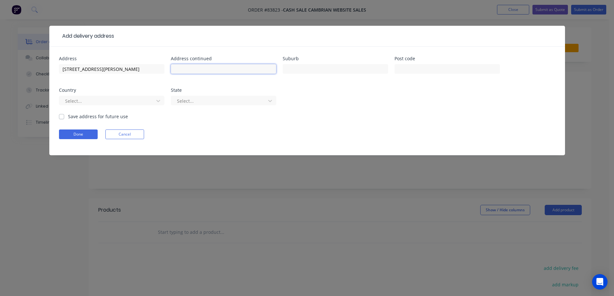
paste input "St Heliers"
type input "St Heliers"
click at [409, 69] on input "text" at bounding box center [446, 69] width 105 height 10
type input "1071"
click at [298, 62] on div "Suburb" at bounding box center [335, 68] width 105 height 25
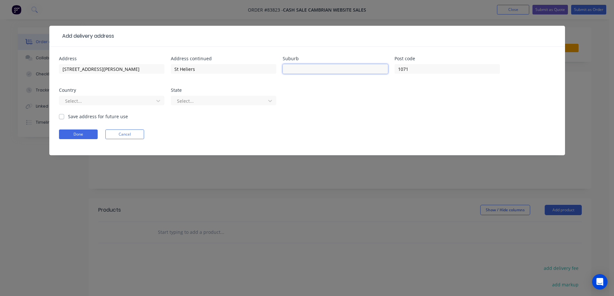
click at [320, 71] on input "text" at bounding box center [335, 69] width 105 height 10
type input "Auckland"
click at [82, 139] on button "Done" at bounding box center [78, 135] width 39 height 10
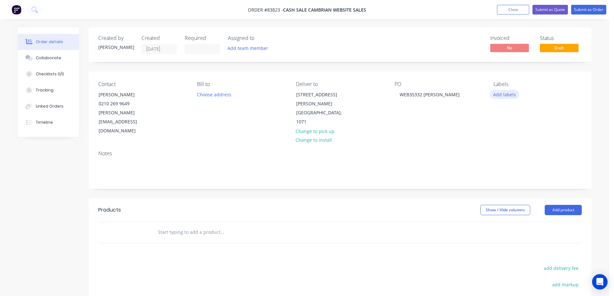
click at [505, 95] on button "Add labels" at bounding box center [504, 94] width 30 height 9
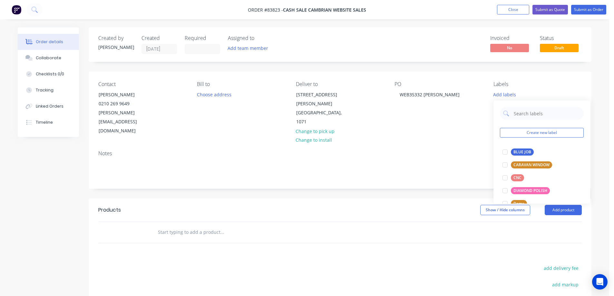
drag, startPoint x: 519, startPoint y: 148, endPoint x: 493, endPoint y: 151, distance: 25.6
click at [519, 148] on button "BLUE JOB" at bounding box center [518, 152] width 36 height 9
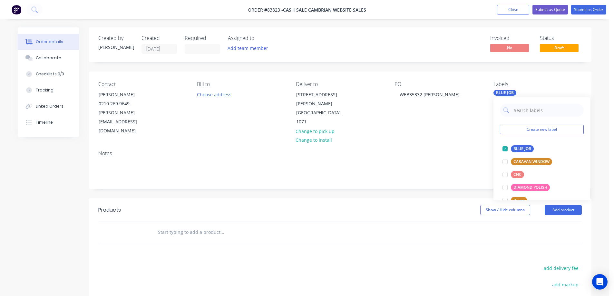
click at [232, 226] on input "text" at bounding box center [222, 232] width 129 height 13
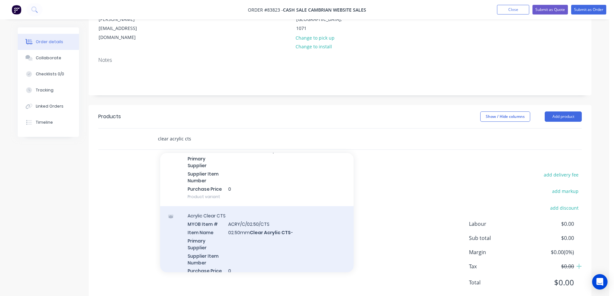
scroll to position [64, 0]
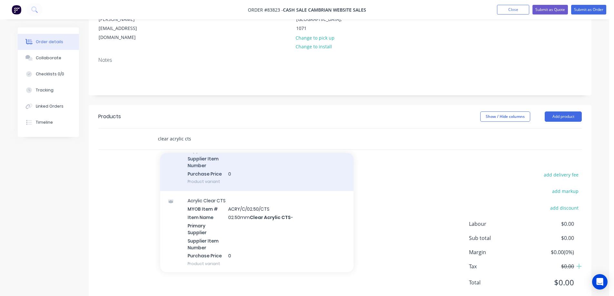
type input "clear acrylic cts"
click at [256, 147] on div "Acrylic Clear CTS MYOB Item # ACRY/C/02.00/CTS Item Name 02.00mm Clear Acrylic …" at bounding box center [256, 150] width 193 height 82
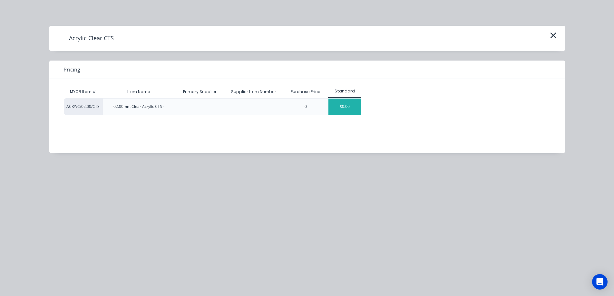
click at [358, 107] on div "$0.00" at bounding box center [344, 107] width 32 height 16
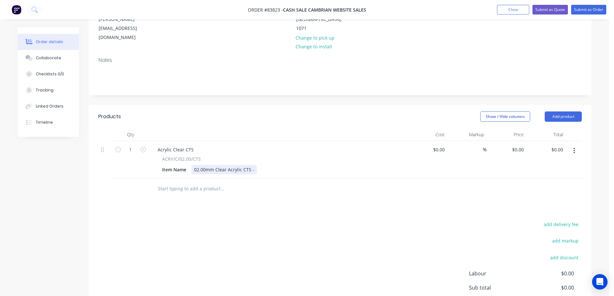
click at [253, 165] on div "02.00mm Clear Acrylic CTS -" at bounding box center [223, 169] width 65 height 9
click at [129, 145] on input "1" at bounding box center [130, 150] width 17 height 10
type input "3"
click at [555, 145] on input "0.00" at bounding box center [558, 149] width 15 height 9
type input "7.53"
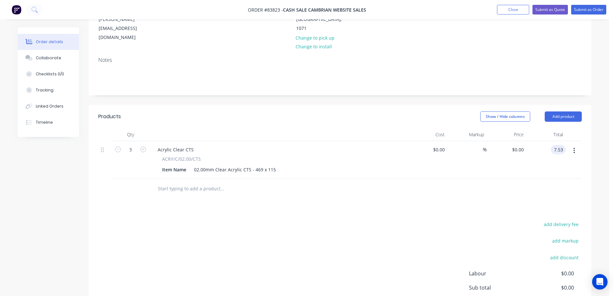
type input "$2.51"
type input "$7.53"
click at [506, 179] on div at bounding box center [339, 189] width 483 height 21
click at [584, 130] on div "Qty Cost Markup Price Total 3 Acrylic Clear CTS ACRY/C/02.00/CTS Item Name 02.0…" at bounding box center [340, 163] width 503 height 71
drag, startPoint x: 578, startPoint y: 131, endPoint x: 578, endPoint y: 137, distance: 5.8
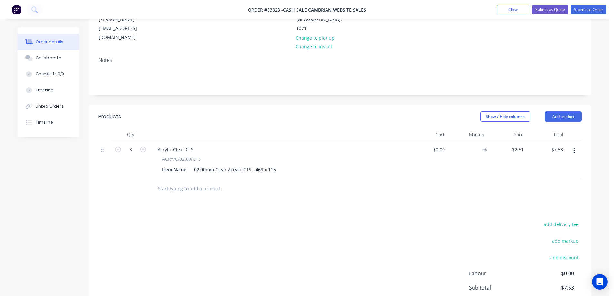
click at [578, 145] on button "button" at bounding box center [573, 151] width 15 height 12
click at [556, 176] on div "Duplicate" at bounding box center [551, 180] width 50 height 9
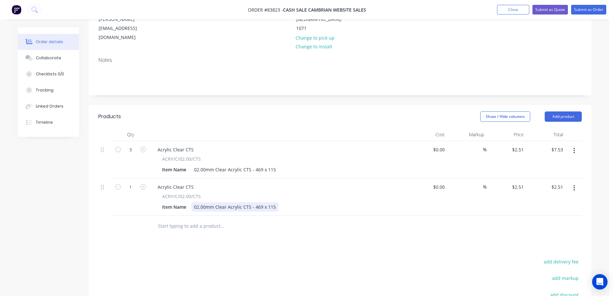
click at [256, 202] on div "02.00mm Clear Acrylic CTS - 469 x 115" at bounding box center [234, 206] width 87 height 9
drag, startPoint x: 254, startPoint y: 187, endPoint x: 342, endPoint y: 193, distance: 87.8
click at [333, 202] on div "Item Name 02.00mm Clear Acrylic CTS - 469 x 115" at bounding box center [277, 206] width 236 height 9
click at [130, 155] on input "1" at bounding box center [130, 150] width 17 height 10
type input "2"
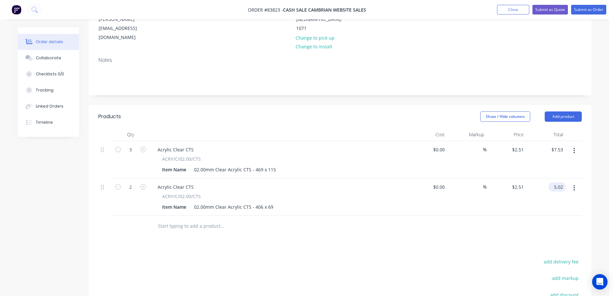
click at [565, 182] on input "5.02" at bounding box center [558, 186] width 15 height 9
type input "2.61"
type input "$1.305"
type input "$2.61"
click at [477, 233] on div "Products Show / Hide columns Add product Qty Cost Markup Price Total 3 Acrylic …" at bounding box center [340, 248] width 503 height 286
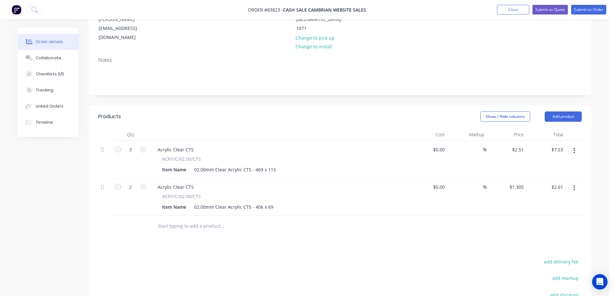
click at [577, 182] on button "button" at bounding box center [573, 188] width 15 height 12
click at [570, 213] on div "Duplicate" at bounding box center [551, 217] width 50 height 9
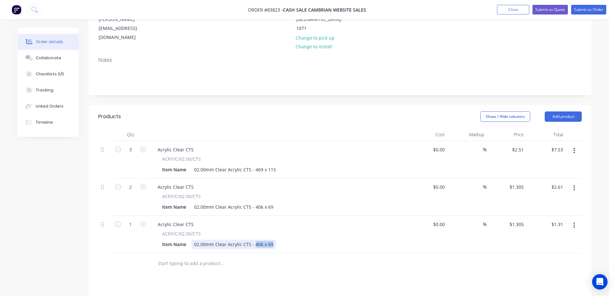
drag, startPoint x: 254, startPoint y: 225, endPoint x: 397, endPoint y: 238, distance: 143.1
click at [396, 238] on div "Qty Cost Markup Price Total 3 Acrylic Clear CTS ACRY/C/02.00/CTS Item Name 02.0…" at bounding box center [340, 201] width 503 height 146
click at [552, 220] on div "1.31 $1.31" at bounding box center [556, 224] width 17 height 9
type input "2.51"
type input "$2.51"
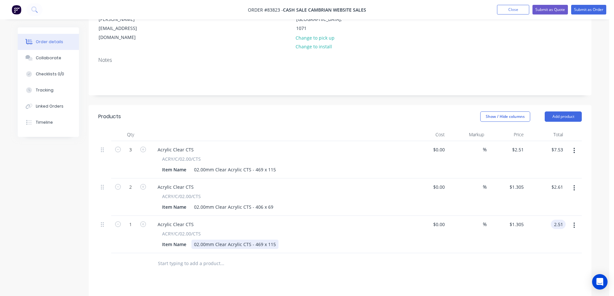
type input "$2.51"
click at [273, 240] on div "02.00mm Clear Acrylic CTS - 469 x 115" at bounding box center [234, 244] width 87 height 9
click at [248, 240] on div "02.00mm Clear Acrylic CTS - 469 x 115 one hole, 10mm dia" at bounding box center [234, 248] width 87 height 16
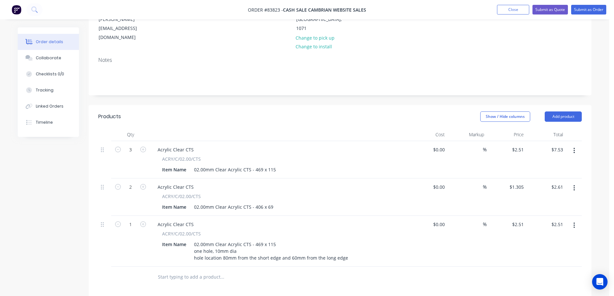
click at [291, 271] on div at bounding box center [248, 277] width 193 height 13
click at [203, 271] on input "text" at bounding box center [222, 277] width 129 height 13
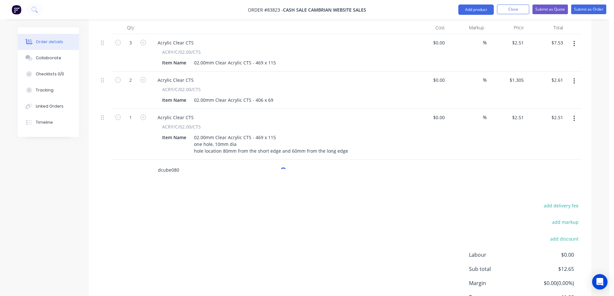
scroll to position [231, 0]
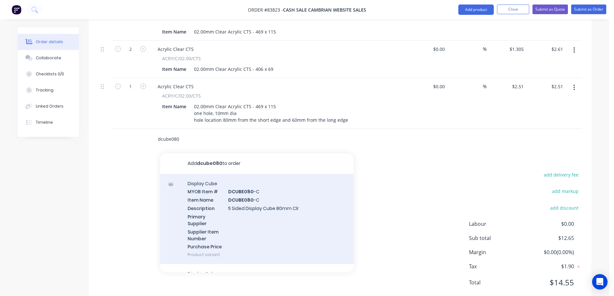
type input "dcube080"
click at [226, 203] on div "Display Cube MYOB Item # DCUBE080 -C Item Name DCUBE080 -C Description 5 Sided …" at bounding box center [256, 219] width 193 height 91
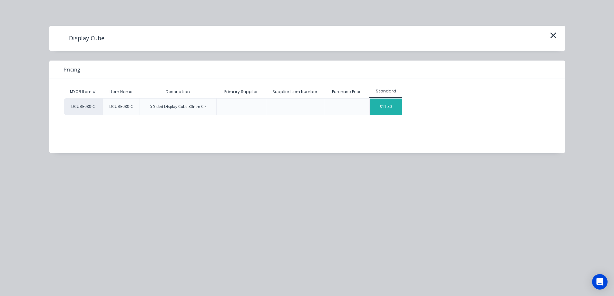
click at [391, 104] on div "$11.80" at bounding box center [386, 107] width 32 height 16
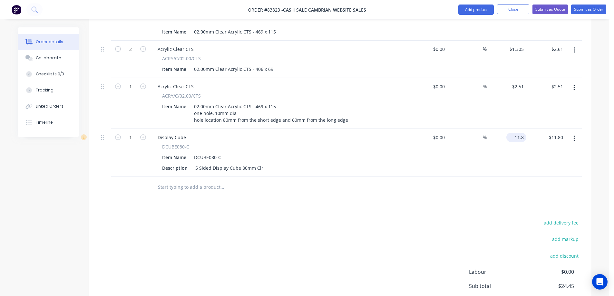
click at [517, 133] on input "11.8" at bounding box center [517, 137] width 17 height 9
type input "$12.65"
click at [500, 157] on div "$12.65 12.65" at bounding box center [507, 153] width 40 height 48
click at [566, 218] on button "add delivery fee" at bounding box center [561, 222] width 42 height 9
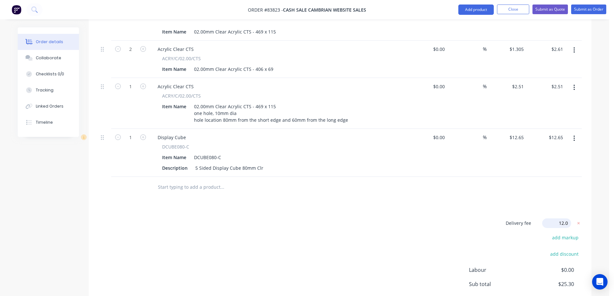
type input "12.01"
click at [409, 218] on div "Delivery fee Delivery fee Delivery fee name (Optional) 12.01 12.01 $0 add marku…" at bounding box center [339, 279] width 483 height 123
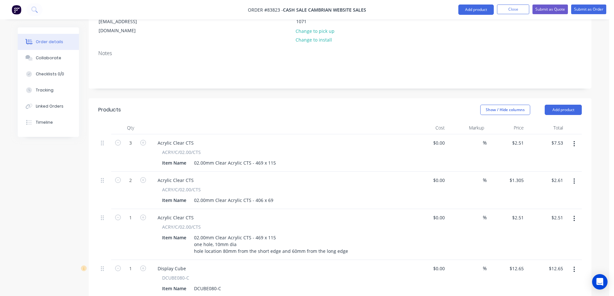
scroll to position [0, 0]
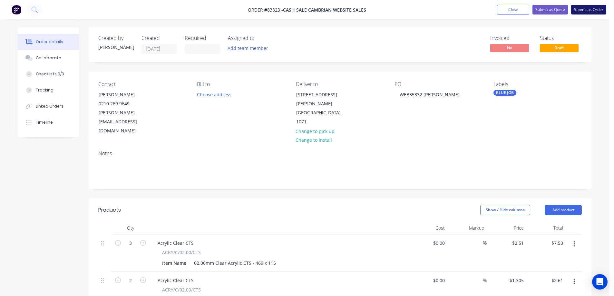
click at [598, 8] on button "Submit as Order" at bounding box center [588, 10] width 35 height 10
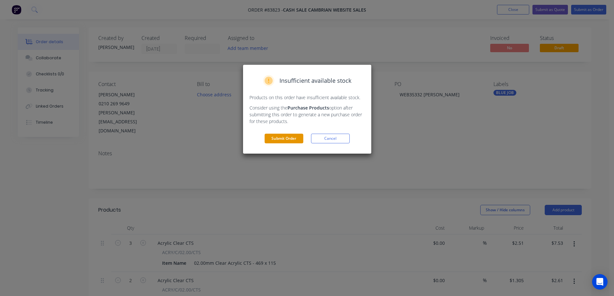
click at [281, 138] on button "Submit Order" at bounding box center [284, 139] width 39 height 10
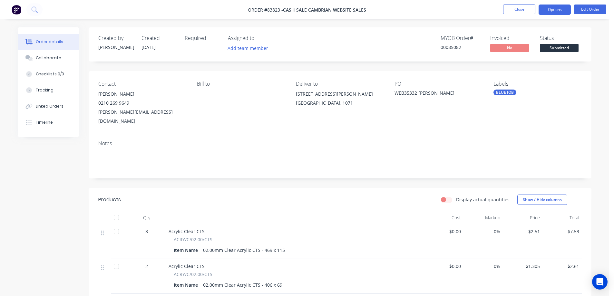
click at [553, 10] on button "Options" at bounding box center [554, 10] width 32 height 10
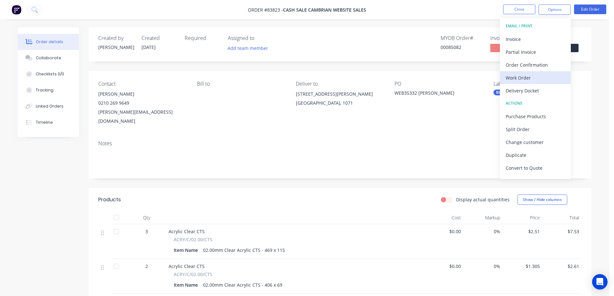
click at [526, 75] on div "Work Order" at bounding box center [535, 77] width 59 height 9
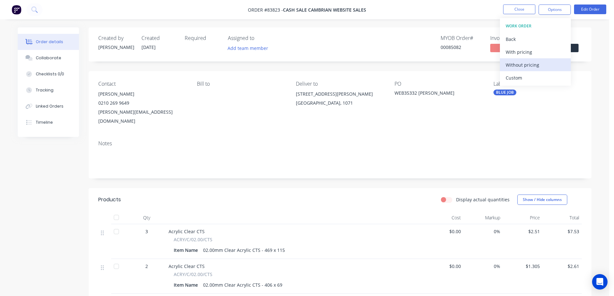
click at [527, 67] on div "Without pricing" at bounding box center [535, 64] width 59 height 9
click at [545, 65] on div "Order Confirmation" at bounding box center [535, 64] width 59 height 9
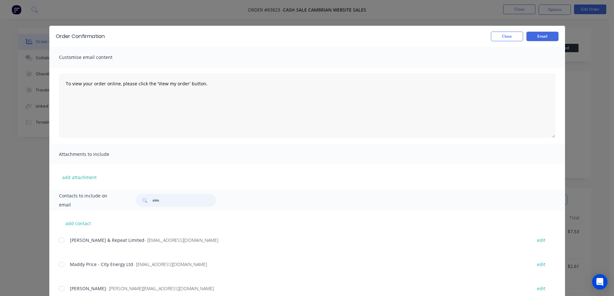
click at [160, 205] on input "sim" at bounding box center [184, 200] width 64 height 13
paste input "35332"
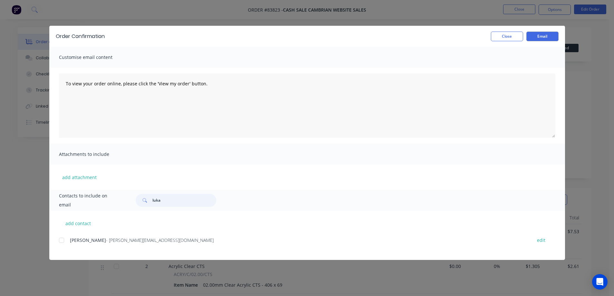
type input "luka"
click at [58, 241] on div "add contact Luka Manley - l.t.manley@student.saintkentigern.com edit" at bounding box center [307, 235] width 516 height 49
click at [62, 240] on div at bounding box center [61, 240] width 13 height 13
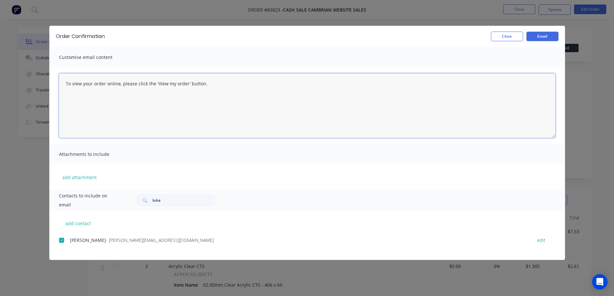
drag, startPoint x: 141, startPoint y: 116, endPoint x: 205, endPoint y: 107, distance: 64.7
click at [141, 116] on textarea "To view your order online, please click the 'View my order' button." at bounding box center [307, 105] width 496 height 64
paste textarea "hank you for your order, confirmation of your order is attached. Your order wil…"
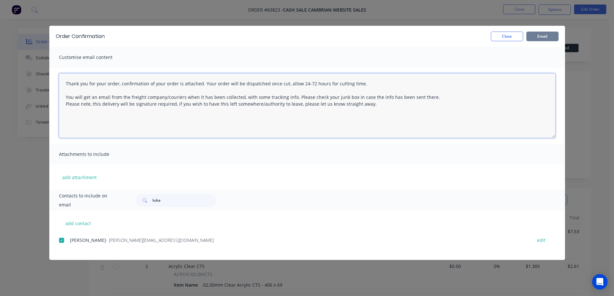
type textarea "Thank you for your order, confirmation of your order is attached. Your order wi…"
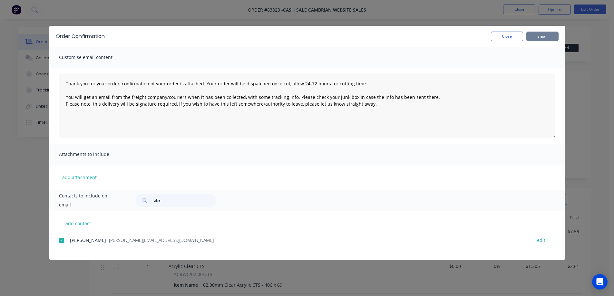
click at [546, 35] on button "Email" at bounding box center [542, 37] width 32 height 10
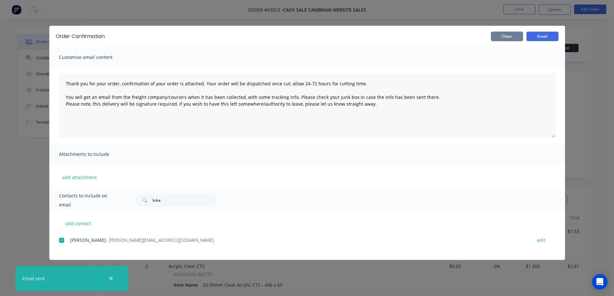
click at [516, 39] on button "Close" at bounding box center [507, 37] width 32 height 10
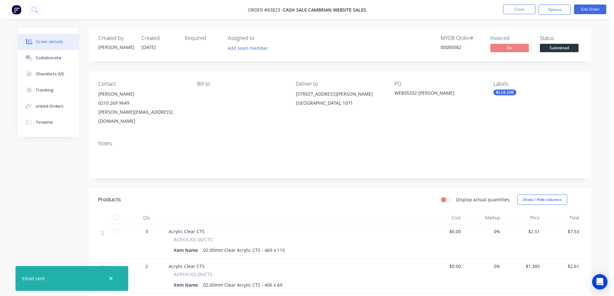
click at [518, 29] on div "Created by Jess Created 11/08/25 Required Assigned to Add team member MYOB Orde…" at bounding box center [340, 44] width 503 height 34
drag, startPoint x: 438, startPoint y: 38, endPoint x: 564, endPoint y: 38, distance: 126.6
click at [564, 38] on div "Created by Jess Created 11/08/25 Required Assigned to Add team member MYOB Orde…" at bounding box center [340, 44] width 503 height 34
click at [564, 38] on div "Status" at bounding box center [561, 38] width 42 height 6
drag, startPoint x: 589, startPoint y: 51, endPoint x: 438, endPoint y: 39, distance: 151.6
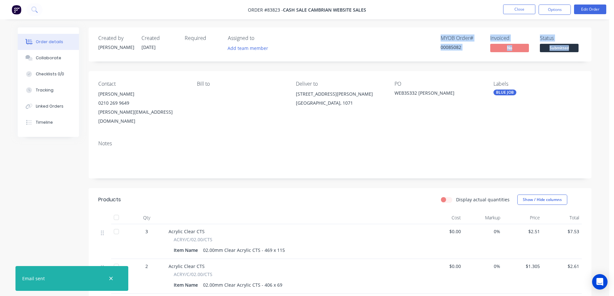
click at [438, 39] on div "Created by Jess Created 11/08/25 Required Assigned to Add team member MYOB Orde…" at bounding box center [340, 44] width 503 height 34
drag, startPoint x: 440, startPoint y: 38, endPoint x: 584, endPoint y: 48, distance: 144.7
click at [584, 48] on div "Created by Jess Created 11/08/25 Required Assigned to Add team member MYOB Orde…" at bounding box center [340, 44] width 503 height 34
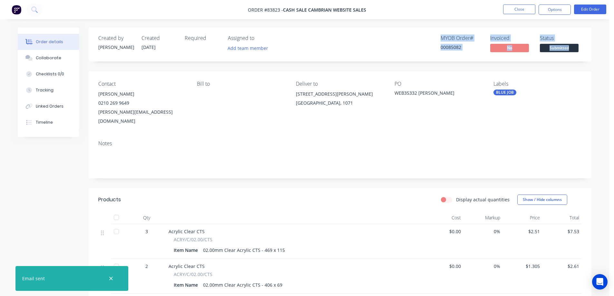
drag, startPoint x: 585, startPoint y: 51, endPoint x: 433, endPoint y: 37, distance: 152.7
click at [433, 37] on div "Created by Jess Created 11/08/25 Required Assigned to Add team member MYOB Orde…" at bounding box center [340, 44] width 503 height 34
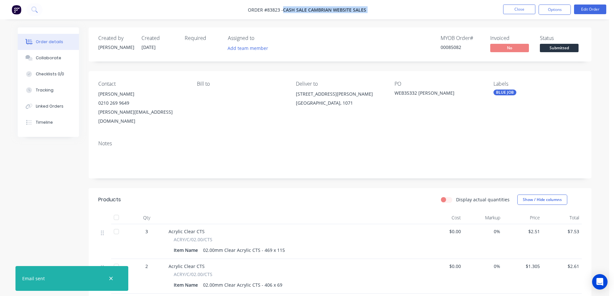
drag, startPoint x: 285, startPoint y: 9, endPoint x: 376, endPoint y: 5, distance: 91.9
click at [376, 5] on nav "Order #83823 - cash sale CAMBRIAN WEBSITE SALES Close Options Edit Order" at bounding box center [307, 9] width 614 height 19
drag, startPoint x: 350, startPoint y: 8, endPoint x: 230, endPoint y: 8, distance: 119.9
click at [230, 8] on nav "Order #83823 - cash sale CAMBRIAN WEBSITE SALES Close Options Edit Order" at bounding box center [307, 9] width 614 height 19
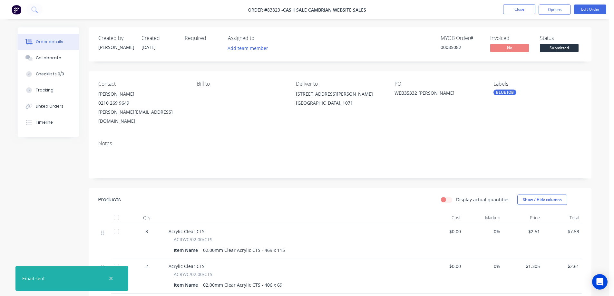
click at [234, 8] on nav "Order #83823 - cash sale CAMBRIAN WEBSITE SALES Close Options Edit Order" at bounding box center [307, 9] width 614 height 19
click at [301, 44] on div "Created by Jess Created 11/08/25 Required Assigned to Add team member MYOB Orde…" at bounding box center [340, 44] width 503 height 34
click at [28, 24] on div "Order details Collaborate Checklists 0/0 Tracking Linked Orders Timeline Order …" at bounding box center [304, 258] width 609 height 516
click at [111, 278] on icon "button" at bounding box center [111, 279] width 4 height 4
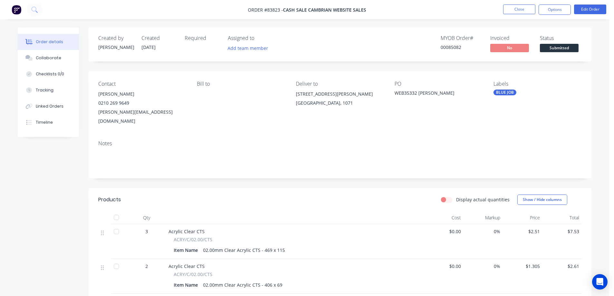
click at [111, 196] on div "Products" at bounding box center [109, 200] width 23 height 8
click at [113, 165] on div "Notes" at bounding box center [340, 156] width 503 height 43
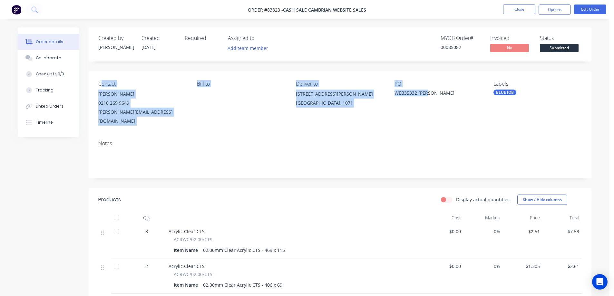
drag, startPoint x: 101, startPoint y: 84, endPoint x: 429, endPoint y: 88, distance: 328.0
click at [428, 88] on div "Contact Luka Manley 0210 269 9649 l.t.manley@student.saintkentigern.com Bill to…" at bounding box center [340, 103] width 503 height 64
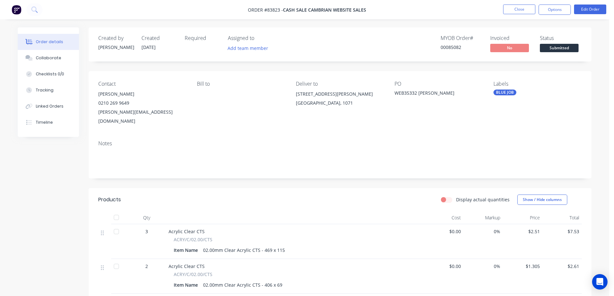
click at [429, 88] on div "PO WEB35332 Luka Manley" at bounding box center [438, 103] width 88 height 45
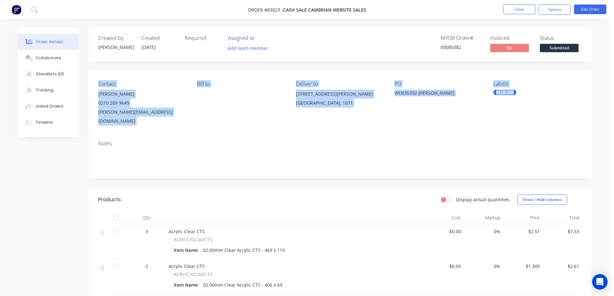
drag, startPoint x: 98, startPoint y: 82, endPoint x: 524, endPoint y: 123, distance: 427.6
click at [524, 123] on div "Contact Luka Manley 0210 269 9649 l.t.manley@student.saintkentigern.com Bill to…" at bounding box center [340, 103] width 503 height 64
drag, startPoint x: 98, startPoint y: 82, endPoint x: 549, endPoint y: 132, distance: 454.1
click at [548, 133] on div "Contact Luka Manley 0210 269 9649 l.t.manley@student.saintkentigern.com Bill to…" at bounding box center [340, 124] width 503 height 107
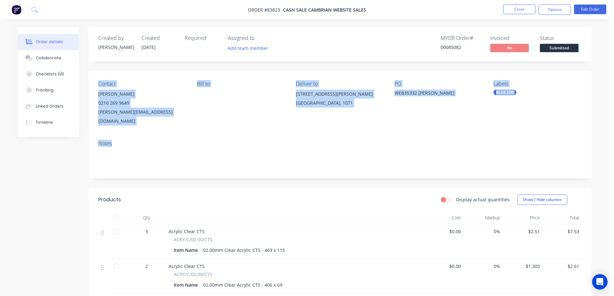
drag, startPoint x: 549, startPoint y: 132, endPoint x: 547, endPoint y: 129, distance: 3.6
click at [549, 140] on div "Notes" at bounding box center [339, 143] width 483 height 6
click at [98, 82] on div "Contact" at bounding box center [142, 84] width 88 height 6
drag, startPoint x: 96, startPoint y: 82, endPoint x: 576, endPoint y: 107, distance: 480.7
click at [576, 107] on div "Contact Luka Manley 0210 269 9649 l.t.manley@student.saintkentigern.com Bill to…" at bounding box center [340, 103] width 503 height 64
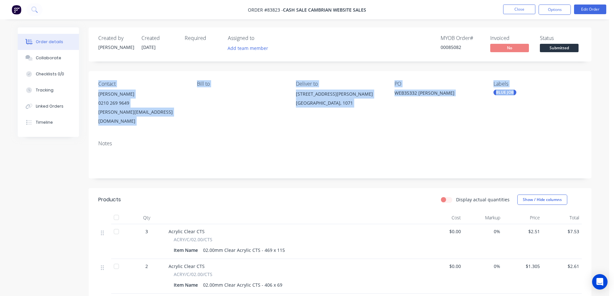
click at [576, 107] on div "Labels BLUE JOB" at bounding box center [537, 103] width 88 height 45
drag, startPoint x: 103, startPoint y: 82, endPoint x: 562, endPoint y: 112, distance: 459.9
click at [562, 112] on div "Contact Luka Manley 0210 269 9649 l.t.manley@student.saintkentigern.com Bill to…" at bounding box center [340, 103] width 503 height 64
click at [562, 112] on div "Labels BLUE JOB" at bounding box center [537, 103] width 88 height 45
drag, startPoint x: 554, startPoint y: 122, endPoint x: 92, endPoint y: 84, distance: 463.6
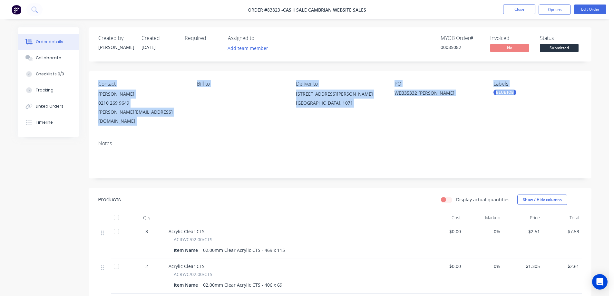
click at [92, 84] on div "Contact Luka Manley 0210 269 9649 l.t.manley@student.saintkentigern.com Bill to…" at bounding box center [340, 103] width 503 height 64
click at [112, 74] on div "Contact Luka Manley 0210 269 9649 l.t.manley@student.saintkentigern.com Bill to…" at bounding box center [340, 103] width 503 height 64
drag, startPoint x: 100, startPoint y: 81, endPoint x: 585, endPoint y: 124, distance: 487.2
click at [585, 124] on div "Contact Luka Manley 0210 269 9649 l.t.manley@student.saintkentigern.com Bill to…" at bounding box center [340, 103] width 503 height 64
click at [586, 124] on div "Contact Luka Manley 0210 269 9649 l.t.manley@student.saintkentigern.com Bill to…" at bounding box center [340, 103] width 503 height 64
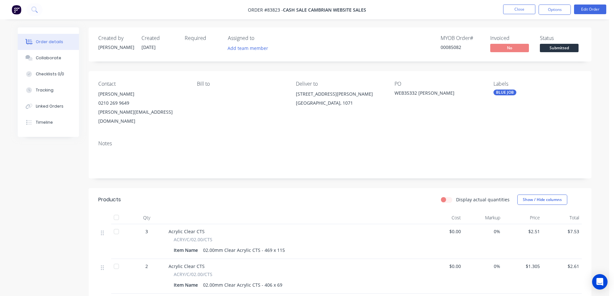
click at [569, 140] on div "Notes" at bounding box center [339, 143] width 483 height 6
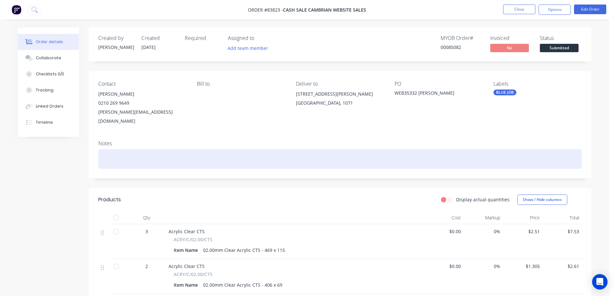
drag, startPoint x: 531, startPoint y: 145, endPoint x: 123, endPoint y: 74, distance: 414.3
click at [130, 73] on div "Contact Luka Manley 0210 269 9649 l.t.manley@student.saintkentigern.com Bill to…" at bounding box center [340, 124] width 503 height 107
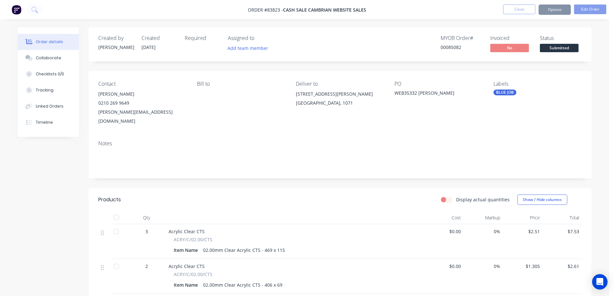
click at [98, 83] on div "Contact Luka Manley 0210 269 9649 l.t.manley@student.saintkentigern.com Bill to…" at bounding box center [340, 103] width 503 height 64
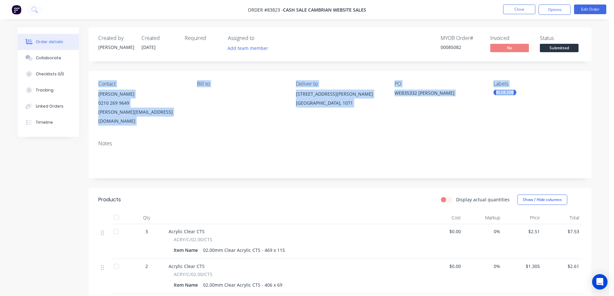
drag, startPoint x: 99, startPoint y: 83, endPoint x: 555, endPoint y: 124, distance: 458.4
click at [555, 124] on div "Contact Luka Manley 0210 269 9649 l.t.manley@student.saintkentigern.com Bill to…" at bounding box center [340, 103] width 503 height 64
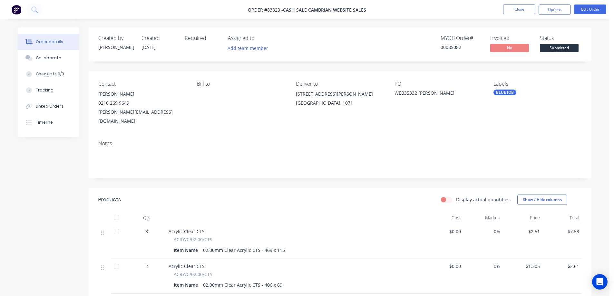
click at [291, 71] on div "Contact Luka Manley 0210 269 9649 l.t.manley@student.saintkentigern.com Bill to…" at bounding box center [340, 103] width 503 height 64
drag, startPoint x: 284, startPoint y: 10, endPoint x: 374, endPoint y: 11, distance: 89.9
click at [372, 12] on nav "Order #83823 - cash sale CAMBRIAN WEBSITE SALES Close Options Edit Order" at bounding box center [307, 9] width 614 height 19
click at [374, 11] on nav "Order #83823 - cash sale CAMBRIAN WEBSITE SALES Close Options Edit Order" at bounding box center [307, 9] width 614 height 19
drag, startPoint x: 372, startPoint y: 11, endPoint x: 251, endPoint y: 5, distance: 121.7
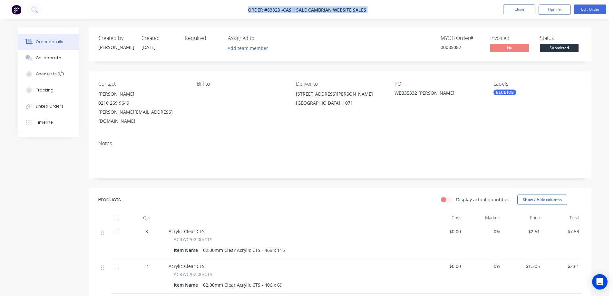
click at [251, 5] on nav "Order #83823 - cash sale CAMBRIAN WEBSITE SALES Close Options Edit Order" at bounding box center [307, 9] width 614 height 19
click at [251, 10] on span "Order #83823 -" at bounding box center [265, 10] width 35 height 6
click at [247, 10] on nav "Order #83823 - cash sale CAMBRIAN WEBSITE SALES Close Options Edit Order" at bounding box center [307, 9] width 614 height 19
drag, startPoint x: 249, startPoint y: 10, endPoint x: 378, endPoint y: 12, distance: 128.6
click at [378, 12] on nav "Order #83823 - cash sale CAMBRIAN WEBSITE SALES Close Options Edit Order" at bounding box center [307, 9] width 614 height 19
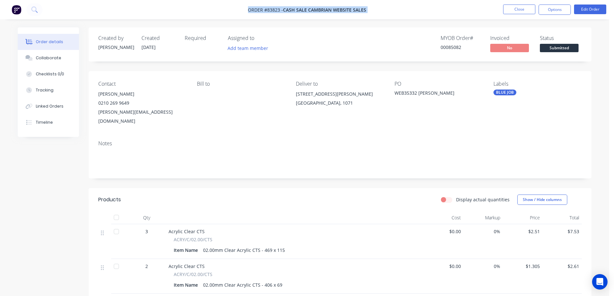
click at [378, 12] on nav "Order #83823 - cash sale CAMBRIAN WEBSITE SALES Close Options Edit Order" at bounding box center [307, 9] width 614 height 19
click at [35, 8] on icon at bounding box center [33, 8] width 5 height 5
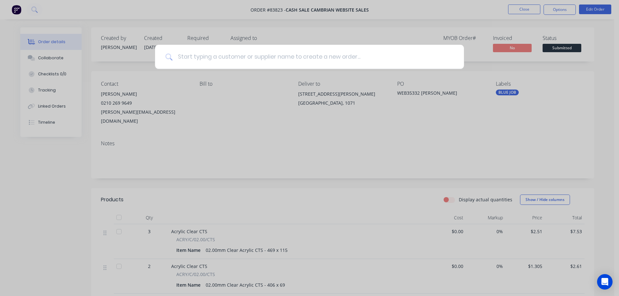
click at [215, 60] on input at bounding box center [312, 57] width 281 height 24
click at [138, 15] on div at bounding box center [309, 148] width 619 height 296
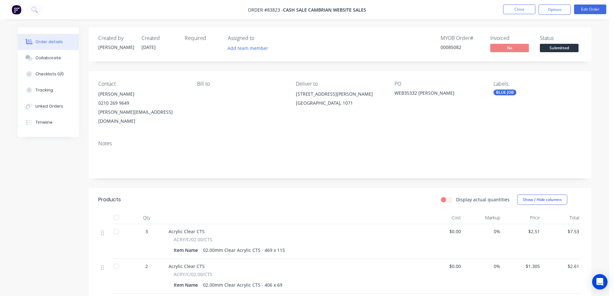
click at [296, 9] on span "cash sale CAMBRIAN WEBSITE SALES" at bounding box center [324, 10] width 83 height 6
drag, startPoint x: 283, startPoint y: 9, endPoint x: 384, endPoint y: 9, distance: 100.5
click at [384, 9] on nav "Order #83823 - cash sale CAMBRIAN WEBSITE SALES Close Options Edit Order" at bounding box center [307, 9] width 614 height 19
drag, startPoint x: 373, startPoint y: 11, endPoint x: 349, endPoint y: 11, distance: 24.5
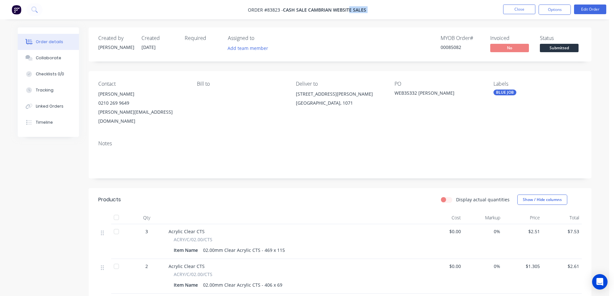
click at [349, 11] on nav "Order #83823 - cash sale CAMBRIAN WEBSITE SALES Close Options Edit Order" at bounding box center [307, 9] width 614 height 19
click at [346, 11] on span "cash sale CAMBRIAN WEBSITE SALES" at bounding box center [324, 10] width 83 height 6
drag, startPoint x: 284, startPoint y: 8, endPoint x: 365, endPoint y: 10, distance: 80.9
click at [365, 10] on span "cash sale CAMBRIAN WEBSITE SALES" at bounding box center [324, 10] width 83 height 6
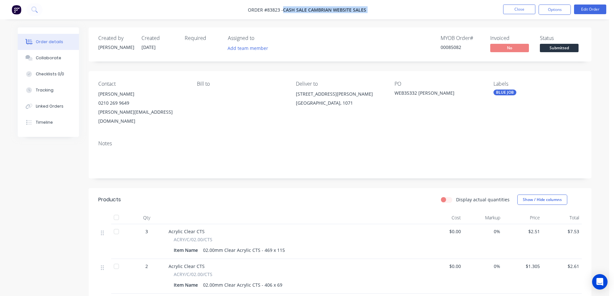
drag, startPoint x: 366, startPoint y: 12, endPoint x: 284, endPoint y: 13, distance: 82.2
click at [284, 13] on nav "Order #83823 - cash sale CAMBRIAN WEBSITE SALES Close Options Edit Order" at bounding box center [307, 9] width 614 height 19
click at [284, 13] on span "cash sale CAMBRIAN WEBSITE SALES" at bounding box center [324, 10] width 83 height 6
drag, startPoint x: 308, startPoint y: 12, endPoint x: 368, endPoint y: 11, distance: 59.6
click at [368, 11] on nav "Order #83823 - cash sale CAMBRIAN WEBSITE SALES Close Options Edit Order" at bounding box center [307, 9] width 614 height 19
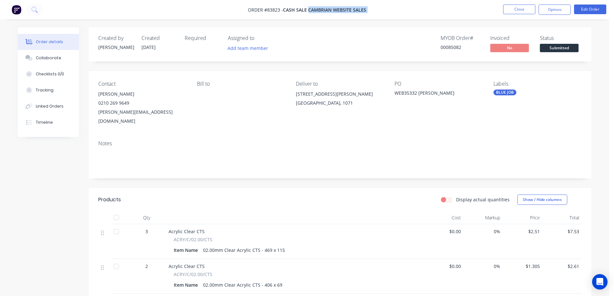
click at [368, 11] on nav "Order #83823 - cash sale CAMBRIAN WEBSITE SALES Close Options Edit Order" at bounding box center [307, 9] width 614 height 19
click at [99, 10] on nav "Order #83823 - cash sale CAMBRIAN WEBSITE SALES Close Options Edit Order" at bounding box center [307, 9] width 614 height 19
click at [5, 4] on nav "Order #83823 - cash sale CAMBRIAN WEBSITE SALES Close Options Edit Order" at bounding box center [307, 9] width 614 height 19
click at [191, 38] on div "Required" at bounding box center [202, 38] width 35 height 6
click at [42, 119] on button "Timeline" at bounding box center [48, 122] width 61 height 16
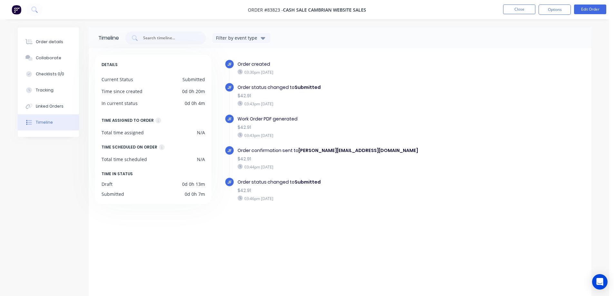
click at [320, 159] on div "$42.91" at bounding box center [348, 159] width 223 height 7
click at [18, 7] on img at bounding box center [17, 10] width 10 height 10
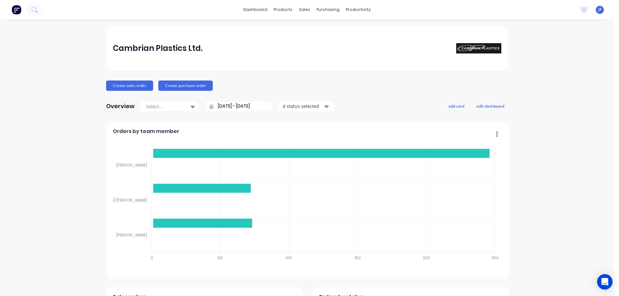
click at [278, 66] on div "Cambrian Plastics Ltd." at bounding box center [307, 48] width 402 height 45
drag, startPoint x: 110, startPoint y: 43, endPoint x: 118, endPoint y: 46, distance: 8.5
click at [118, 46] on div "Cambrian Plastics Ltd." at bounding box center [307, 48] width 402 height 45
click at [114, 46] on div "Cambrian Plastics Ltd." at bounding box center [158, 48] width 90 height 13
drag, startPoint x: 109, startPoint y: 47, endPoint x: 227, endPoint y: 46, distance: 117.3
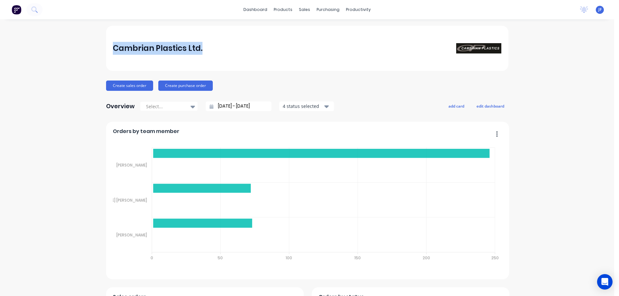
click at [227, 46] on div "Cambrian Plastics Ltd." at bounding box center [307, 48] width 402 height 45
click at [227, 46] on div "Cambrian Plastics Ltd." at bounding box center [307, 48] width 388 height 13
click at [198, 53] on div "Cambrian Plastics Ltd." at bounding box center [307, 48] width 388 height 13
click at [241, 42] on div "Cambrian Plastics Ltd." at bounding box center [307, 48] width 388 height 13
click at [164, 46] on div "Cambrian Plastics Ltd." at bounding box center [158, 48] width 90 height 13
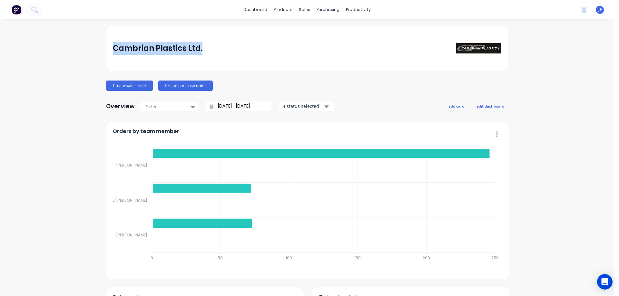
drag, startPoint x: 109, startPoint y: 48, endPoint x: 232, endPoint y: 51, distance: 123.4
click at [232, 51] on div "Cambrian Plastics Ltd." at bounding box center [307, 48] width 402 height 45
click at [232, 51] on div "Cambrian Plastics Ltd." at bounding box center [307, 48] width 388 height 13
click at [241, 42] on div "Cambrian Plastics Ltd." at bounding box center [307, 48] width 388 height 13
click at [31, 8] on button at bounding box center [34, 9] width 16 height 13
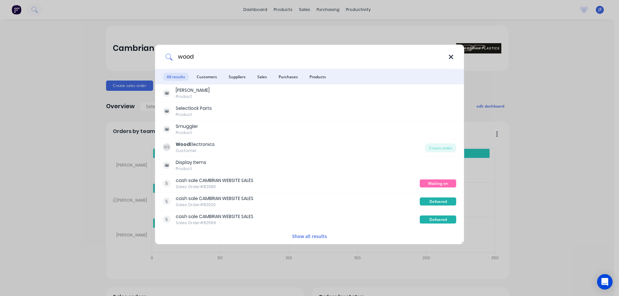
type input "wood"
click at [449, 57] on icon at bounding box center [450, 56] width 5 height 7
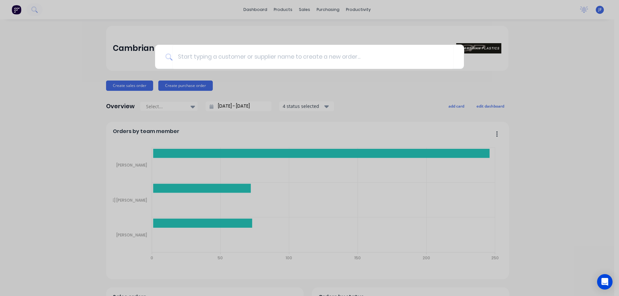
click at [381, 35] on div at bounding box center [309, 148] width 619 height 296
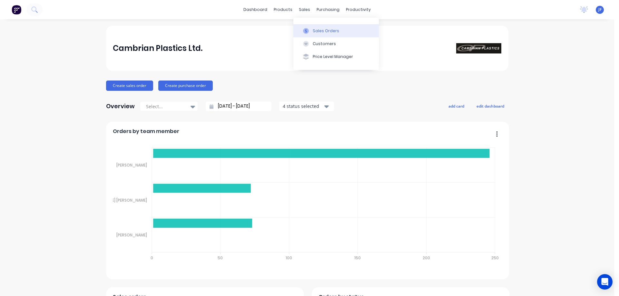
click at [307, 25] on button "Sales Orders" at bounding box center [335, 30] width 85 height 13
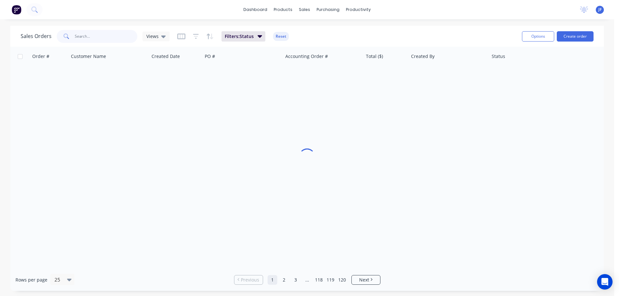
click at [110, 35] on input "text" at bounding box center [106, 36] width 63 height 13
click at [105, 39] on input "text" at bounding box center [106, 36] width 63 height 13
type input "p"
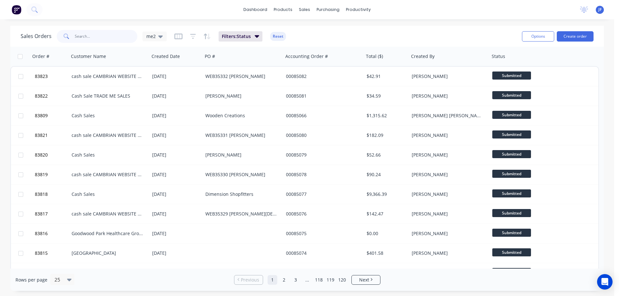
click at [107, 37] on input "text" at bounding box center [106, 36] width 63 height 13
click at [566, 37] on button "Create order" at bounding box center [574, 36] width 37 height 10
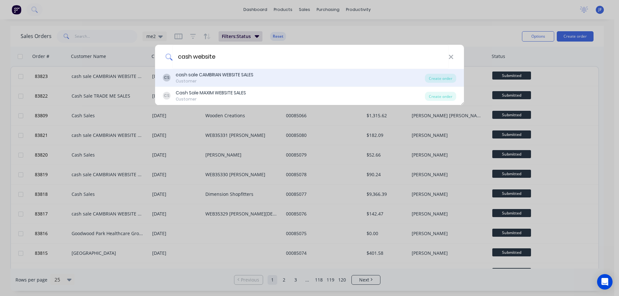
type input "cash website"
click at [235, 79] on div "Customer" at bounding box center [215, 81] width 78 height 6
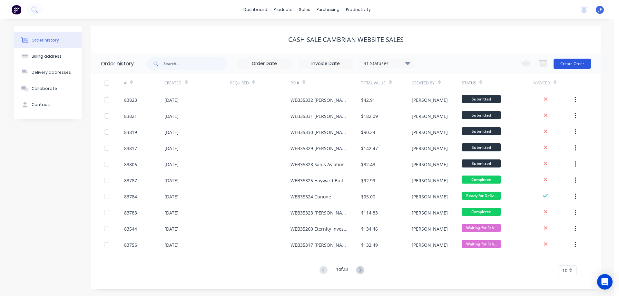
click at [575, 61] on button "Create Order" at bounding box center [571, 64] width 37 height 10
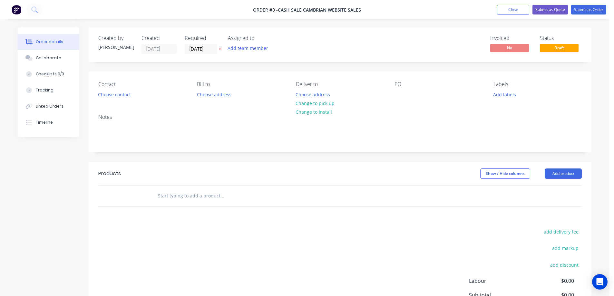
click at [221, 49] on icon at bounding box center [220, 49] width 3 height 4
click at [118, 96] on button "Choose contact" at bounding box center [115, 94] width 40 height 9
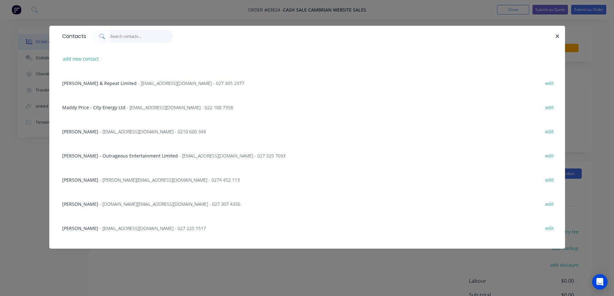
click at [122, 35] on input "text" at bounding box center [141, 36] width 63 height 13
paste input "Flytackle N"
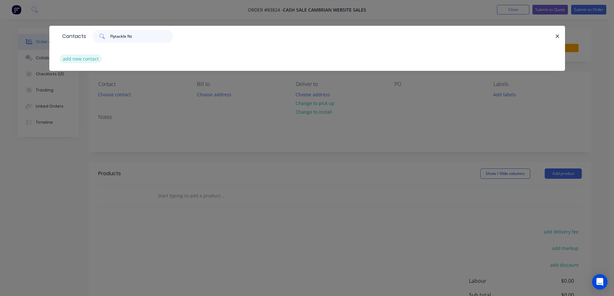
type input "Flytackle Nz"
click at [83, 61] on button "add new contact" at bounding box center [81, 58] width 43 height 9
select select "NZ"
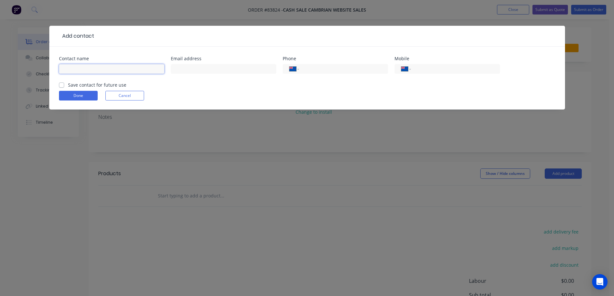
click at [85, 70] on input "text" at bounding box center [111, 69] width 105 height 10
paste input "Flytackle N"
type input "Flytackle N"
click at [89, 85] on label "Save contact for future use" at bounding box center [97, 85] width 58 height 7
click at [64, 85] on input "Save contact for future use" at bounding box center [61, 85] width 5 height 6
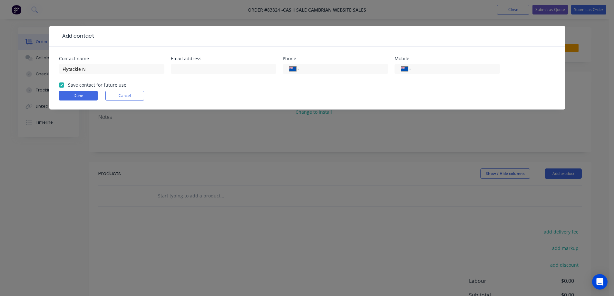
checkbox input "true"
click at [138, 66] on input "Flytackle N" at bounding box center [111, 69] width 105 height 10
paste input "Andrew Burden"
click at [114, 69] on input "Andrew Burden" at bounding box center [111, 69] width 105 height 10
paste input "Flytackle NZ"
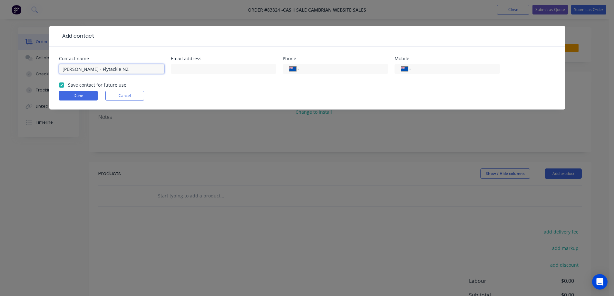
type input "Andrew Burden - Flytackle NZ"
click at [181, 67] on input "text" at bounding box center [223, 69] width 105 height 10
paste input "andrew@flytackle.co.nz"
type input "andrew@flytackle.co.nz"
click at [421, 67] on input "tel" at bounding box center [453, 68] width 77 height 7
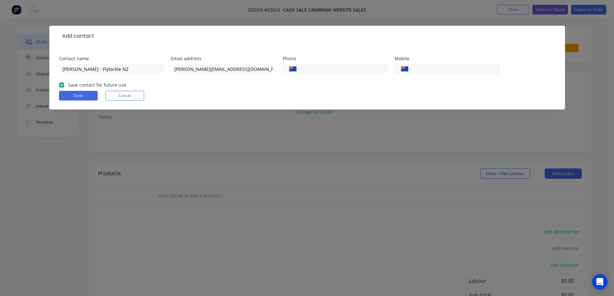
paste input "027 213 7553"
type input "027 213 7553"
drag, startPoint x: 79, startPoint y: 96, endPoint x: 90, endPoint y: 95, distance: 11.3
click at [79, 95] on button "Done" at bounding box center [78, 96] width 39 height 10
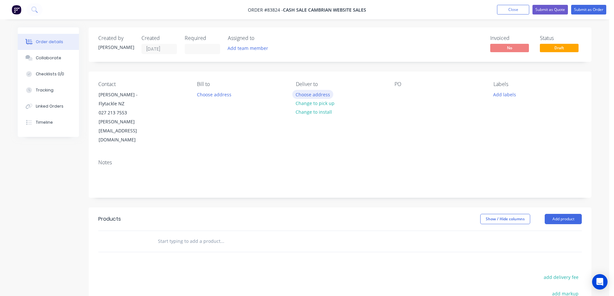
click at [317, 94] on button "Choose address" at bounding box center [312, 94] width 41 height 9
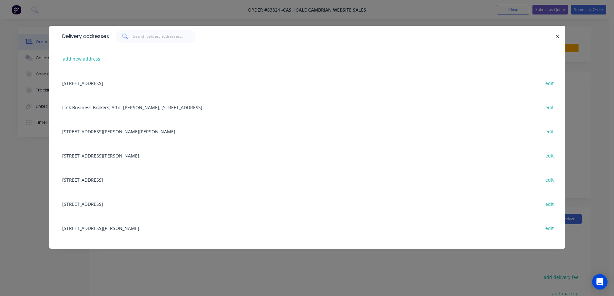
click at [85, 50] on div "add new address" at bounding box center [307, 59] width 496 height 24
click at [84, 61] on button "add new address" at bounding box center [82, 58] width 44 height 9
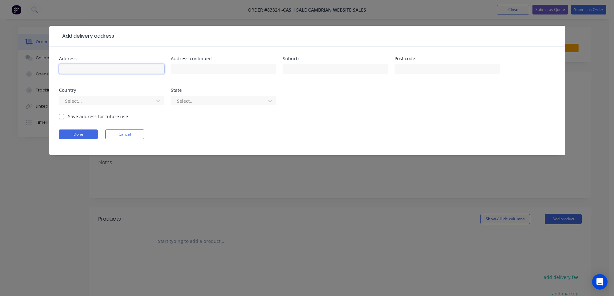
drag, startPoint x: 97, startPoint y: 70, endPoint x: 87, endPoint y: 76, distance: 12.2
click at [97, 70] on input "text" at bounding box center [111, 69] width 105 height 10
paste input "31a Lake Road"
type input "31a Lake Road"
drag, startPoint x: 207, startPoint y: 68, endPoint x: 211, endPoint y: 68, distance: 4.2
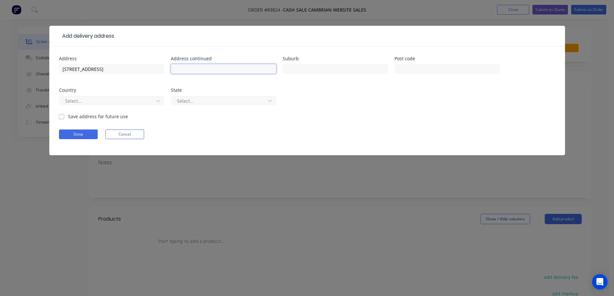
click at [211, 68] on input "text" at bounding box center [223, 69] width 105 height 10
paste input "Northcote"
type input "Northcote"
click at [408, 70] on input "text" at bounding box center [446, 69] width 105 height 10
type input "0627"
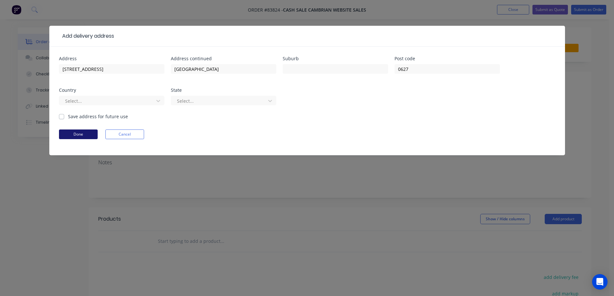
click at [69, 134] on button "Done" at bounding box center [78, 135] width 39 height 10
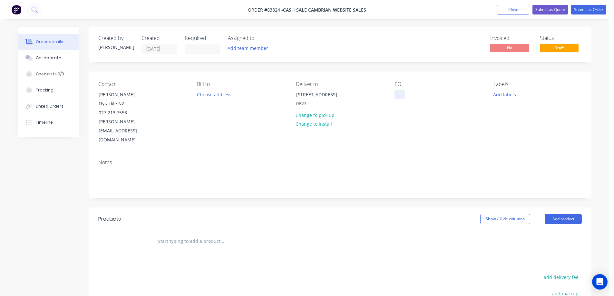
click at [397, 92] on div at bounding box center [399, 94] width 10 height 9
drag, startPoint x: 97, startPoint y: 104, endPoint x: 170, endPoint y: 105, distance: 72.8
click at [170, 105] on div "Contact Andrew Burden - Flytackle NZ 027 213 7553 andrew@flytackle.co.nz" at bounding box center [142, 112] width 88 height 63
copy div "Flytackle NZ"
click at [427, 98] on div "WEB35333" at bounding box center [410, 94] width 33 height 9
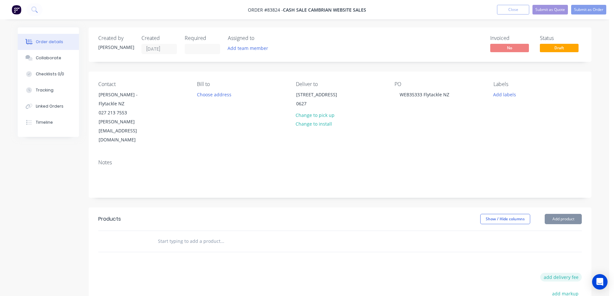
click at [564, 273] on button "add delivery fee" at bounding box center [561, 277] width 42 height 9
type input "13.20"
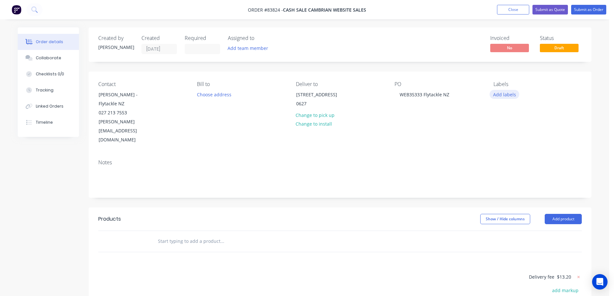
click at [491, 92] on button "Add labels" at bounding box center [504, 94] width 30 height 9
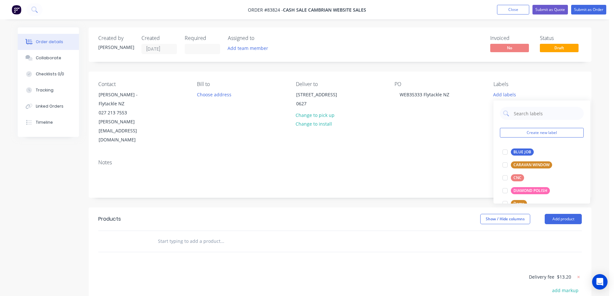
drag, startPoint x: 285, startPoint y: 139, endPoint x: 222, endPoint y: 192, distance: 82.8
click at [279, 154] on div "Notes" at bounding box center [340, 175] width 503 height 43
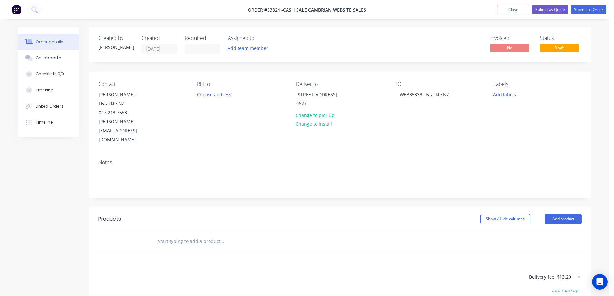
click at [205, 235] on input "text" at bounding box center [222, 241] width 129 height 13
click at [166, 235] on input "text" at bounding box center [222, 241] width 129 height 13
paste input "SUNCR-W"
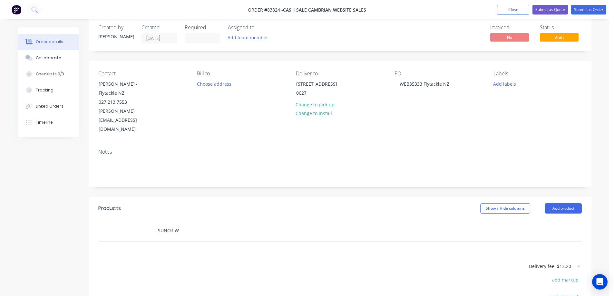
scroll to position [99, 0]
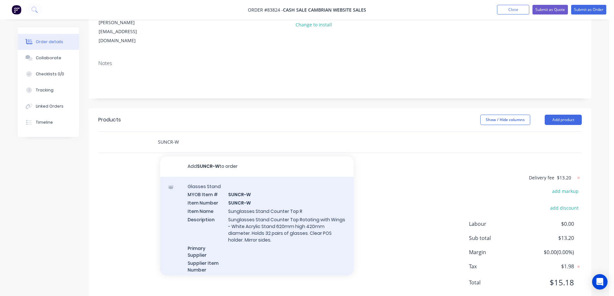
type input "SUNCR-W"
click at [240, 185] on div "Glasses Stand MYOB Item # SUNCR-W Item Number SUNCR-W Item Name Sunglasses Stan…" at bounding box center [256, 236] width 193 height 119
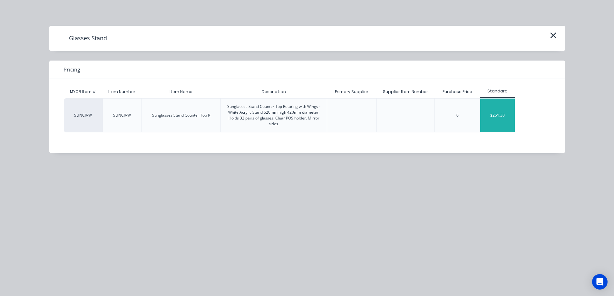
click at [507, 112] on div "$251.30" at bounding box center [497, 116] width 34 height 34
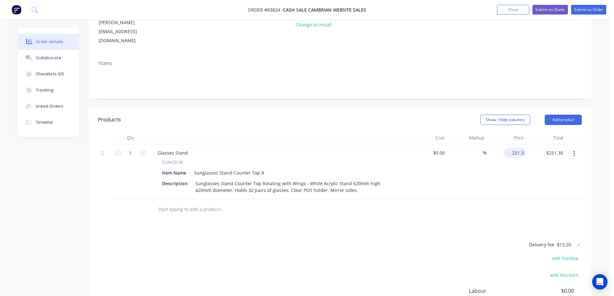
click at [508, 144] on div "251.3 $251.30" at bounding box center [507, 171] width 40 height 55
type input "$317.89"
click at [503, 199] on div at bounding box center [339, 209] width 483 height 21
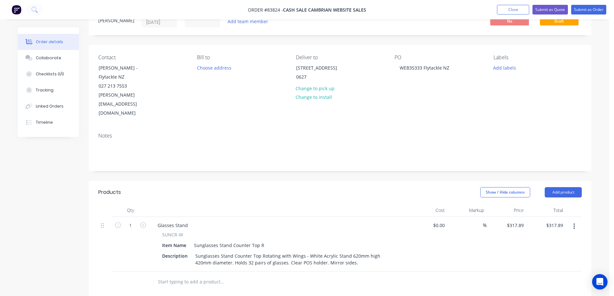
scroll to position [0, 0]
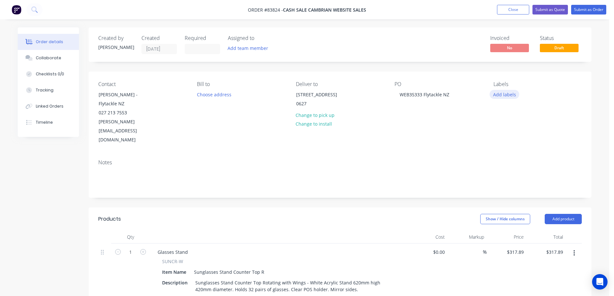
drag, startPoint x: 508, startPoint y: 94, endPoint x: 507, endPoint y: 98, distance: 3.5
click at [507, 95] on button "Add labels" at bounding box center [504, 94] width 30 height 9
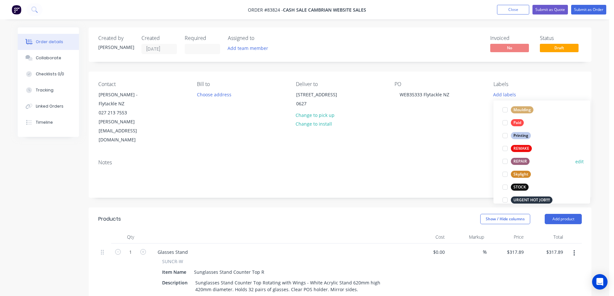
scroll to position [245, 0]
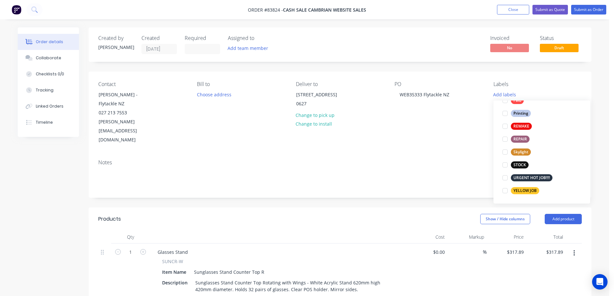
drag, startPoint x: 522, startPoint y: 192, endPoint x: 525, endPoint y: 179, distance: 13.5
click at [523, 192] on div "YELLOW JOB" at bounding box center [525, 190] width 28 height 7
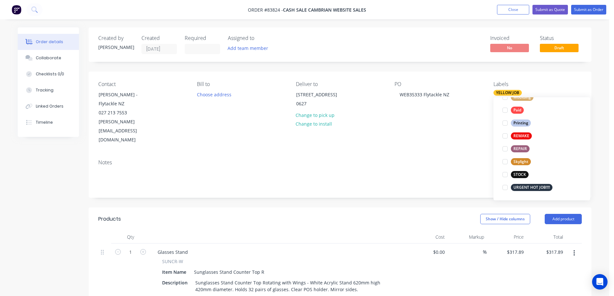
scroll to position [0, 0]
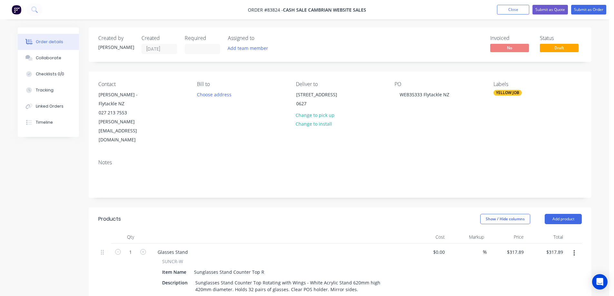
drag, startPoint x: 582, startPoint y: 0, endPoint x: 582, endPoint y: 3, distance: 3.2
click at [582, 2] on nav "Order #83824 - cash sale CAMBRIAN WEBSITE SALES Add product Close Submit as Quo…" at bounding box center [307, 9] width 614 height 19
click at [584, 18] on nav "Order #83824 - cash sale CAMBRIAN WEBSITE SALES Add product Close Submit as Quo…" at bounding box center [307, 9] width 614 height 19
click at [584, 13] on button "Submit as Order" at bounding box center [588, 10] width 35 height 10
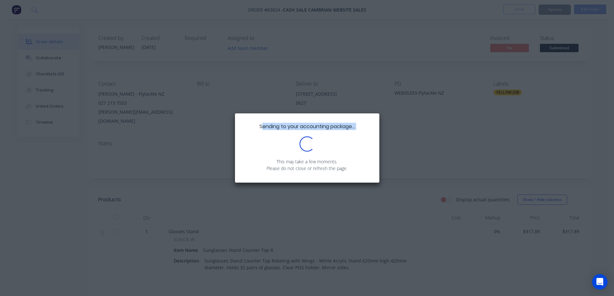
drag, startPoint x: 261, startPoint y: 126, endPoint x: 357, endPoint y: 130, distance: 96.4
click at [357, 130] on div "Sending to your accounting package... Loading... This may take a few moments. P…" at bounding box center [307, 147] width 144 height 69
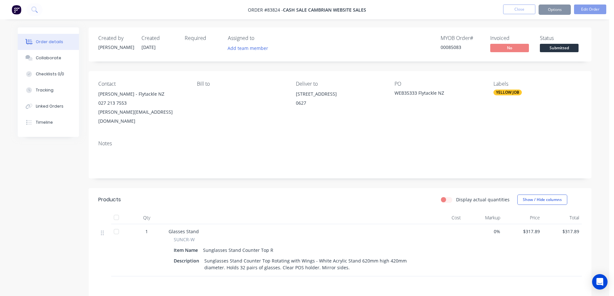
click at [357, 130] on div "Sending to your accounting package... Loading... This may take a few moments. P…" at bounding box center [307, 131] width 144 height 69
click at [447, 47] on div "00085083" at bounding box center [461, 47] width 42 height 7
click at [446, 47] on div "00085083" at bounding box center [461, 47] width 42 height 7
copy div "00085083"
click at [68, 126] on button "Timeline" at bounding box center [48, 122] width 61 height 16
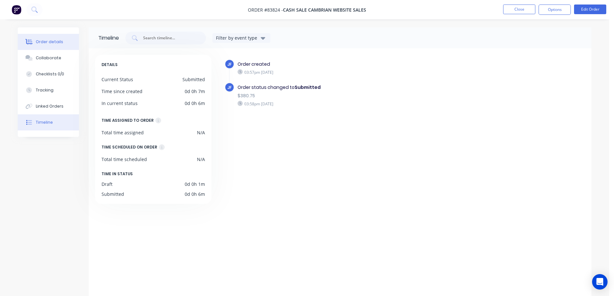
click at [64, 43] on button "Order details" at bounding box center [48, 42] width 61 height 16
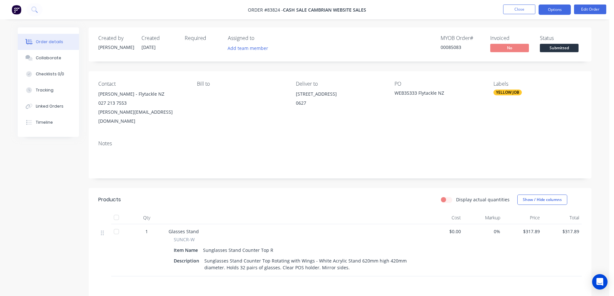
click at [566, 8] on button "Options" at bounding box center [554, 10] width 32 height 10
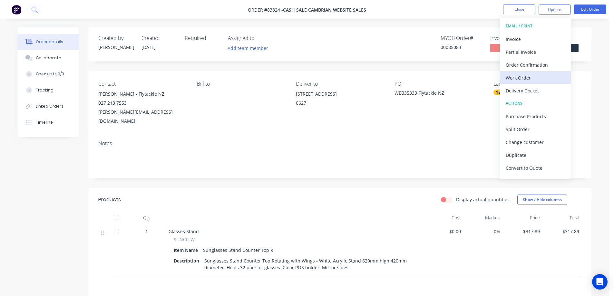
click at [534, 76] on div "Work Order" at bounding box center [535, 77] width 59 height 9
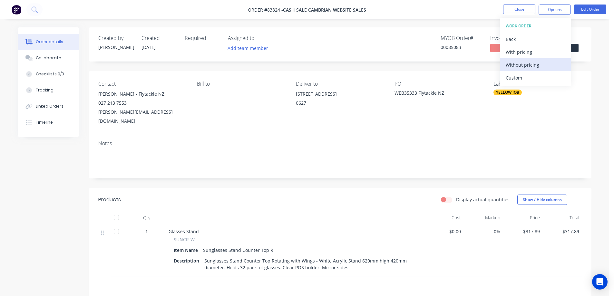
click at [533, 67] on div "Without pricing" at bounding box center [535, 64] width 59 height 9
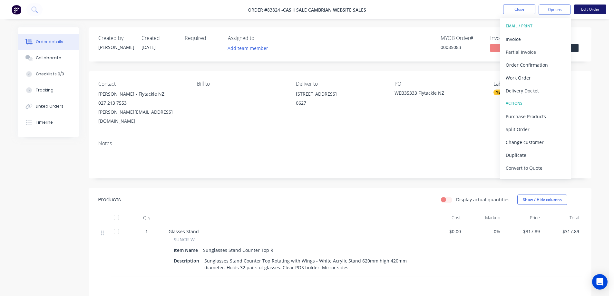
click at [598, 11] on button "Edit Order" at bounding box center [590, 10] width 32 height 10
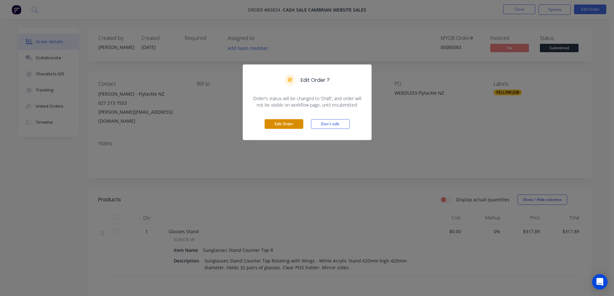
click at [298, 124] on button "Edit Order" at bounding box center [284, 124] width 39 height 10
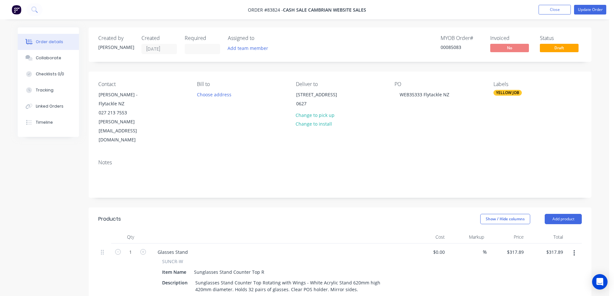
click at [173, 258] on span "SUNCR-W" at bounding box center [172, 261] width 21 height 7
click at [168, 258] on span "SUNCR-W" at bounding box center [172, 261] width 21 height 7
drag, startPoint x: 164, startPoint y: 244, endPoint x: 194, endPoint y: 243, distance: 30.6
click at [194, 258] on div "SUNCR-W" at bounding box center [278, 261] width 233 height 7
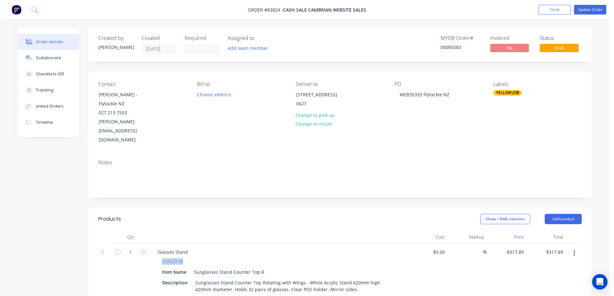
drag, startPoint x: 161, startPoint y: 242, endPoint x: 198, endPoint y: 243, distance: 36.1
click at [198, 258] on div "SUNCR-W Item Name Sunglasses Stand Counter Top R Description Sunglasses Stand C…" at bounding box center [278, 276] width 253 height 36
copy span "SUNCR-W"
click at [186, 247] on div "Glasses Stand" at bounding box center [172, 251] width 41 height 9
paste div
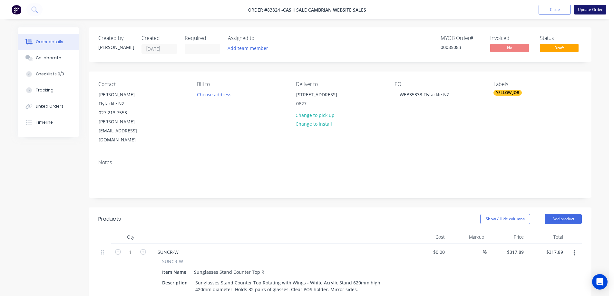
click at [604, 11] on button "Update Order" at bounding box center [590, 10] width 32 height 10
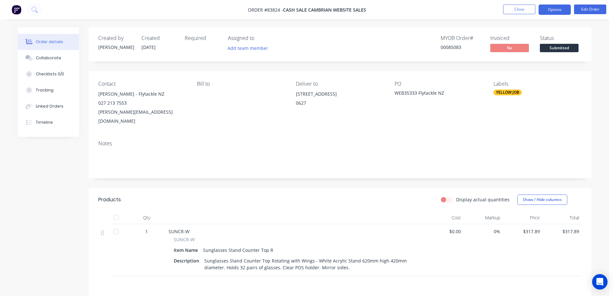
click at [551, 8] on button "Options" at bounding box center [554, 10] width 32 height 10
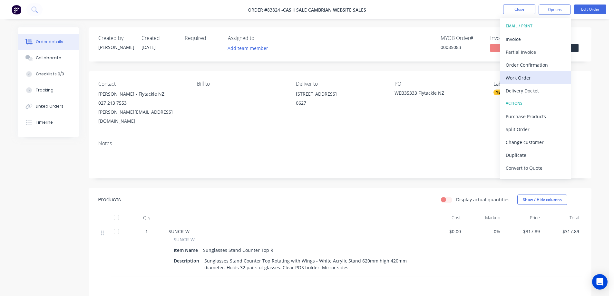
click at [531, 74] on div "Work Order" at bounding box center [535, 77] width 59 height 9
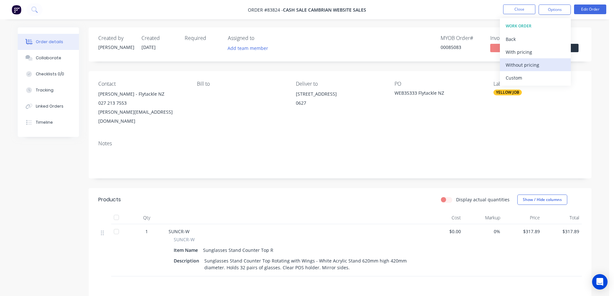
click at [535, 67] on div "Without pricing" at bounding box center [535, 64] width 59 height 9
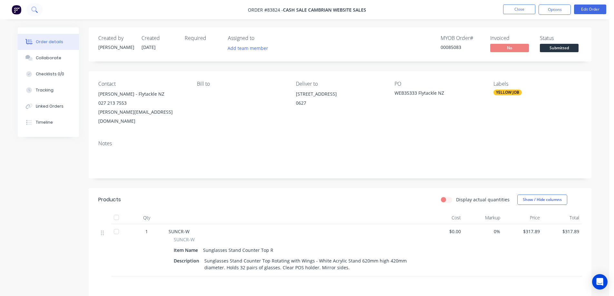
click at [37, 11] on icon at bounding box center [34, 9] width 6 height 6
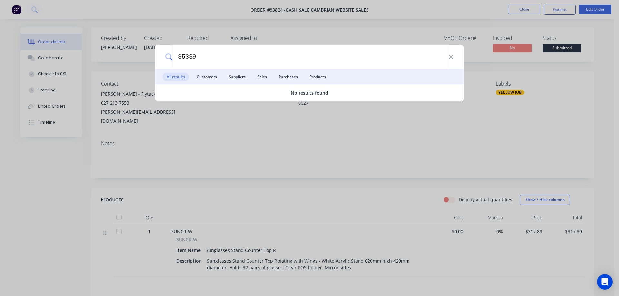
type input "35339"
click at [185, 198] on div "35339 All results Customers Suppliers Sales Purchases Products No results found" at bounding box center [309, 148] width 619 height 296
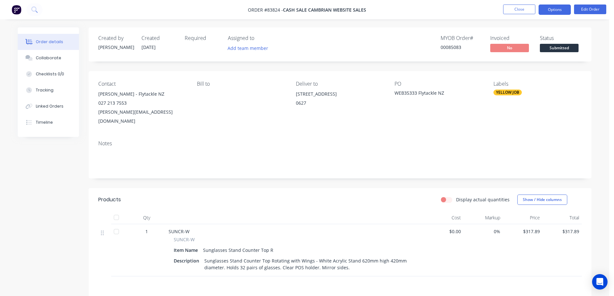
click at [538, 10] on button "Options" at bounding box center [554, 10] width 32 height 10
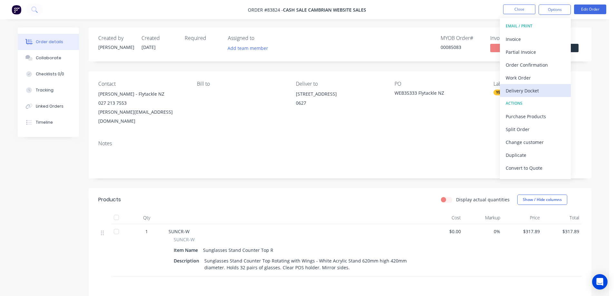
click at [518, 90] on div "Delivery Docket" at bounding box center [535, 90] width 59 height 9
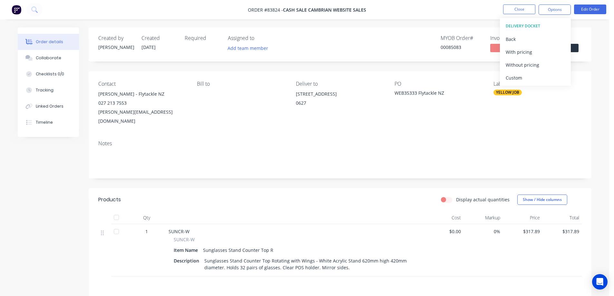
click at [533, 31] on button "DELIVERY DOCKET" at bounding box center [535, 26] width 71 height 13
click at [534, 34] on button "Back" at bounding box center [535, 39] width 71 height 13
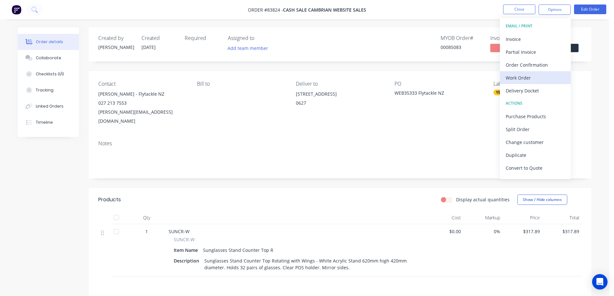
click at [526, 83] on button "Work Order" at bounding box center [535, 77] width 71 height 13
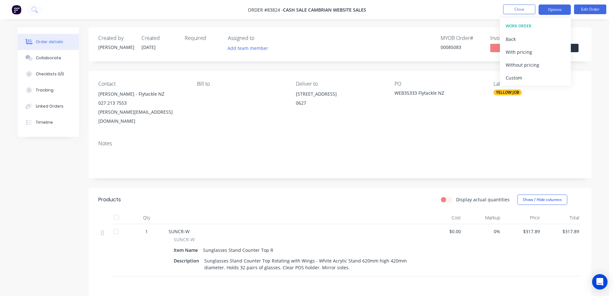
click at [543, 6] on button "Options" at bounding box center [554, 10] width 32 height 10
click at [547, 10] on button "Options" at bounding box center [554, 10] width 32 height 10
click at [526, 39] on div "Back" at bounding box center [535, 38] width 59 height 9
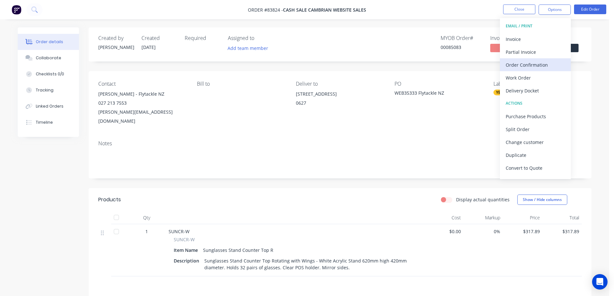
click at [535, 65] on div "Order Confirmation" at bounding box center [535, 64] width 59 height 9
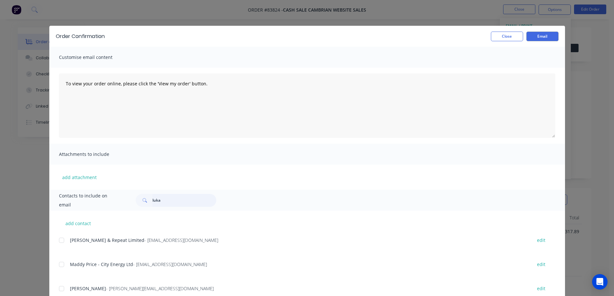
click at [178, 200] on input "luka" at bounding box center [184, 200] width 64 height 13
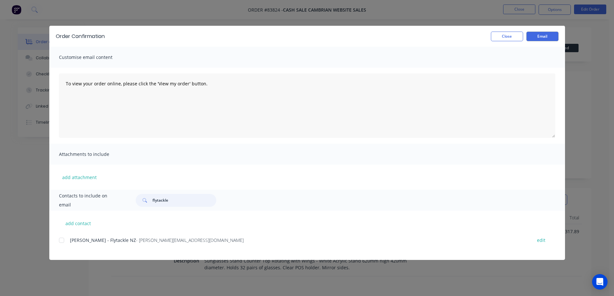
click at [63, 240] on div at bounding box center [61, 240] width 13 height 13
type input "flytackle"
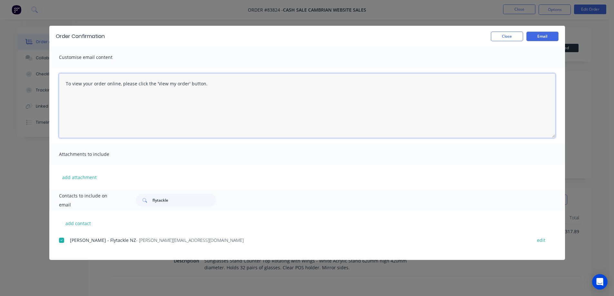
click at [207, 92] on textarea "To view your order online, please click the 'View my order' button." at bounding box center [307, 105] width 496 height 64
paste textarea "hank you for your order, confirmation of your order is attached. This will be d…"
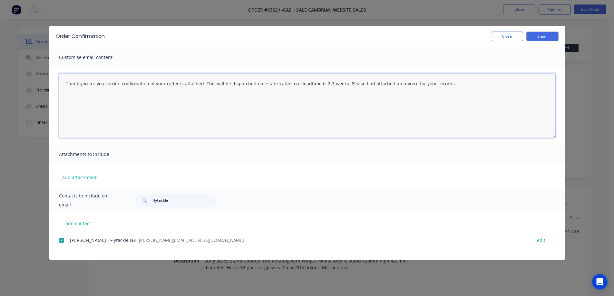
click at [317, 84] on textarea "Thank you for your order, confirmation of your order is attached. This will be …" at bounding box center [307, 105] width 496 height 64
drag, startPoint x: 287, startPoint y: 83, endPoint x: 339, endPoint y: 83, distance: 52.5
click at [339, 83] on textarea "Thank you for your order, confirmation of your order is attached. This will be …" at bounding box center [307, 105] width 496 height 64
type textarea "Thank you for your order, confirmation of your order is attached. This will be …"
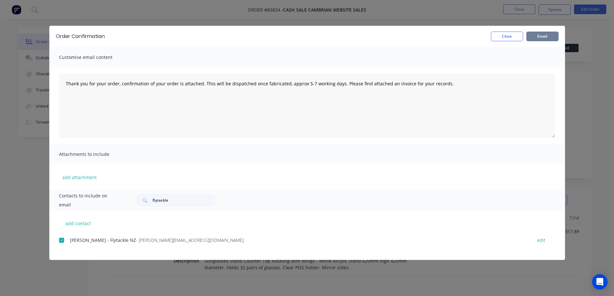
click at [553, 35] on button "Email" at bounding box center [542, 37] width 32 height 10
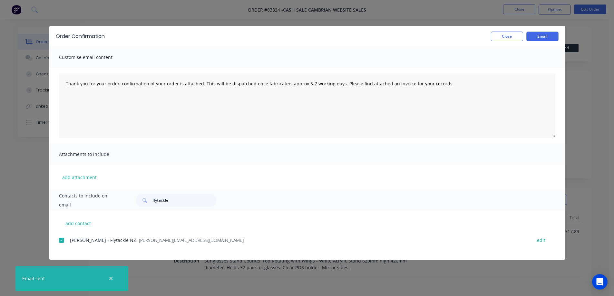
click at [517, 43] on div "Order Confirmation Close Email" at bounding box center [307, 36] width 516 height 21
click at [511, 36] on button "Close" at bounding box center [507, 37] width 32 height 10
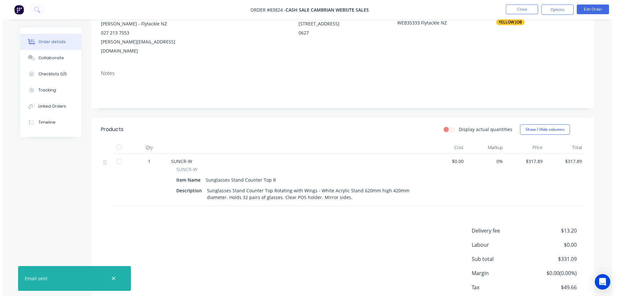
scroll to position [100, 0]
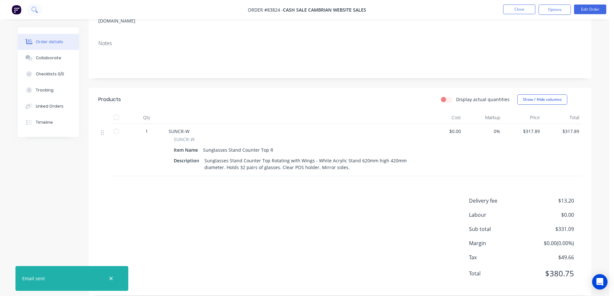
click at [34, 12] on icon at bounding box center [34, 9] width 6 height 6
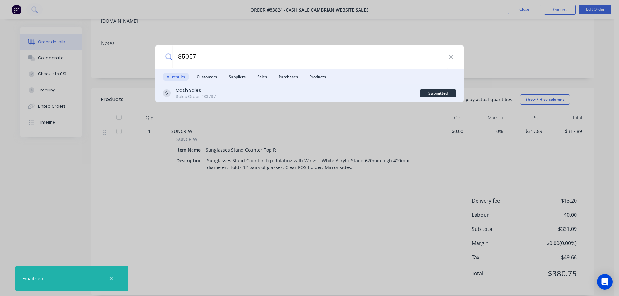
type input "85057"
click at [323, 92] on div "Cash Sales Sales Order #83797" at bounding box center [291, 93] width 257 height 13
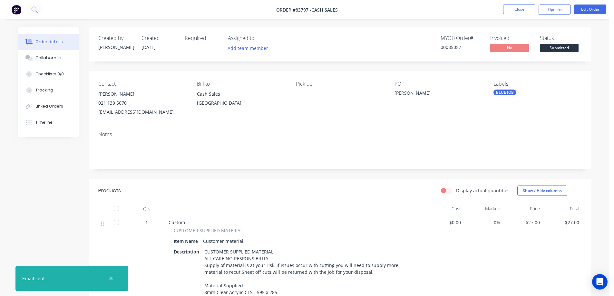
click at [558, 49] on span "Submitted" at bounding box center [559, 48] width 39 height 8
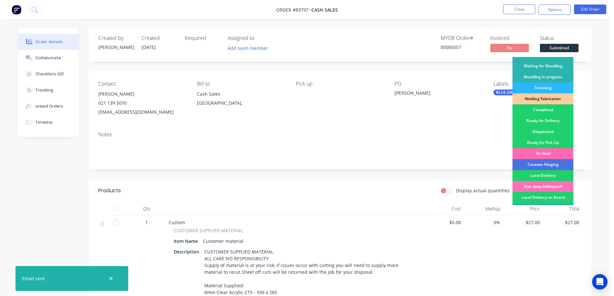
scroll to position [126, 0]
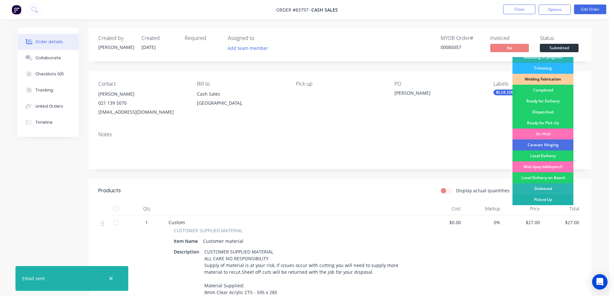
click at [548, 196] on div "Picked Up" at bounding box center [542, 199] width 61 height 11
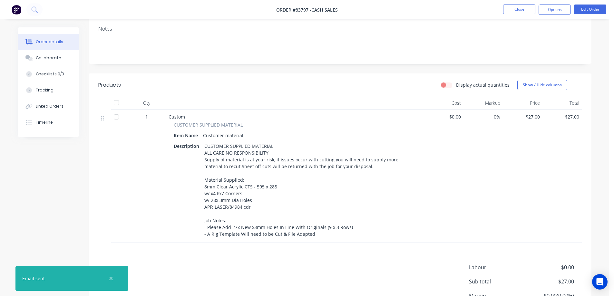
scroll to position [129, 0]
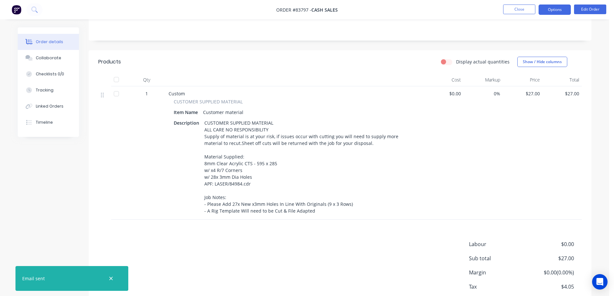
click at [552, 9] on button "Options" at bounding box center [554, 10] width 32 height 10
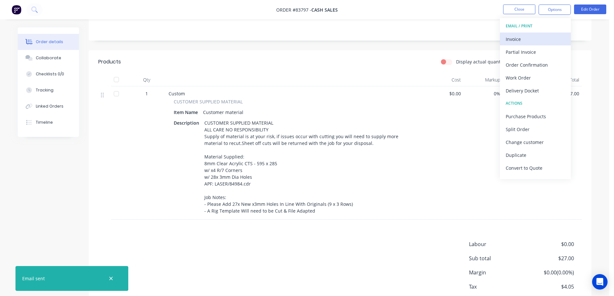
click at [545, 33] on button "Invoice" at bounding box center [535, 39] width 71 height 13
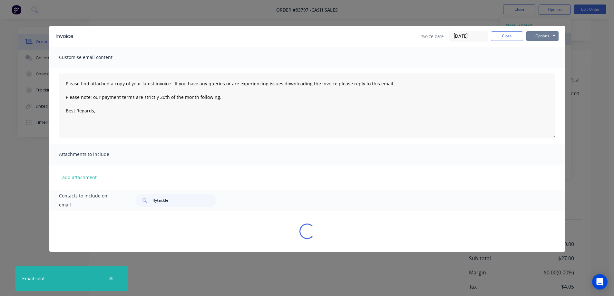
click at [545, 33] on button "Options" at bounding box center [542, 36] width 32 height 10
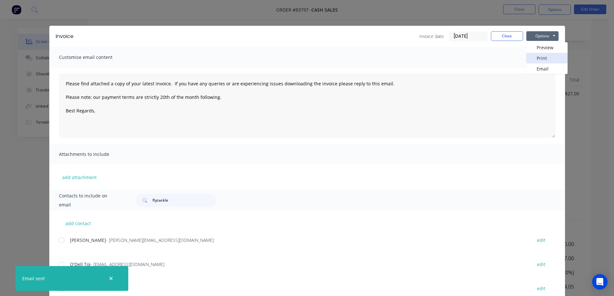
click at [545, 58] on button "Print" at bounding box center [546, 58] width 41 height 11
type textarea "Please find attached a copy of your latest invoice. If you have any queries or …"
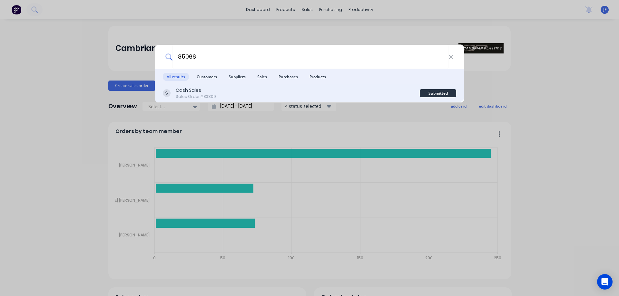
type input "85066"
click at [314, 89] on div "Cash Sales Sales Order #83809" at bounding box center [291, 93] width 257 height 13
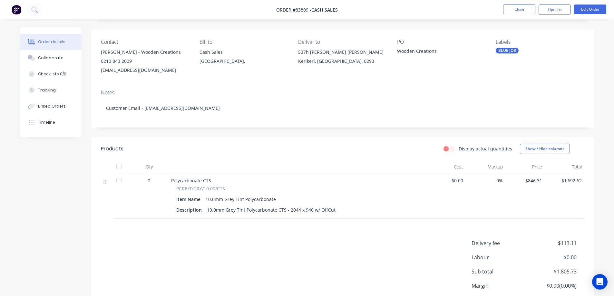
scroll to position [64, 0]
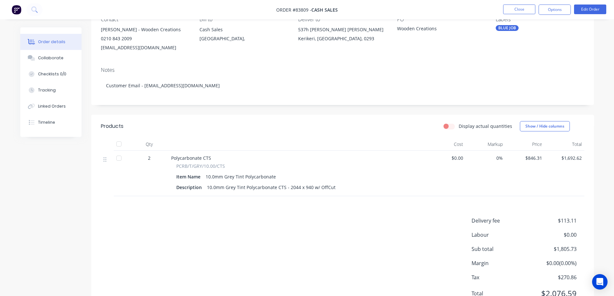
click at [309, 136] on header "Products Display actual quantities Show / Hide columns" at bounding box center [342, 126] width 503 height 23
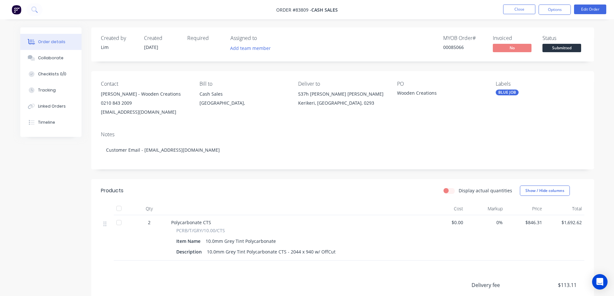
click at [196, 170] on div "Created by Lim Created 11/08/25 Required Assigned to Add team member MYOB Order…" at bounding box center [342, 203] width 503 height 352
click at [580, 9] on button "Edit Order" at bounding box center [590, 10] width 32 height 10
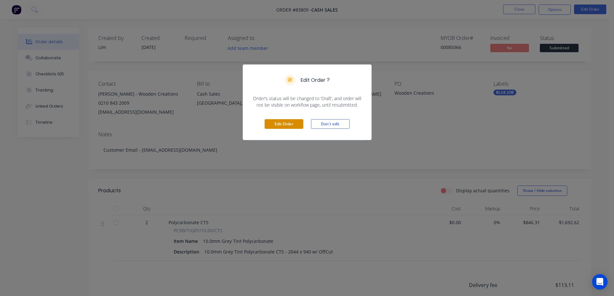
click at [293, 126] on button "Edit Order" at bounding box center [284, 124] width 39 height 10
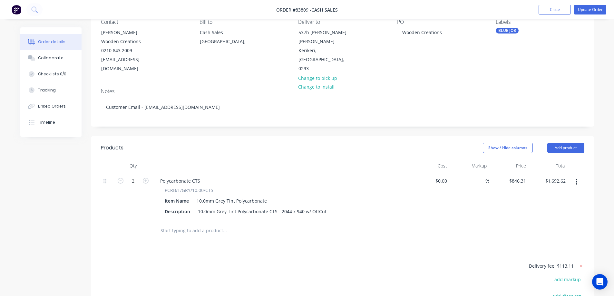
scroll to position [64, 0]
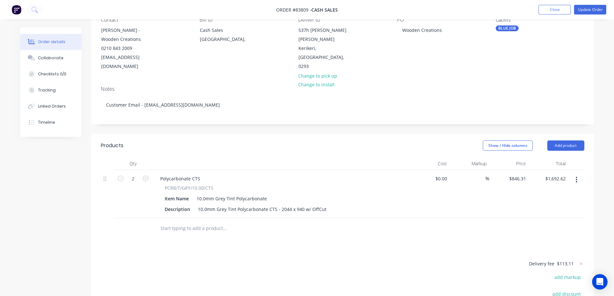
click at [203, 223] on input "text" at bounding box center [224, 228] width 129 height 13
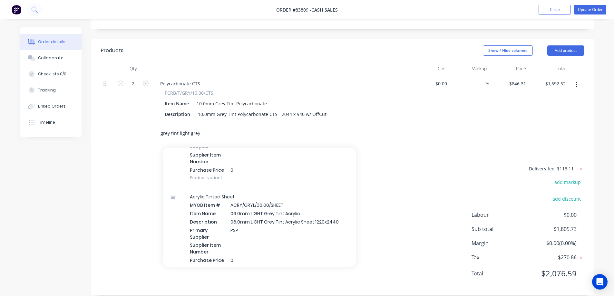
scroll to position [580, 0]
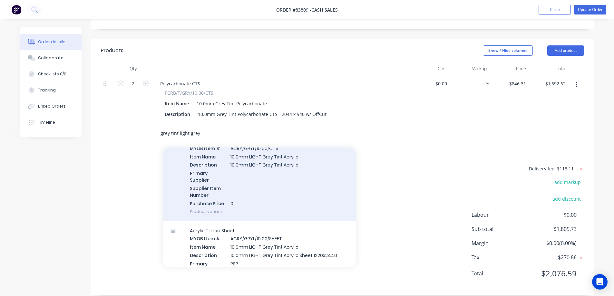
type input "grey tint light grey"
click at [268, 188] on div "Acrylic Tinted CTS MYOB Item # ACRY/GRYL/10.00/CTS Item Name 10.0mm LIGHT Grey …" at bounding box center [259, 175] width 193 height 91
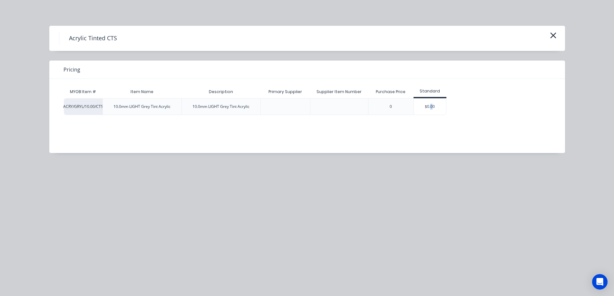
drag, startPoint x: 431, startPoint y: 103, endPoint x: 423, endPoint y: 106, distance: 8.3
click at [431, 103] on div "$0.00" at bounding box center [430, 107] width 32 height 16
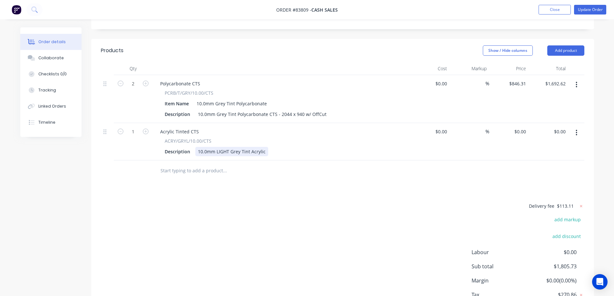
click at [266, 147] on div "Description 10.0mm LIGHT Grey Tint Acrylic" at bounding box center [280, 151] width 236 height 9
drag, startPoint x: 279, startPoint y: 104, endPoint x: 331, endPoint y: 105, distance: 51.6
click at [331, 110] on div "Description 10.0mm Grey Tint Polycarbonate CTS - 2044 x 940 w/ OffCut" at bounding box center [280, 114] width 236 height 9
copy div "2044 x 940 w/ OffCut"
drag, startPoint x: 285, startPoint y: 144, endPoint x: 263, endPoint y: 147, distance: 22.4
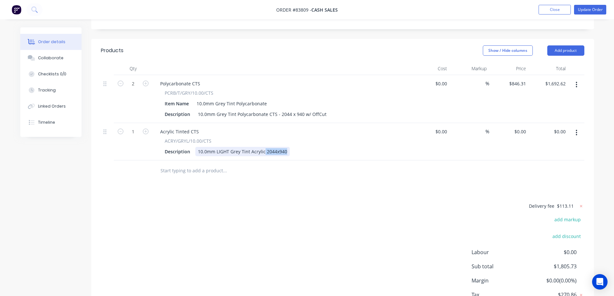
click at [263, 147] on div "10.0mm LIGHT Grey Tint Acrylic 2044x940" at bounding box center [242, 151] width 94 height 9
drag, startPoint x: 275, startPoint y: 174, endPoint x: 268, endPoint y: 169, distance: 9.7
click at [276, 174] on div "Products Show / Hide columns Add product Qty Cost Markup Price Total 2 Polycarb…" at bounding box center [342, 186] width 503 height 294
click at [144, 129] on icon "button" at bounding box center [146, 132] width 6 height 6
type input "2"
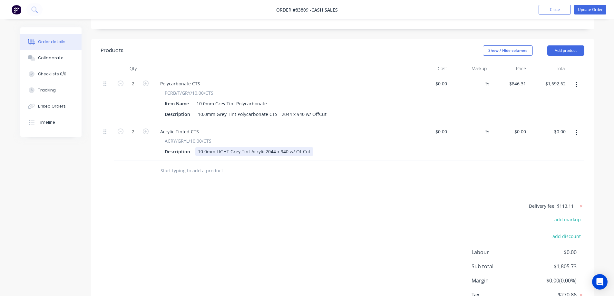
click at [264, 147] on div "10.0mm LIGHT Grey Tint Acrylic2044 x 940 w/ OffCut" at bounding box center [254, 151] width 118 height 9
drag, startPoint x: 305, startPoint y: 184, endPoint x: 202, endPoint y: 116, distance: 123.1
click at [305, 184] on div "Products Show / Hide columns Add product Qty Cost Markup Price Total 2 Polycarb…" at bounding box center [342, 186] width 503 height 294
click at [521, 79] on input "846.31" at bounding box center [519, 83] width 17 height 9
type input "$846.31"
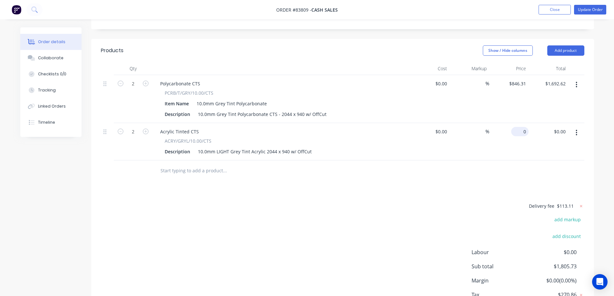
click at [521, 127] on input "0" at bounding box center [521, 131] width 15 height 9
paste input "495.18"
type input "$495.18"
type input "$990.36"
click at [521, 164] on div at bounding box center [342, 170] width 483 height 21
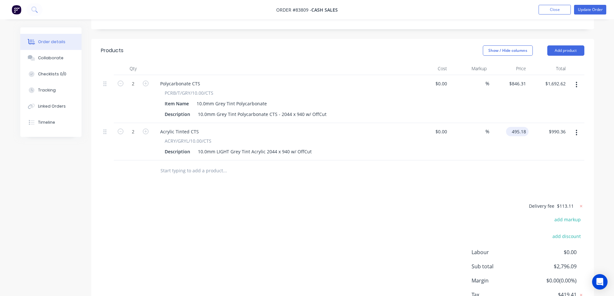
click at [522, 127] on input "495.18" at bounding box center [518, 131] width 20 height 9
click at [519, 127] on input "495.18" at bounding box center [519, 131] width 17 height 9
paste input "515.45"
type input "$515.45"
type input "$1,030.90"
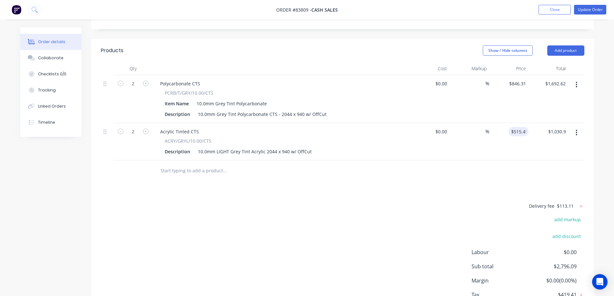
click at [524, 146] on div "$515.45 515.45" at bounding box center [509, 141] width 40 height 37
click at [197, 166] on input "text" at bounding box center [224, 170] width 129 height 13
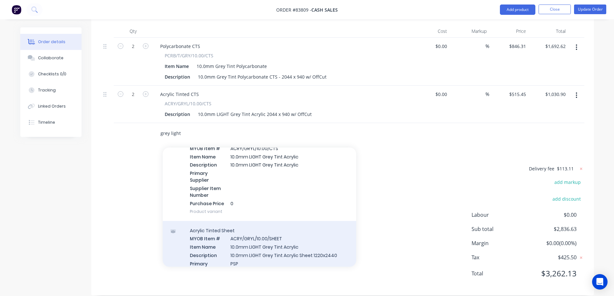
type input "grey light"
click at [269, 236] on div "Acrylic Tinted Sheet MYOB Item # ACRY/GRYL/10.00/SHEET Item Name 10.0mm LIGHT G…" at bounding box center [259, 266] width 193 height 91
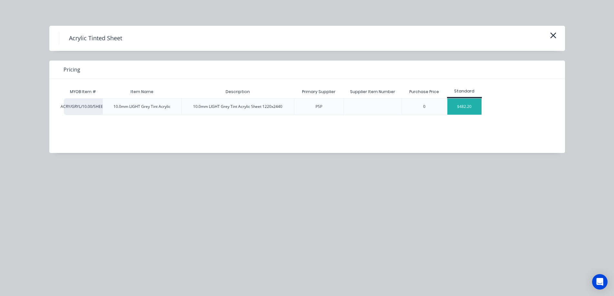
click at [456, 106] on div "$482.20" at bounding box center [464, 107] width 34 height 16
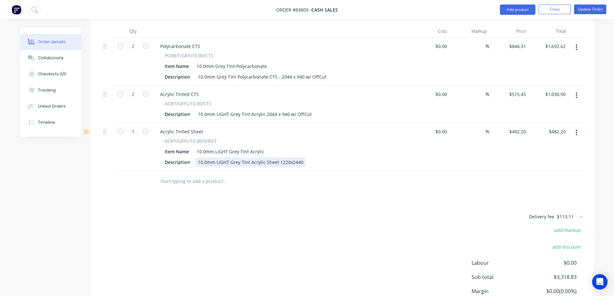
click at [300, 158] on div "10.0mm LIGHT Grey Tint Acrylic Sheet 1220x2440" at bounding box center [250, 162] width 111 height 9
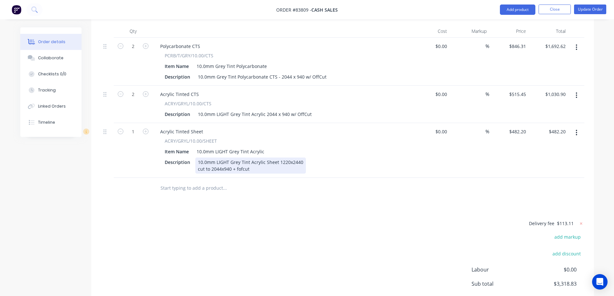
click at [242, 161] on div "10.0mm LIGHT Grey Tint Acrylic Sheet 1220x2440 cut to 2044x940 + fofcut" at bounding box center [250, 166] width 111 height 16
click at [146, 129] on icon "button" at bounding box center [146, 132] width 6 height 6
type input "2"
type input "$964.40"
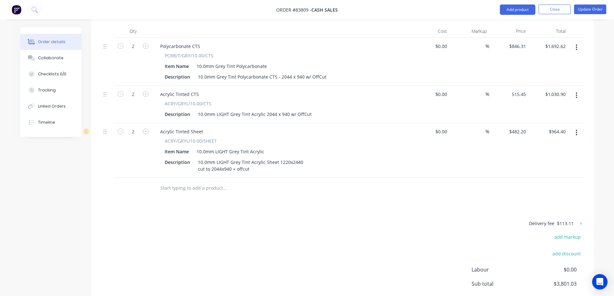
click at [524, 90] on input "515.45" at bounding box center [518, 94] width 20 height 9
type input "$515.45"
click at [519, 127] on input "482.2" at bounding box center [518, 131] width 20 height 9
paste input "515.45"
type input "$515.45"
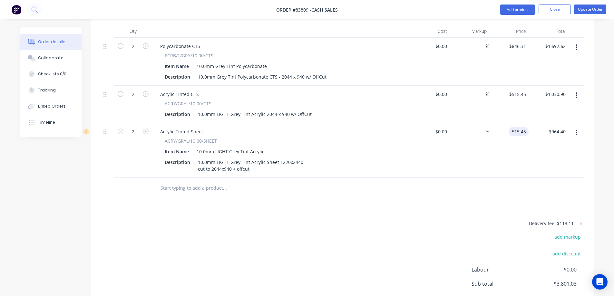
type input "$1,030.90"
click at [572, 90] on button "button" at bounding box center [576, 96] width 15 height 12
drag, startPoint x: 551, startPoint y: 139, endPoint x: 581, endPoint y: 84, distance: 62.4
click at [551, 146] on div "Delete" at bounding box center [554, 150] width 50 height 9
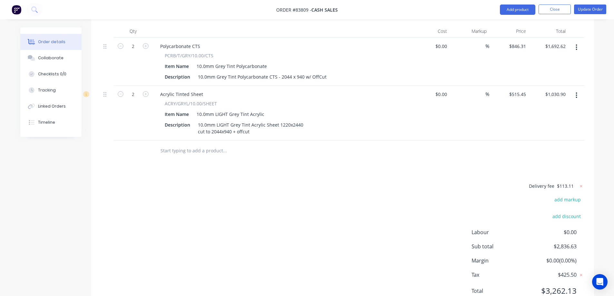
click at [576, 44] on icon "button" at bounding box center [576, 47] width 1 height 6
click at [545, 98] on div "Delete" at bounding box center [554, 102] width 50 height 9
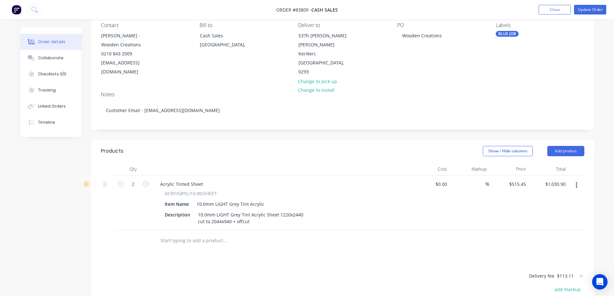
scroll to position [0, 0]
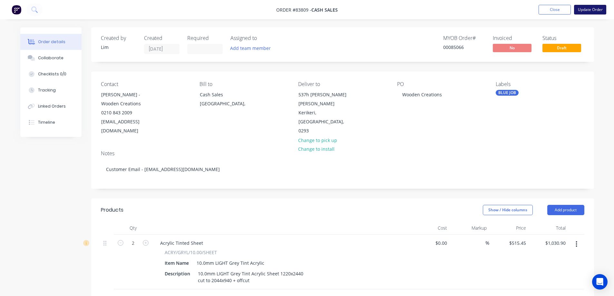
click at [587, 8] on button "Update Order" at bounding box center [590, 10] width 32 height 10
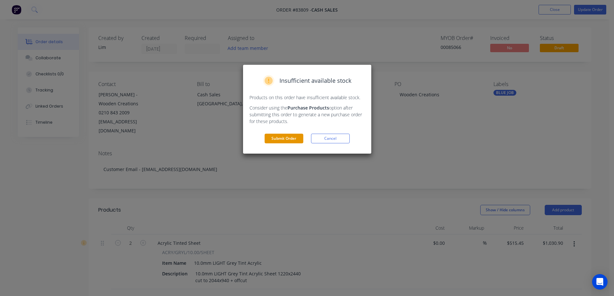
click at [283, 141] on button "Submit Order" at bounding box center [284, 139] width 39 height 10
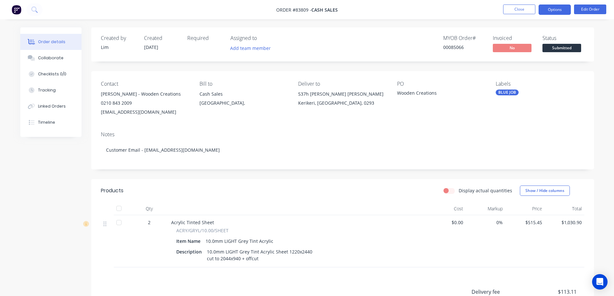
click at [556, 13] on button "Options" at bounding box center [554, 10] width 32 height 10
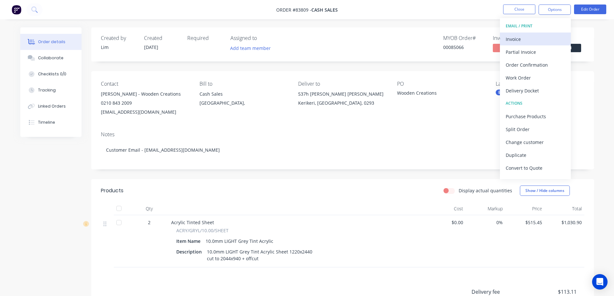
click at [539, 41] on div "Invoice" at bounding box center [535, 38] width 59 height 9
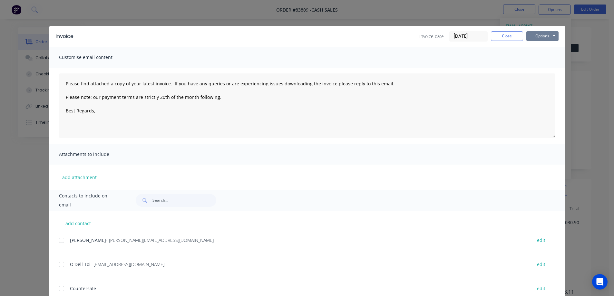
click at [550, 36] on button "Options" at bounding box center [542, 36] width 32 height 10
click at [550, 47] on button "Preview" at bounding box center [546, 47] width 41 height 11
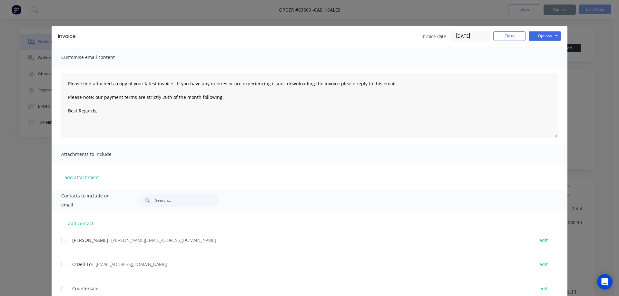
type textarea "Please find attached a copy of your latest invoice. If you have any queries or …"
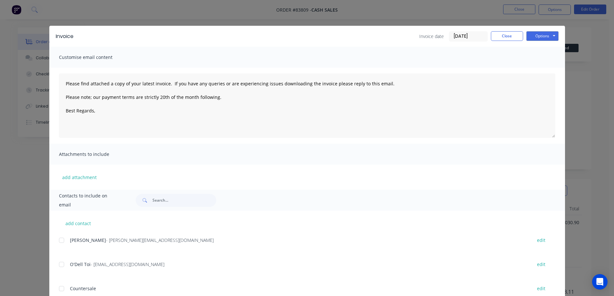
click at [34, 90] on div "Invoice Invoice date 11/08/25 Close Options Preview Print Email Customise email…" at bounding box center [307, 148] width 614 height 296
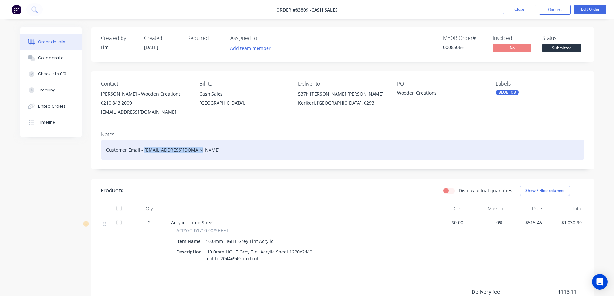
drag, startPoint x: 209, startPoint y: 148, endPoint x: 144, endPoint y: 152, distance: 65.2
click at [144, 152] on div "Customer Email - shellmack2@outlook.com" at bounding box center [342, 150] width 483 height 20
copy div "shellmack2@outlook.com"
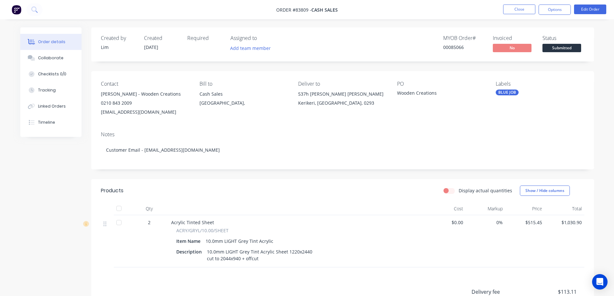
click at [159, 17] on nav "Order #83809 - Cash Sales Close Options Edit Order" at bounding box center [307, 9] width 614 height 19
